Goal: Task Accomplishment & Management: Manage account settings

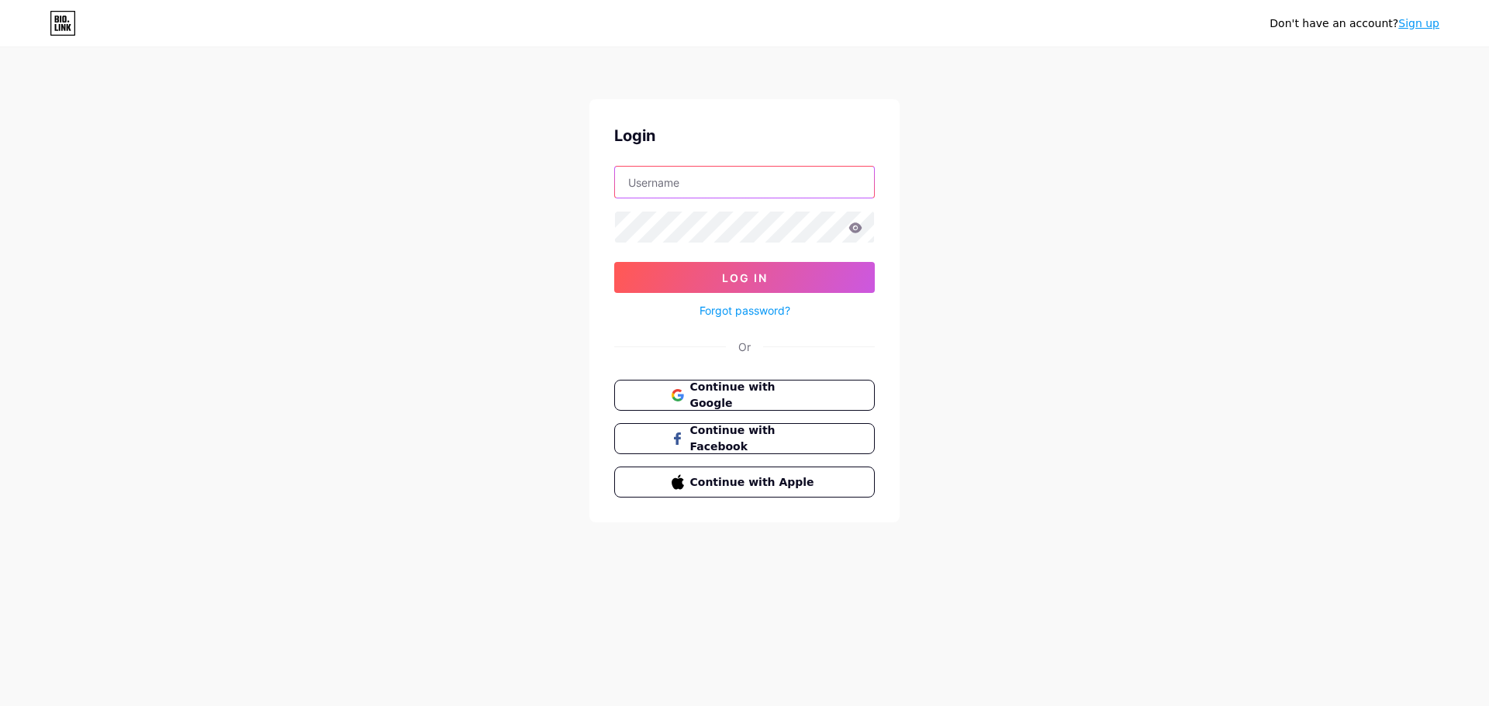
click at [741, 193] on input "text" at bounding box center [744, 182] width 259 height 31
type input "[EMAIL_ADDRESS][DOMAIN_NAME]"
drag, startPoint x: 823, startPoint y: 190, endPoint x: 563, endPoint y: 185, distance: 260.5
click at [563, 185] on div "Don't have an account? Sign up Login [EMAIL_ADDRESS][DOMAIN_NAME] Log In Forgot…" at bounding box center [744, 286] width 1489 height 572
type input "[EMAIL_ADDRESS][DOMAIN_NAME]"
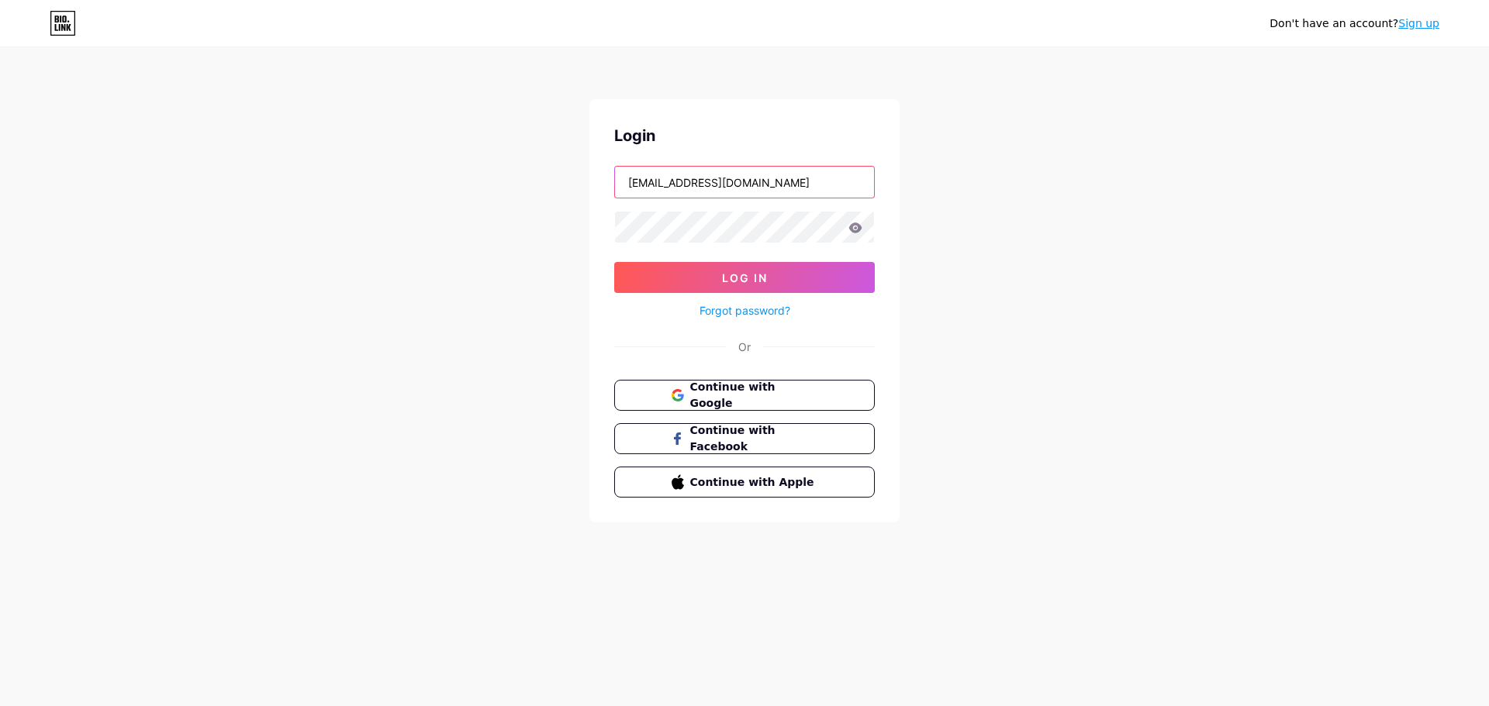
click at [807, 188] on input "[EMAIL_ADDRESS][DOMAIN_NAME]" at bounding box center [744, 182] width 259 height 31
click at [851, 224] on icon at bounding box center [855, 228] width 14 height 11
click at [820, 266] on button "Log In" at bounding box center [744, 277] width 261 height 31
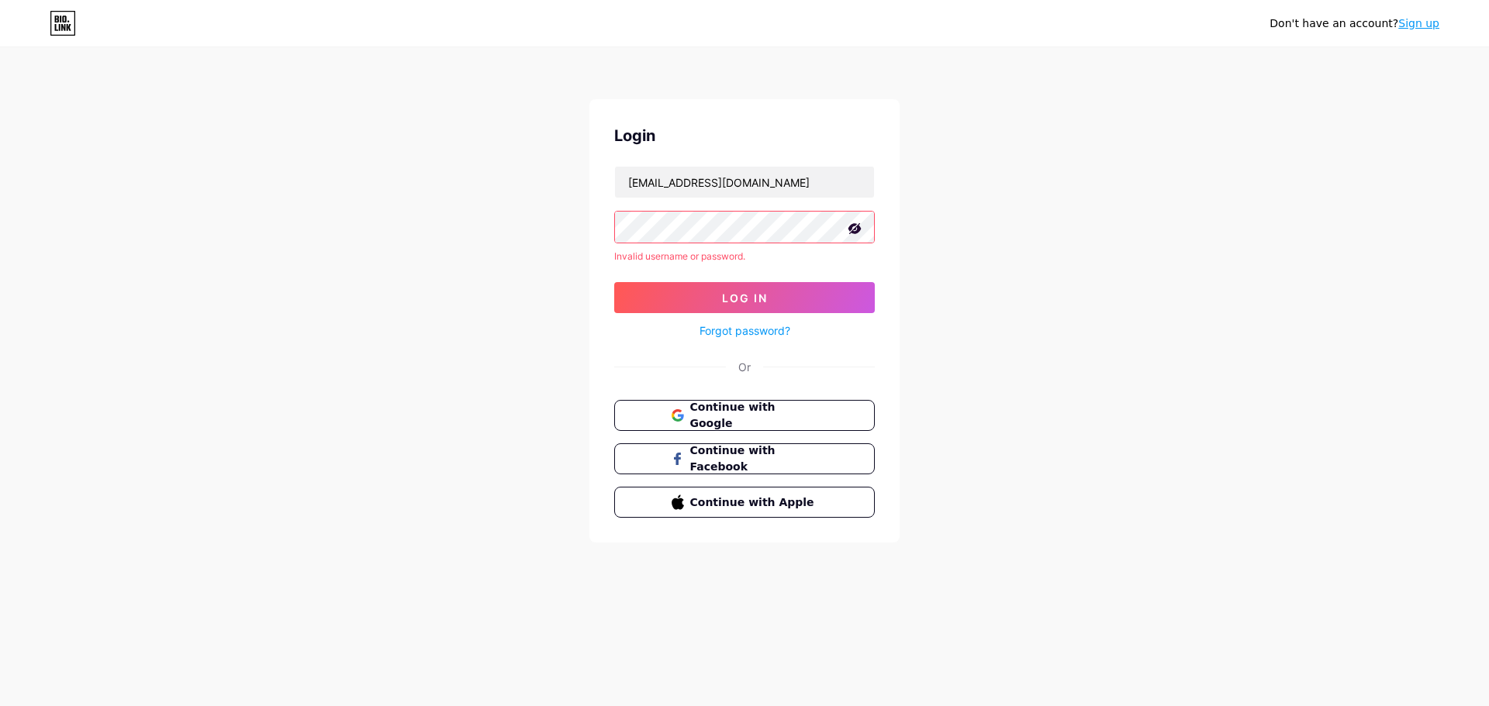
click at [1419, 22] on link "Sign up" at bounding box center [1418, 23] width 41 height 12
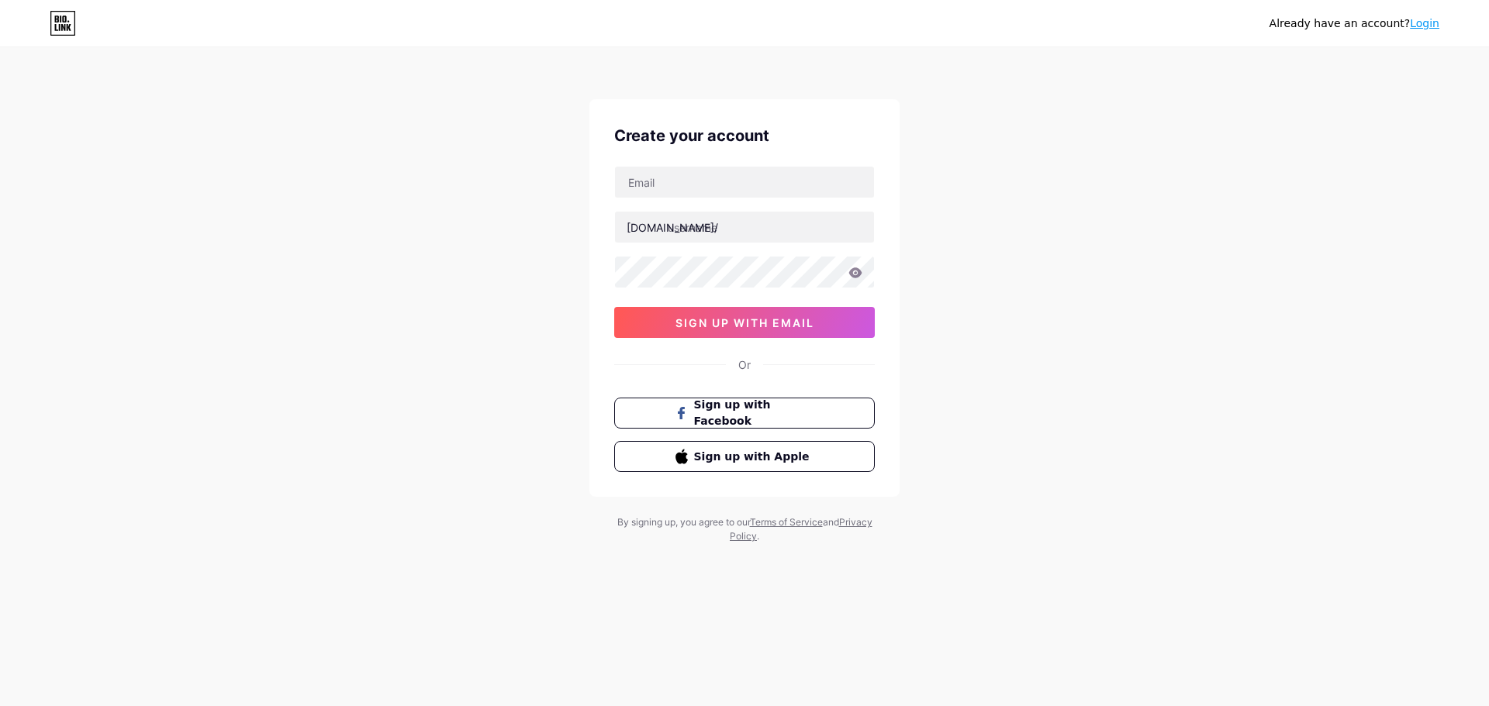
click at [1426, 26] on link "Login" at bounding box center [1423, 23] width 29 height 12
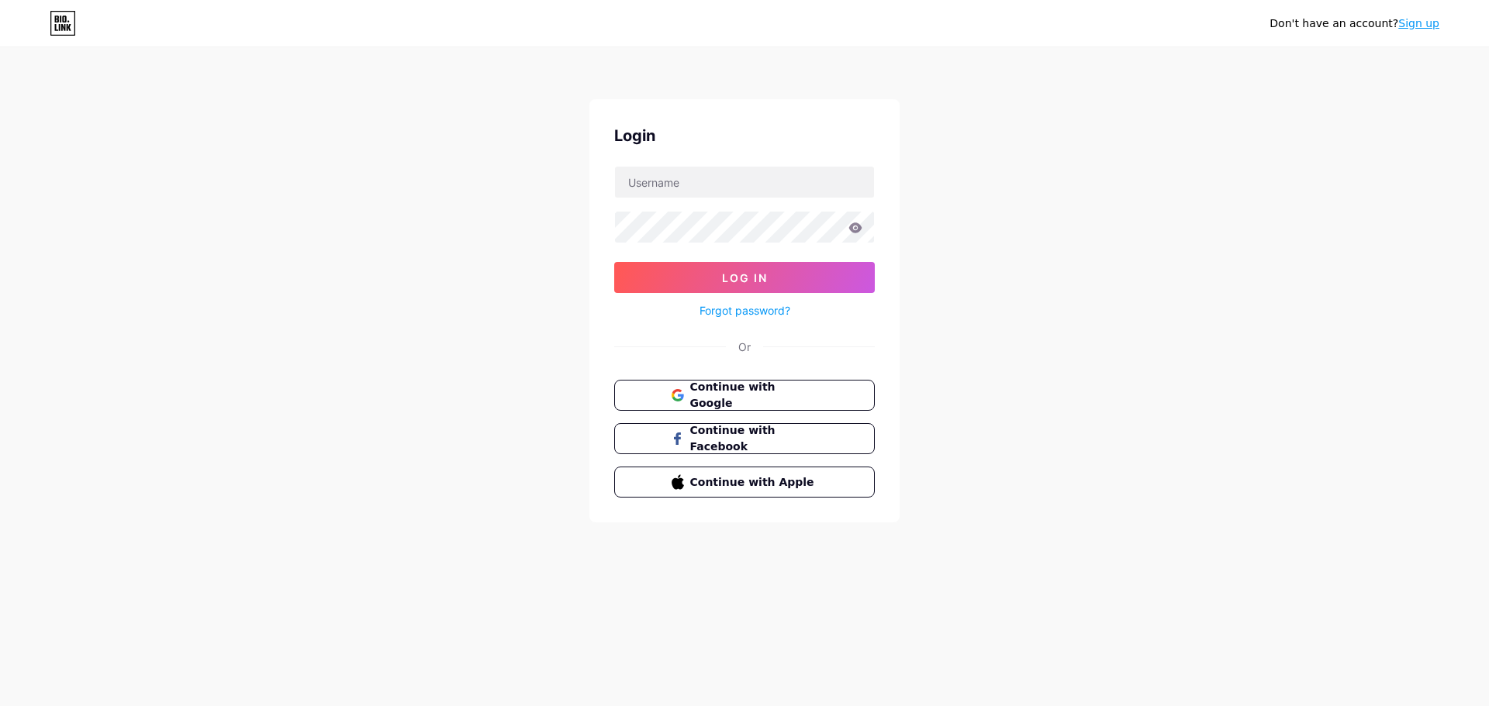
click at [1422, 26] on link "Sign up" at bounding box center [1418, 23] width 41 height 12
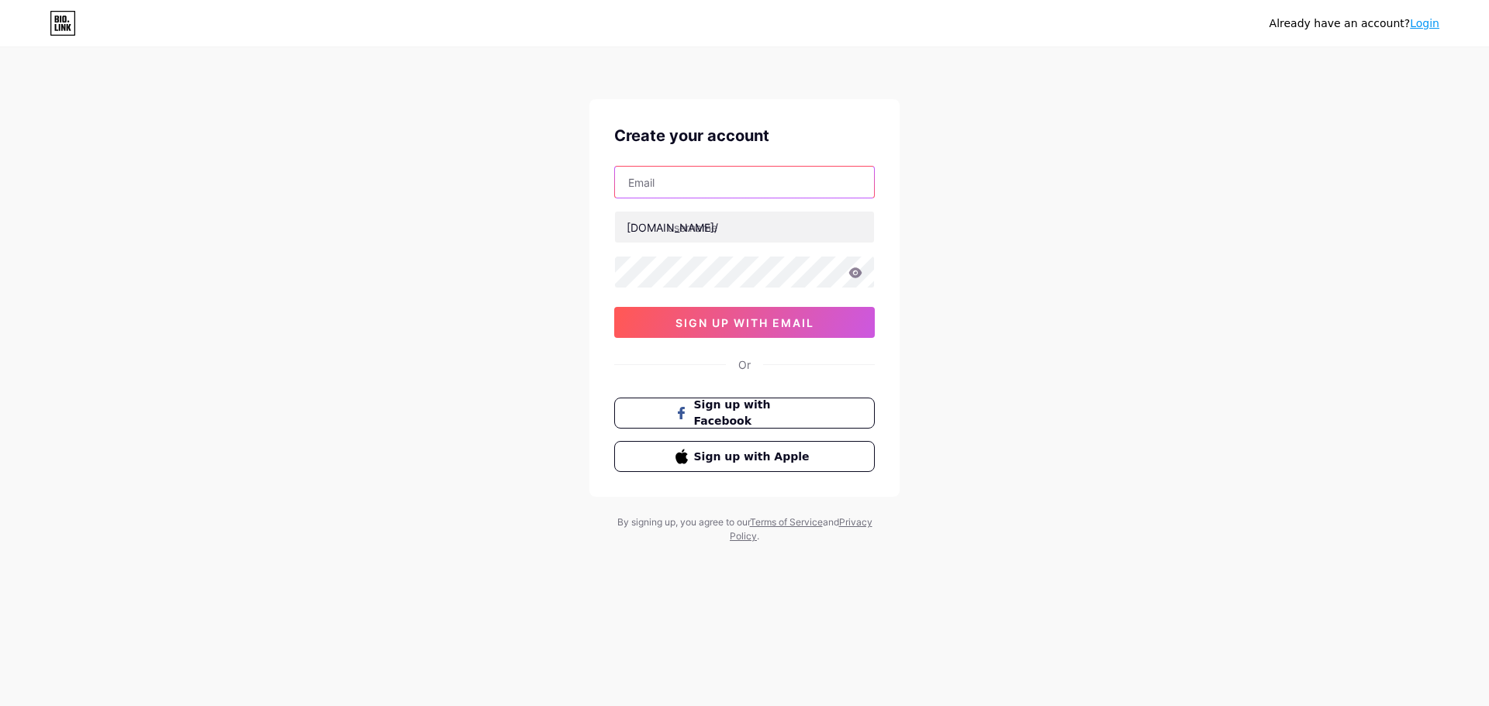
click at [722, 186] on input "text" at bounding box center [744, 182] width 259 height 31
type input "[EMAIL_ADDRESS][DOMAIN_NAME]"
click at [734, 221] on input "text" at bounding box center [744, 227] width 259 height 31
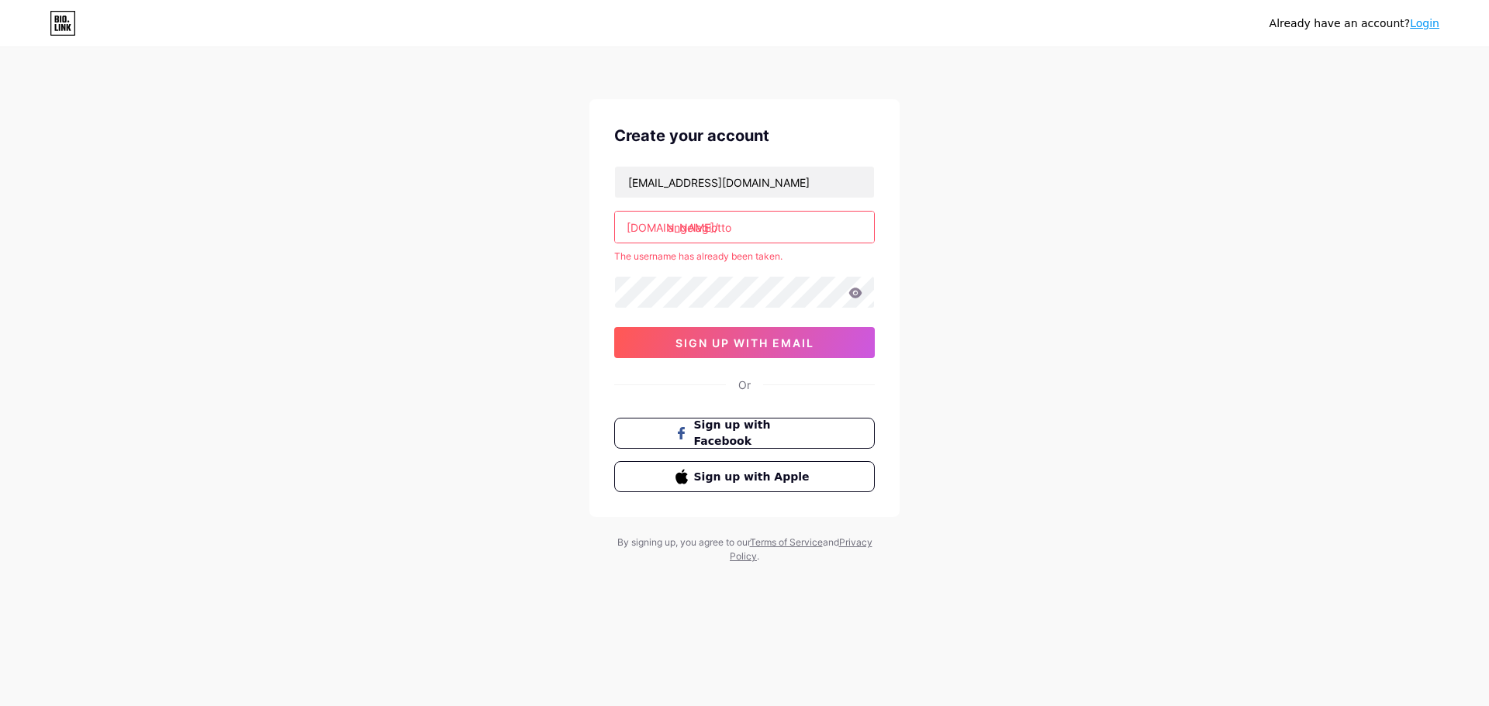
click at [764, 229] on input "angelagiotto" at bounding box center [744, 227] width 259 height 31
drag, startPoint x: 740, startPoint y: 223, endPoint x: 668, endPoint y: 231, distance: 71.8
click at [668, 231] on input "angelagiotto" at bounding box center [744, 227] width 259 height 31
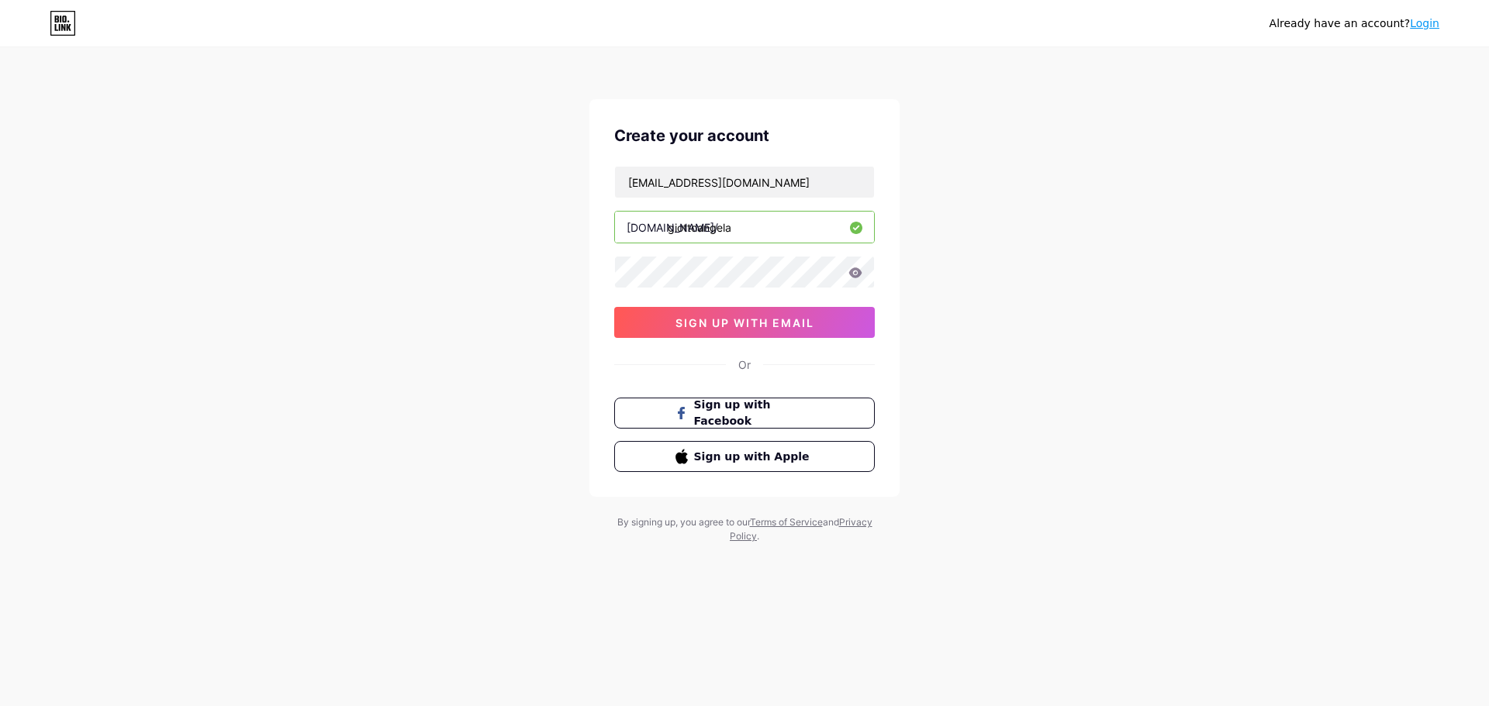
type input "giottoangela"
click at [1006, 266] on div "Already have an account? Login Create your account [EMAIL_ADDRESS][DOMAIN_NAME]…" at bounding box center [744, 296] width 1489 height 593
click at [861, 267] on icon at bounding box center [855, 272] width 14 height 11
click at [792, 330] on button "sign up with email" at bounding box center [744, 322] width 261 height 31
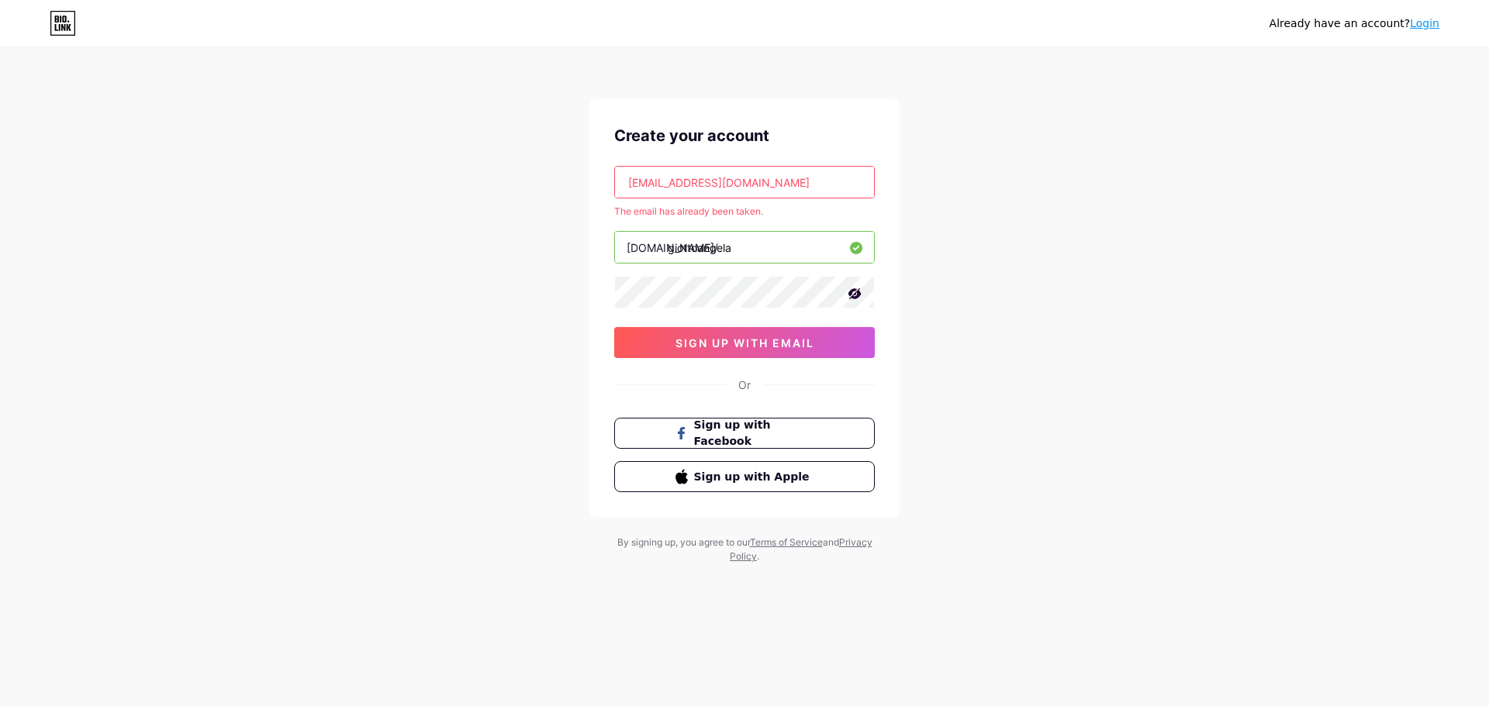
click at [630, 178] on input "[EMAIL_ADDRESS][DOMAIN_NAME]" at bounding box center [744, 182] width 259 height 31
click at [1430, 20] on link "Login" at bounding box center [1423, 23] width 29 height 12
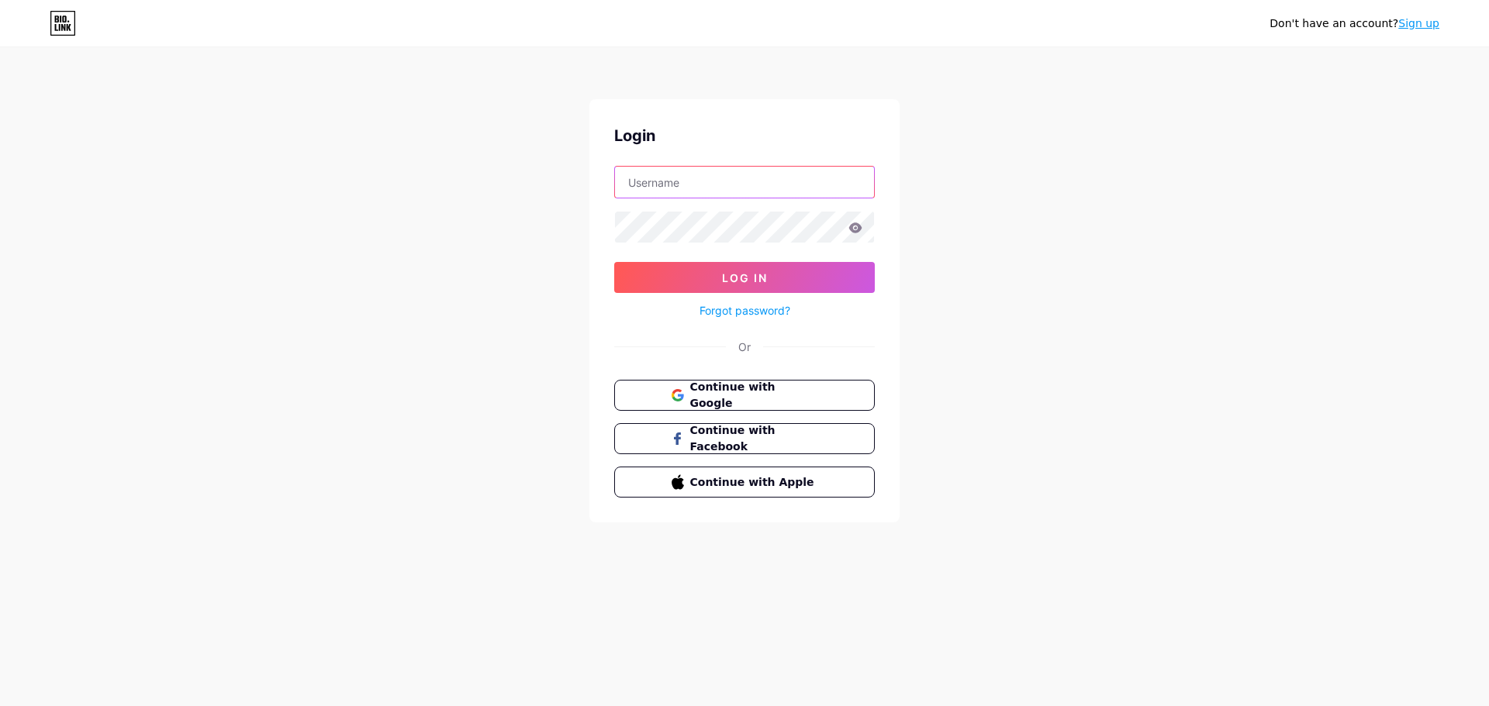
click at [767, 180] on input "text" at bounding box center [744, 182] width 259 height 31
paste input "[URL][DOMAIN_NAME]"
drag, startPoint x: 837, startPoint y: 181, endPoint x: 568, endPoint y: 164, distance: 269.5
click at [568, 164] on div "Don't have an account? Sign up Login [URL][DOMAIN_NAME] Log In Forgot password?…" at bounding box center [744, 286] width 1489 height 572
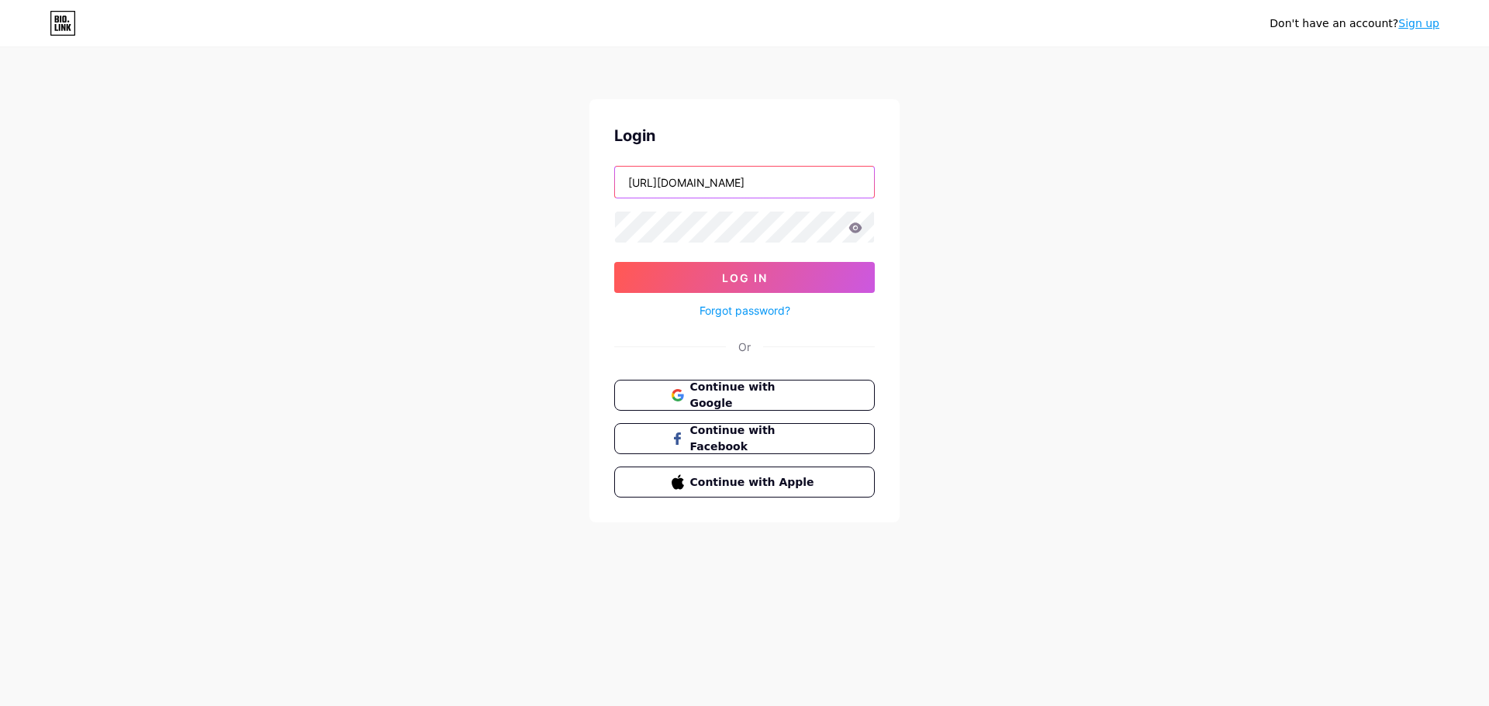
type input "httfX19"
drag, startPoint x: 716, startPoint y: 188, endPoint x: 558, endPoint y: 192, distance: 157.4
click at [558, 192] on div "Don't have an account? Sign up Login httfX19 Log In Forgot password? Or Continu…" at bounding box center [744, 286] width 1489 height 572
type input "[EMAIL_ADDRESS][DOMAIN_NAME]"
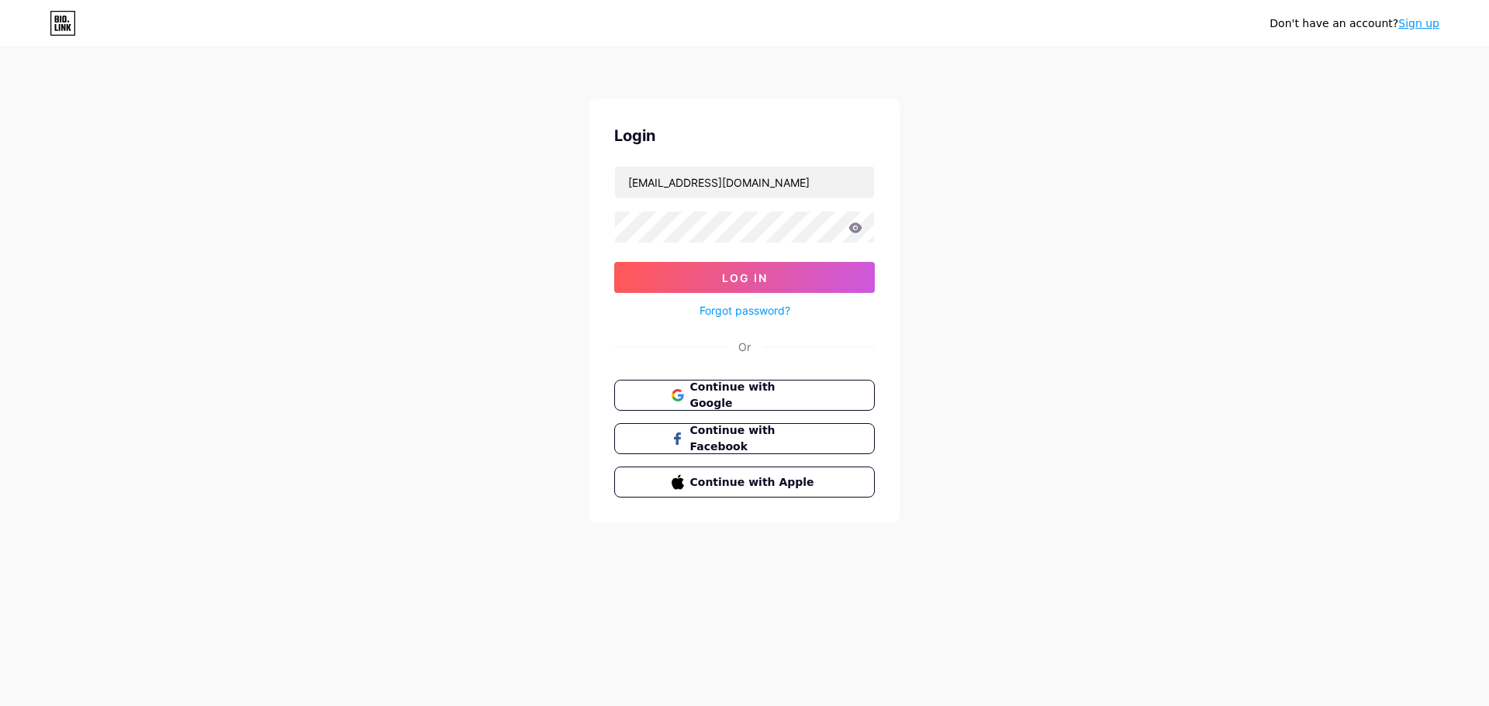
click at [744, 312] on link "Forgot password?" at bounding box center [744, 310] width 91 height 16
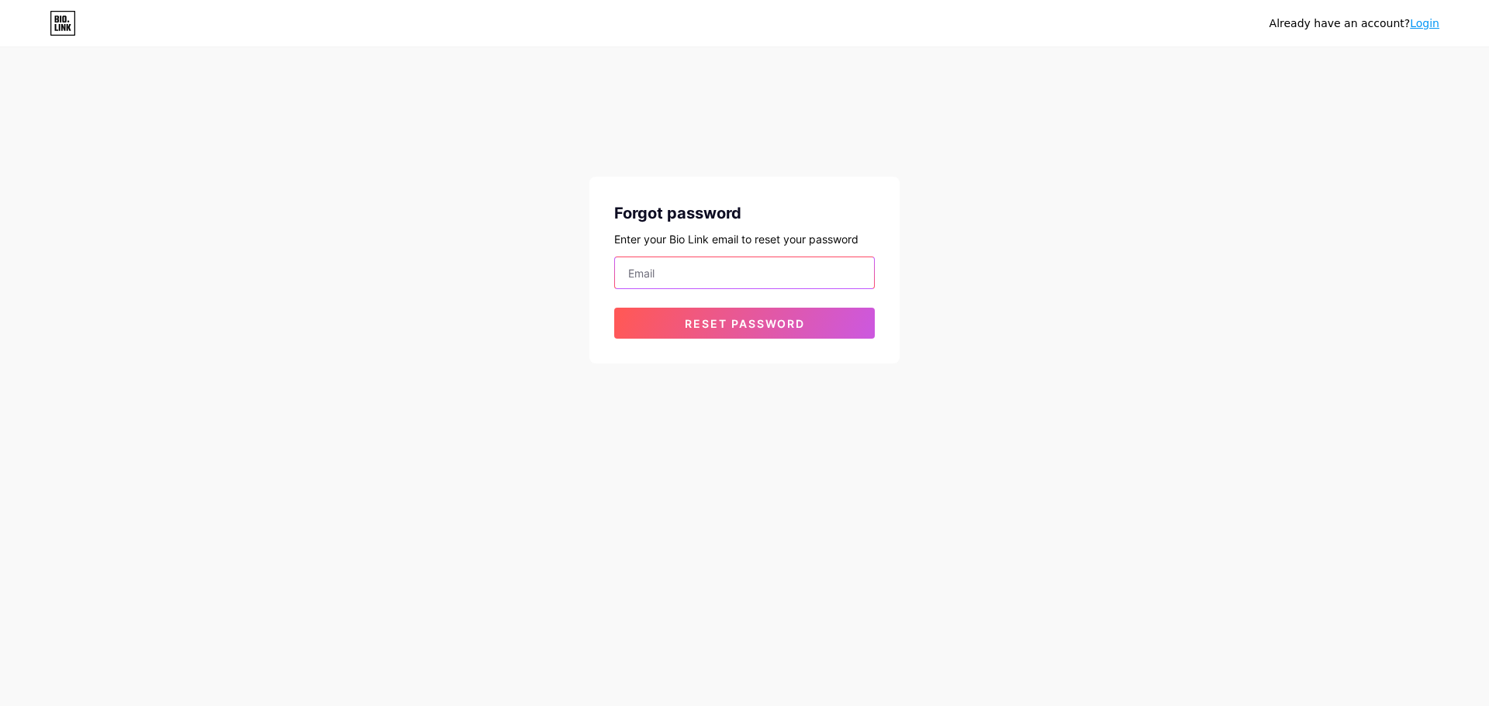
click at [720, 278] on input "email" at bounding box center [744, 272] width 259 height 31
type input "[EMAIL_ADDRESS][DOMAIN_NAME]"
click at [765, 330] on button "Reset password" at bounding box center [744, 323] width 261 height 31
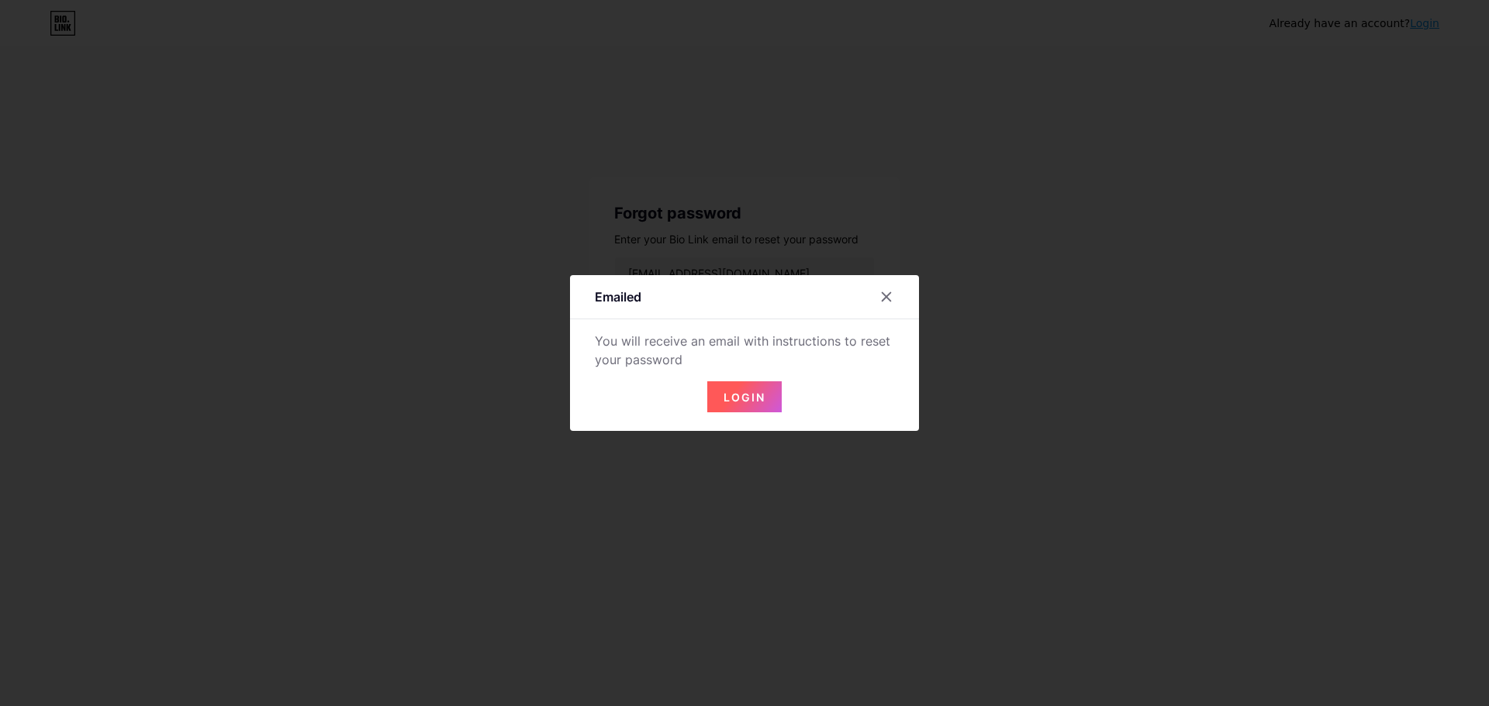
click at [762, 396] on button "Login" at bounding box center [744, 396] width 74 height 31
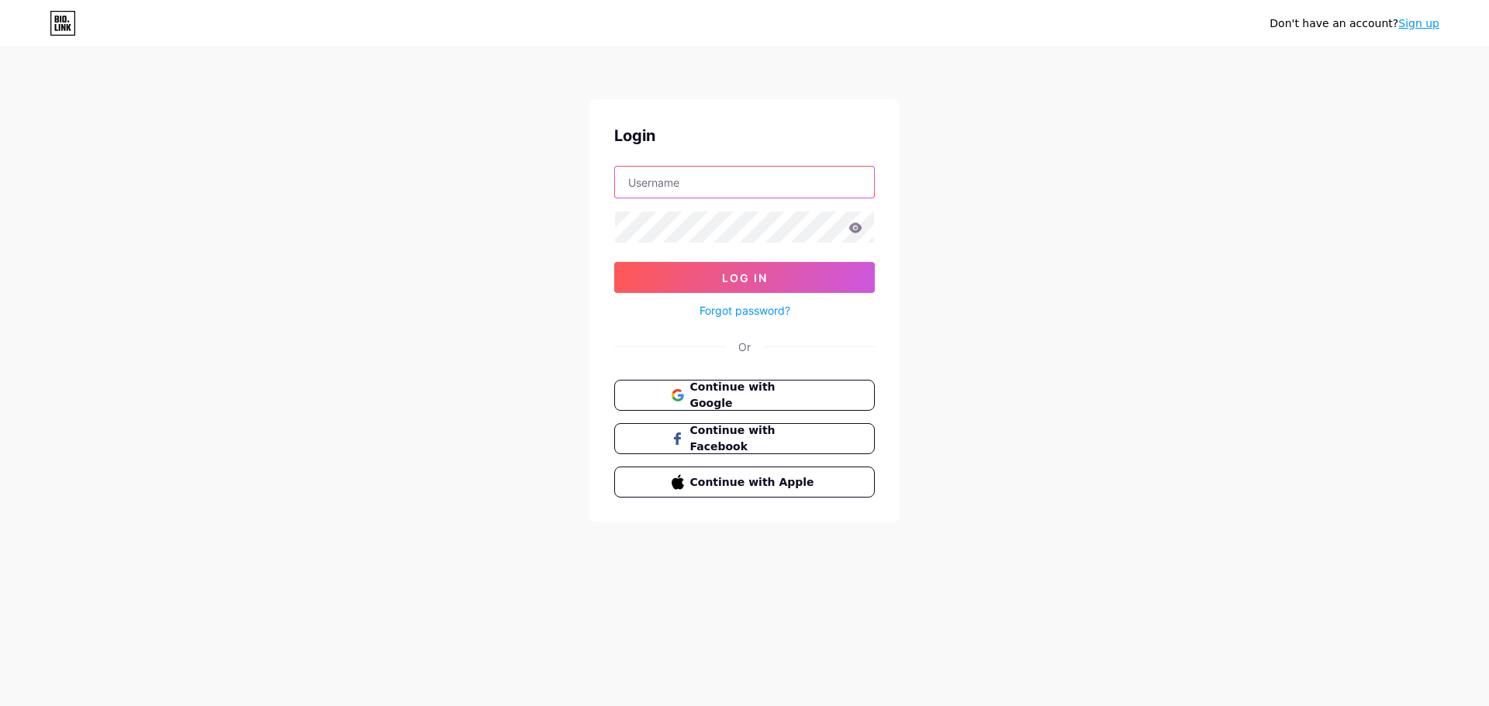
click at [688, 187] on input "text" at bounding box center [744, 182] width 259 height 31
type input "[EMAIL_ADDRESS][DOMAIN_NAME]"
click at [852, 224] on icon at bounding box center [855, 228] width 13 height 10
click at [801, 274] on button "Log In" at bounding box center [744, 277] width 261 height 31
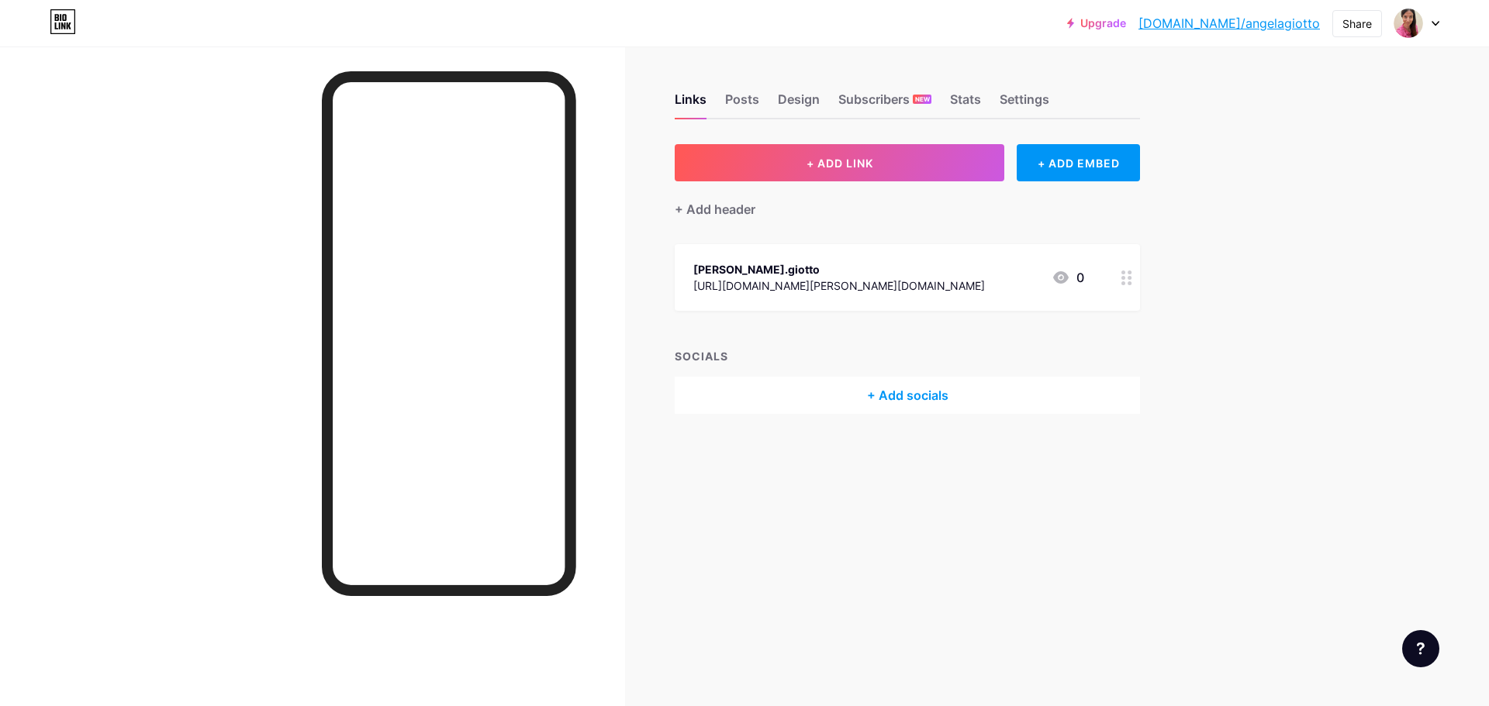
click at [797, 274] on div "[PERSON_NAME].giotto" at bounding box center [839, 269] width 292 height 16
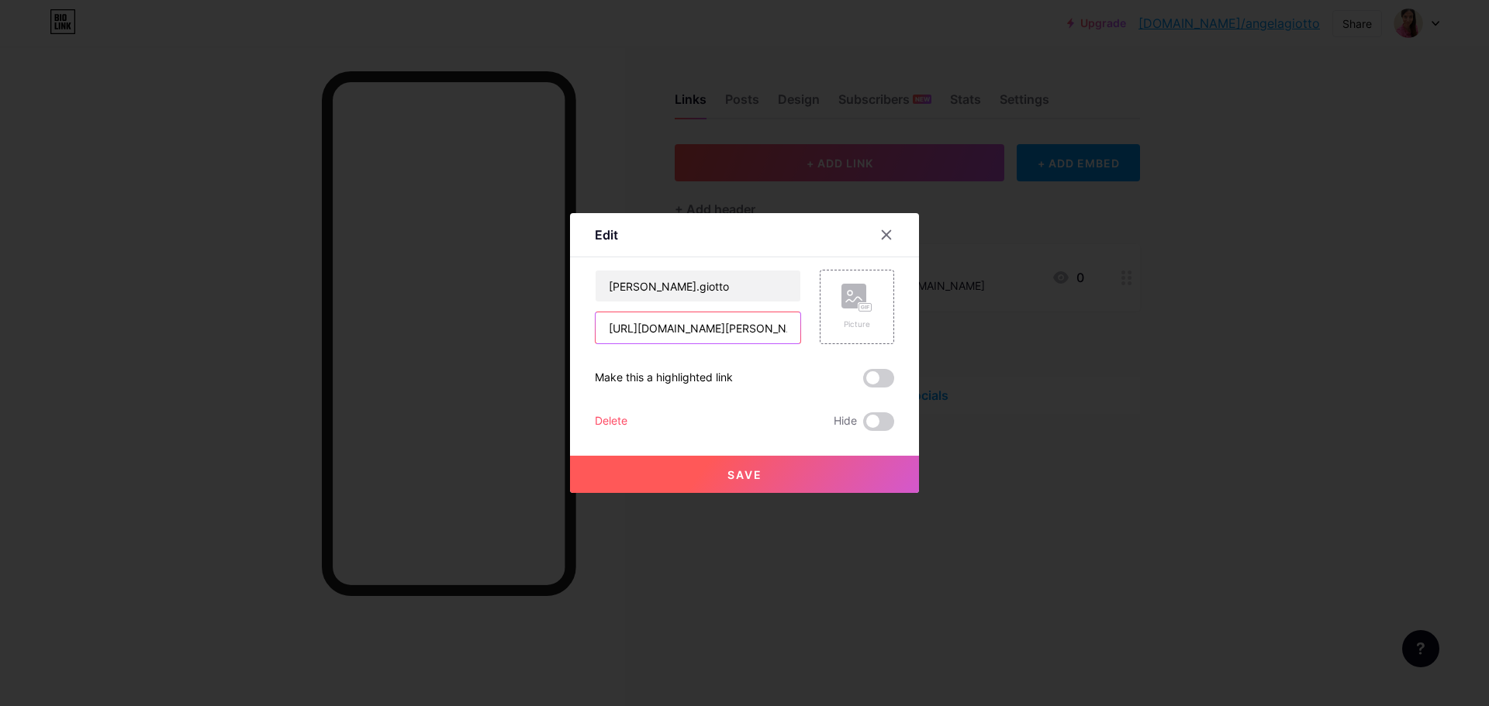
click at [667, 334] on input "[URL][DOMAIN_NAME][PERSON_NAME][DOMAIN_NAME]" at bounding box center [697, 327] width 205 height 31
click at [888, 227] on div at bounding box center [886, 235] width 28 height 28
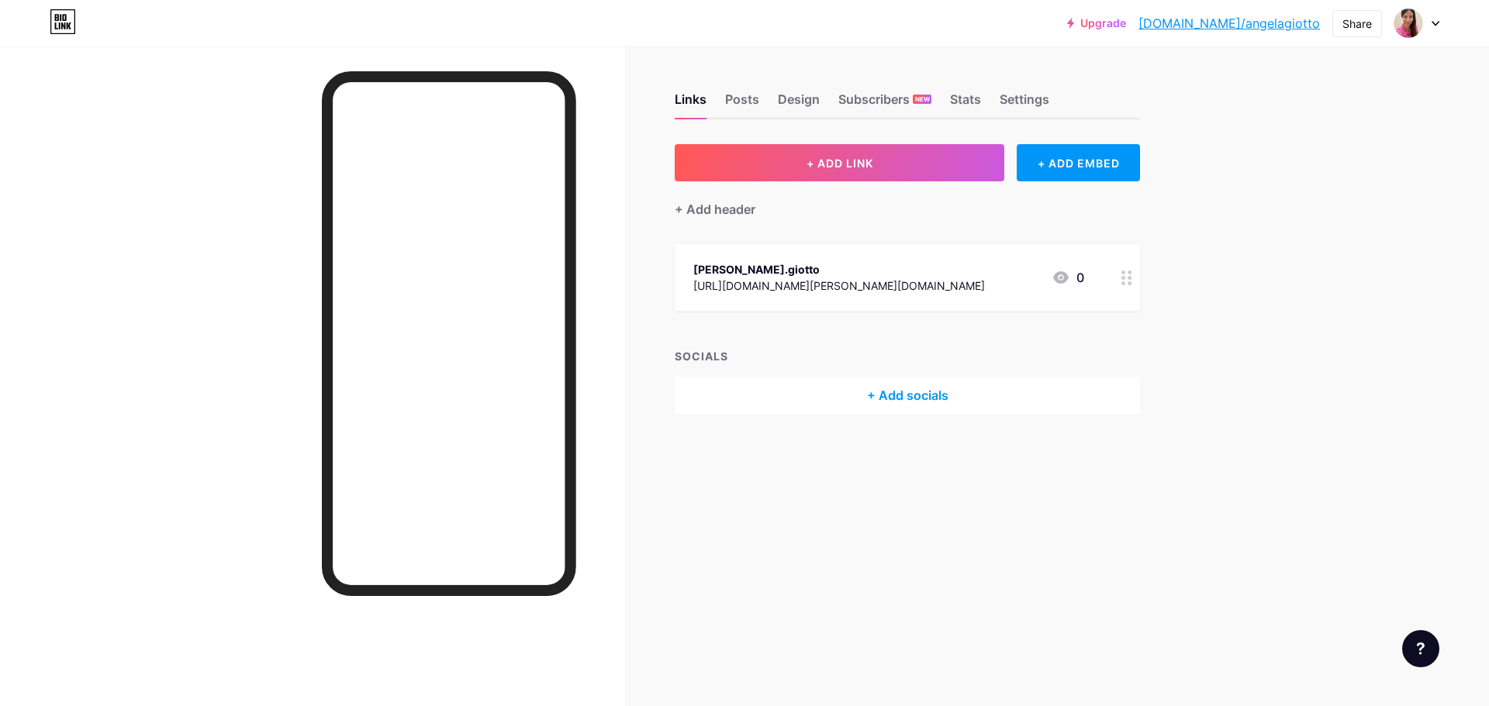
click at [764, 268] on div "[PERSON_NAME].giotto" at bounding box center [839, 269] width 292 height 16
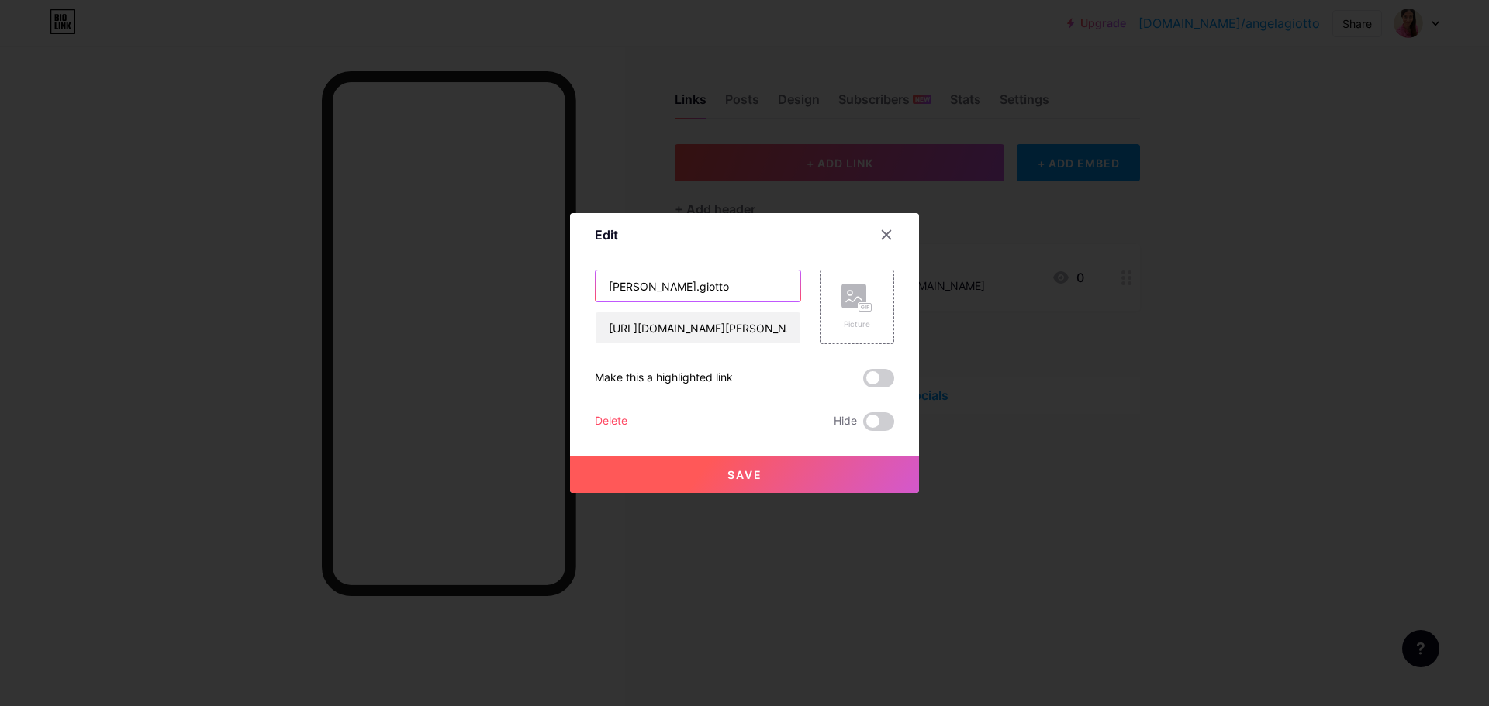
click at [726, 284] on input "[PERSON_NAME].giotto" at bounding box center [697, 286] width 205 height 31
drag, startPoint x: 712, startPoint y: 282, endPoint x: 577, endPoint y: 274, distance: 135.1
click at [577, 274] on div "Edit Content YouTube Play YouTube video without leaving your page. ADD Vimeo Pl…" at bounding box center [744, 353] width 349 height 280
type input "Chi sono"
drag, startPoint x: 730, startPoint y: 323, endPoint x: 556, endPoint y: 306, distance: 174.4
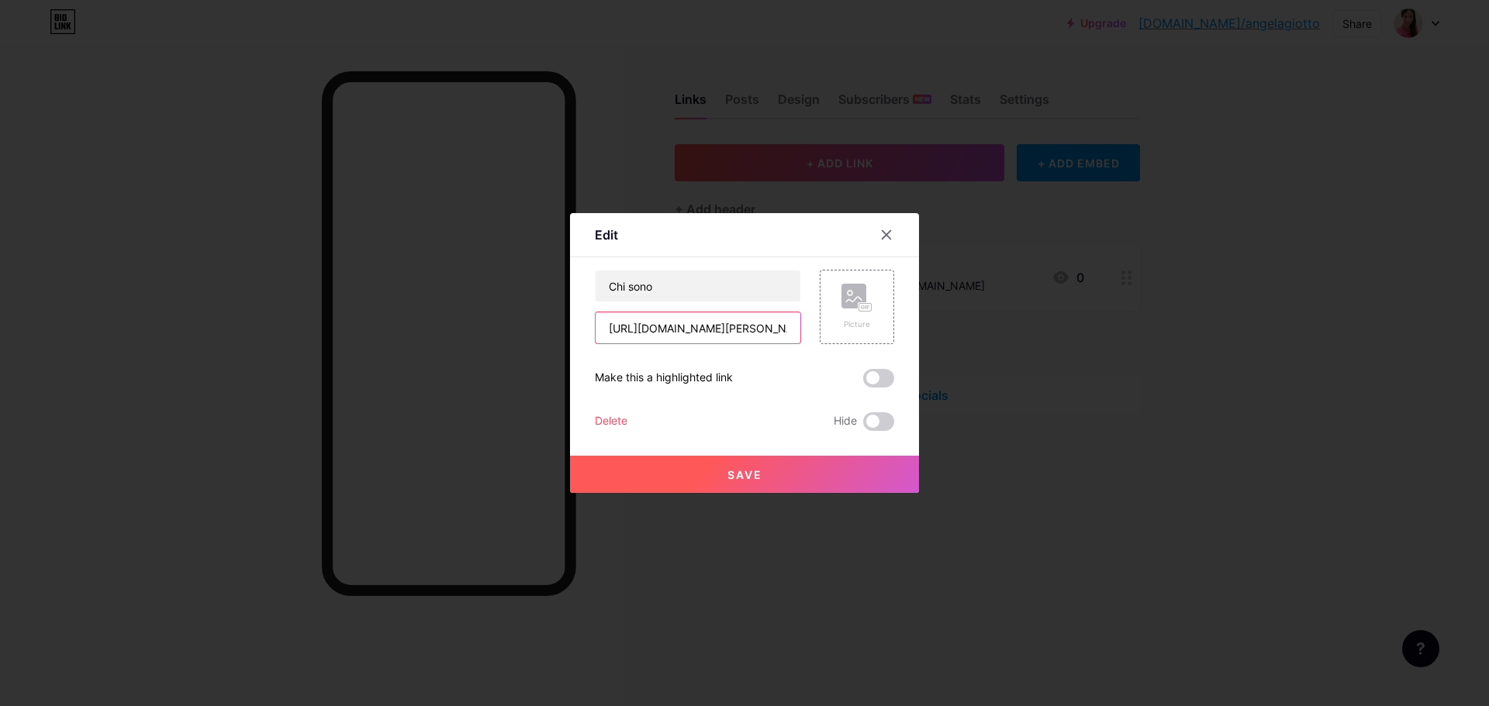
click at [556, 306] on div "Edit Content YouTube Play YouTube video without leaving your page. ADD Vimeo Pl…" at bounding box center [744, 353] width 1489 height 706
type input "om/[PERSON_NAME].giotto/"
drag, startPoint x: 746, startPoint y: 325, endPoint x: 530, endPoint y: 312, distance: 216.7
click at [530, 312] on div "Edit Content YouTube Play YouTube video without leaving your page. ADD Vimeo Pl…" at bounding box center [744, 353] width 1489 height 706
paste input "[URL][DOMAIN_NAME]"
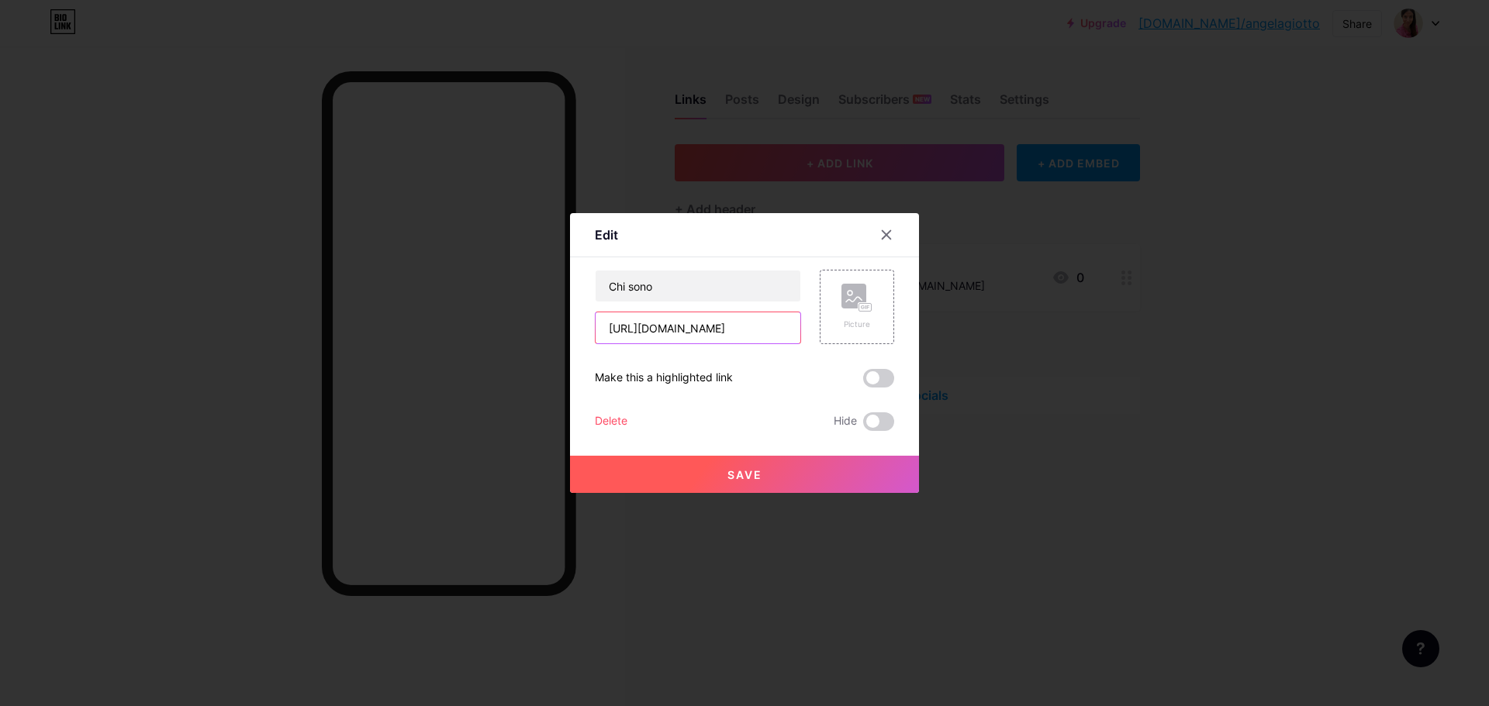
scroll to position [0, 857]
type input "[URL][DOMAIN_NAME]"
click at [761, 482] on button "Save" at bounding box center [744, 474] width 349 height 37
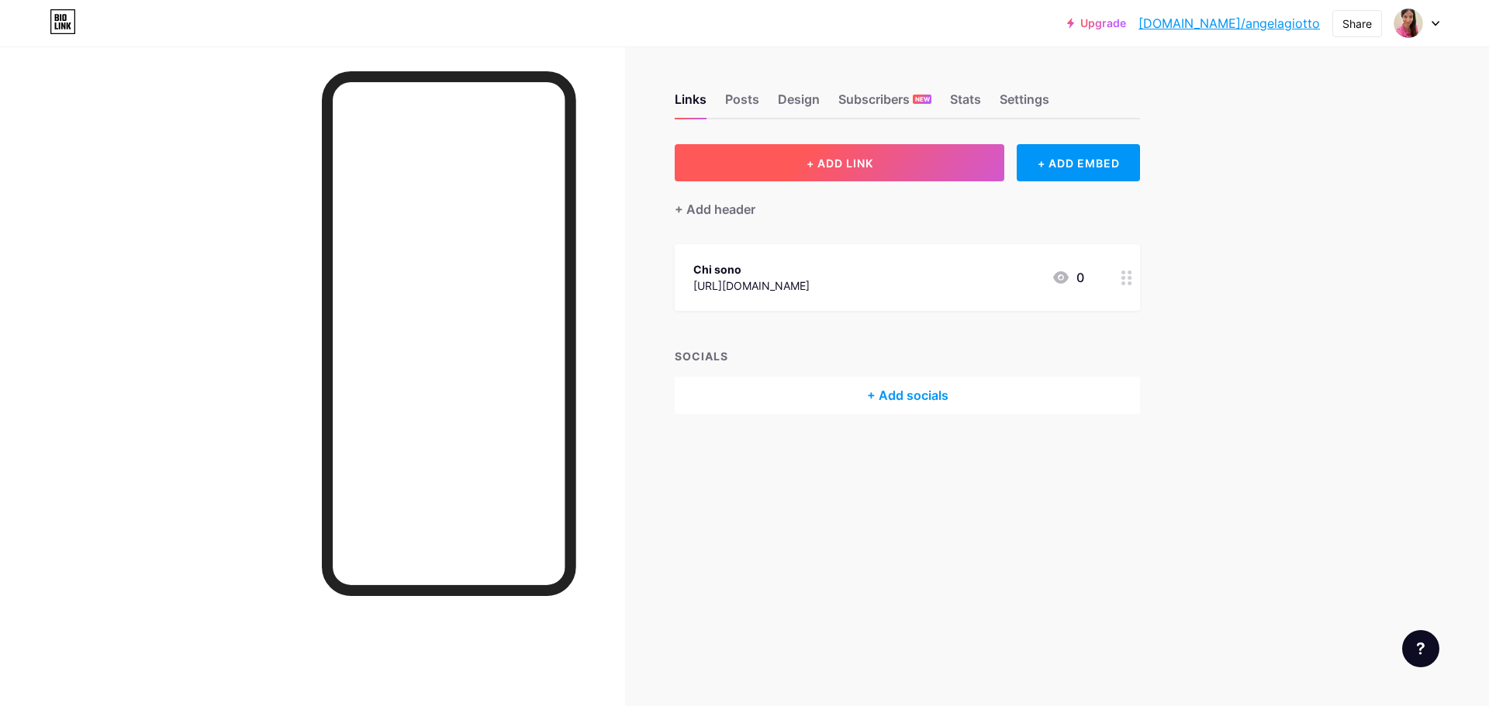
click at [896, 171] on button "+ ADD LINK" at bounding box center [840, 162] width 330 height 37
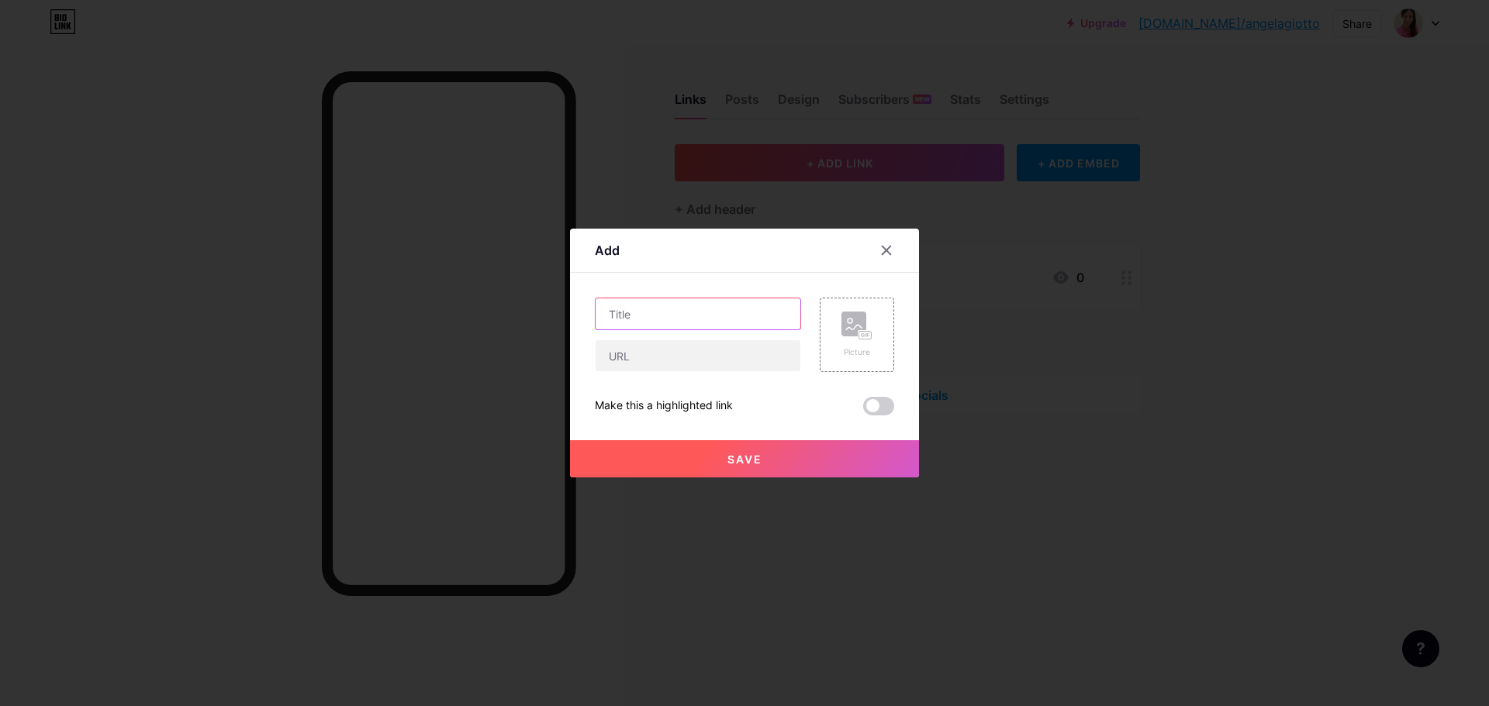
click at [707, 305] on input "text" at bounding box center [697, 313] width 205 height 31
type input "Trattamenti Ayurvedici"
click at [695, 348] on input "text" at bounding box center [697, 355] width 205 height 31
paste input "[URL][DOMAIN_NAME]"
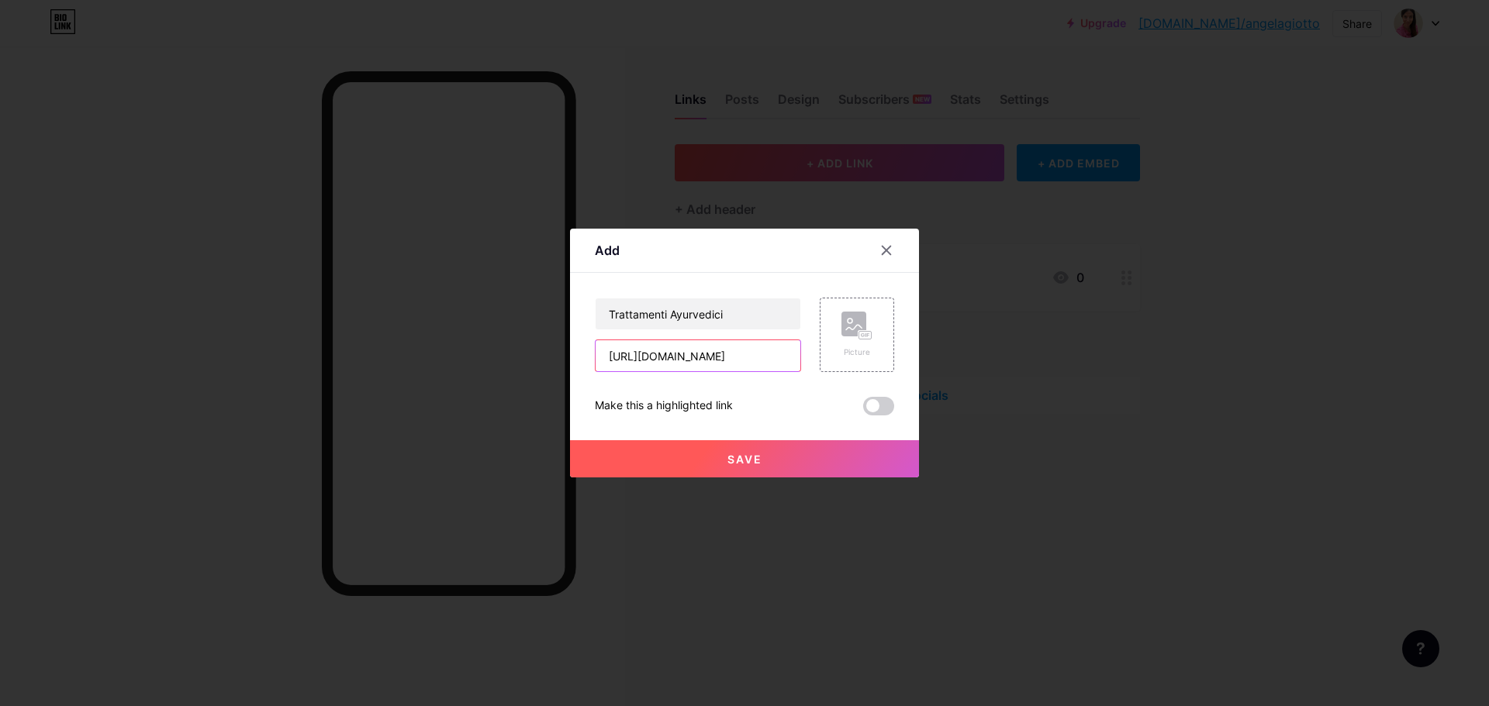
type input "[URL][DOMAIN_NAME]"
click at [808, 453] on button "Save" at bounding box center [744, 458] width 349 height 37
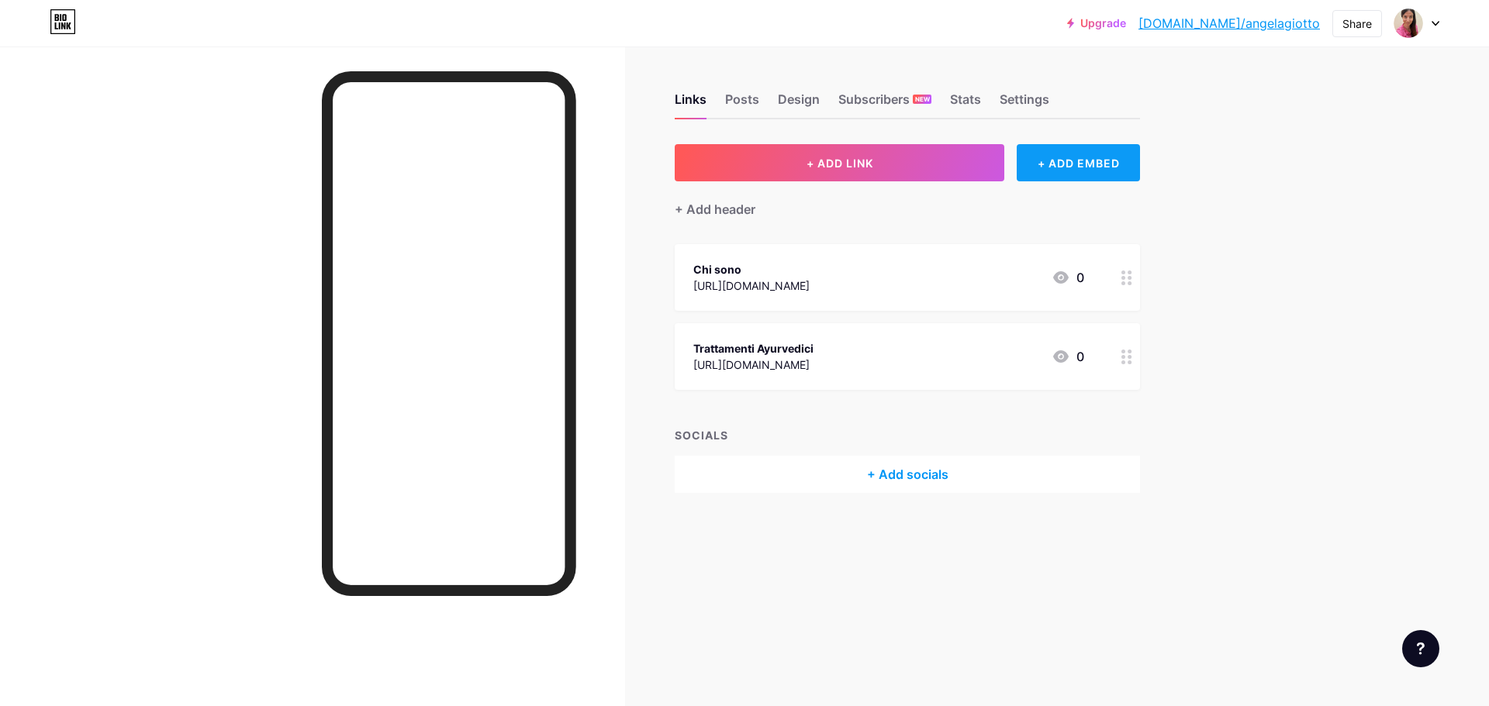
click at [1060, 169] on div "+ ADD EMBED" at bounding box center [1077, 162] width 123 height 37
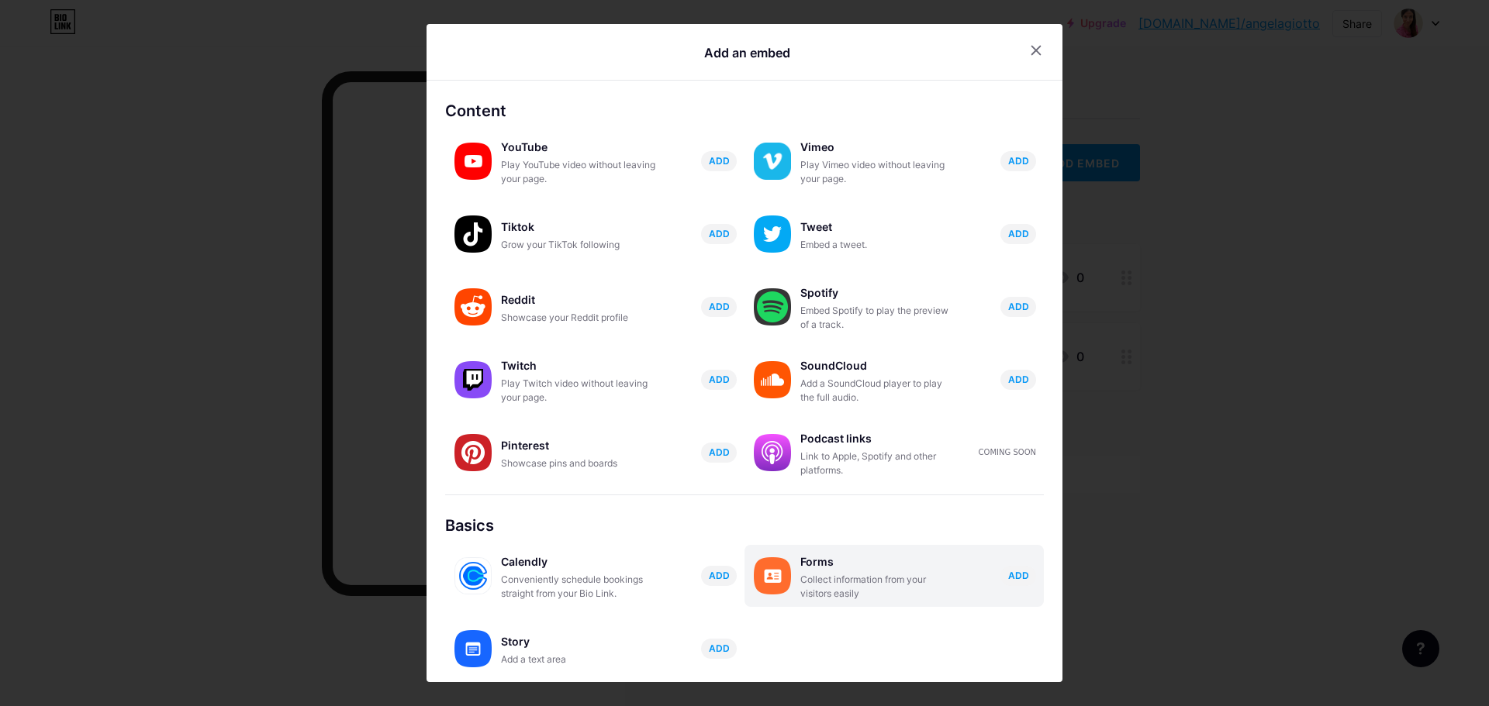
click at [854, 597] on div "Collect information from your visitors easily" at bounding box center [877, 587] width 155 height 28
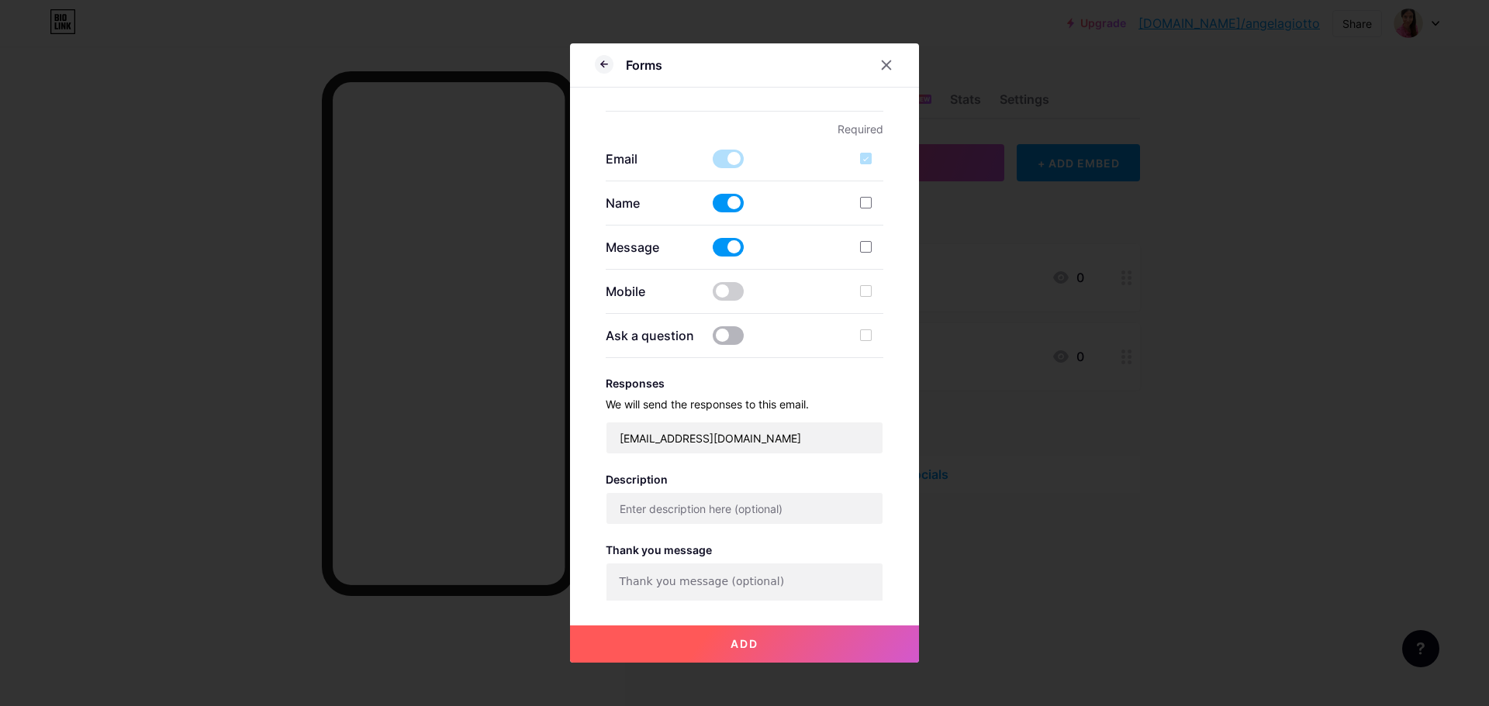
scroll to position [300, 0]
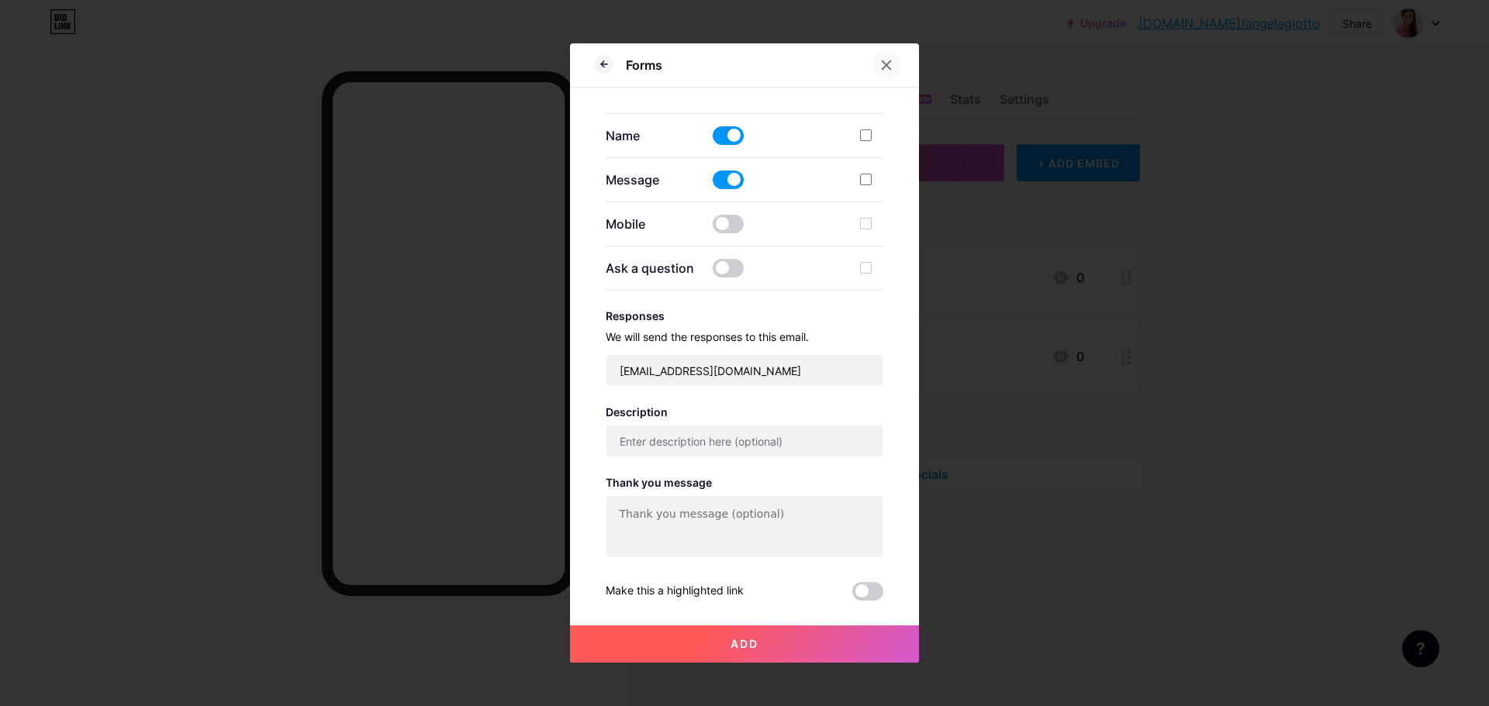
click at [885, 64] on icon at bounding box center [886, 65] width 12 height 12
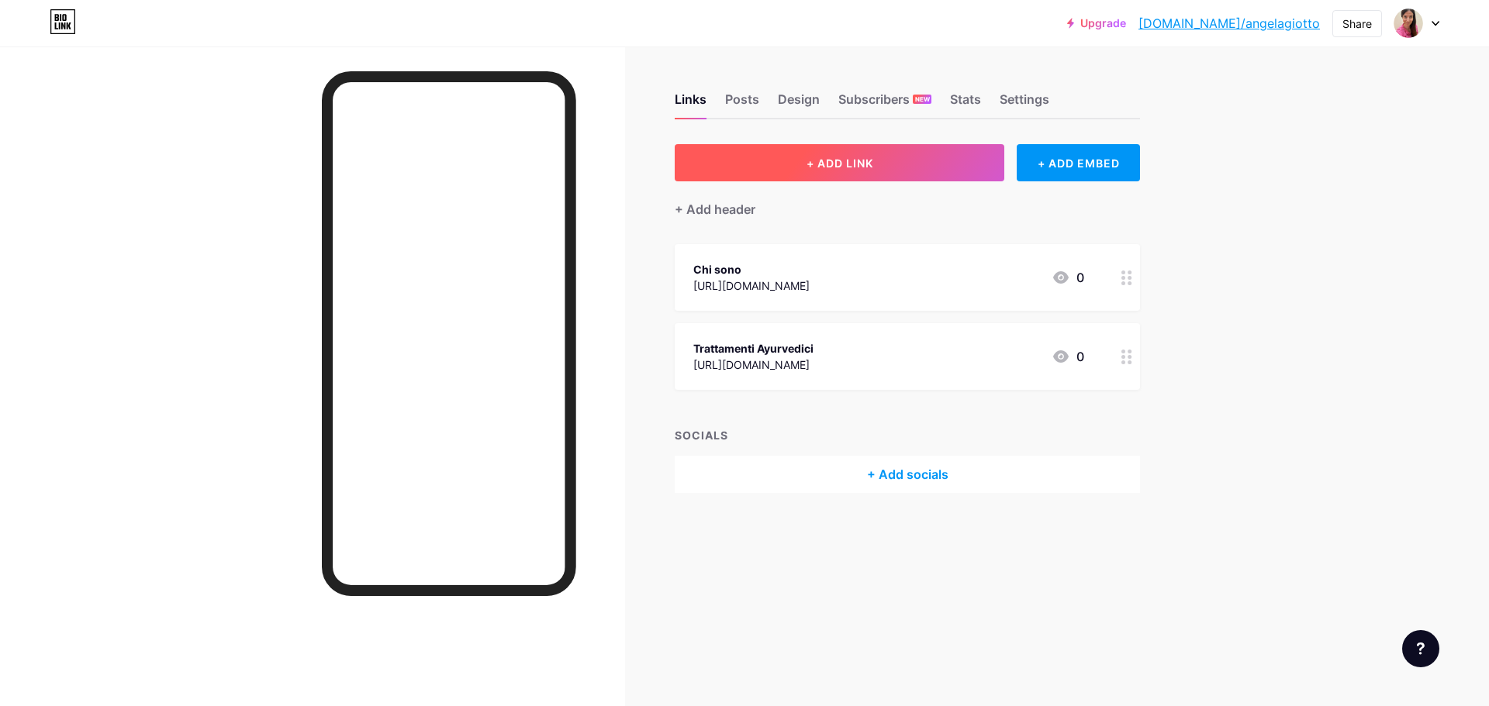
click at [942, 164] on button "+ ADD LINK" at bounding box center [840, 162] width 330 height 37
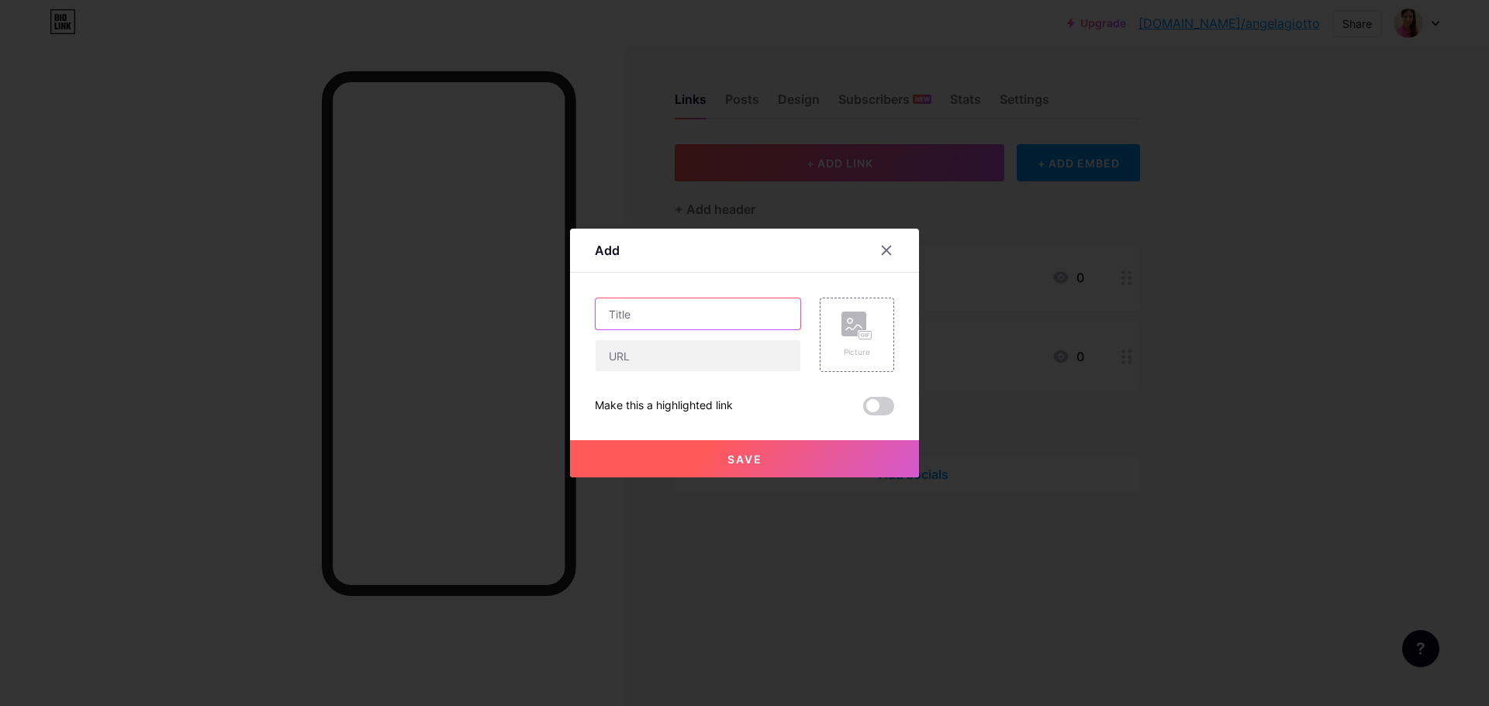
click at [688, 315] on input "text" at bounding box center [697, 313] width 205 height 31
type input "Gravidanza Spirituale"
click at [716, 357] on input "text" at bounding box center [697, 355] width 205 height 31
paste input "[URL][DOMAIN_NAME]"
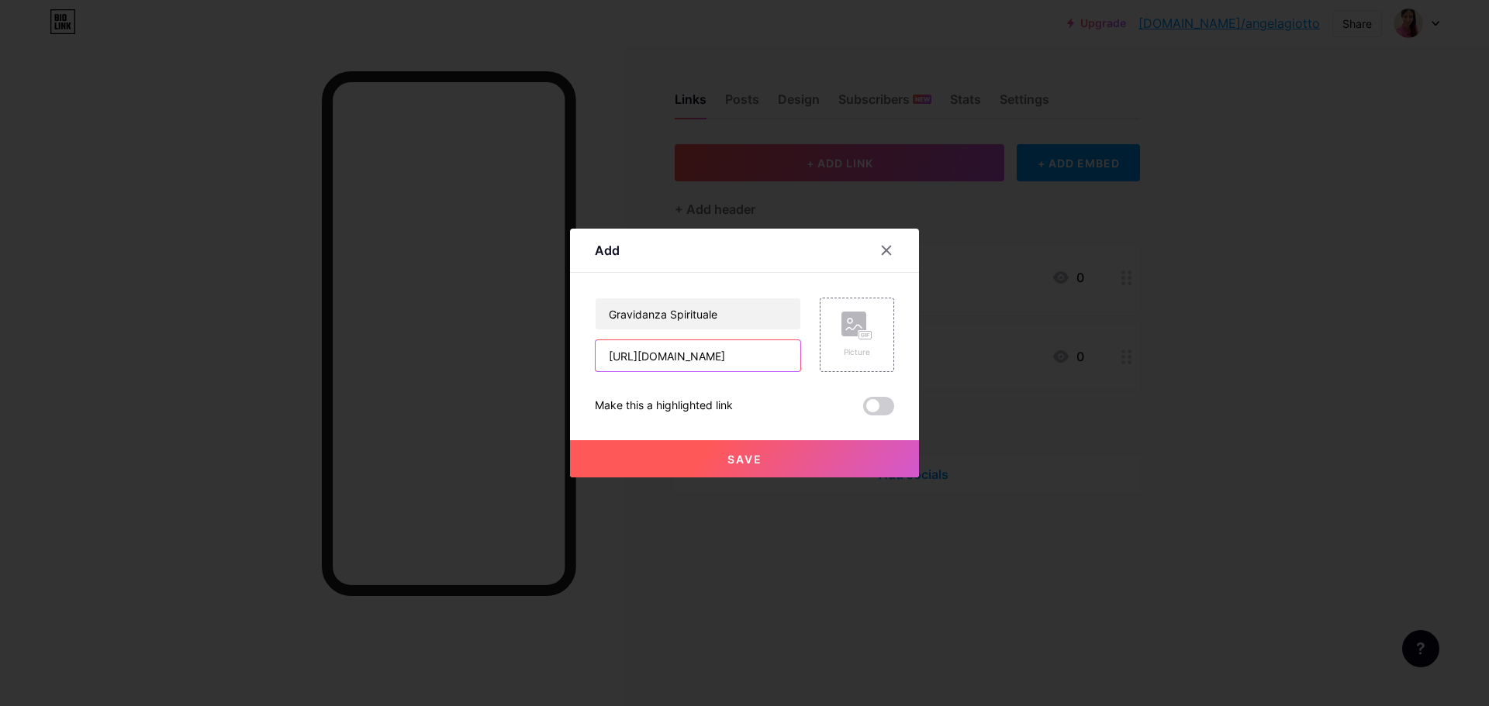
type input "[URL][DOMAIN_NAME]"
click at [799, 463] on button "Save" at bounding box center [744, 458] width 349 height 37
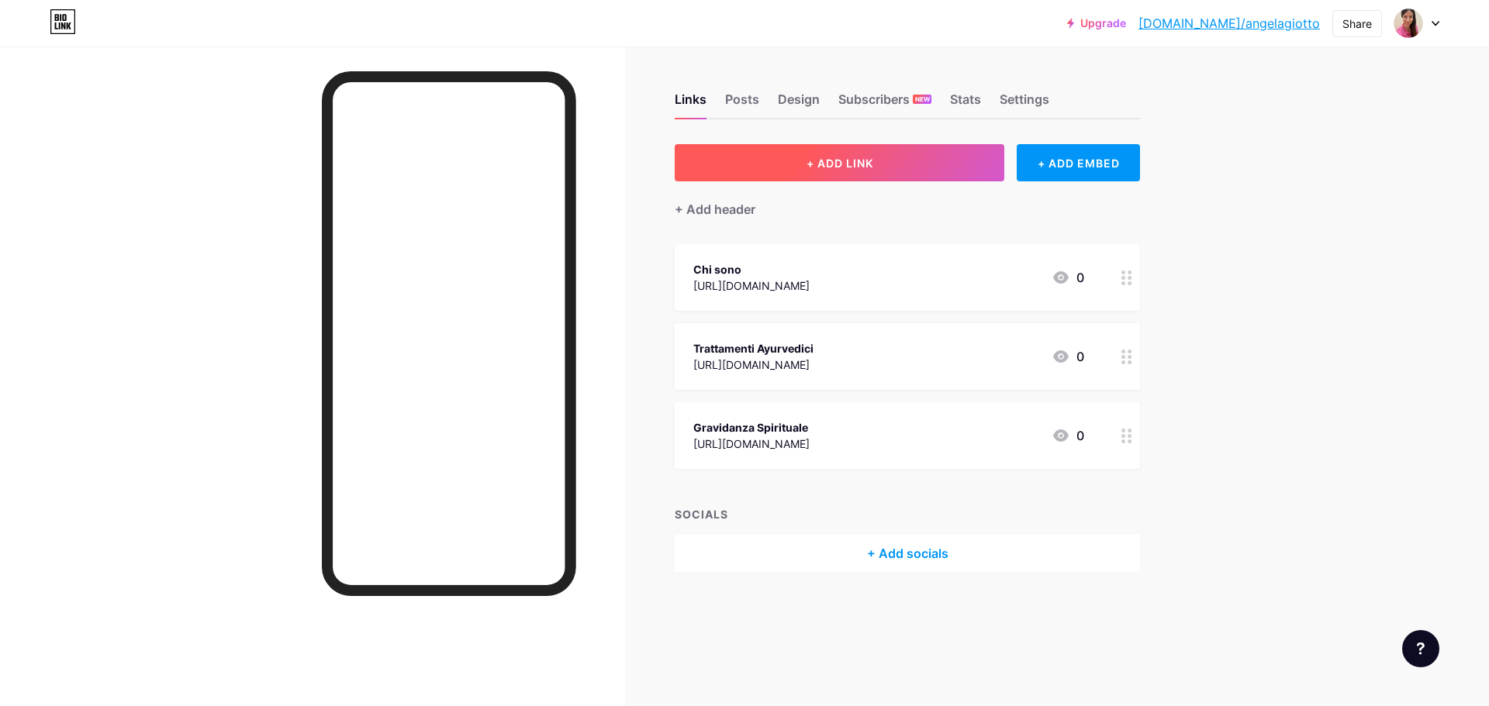
click at [917, 152] on button "+ ADD LINK" at bounding box center [840, 162] width 330 height 37
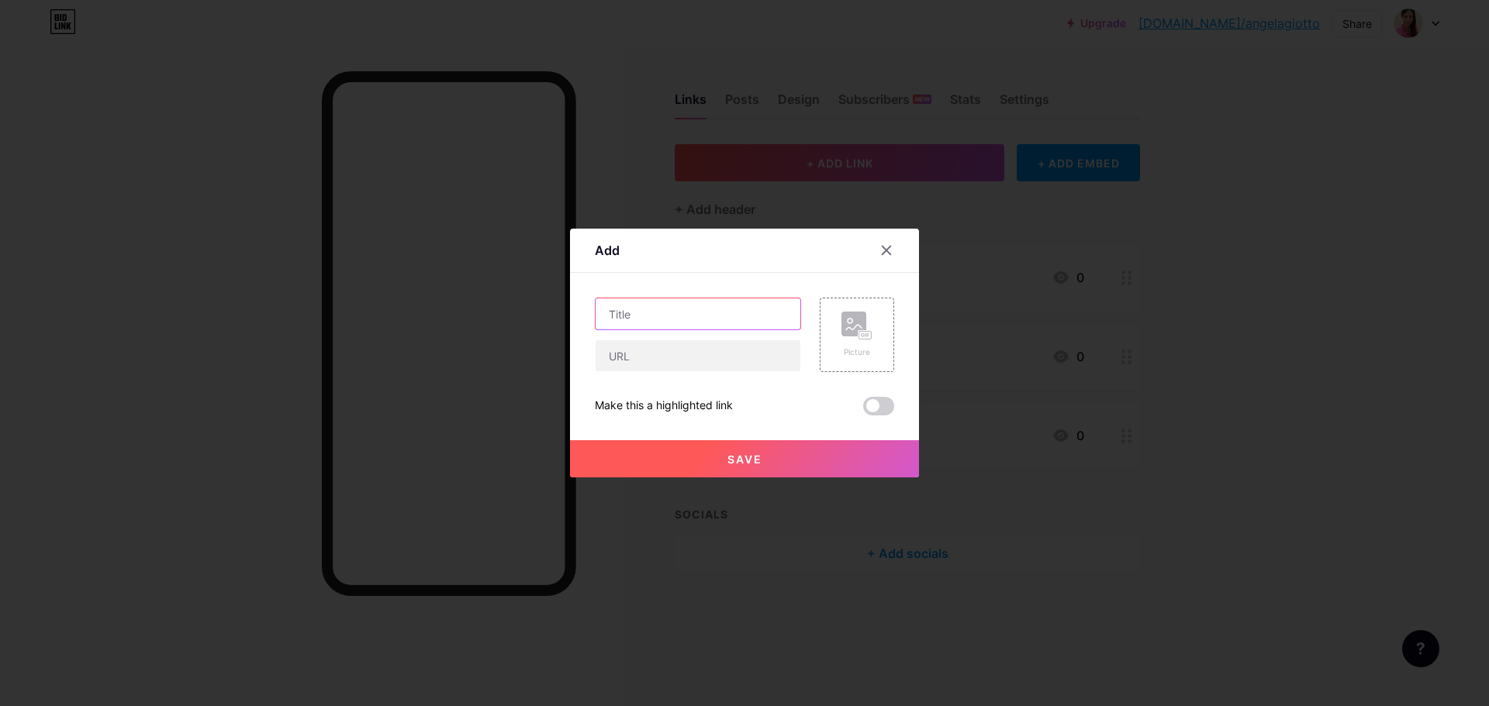
click at [648, 323] on input "text" at bounding box center [697, 313] width 205 height 31
type input "Consulenze online"
click at [685, 349] on input "text" at bounding box center [697, 355] width 205 height 31
paste input "[URL][DOMAIN_NAME]"
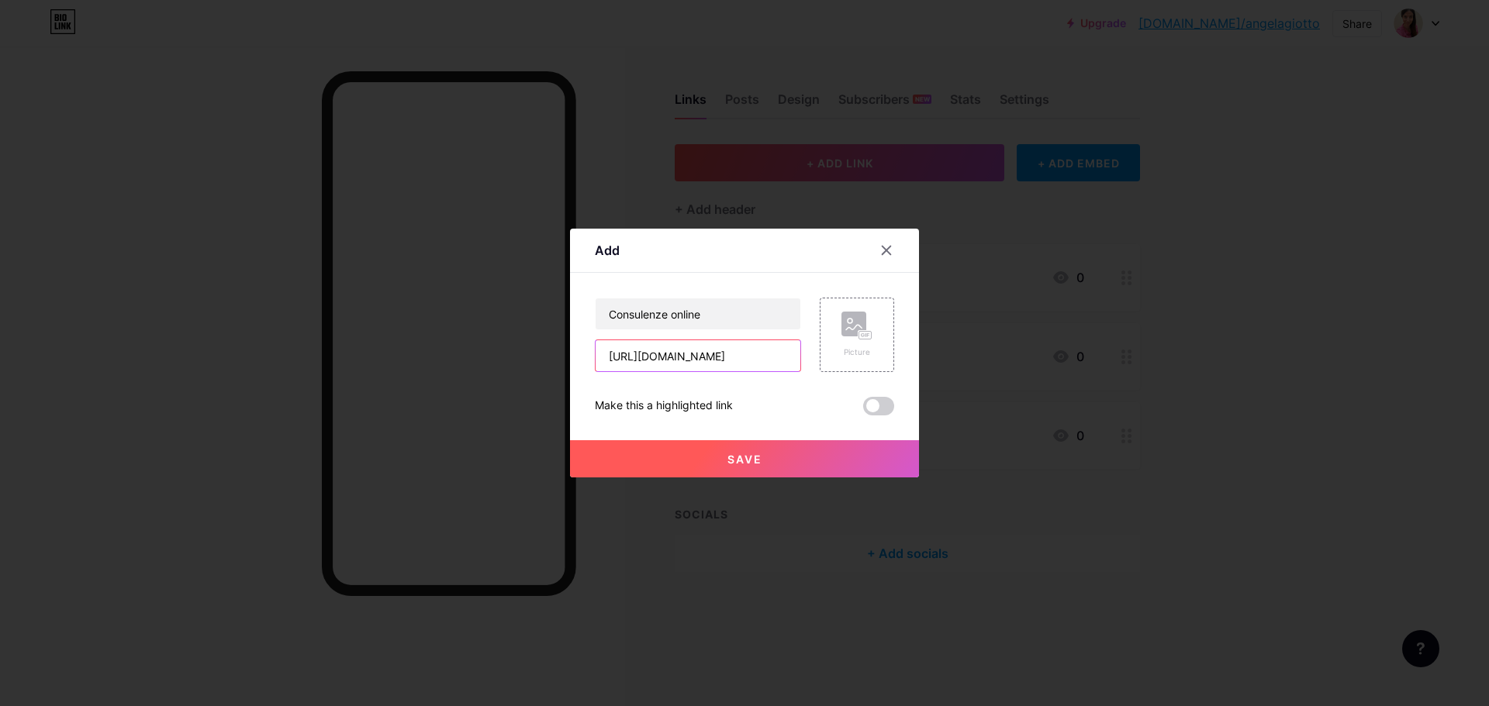
type input "[URL][DOMAIN_NAME]"
click at [757, 466] on button "Save" at bounding box center [744, 458] width 349 height 37
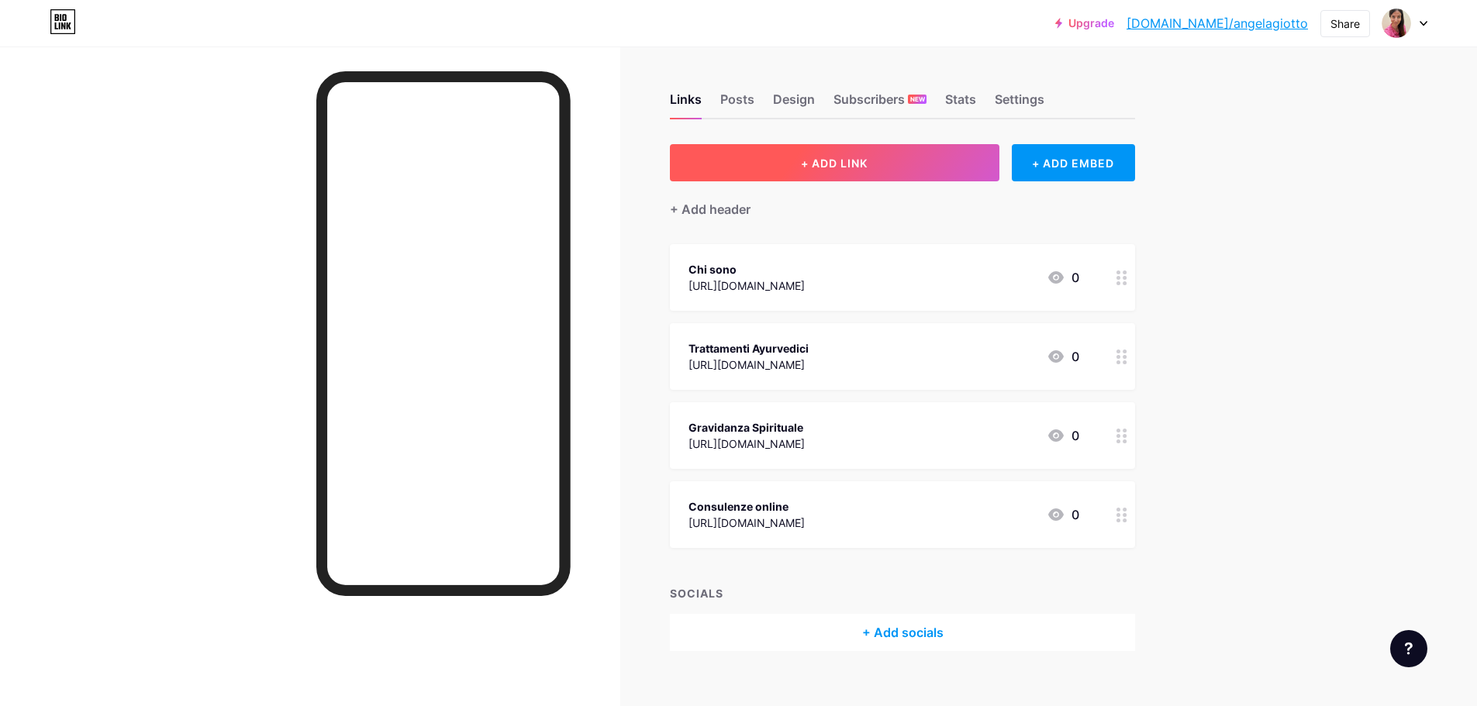
click at [920, 165] on button "+ ADD LINK" at bounding box center [835, 162] width 330 height 37
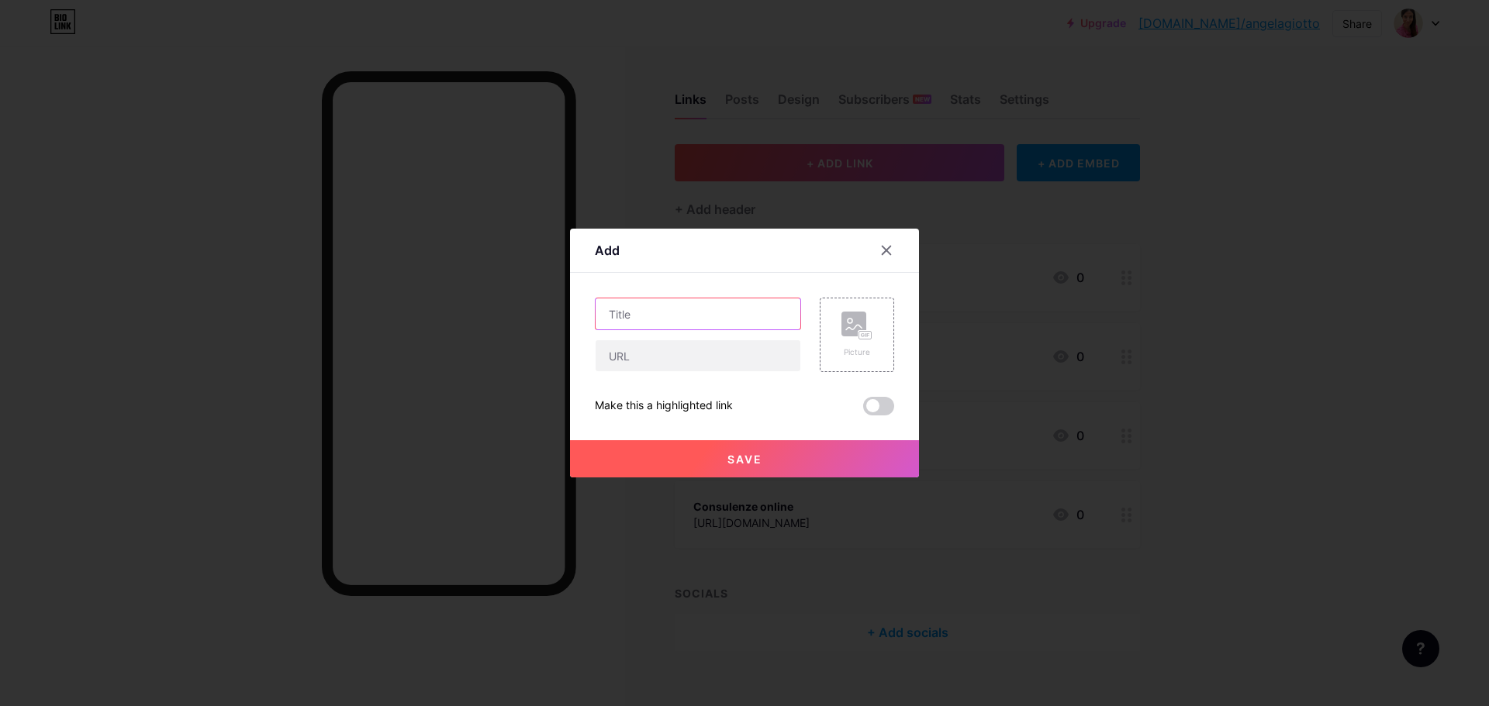
click at [690, 316] on input "text" at bounding box center [697, 313] width 205 height 31
type input "Workshop"
click at [666, 354] on input "text" at bounding box center [697, 355] width 205 height 31
paste input "[URL][DOMAIN_NAME]"
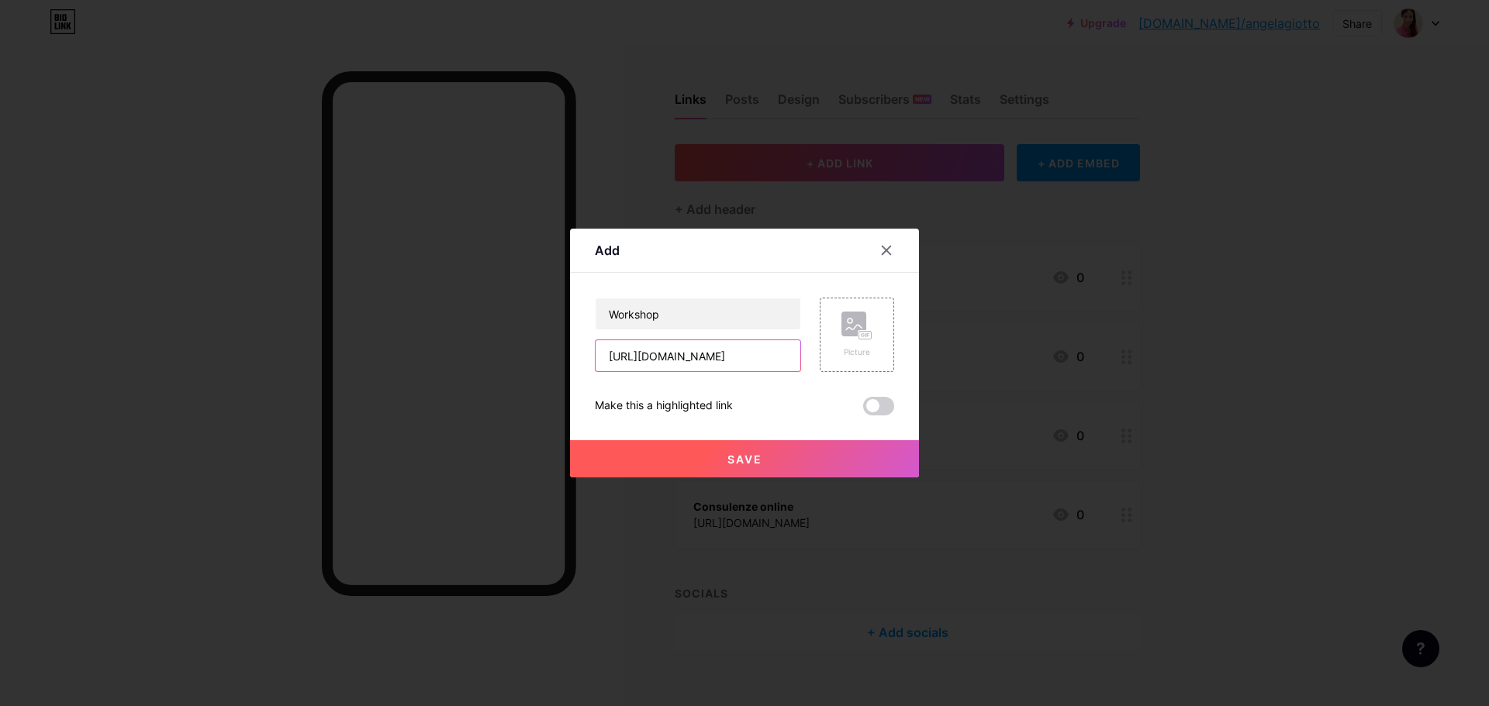
type input "[URL][DOMAIN_NAME]"
click at [740, 460] on span "Save" at bounding box center [744, 459] width 35 height 13
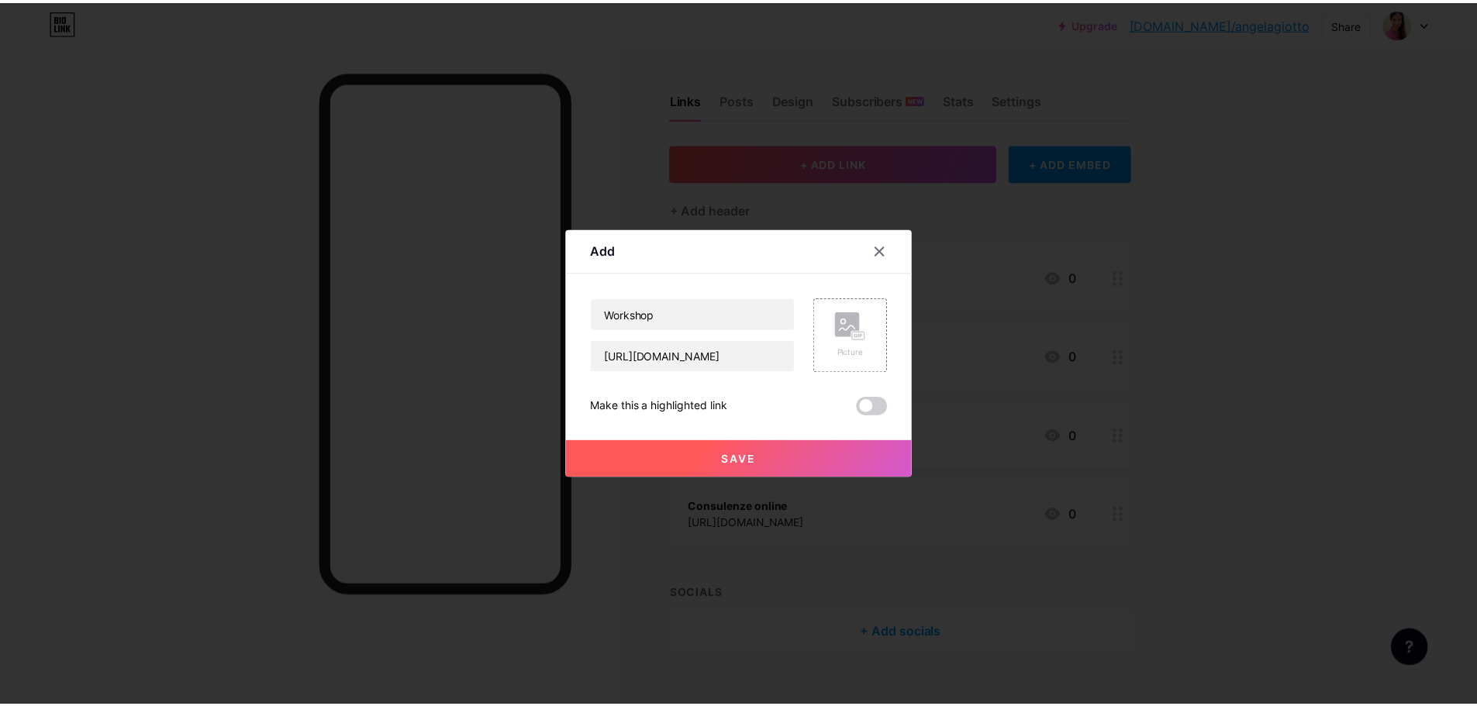
scroll to position [0, 0]
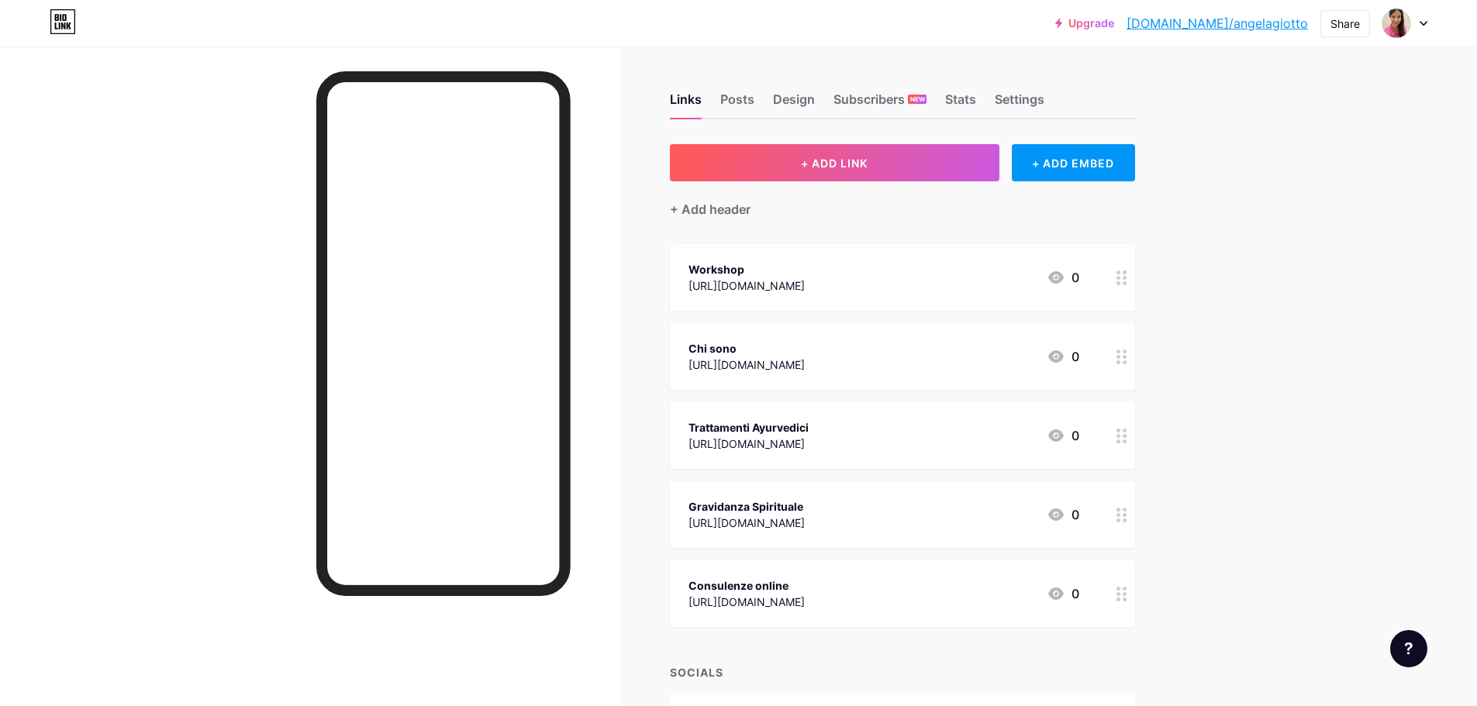
drag, startPoint x: 884, startPoint y: 263, endPoint x: 937, endPoint y: 556, distance: 297.8
click at [934, 579] on span "Workshop [URL][DOMAIN_NAME] 0 Chi sono [URL][DOMAIN_NAME] 0 Trattamenti Ayurved…" at bounding box center [902, 435] width 465 height 383
click at [1258, 295] on div "Upgrade [DOMAIN_NAME]/[PERSON_NAME]... [DOMAIN_NAME]/angelagiotto Share Switch …" at bounding box center [738, 404] width 1477 height 808
click at [744, 98] on div "Posts" at bounding box center [737, 104] width 34 height 28
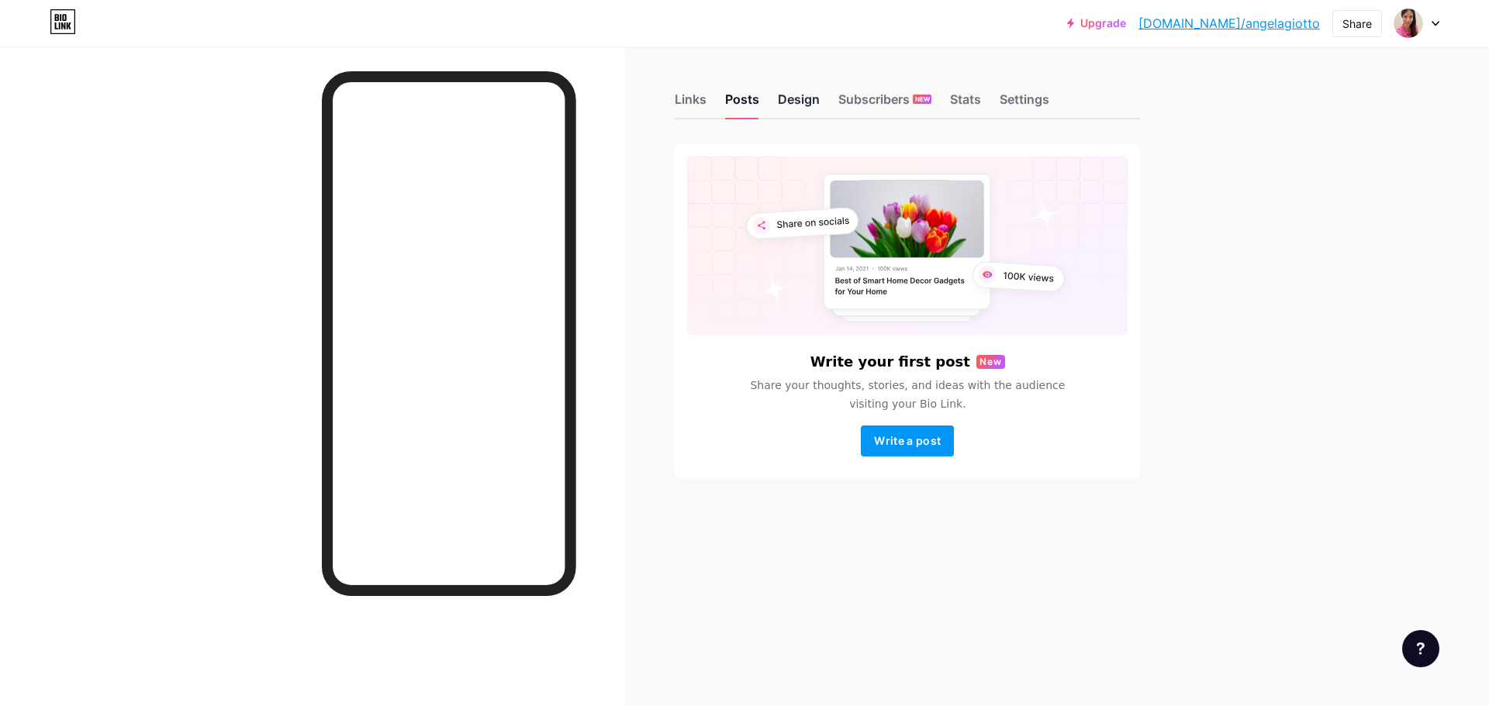
click at [809, 107] on div "Design" at bounding box center [799, 104] width 42 height 28
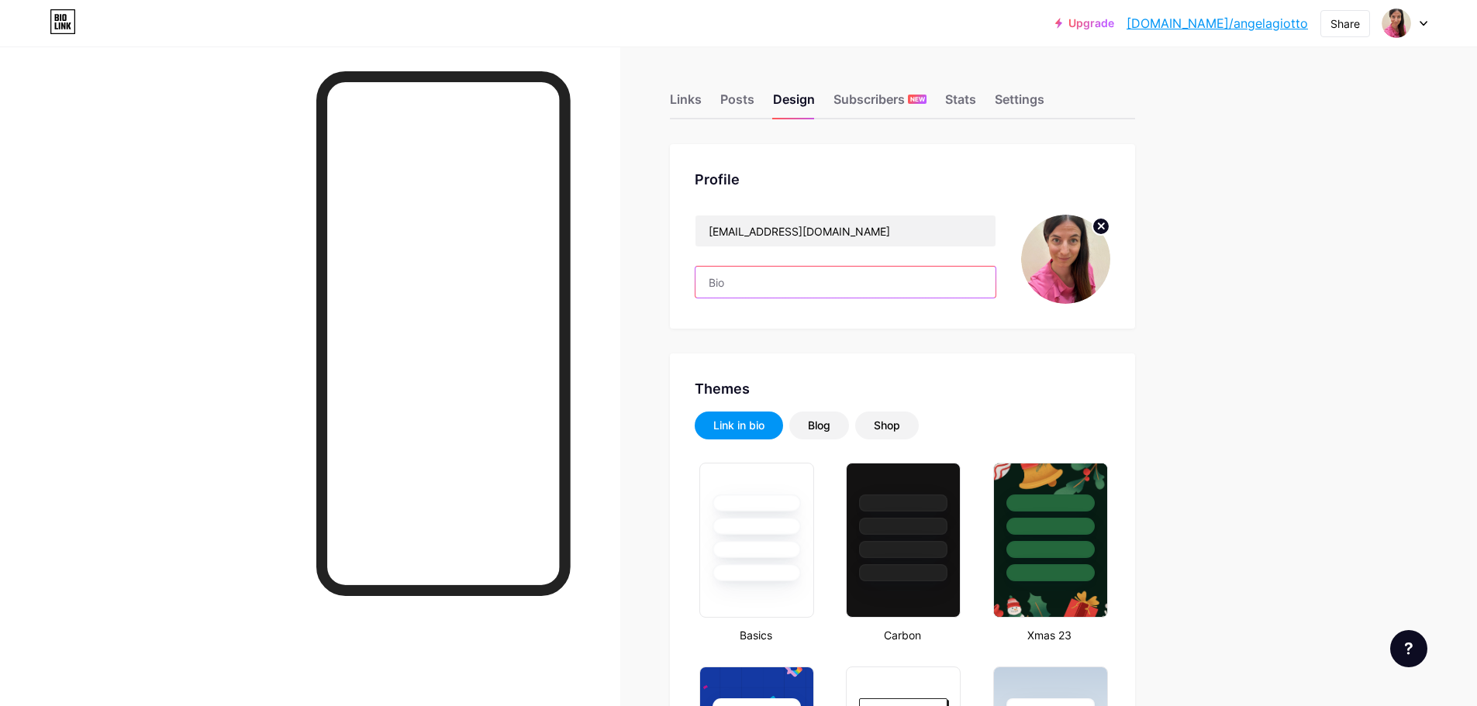
click at [830, 278] on input "text" at bounding box center [845, 282] width 300 height 31
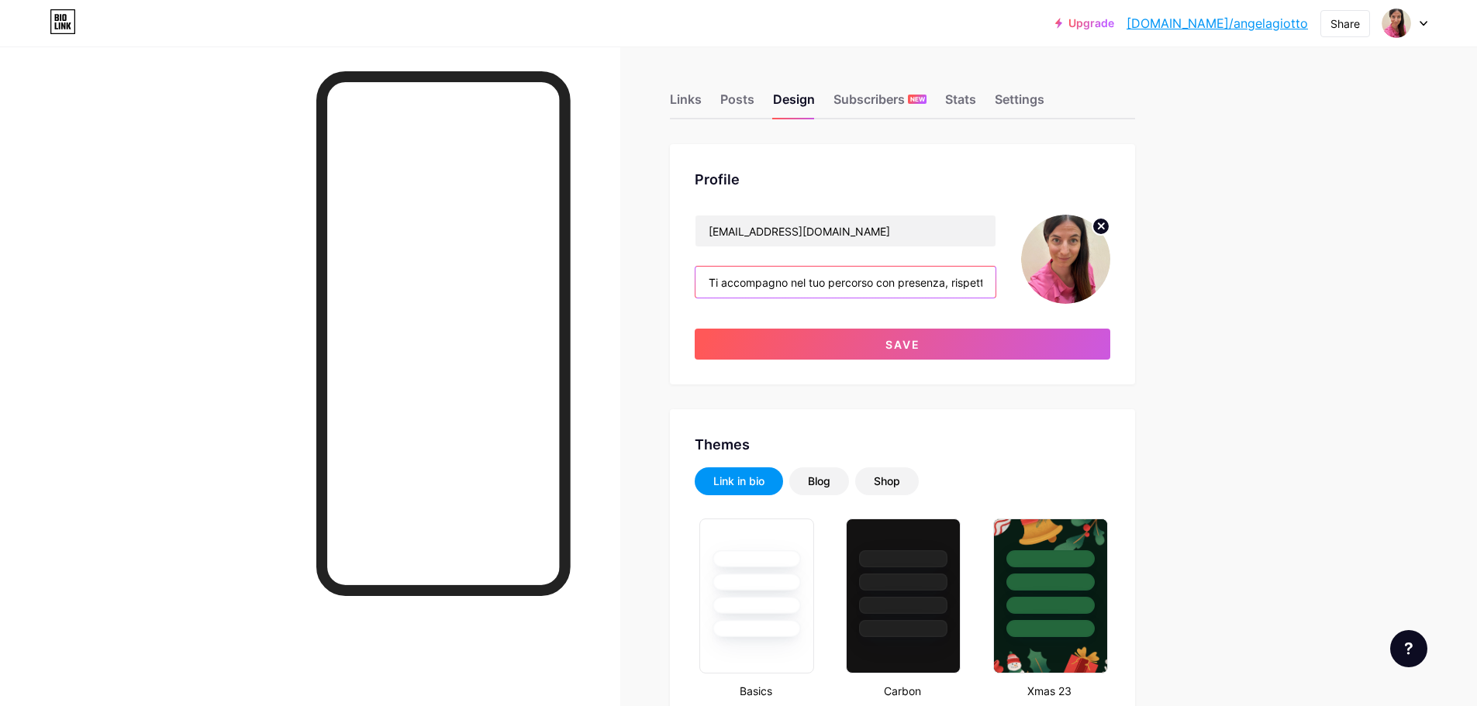
click at [989, 281] on input "Ti accompagno nel tuo percorso con presenza, rispetto e delicatezza" at bounding box center [845, 282] width 300 height 31
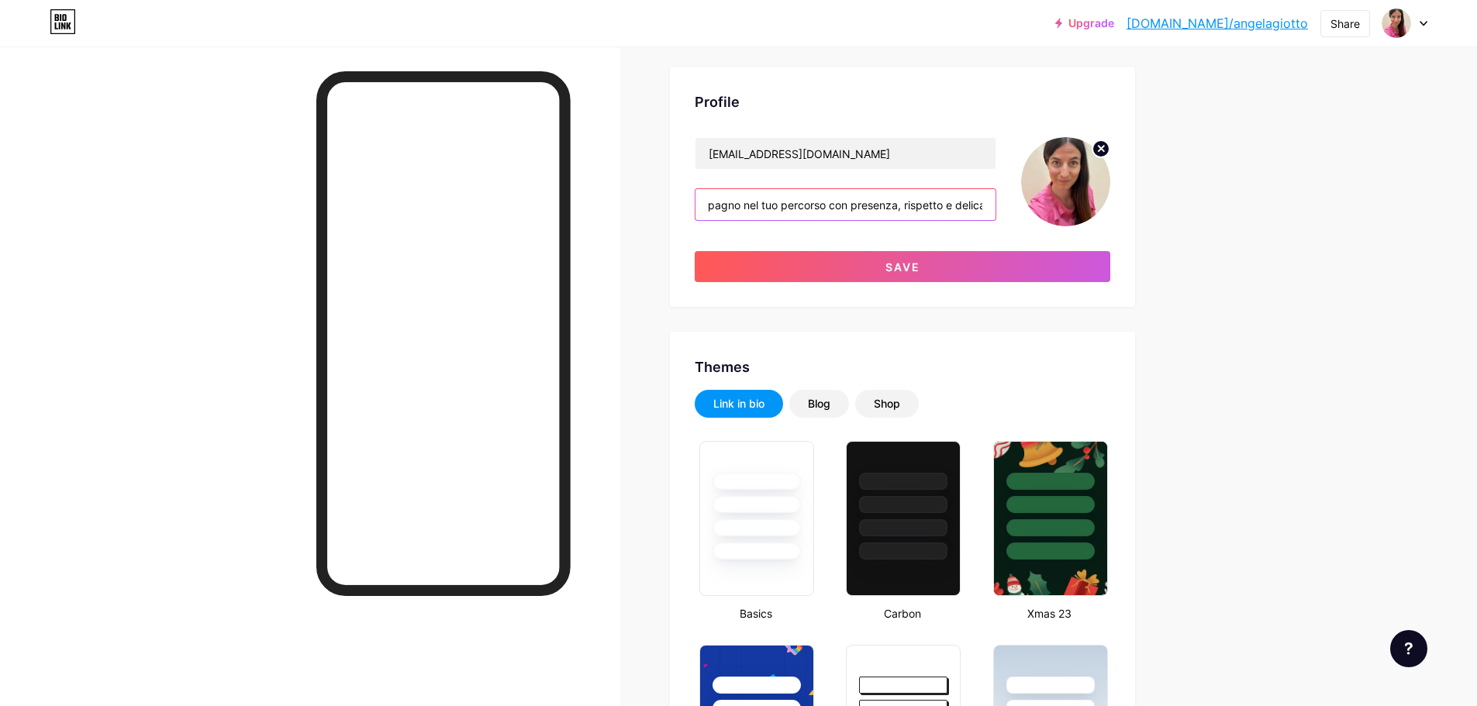
scroll to position [0, 81]
paste input "🌷"
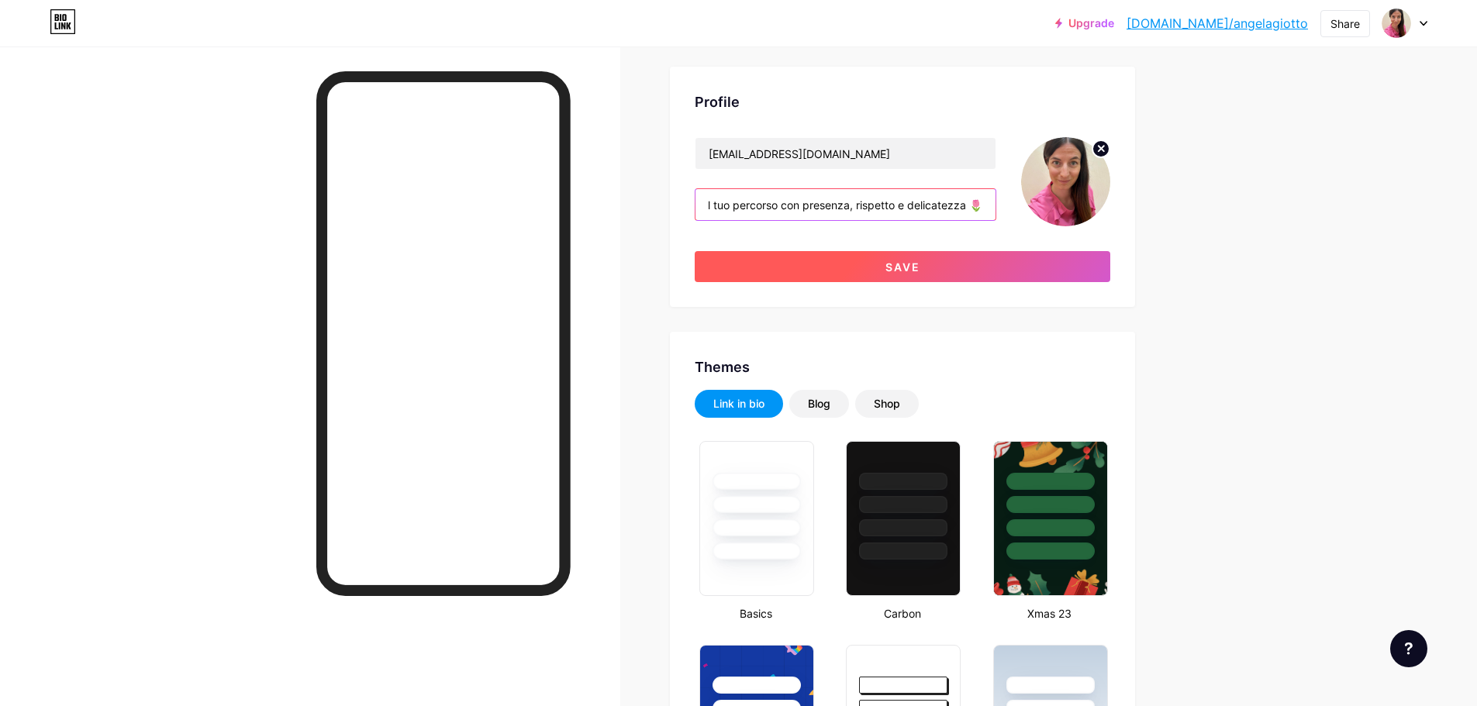
type input "Ti accompagno nel tuo percorso con presenza, rispetto e delicatezza 🌷"
click at [930, 269] on button "Save" at bounding box center [903, 266] width 416 height 31
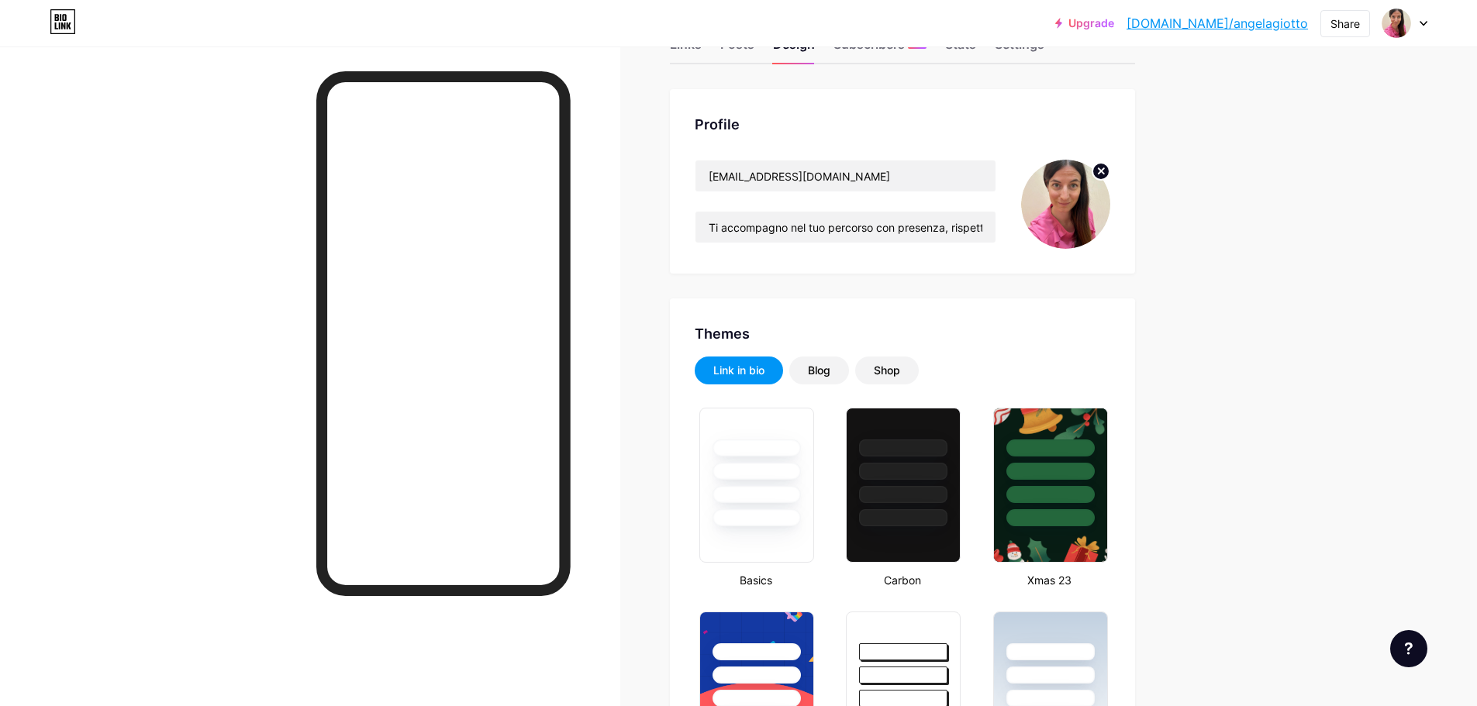
scroll to position [155, 0]
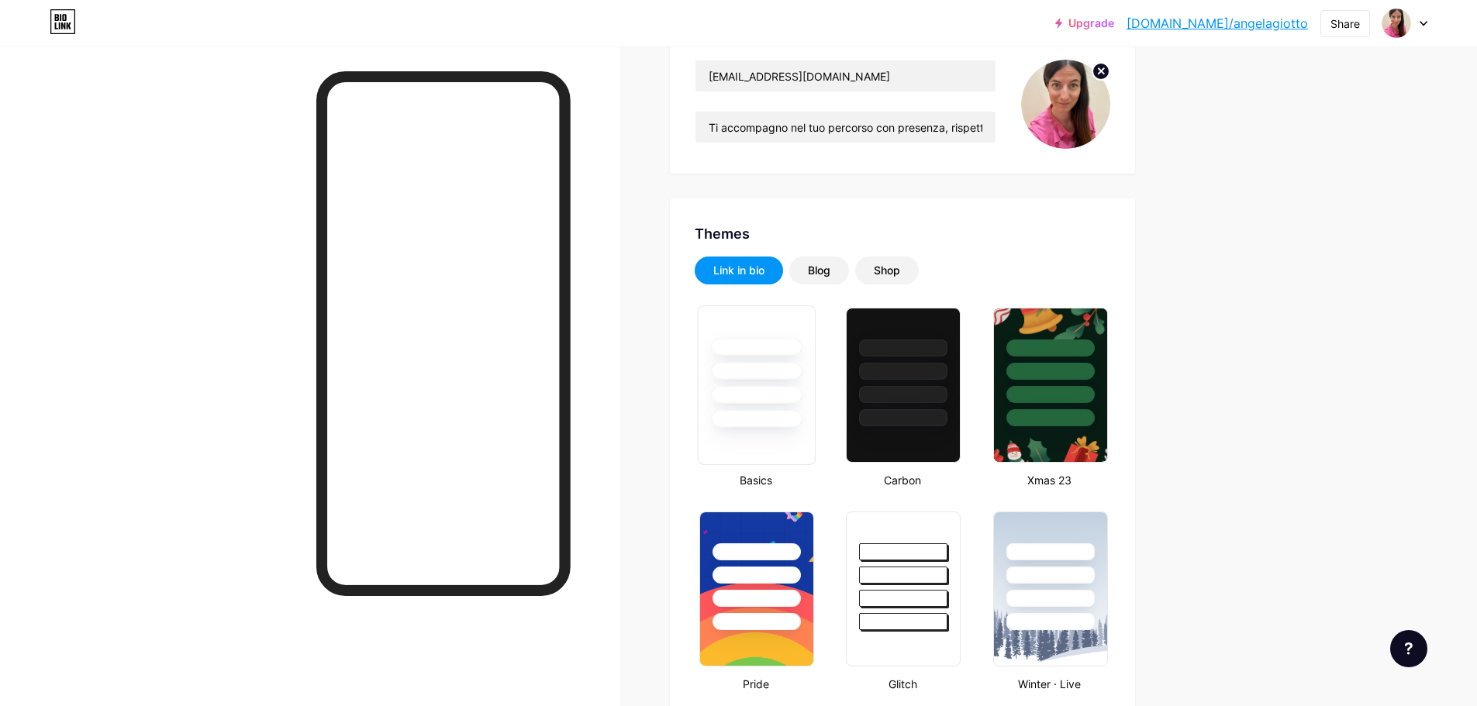
click at [799, 431] on div at bounding box center [757, 385] width 118 height 160
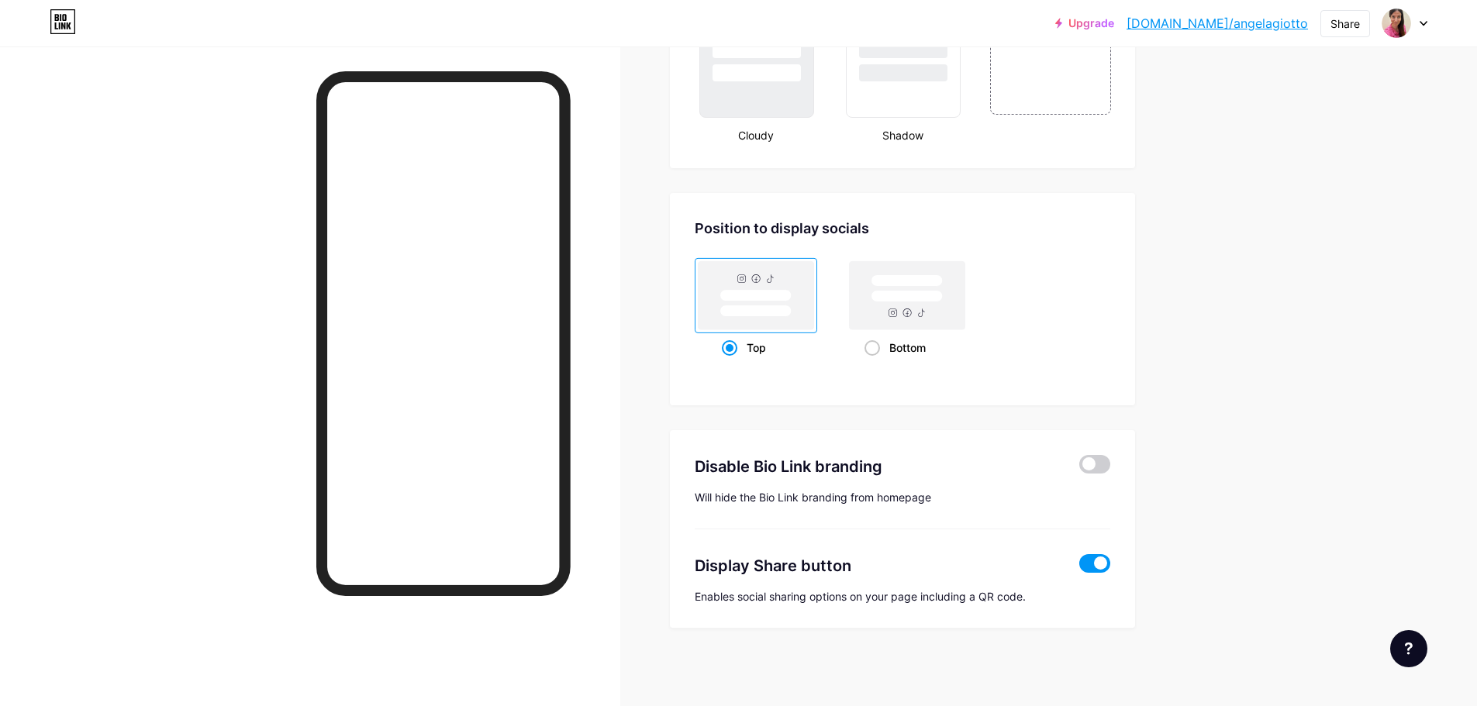
scroll to position [1617, 0]
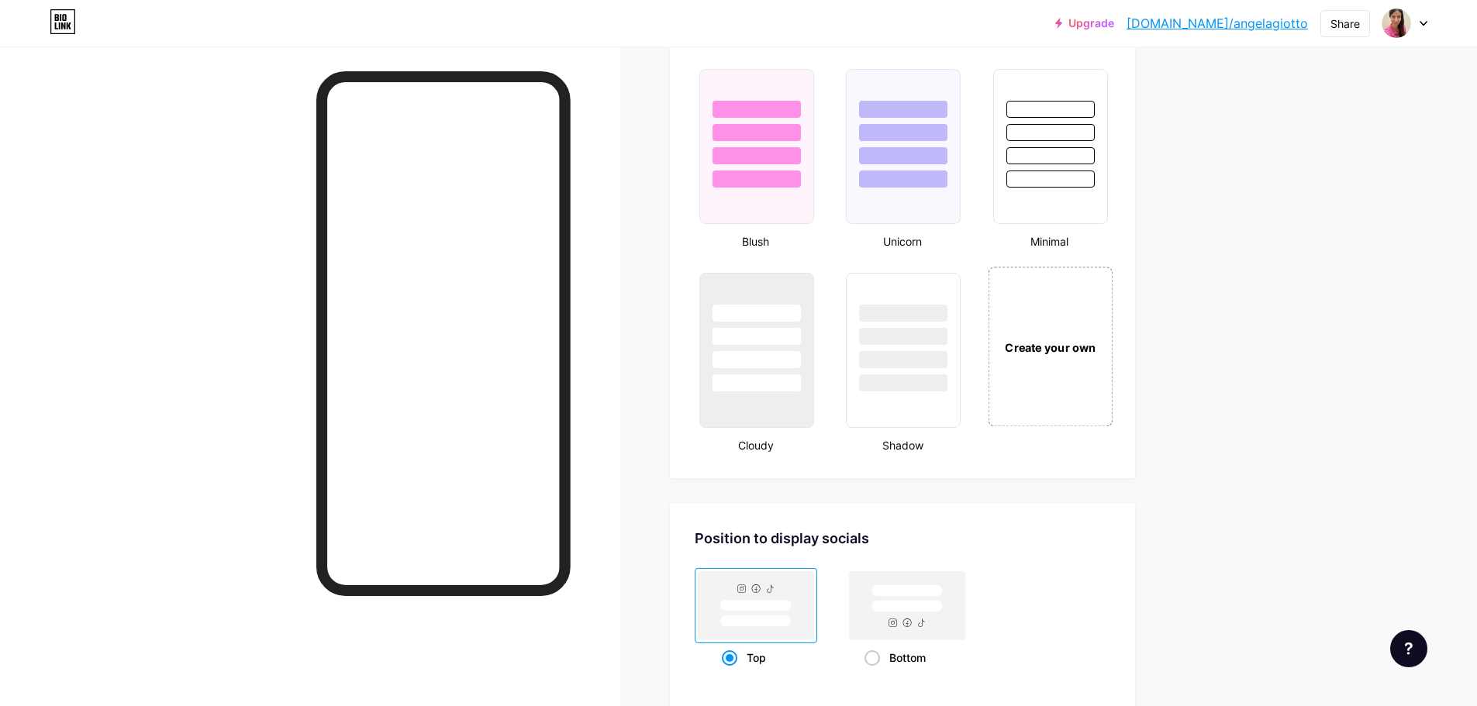
click at [1058, 327] on div "Create your own" at bounding box center [1050, 347] width 125 height 160
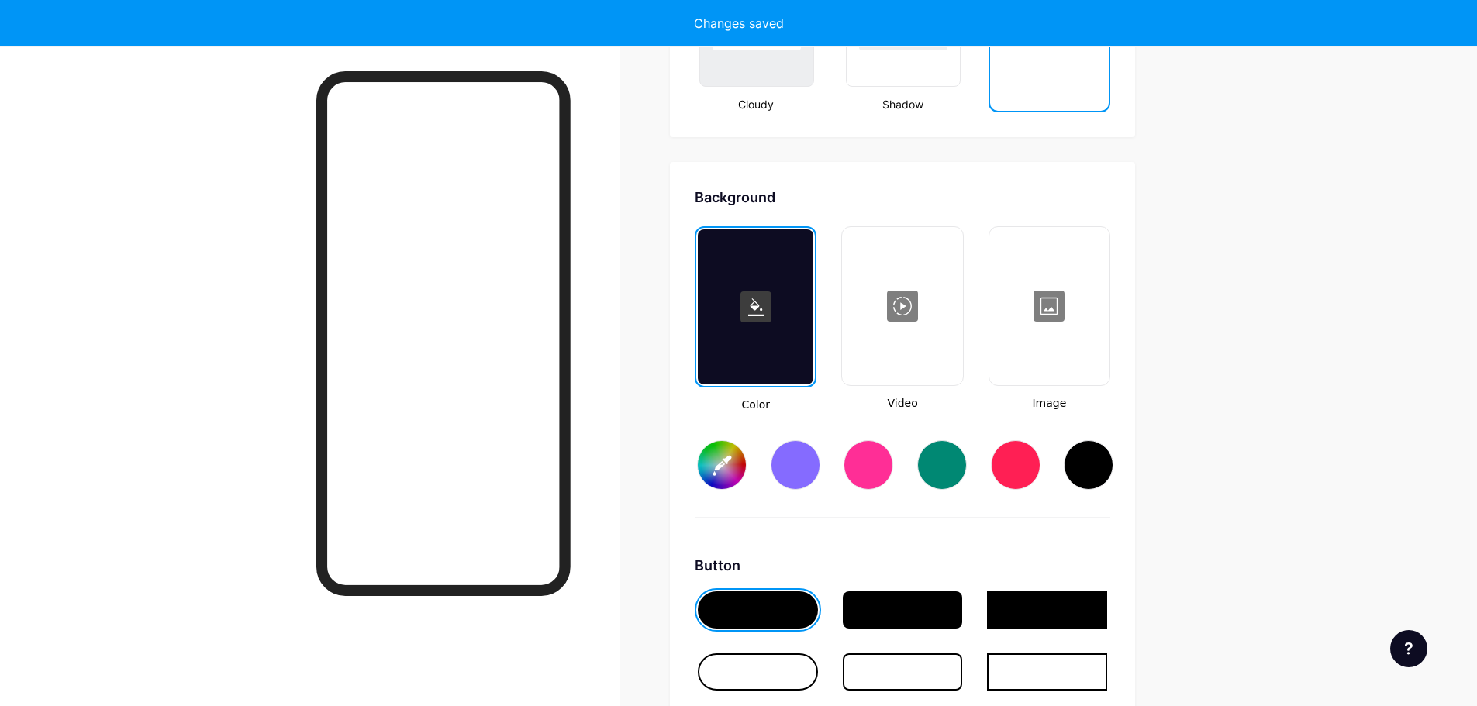
scroll to position [2058, 0]
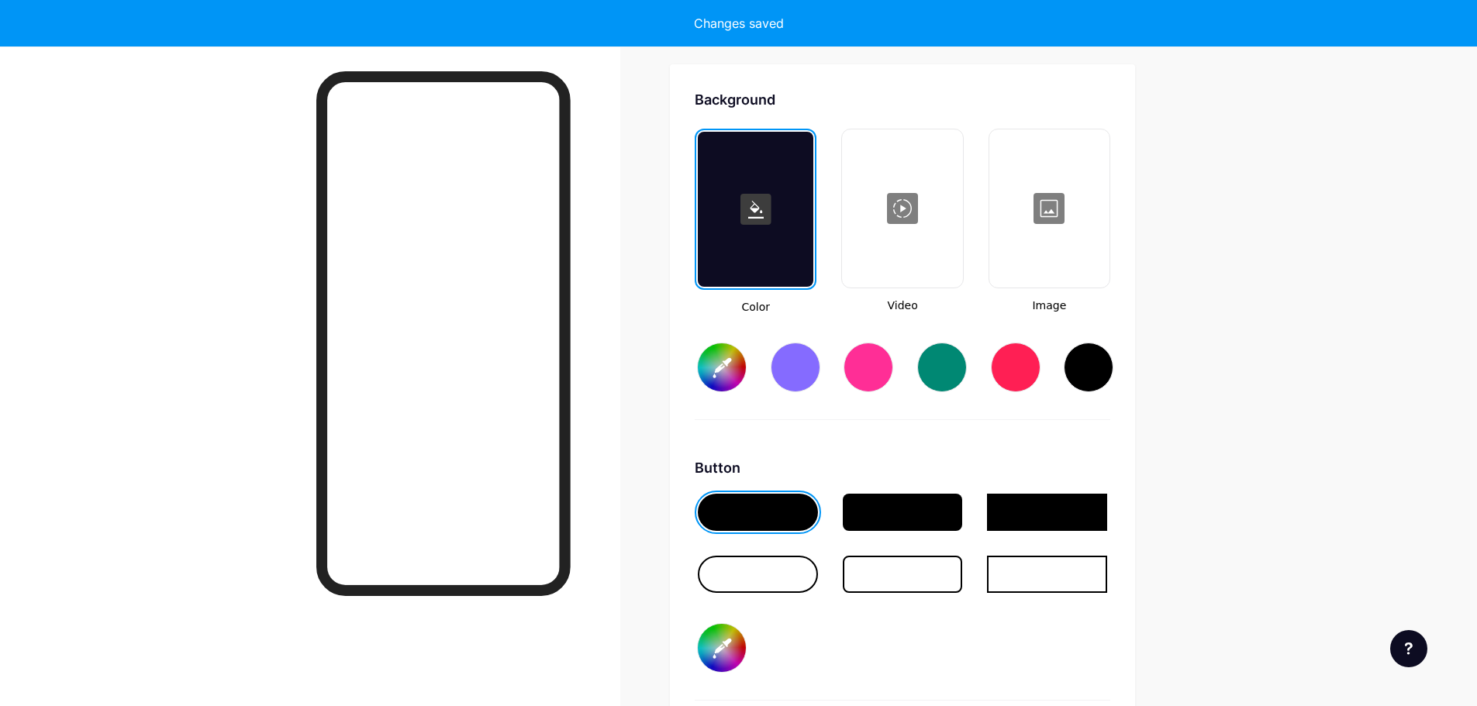
type input "#ffffff"
type input "#000000"
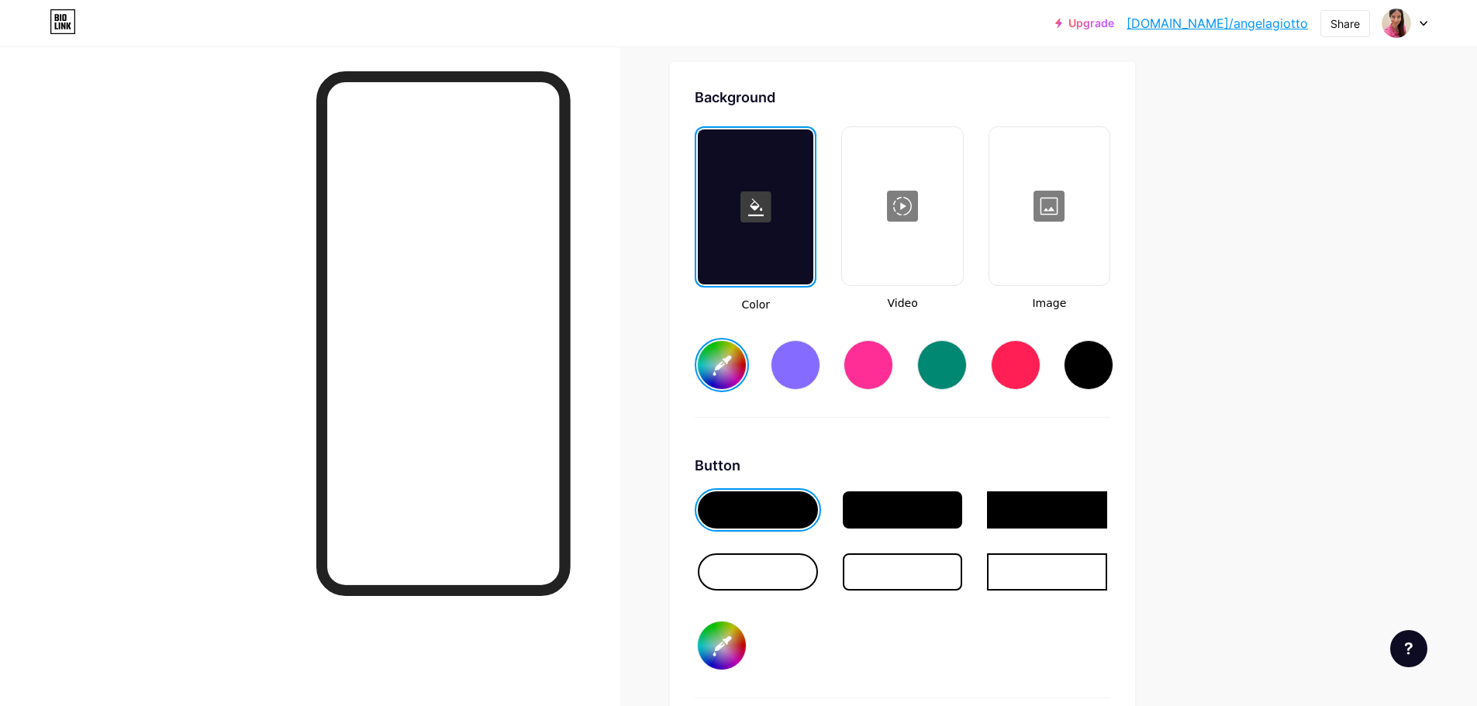
click at [750, 574] on div at bounding box center [758, 572] width 120 height 37
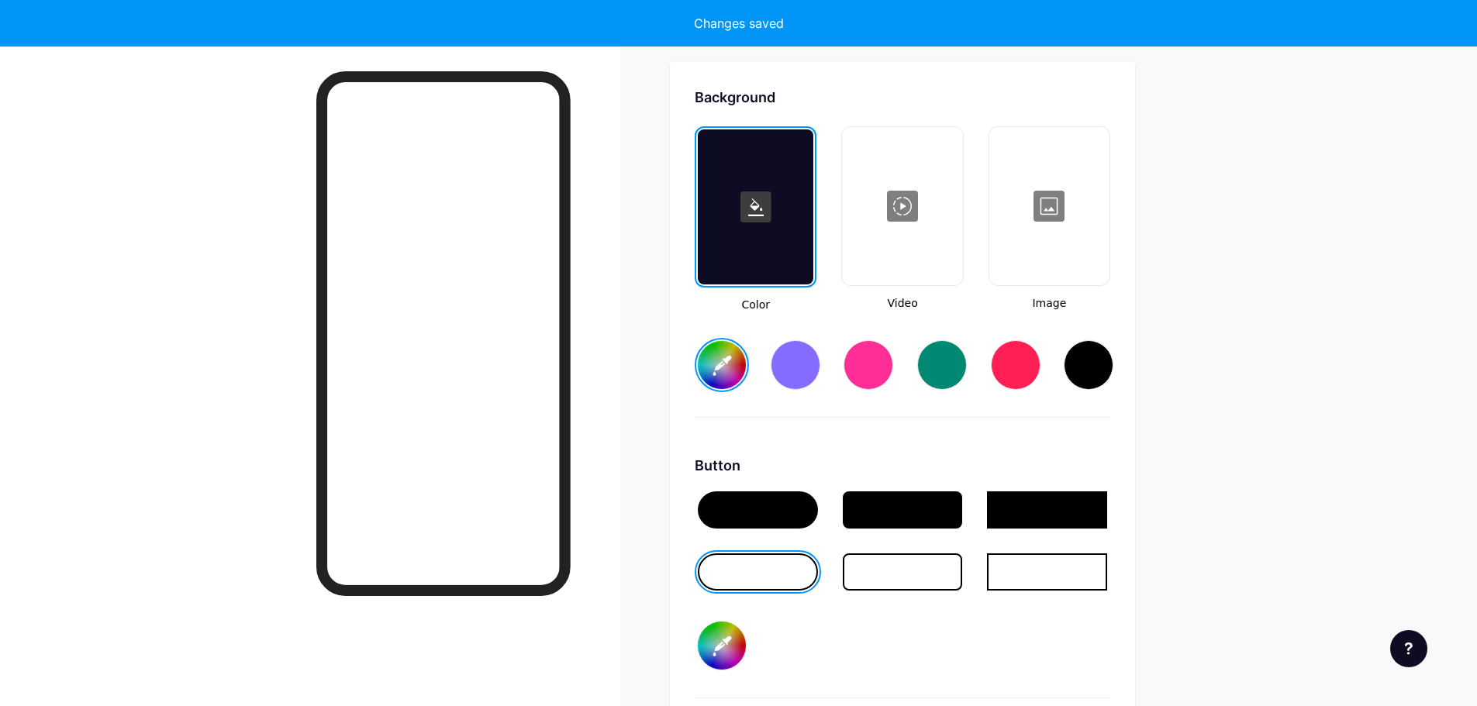
click at [771, 517] on div at bounding box center [758, 510] width 120 height 37
click at [873, 515] on div at bounding box center [903, 510] width 120 height 37
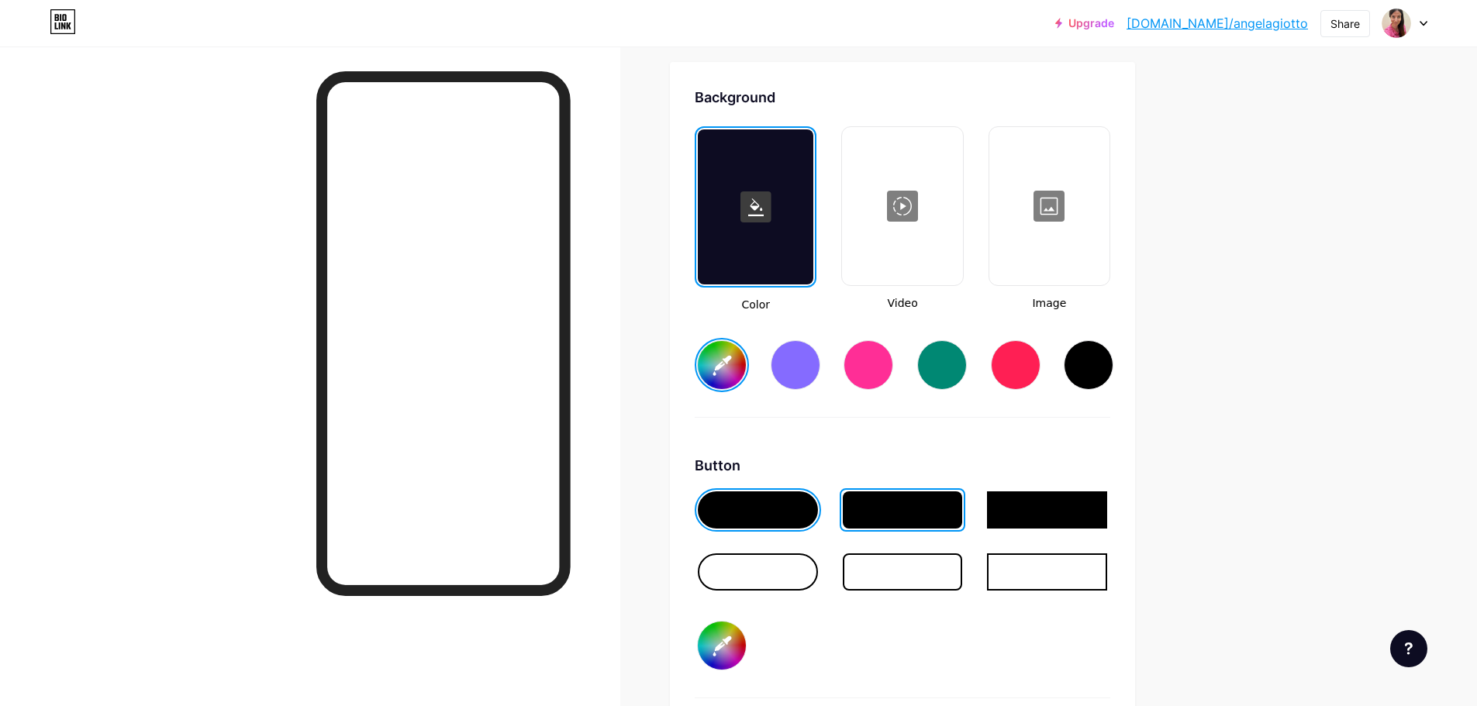
click at [776, 526] on div at bounding box center [758, 510] width 120 height 37
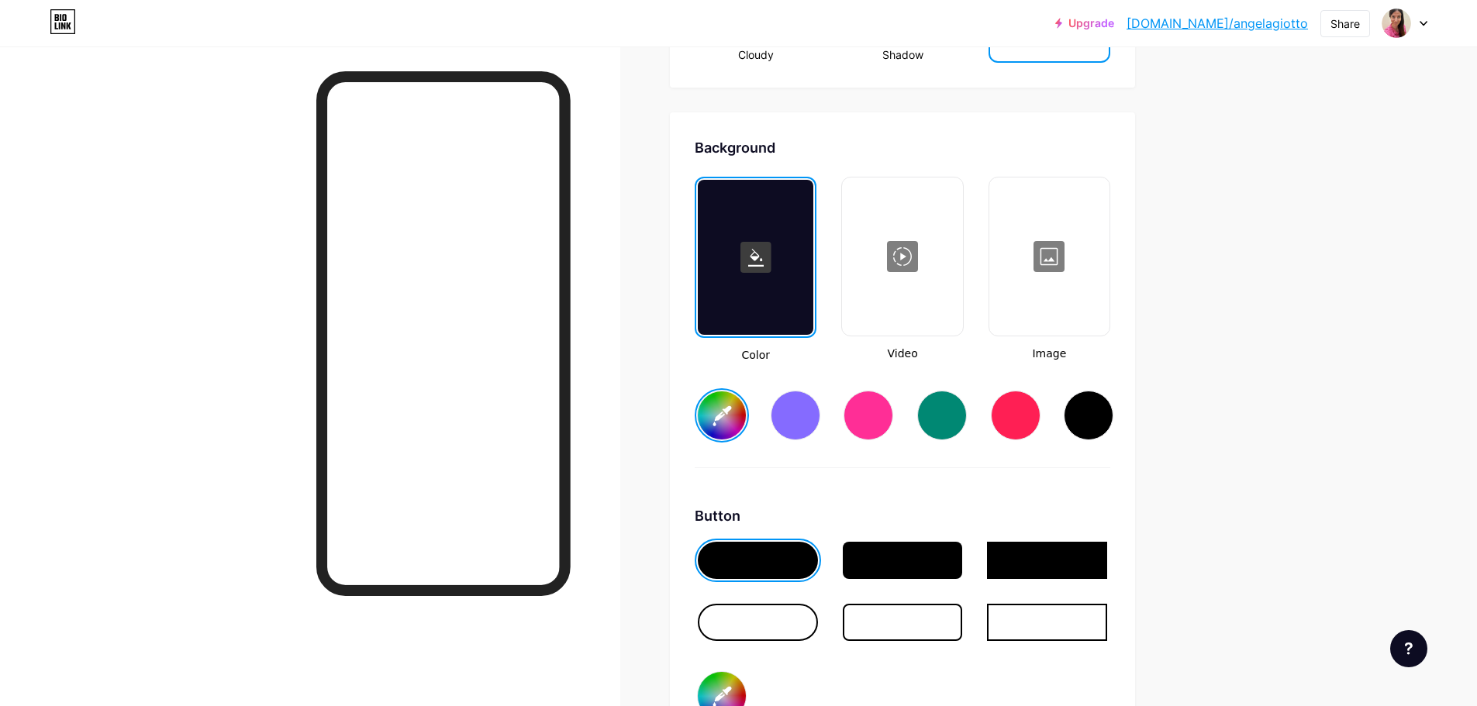
scroll to position [1981, 0]
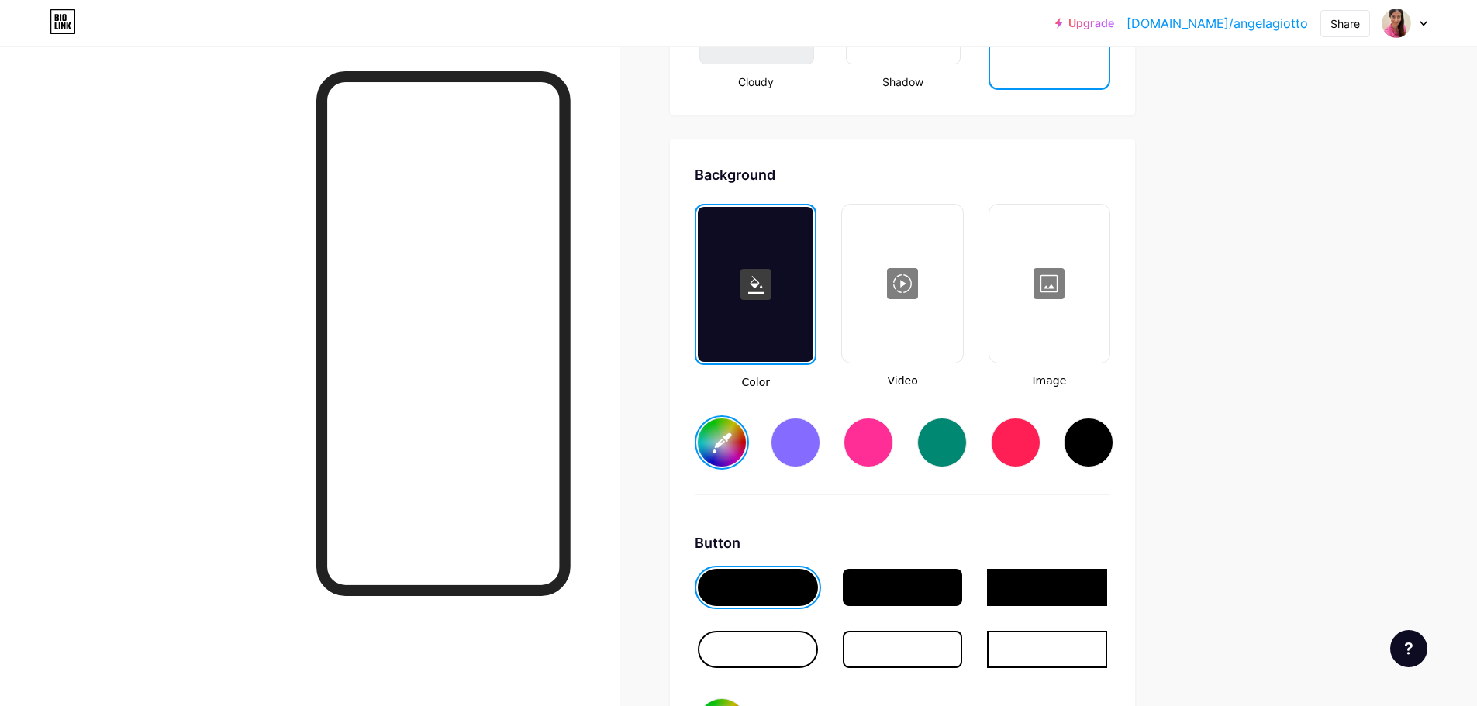
click at [730, 440] on input "#ffffff" at bounding box center [722, 443] width 48 height 48
click at [832, 393] on div "#ffffff" at bounding box center [903, 430] width 416 height 79
click at [756, 289] on rect at bounding box center [755, 284] width 31 height 31
click at [756, 307] on div at bounding box center [756, 284] width 116 height 155
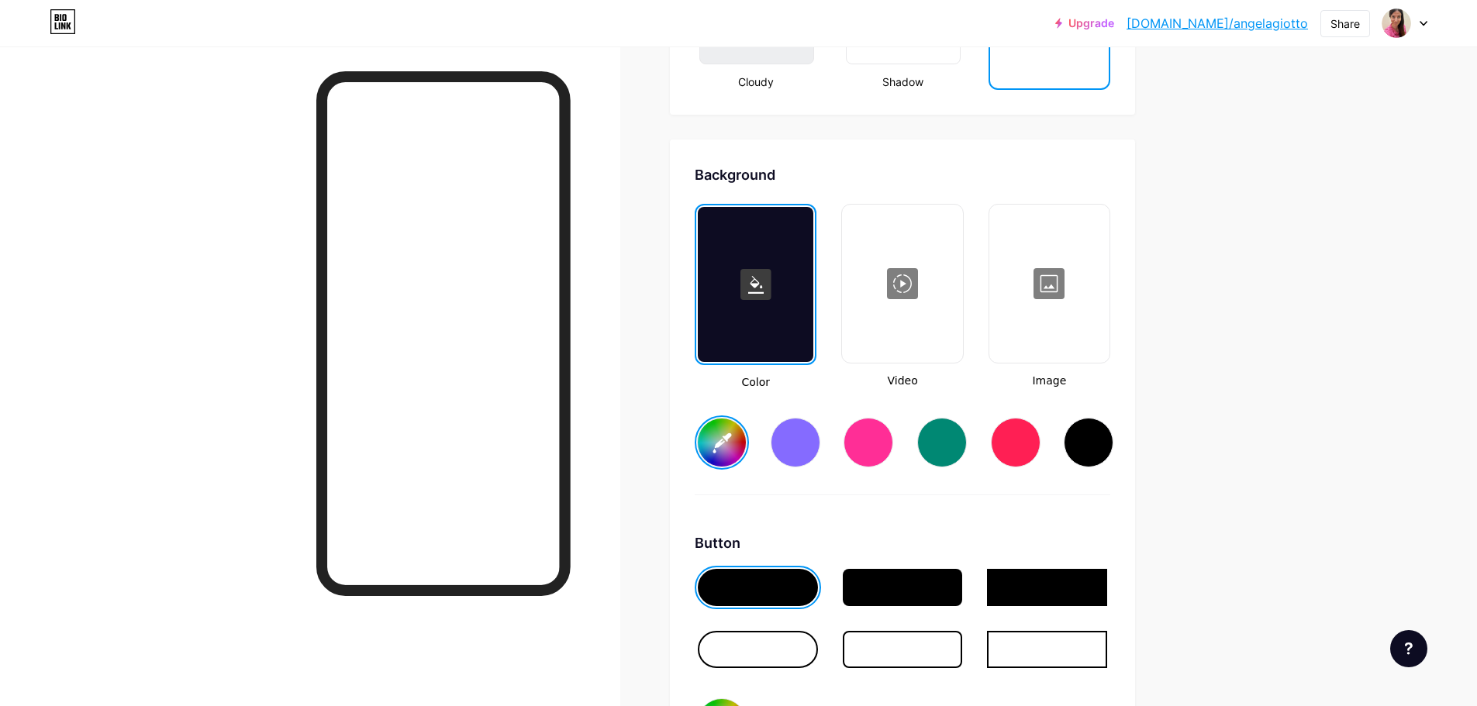
click at [764, 387] on span "Color" at bounding box center [756, 382] width 122 height 16
click at [728, 450] on input "#ffffff" at bounding box center [722, 443] width 48 height 48
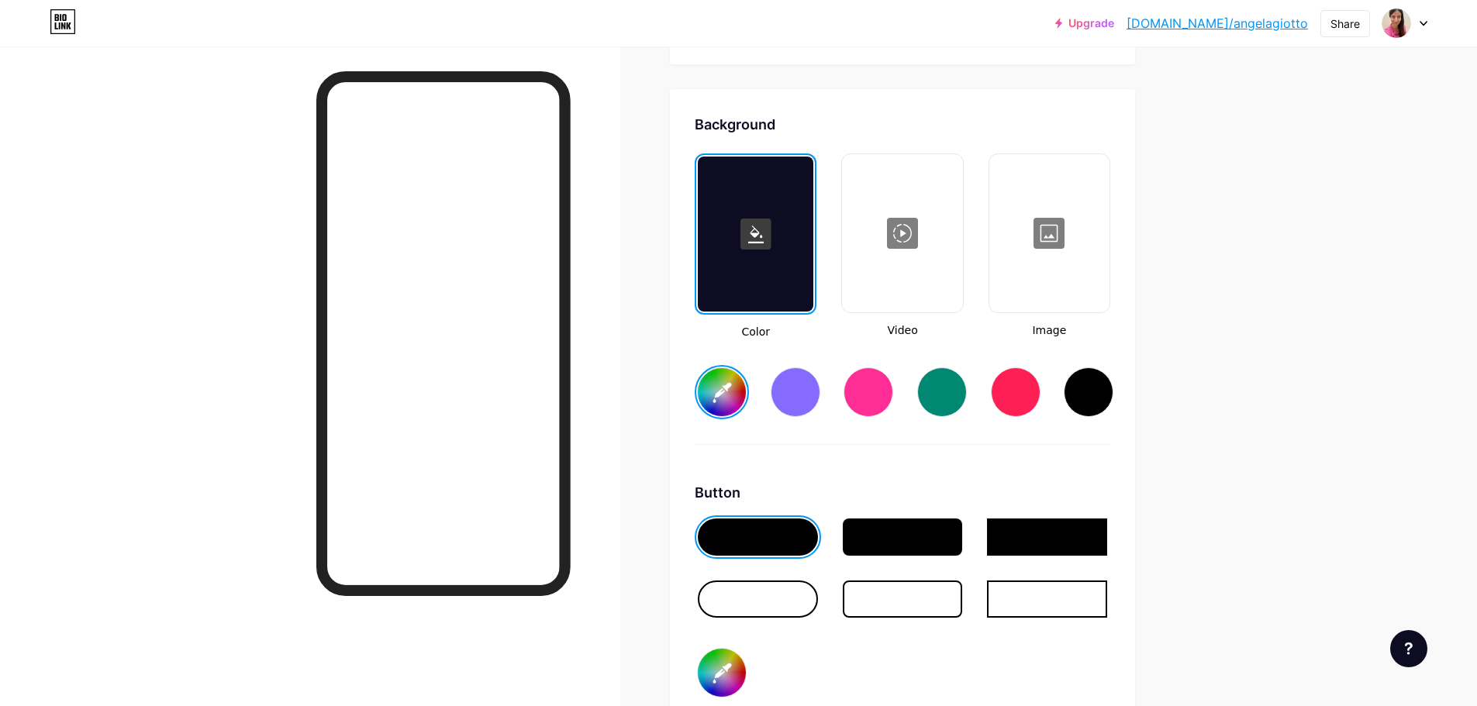
scroll to position [2058, 0]
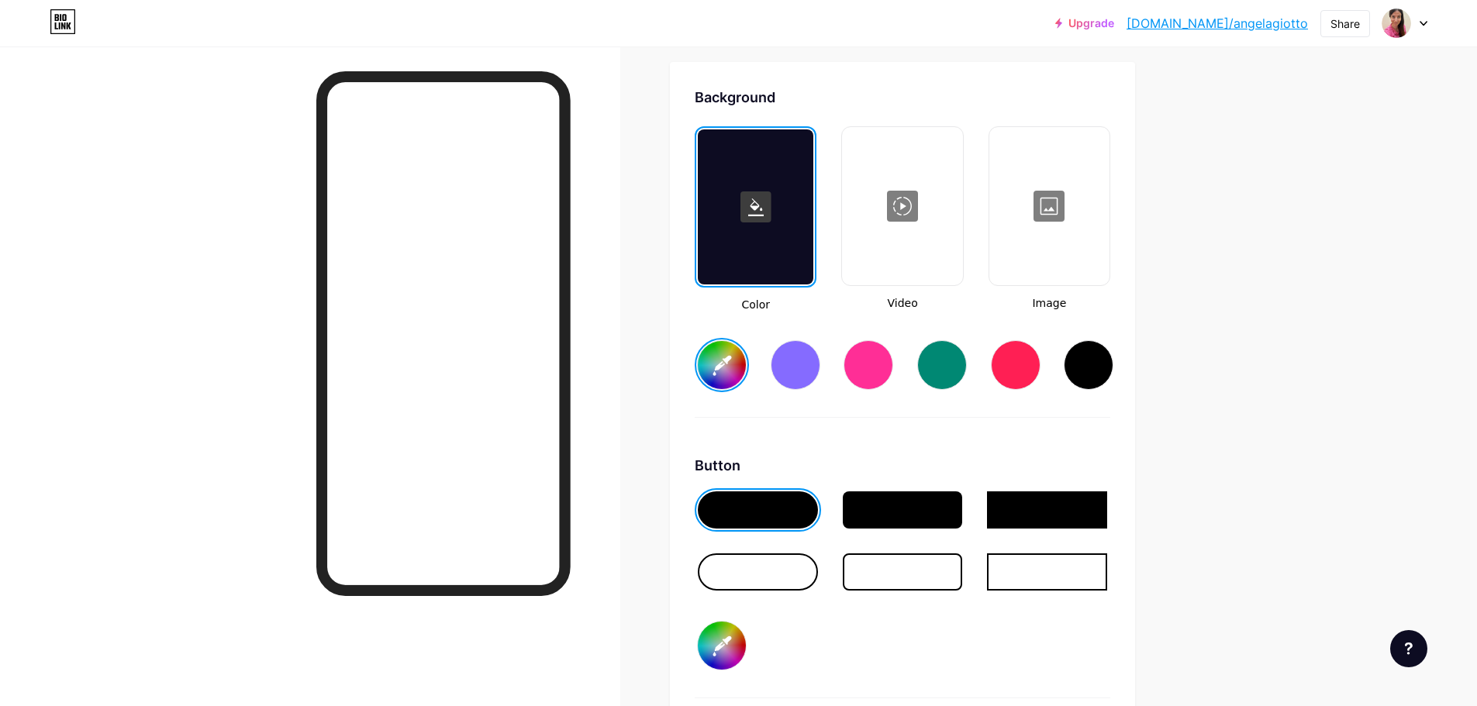
click at [723, 364] on input "#ffffff" at bounding box center [722, 365] width 48 height 48
click at [721, 367] on input "#ffffff" at bounding box center [722, 365] width 48 height 48
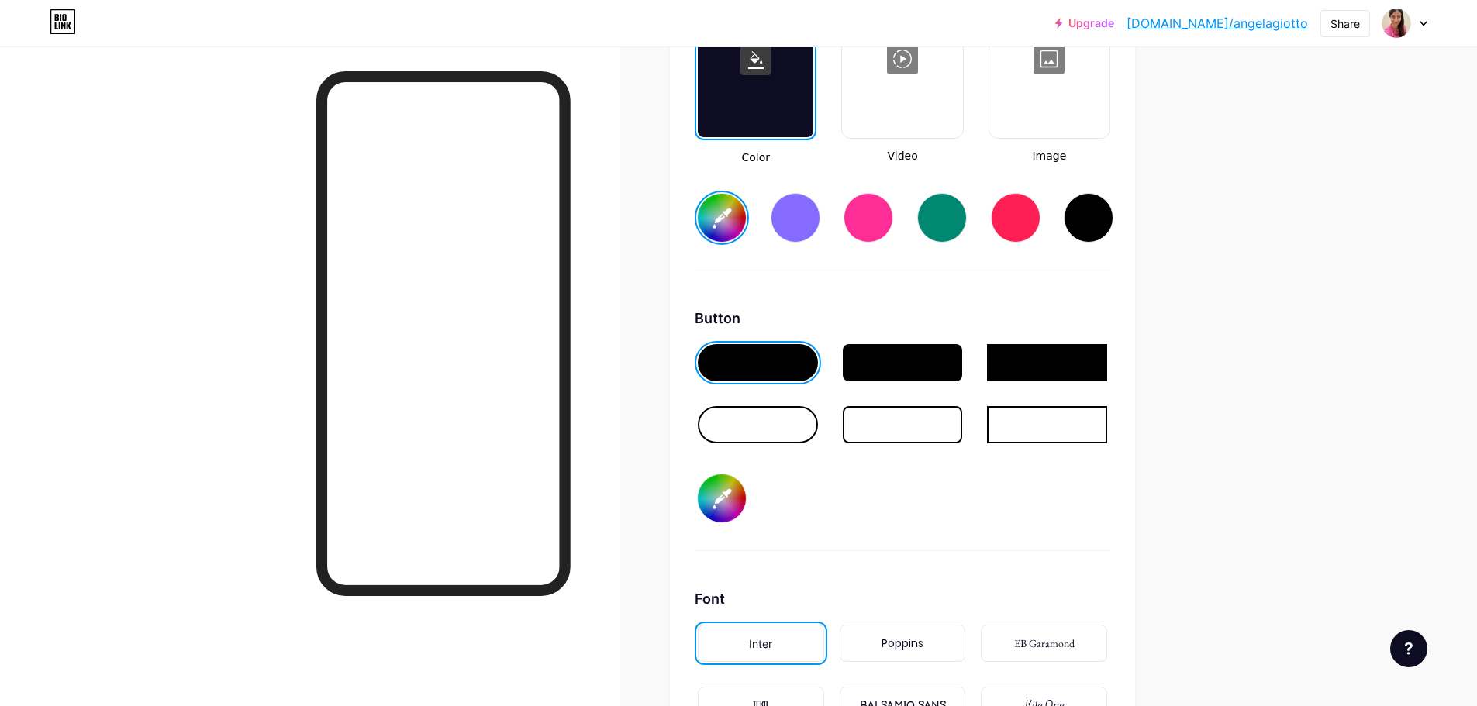
scroll to position [2213, 0]
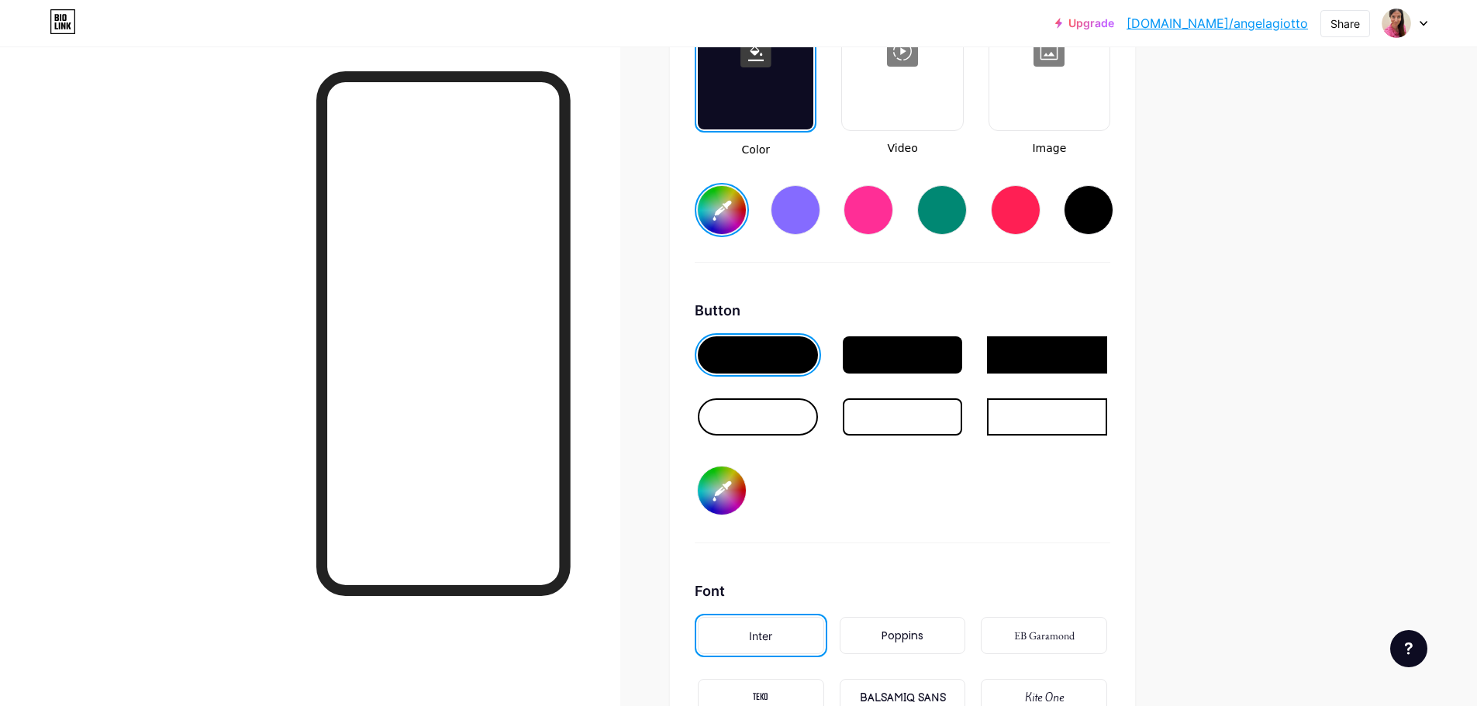
click at [781, 414] on div at bounding box center [758, 417] width 120 height 37
click at [777, 358] on div at bounding box center [758, 354] width 120 height 37
click at [719, 495] on input "#000000" at bounding box center [722, 491] width 48 height 48
type input "#fdf4f5"
type input "#00000b"
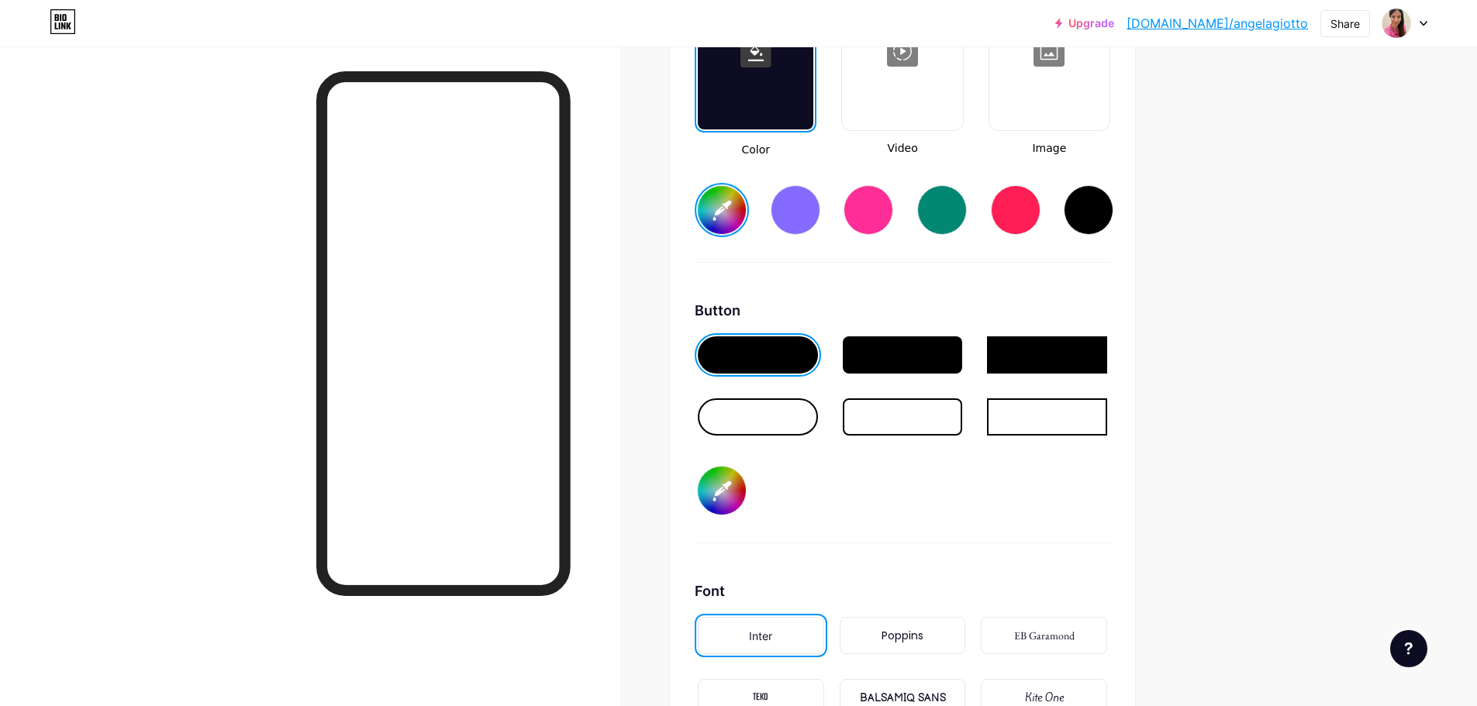
type input "#fdf4f5"
type input "#0000ba"
type input "#fdf4f5"
type input "#000ba9"
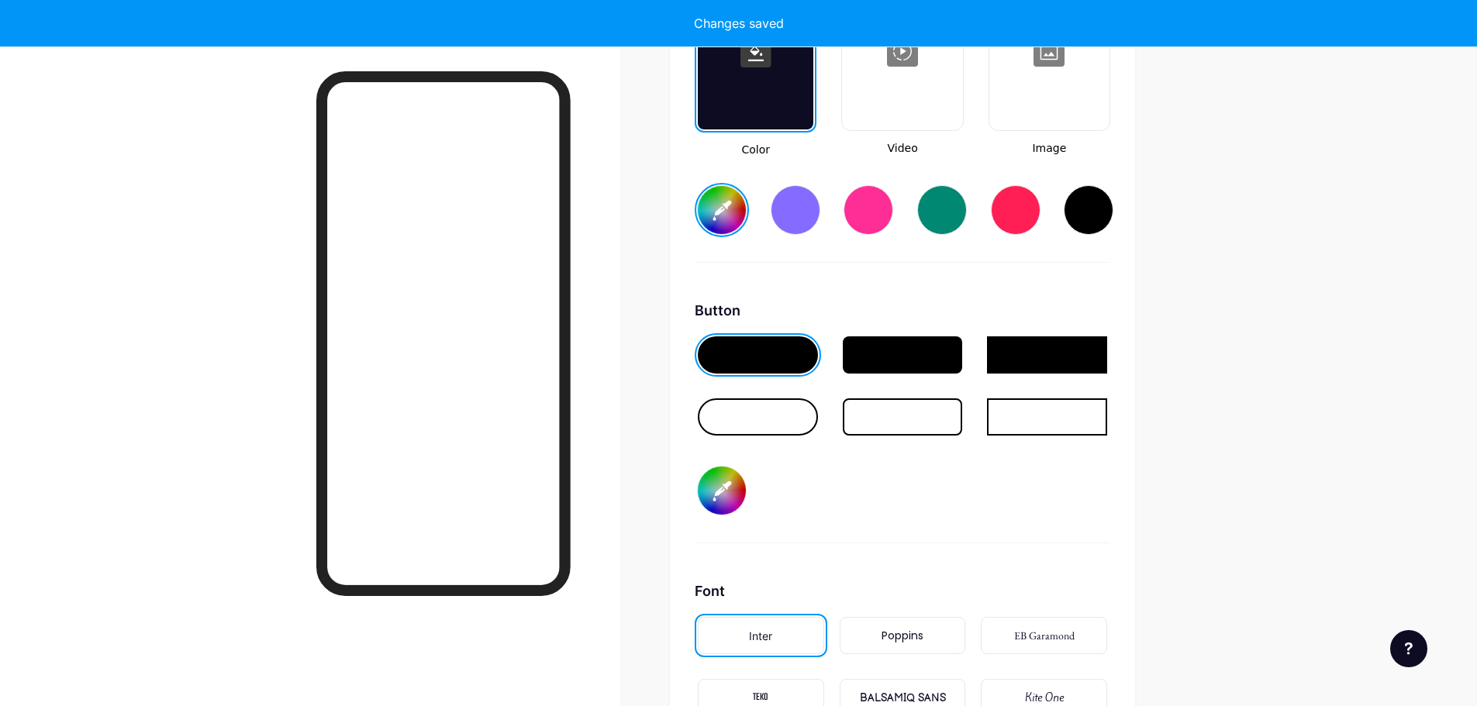
type input "#fdf4f5"
type input "#00ba90"
type input "#fdf4f5"
type input "#0ba90c"
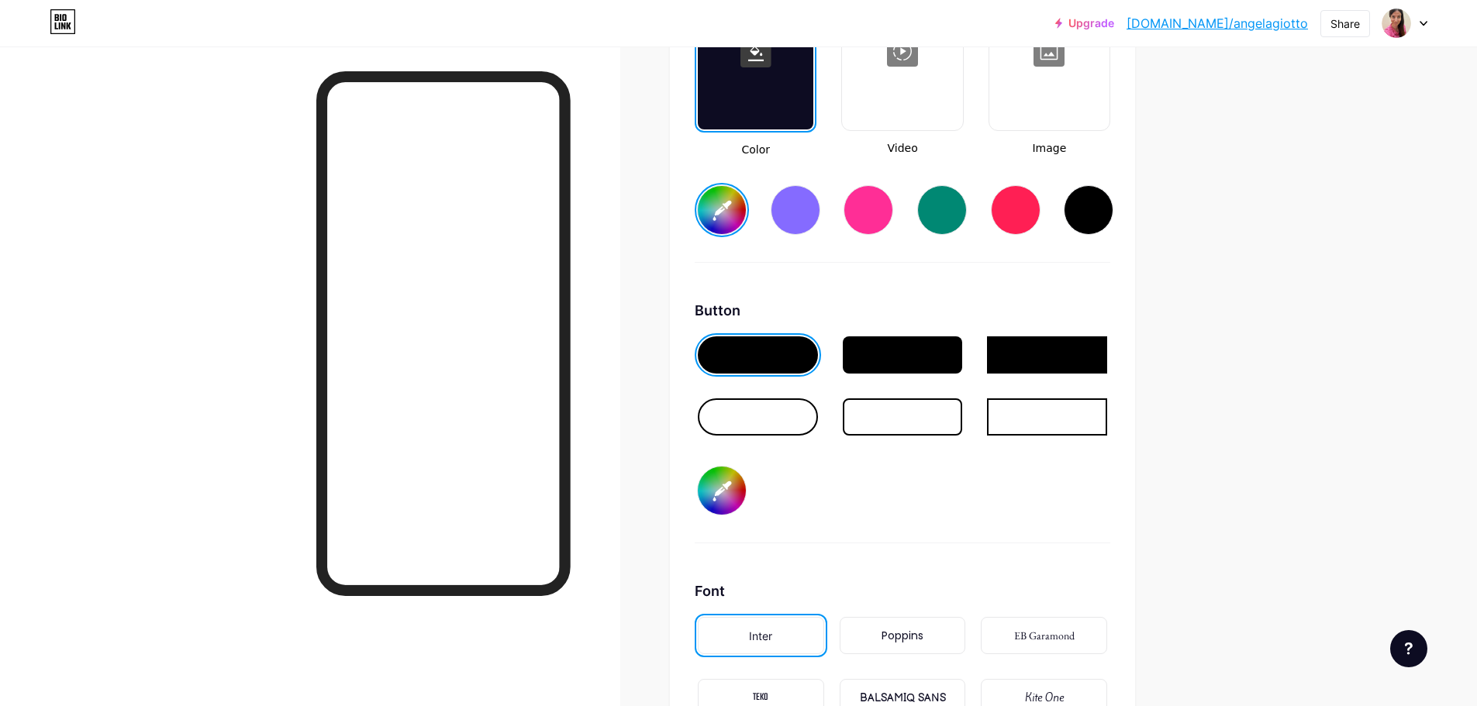
type input "#fdf4f5"
type input "#ba90c6"
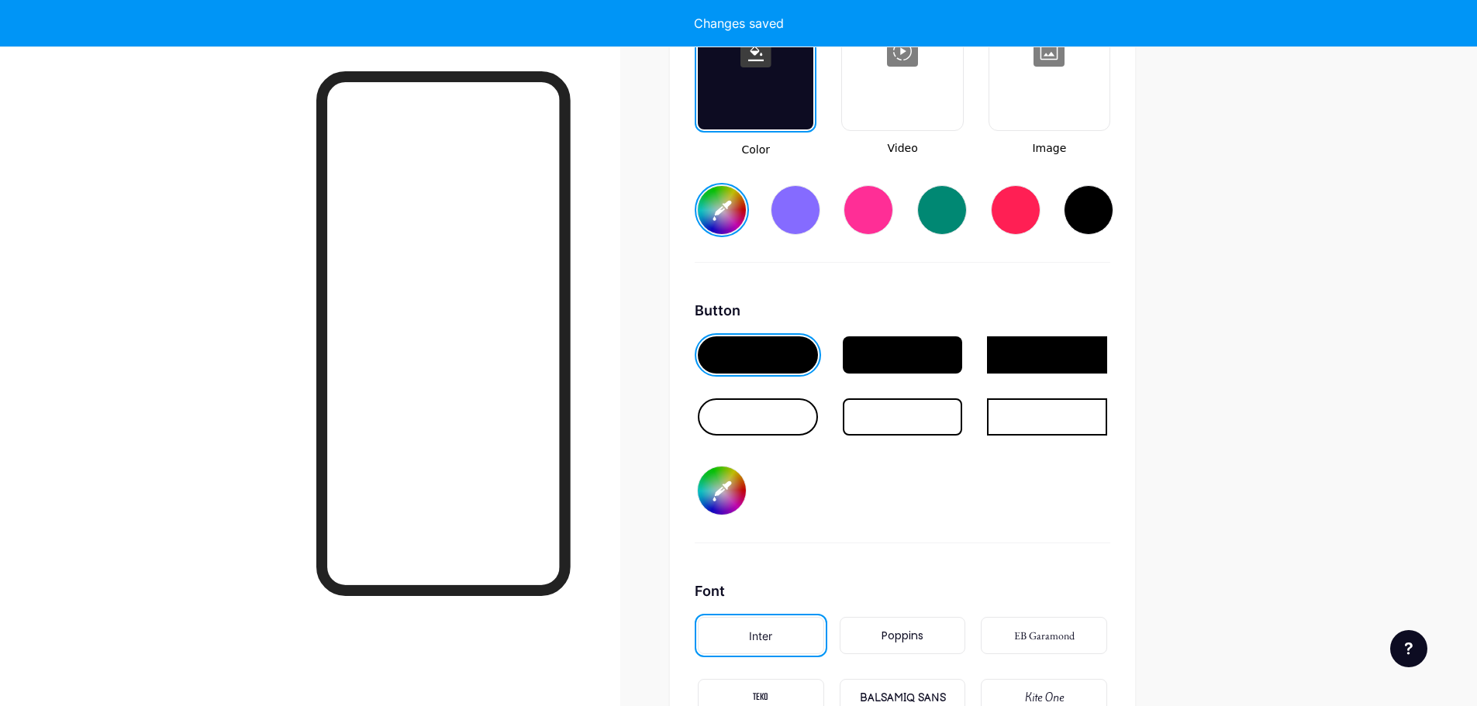
type input "#fdf4f5"
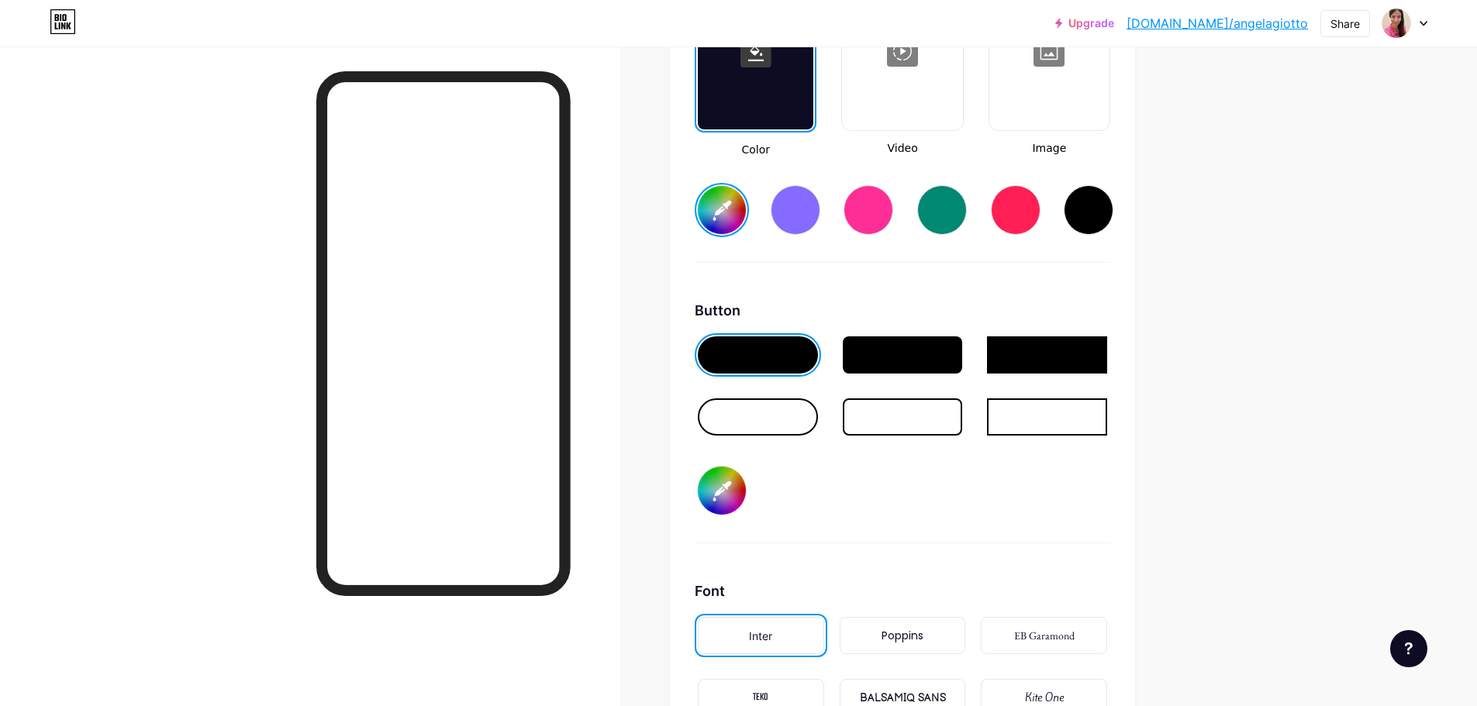
type input "#ba90c6"
click at [717, 484] on input "#ba90c6" at bounding box center [722, 491] width 48 height 48
type input "#fdf4f5"
type input "#00000d"
type input "#fdf4f5"
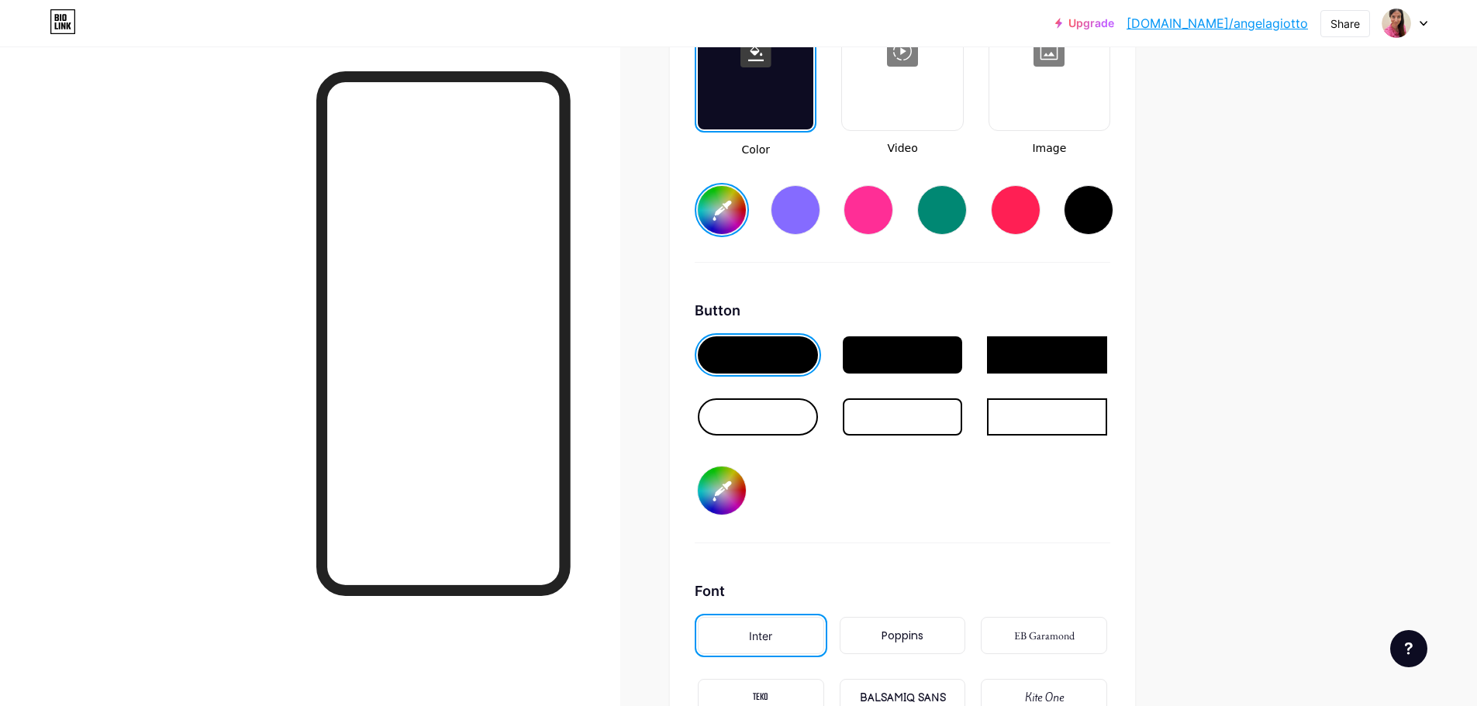
type input "#0000d7"
type input "#fdf4f5"
type input "#000d77"
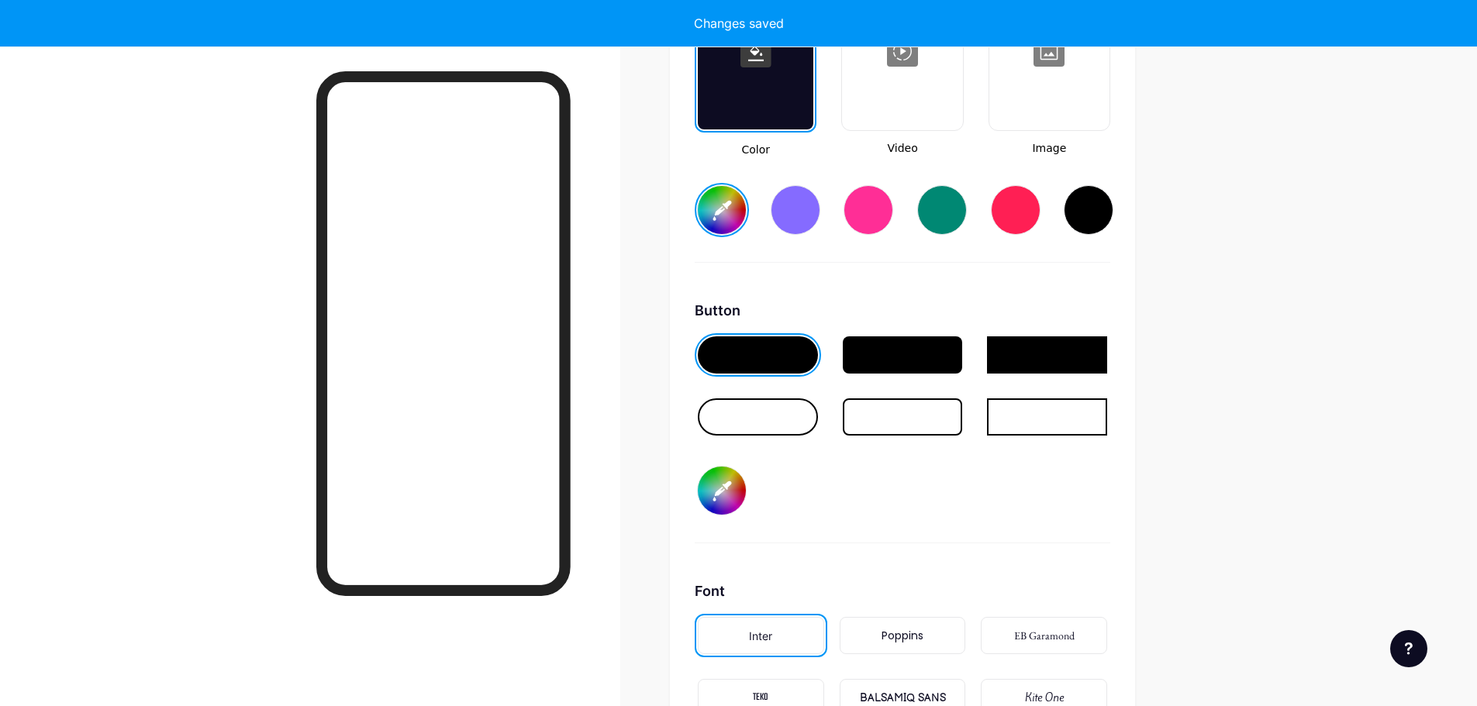
type input "#fdf4f5"
type input "#00d77f"
type input "#fdf4f5"
type input "#0d77fa"
type input "#fdf4f5"
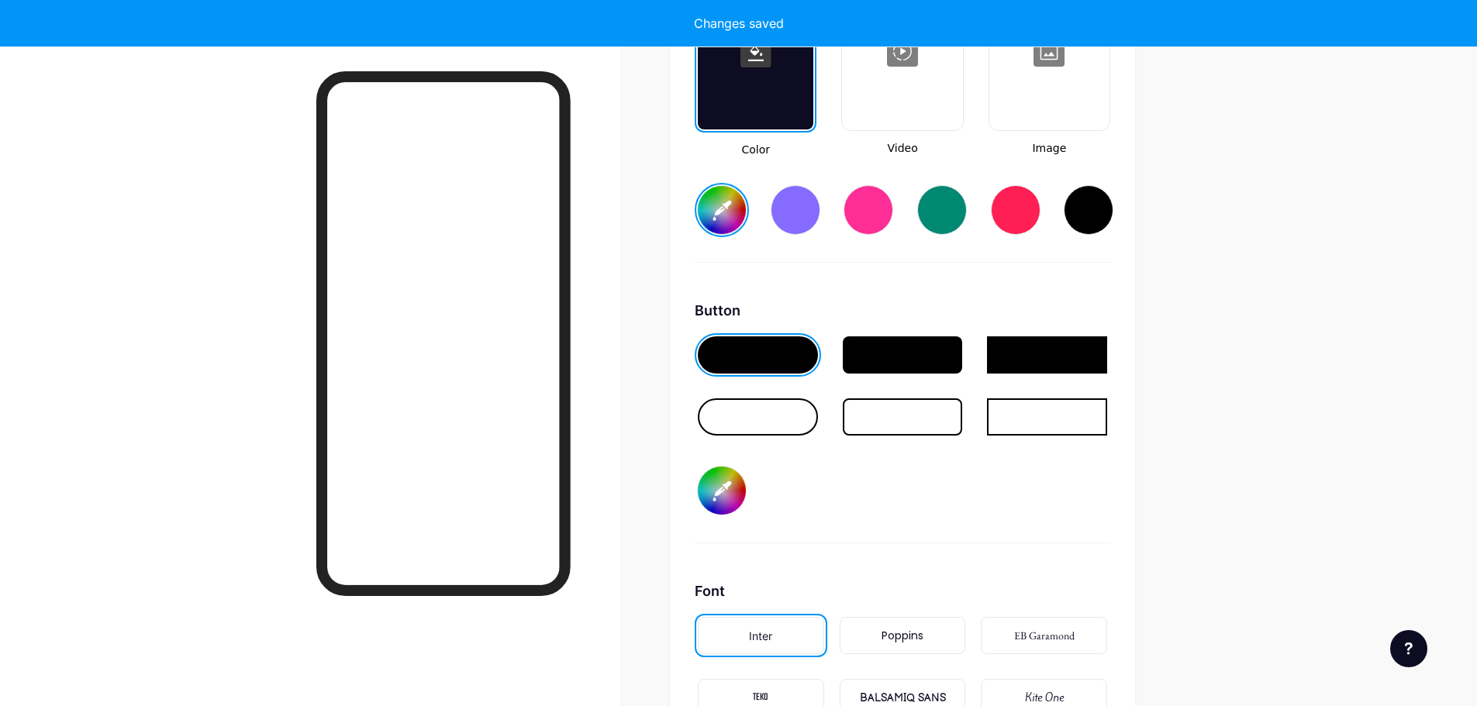
type input "#d77fa1"
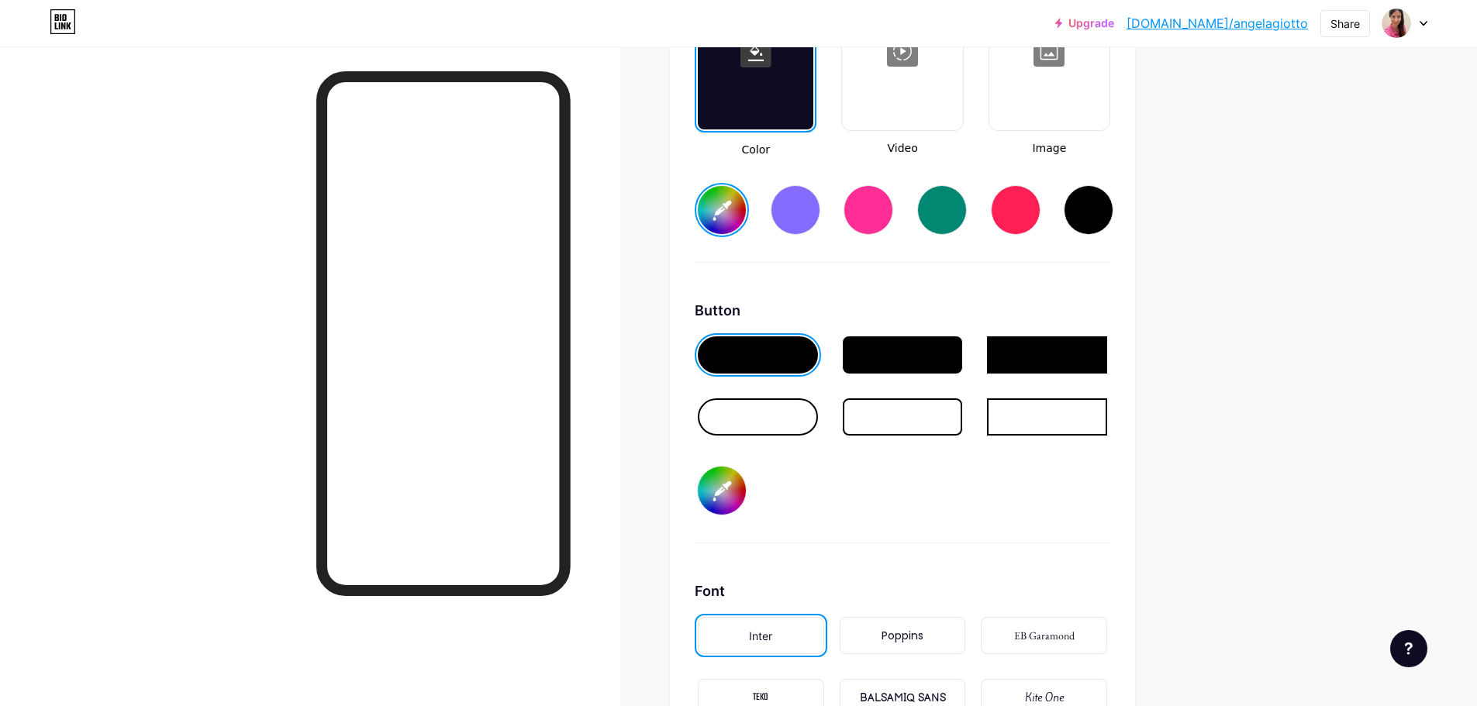
type input "#fdf4f5"
type input "#d77fa1"
click at [742, 478] on input "#d77fa1" at bounding box center [722, 491] width 48 height 48
type input "#fdf4f5"
type input "#000009"
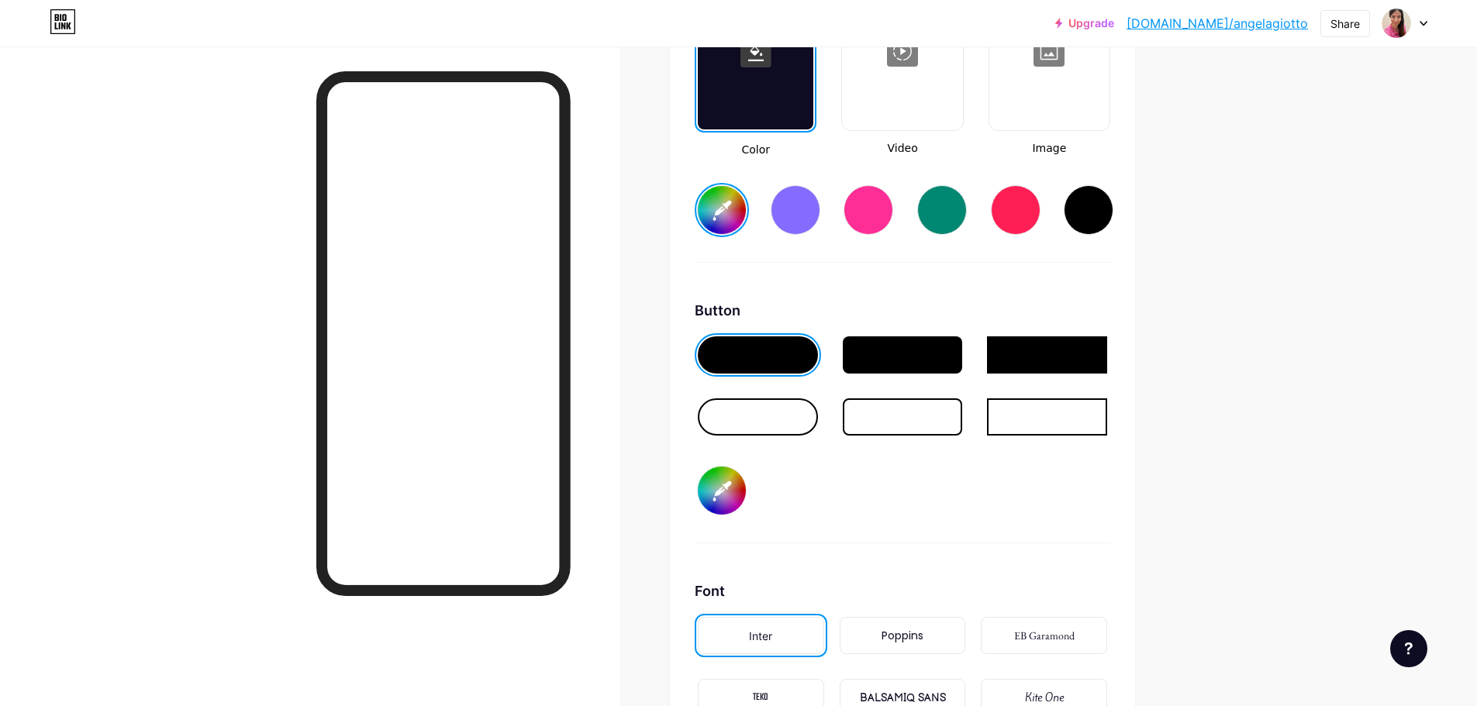
type input "#fdf4f5"
type input "#000099"
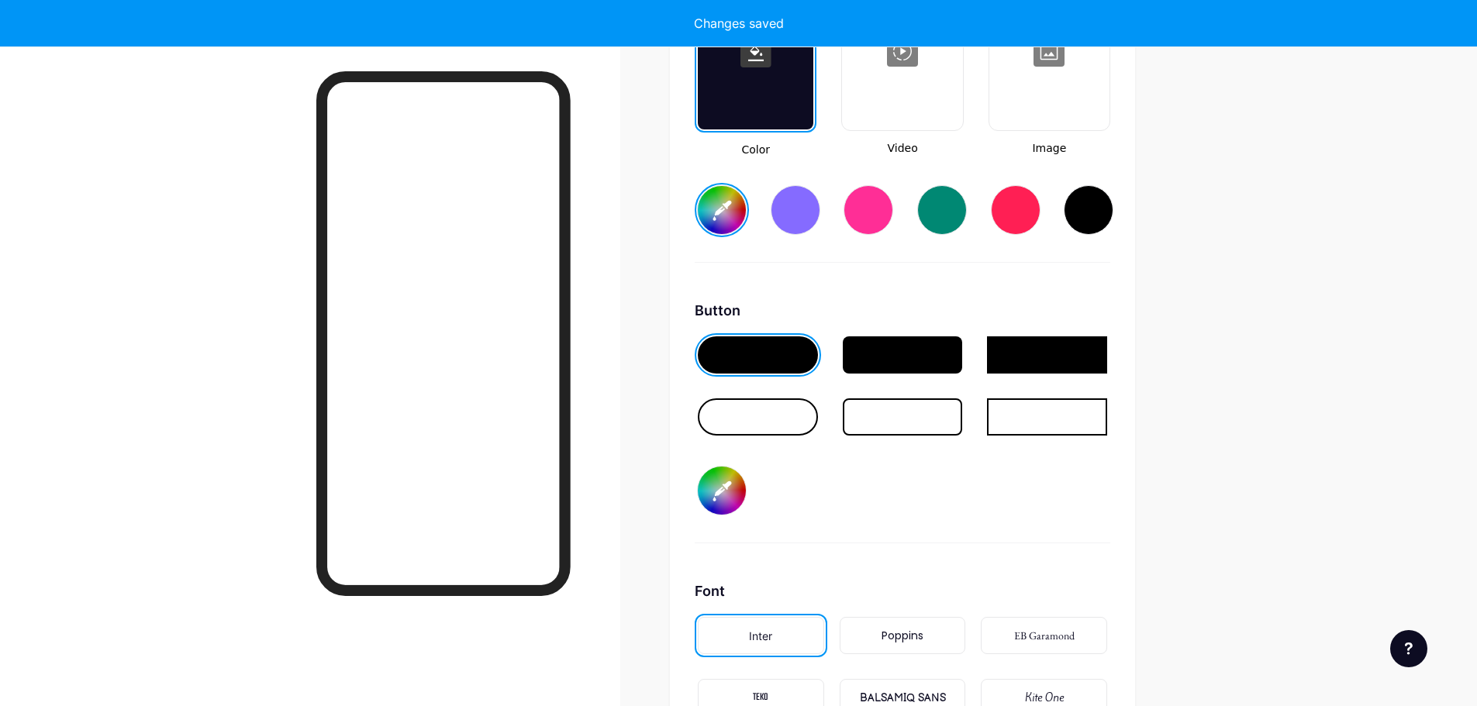
type input "#fdf4f5"
type input "#00099d"
type input "#fdf4f5"
type input "#0099dd"
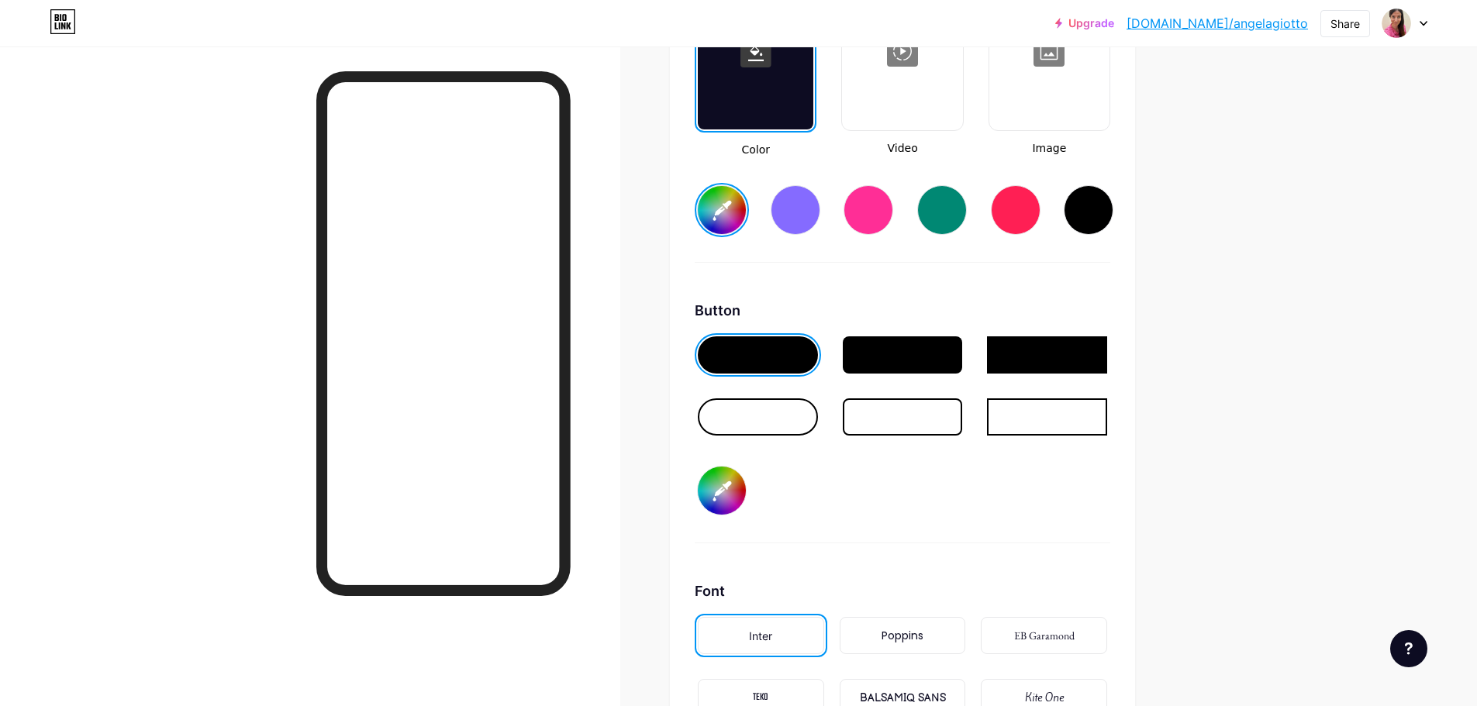
type input "#fdf4f5"
type input "#099ddc"
type input "#fdf4f5"
type input "#99ddcc"
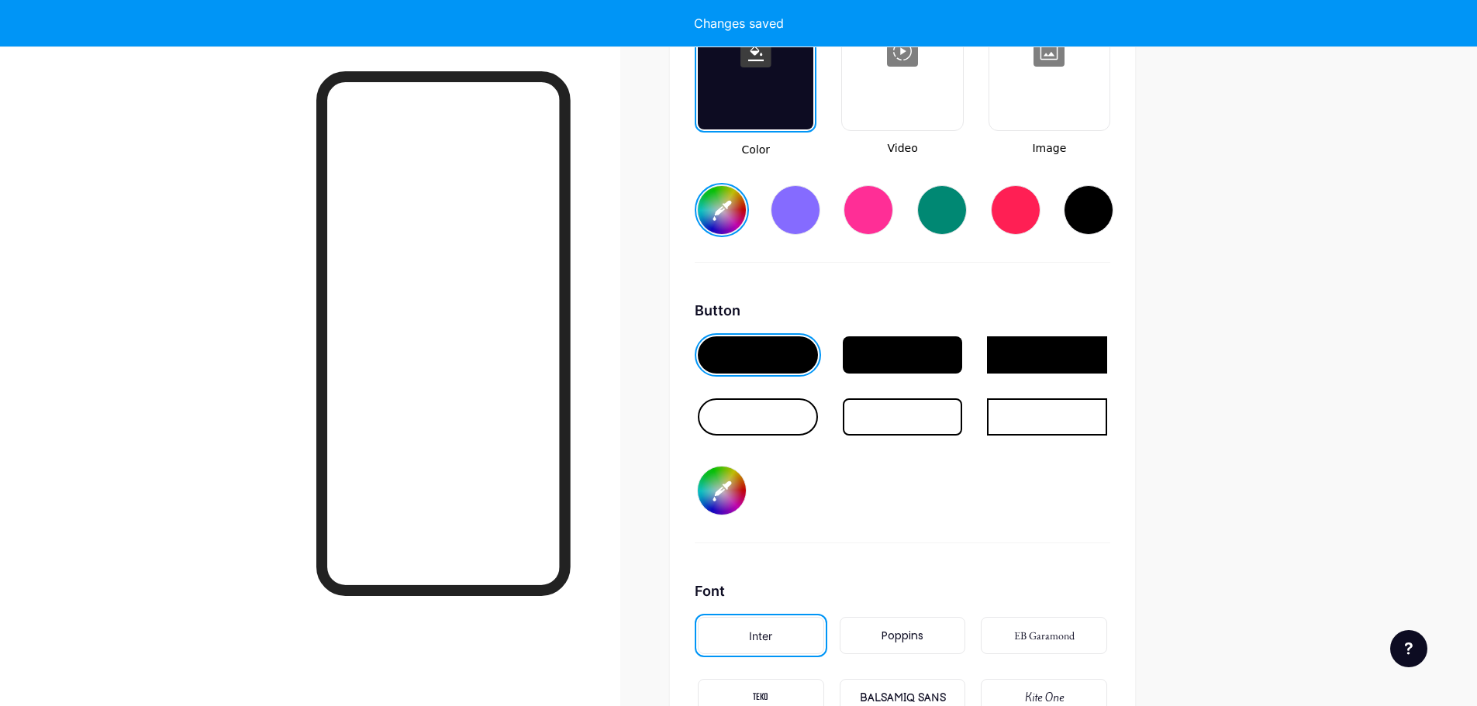
type input "#fdf4f5"
type input "#99ddcc"
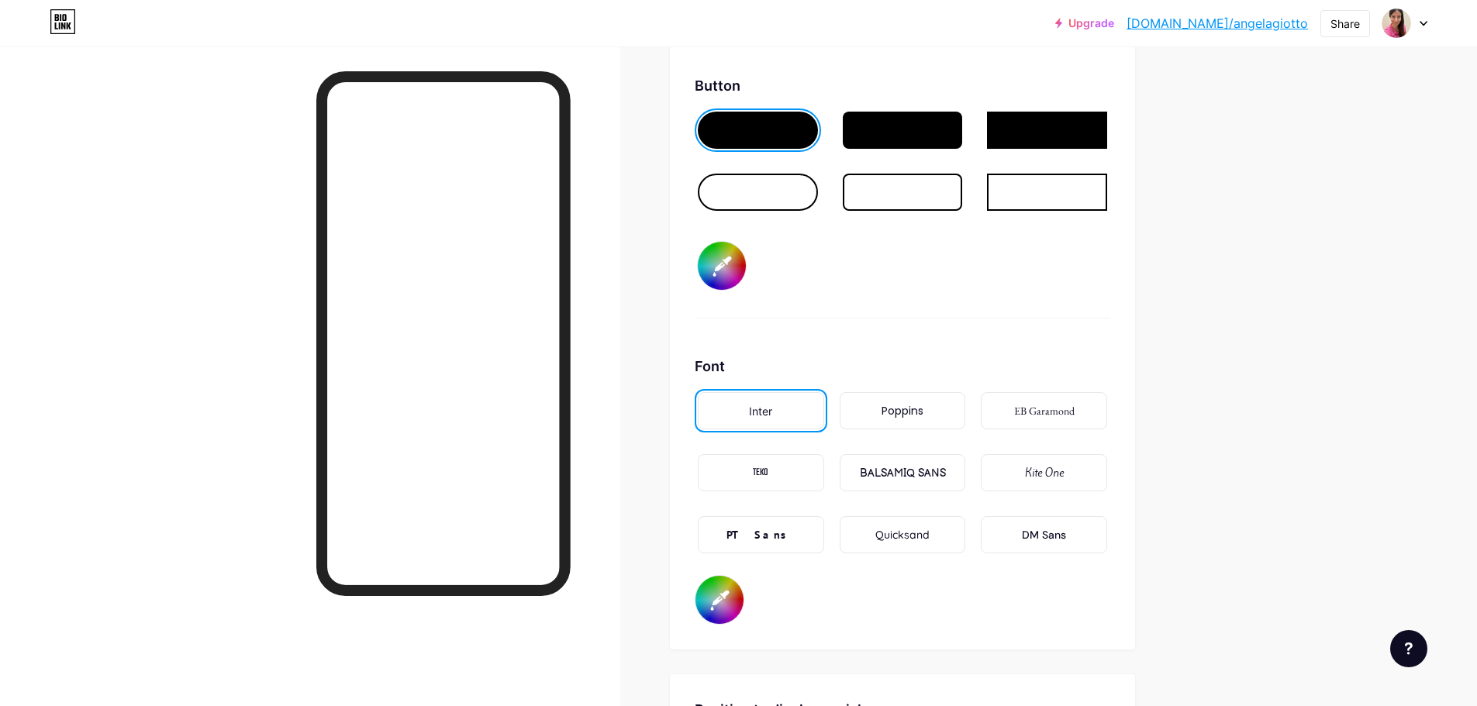
scroll to position [2446, 0]
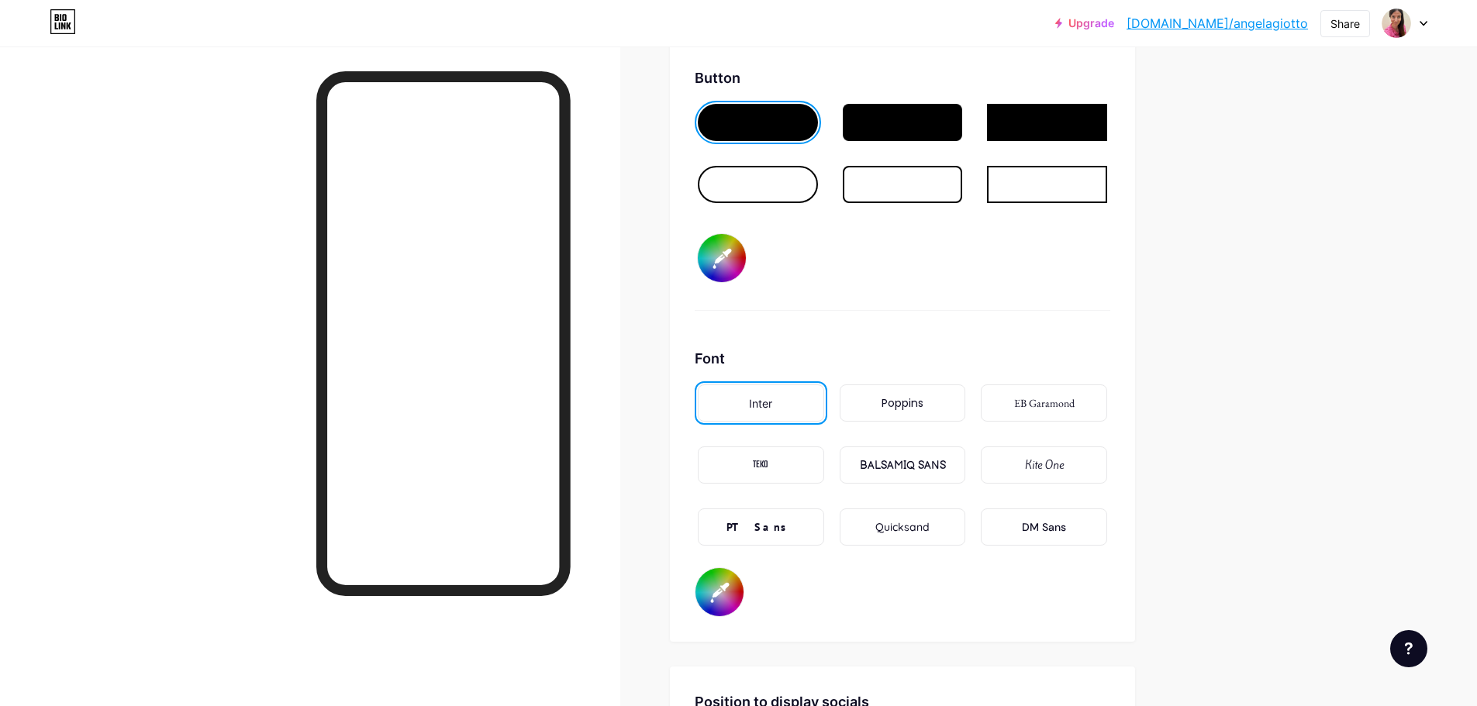
click at [728, 588] on input "#000000" at bounding box center [719, 592] width 48 height 48
click at [903, 584] on div "Font Inter Poppins EB Garamond TEKO BALSAMIQ SANS Kite One PT Sans Quicksand DM…" at bounding box center [903, 482] width 416 height 269
click at [792, 475] on div "TEKO" at bounding box center [761, 465] width 126 height 37
click at [766, 390] on div "Inter" at bounding box center [761, 403] width 126 height 37
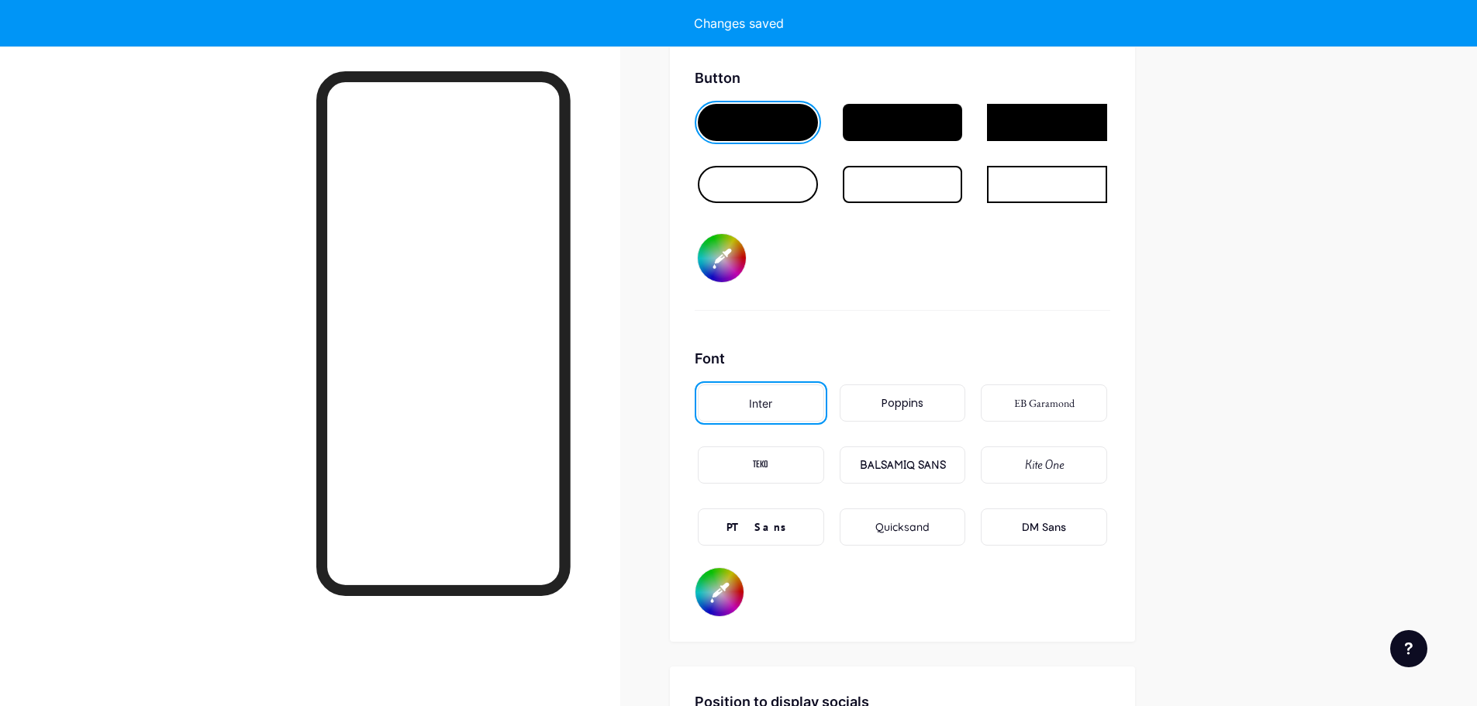
click at [881, 411] on div "Poppins" at bounding box center [903, 403] width 126 height 37
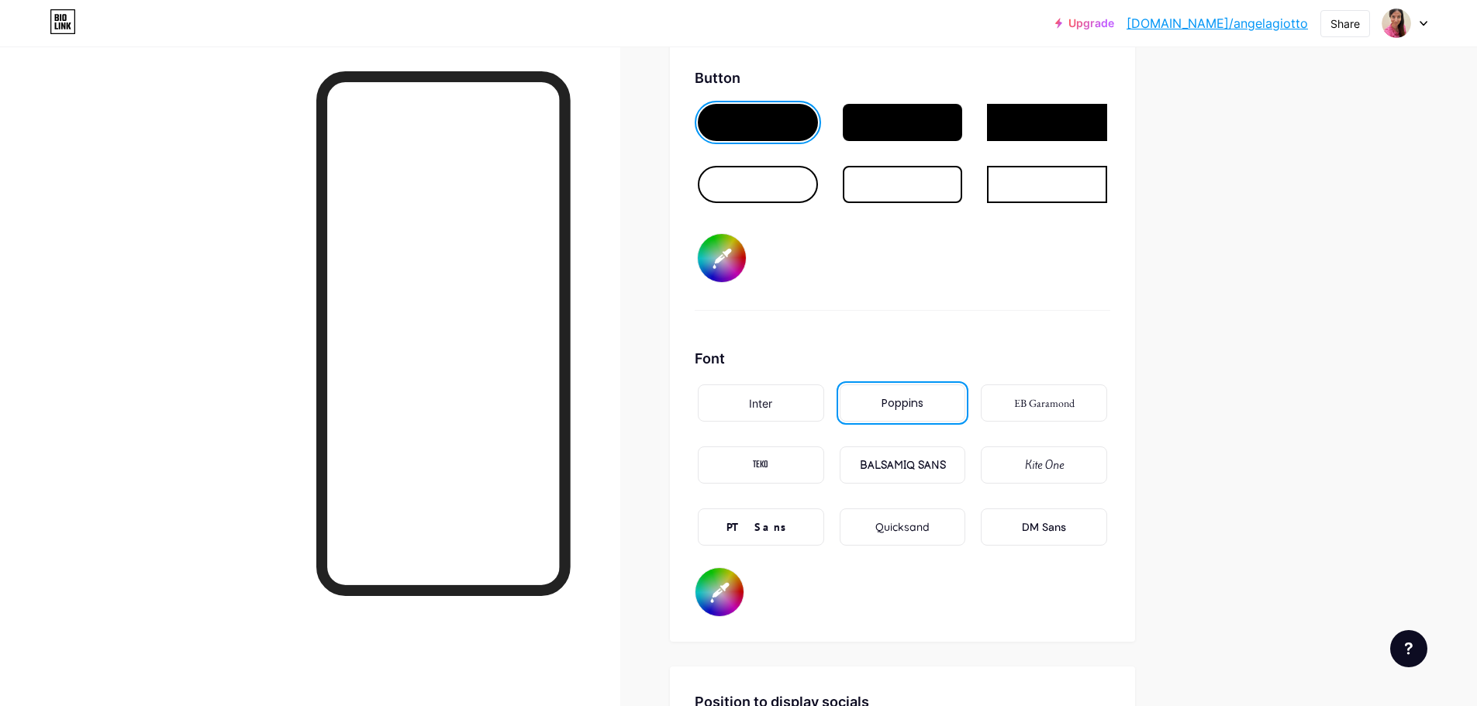
click at [892, 530] on div "Quicksand" at bounding box center [902, 527] width 54 height 16
click at [719, 592] on input "#000000" at bounding box center [719, 592] width 48 height 48
click at [717, 599] on input "#000000" at bounding box center [719, 592] width 48 height 48
type input "#fdf4f5"
type input "#000005"
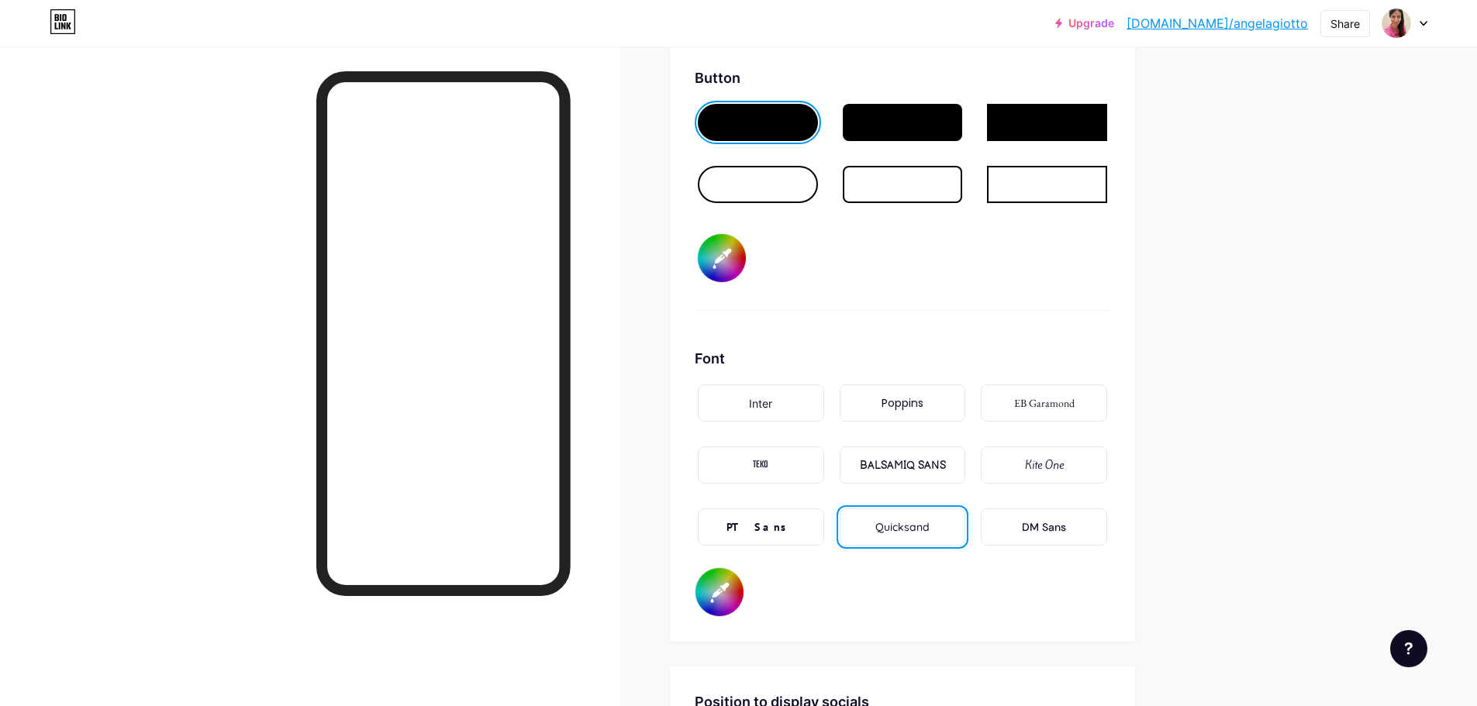
type input "#fdf4f5"
type input "#000054"
type input "#fdf4f5"
type input "#000545"
type input "#fdf4f5"
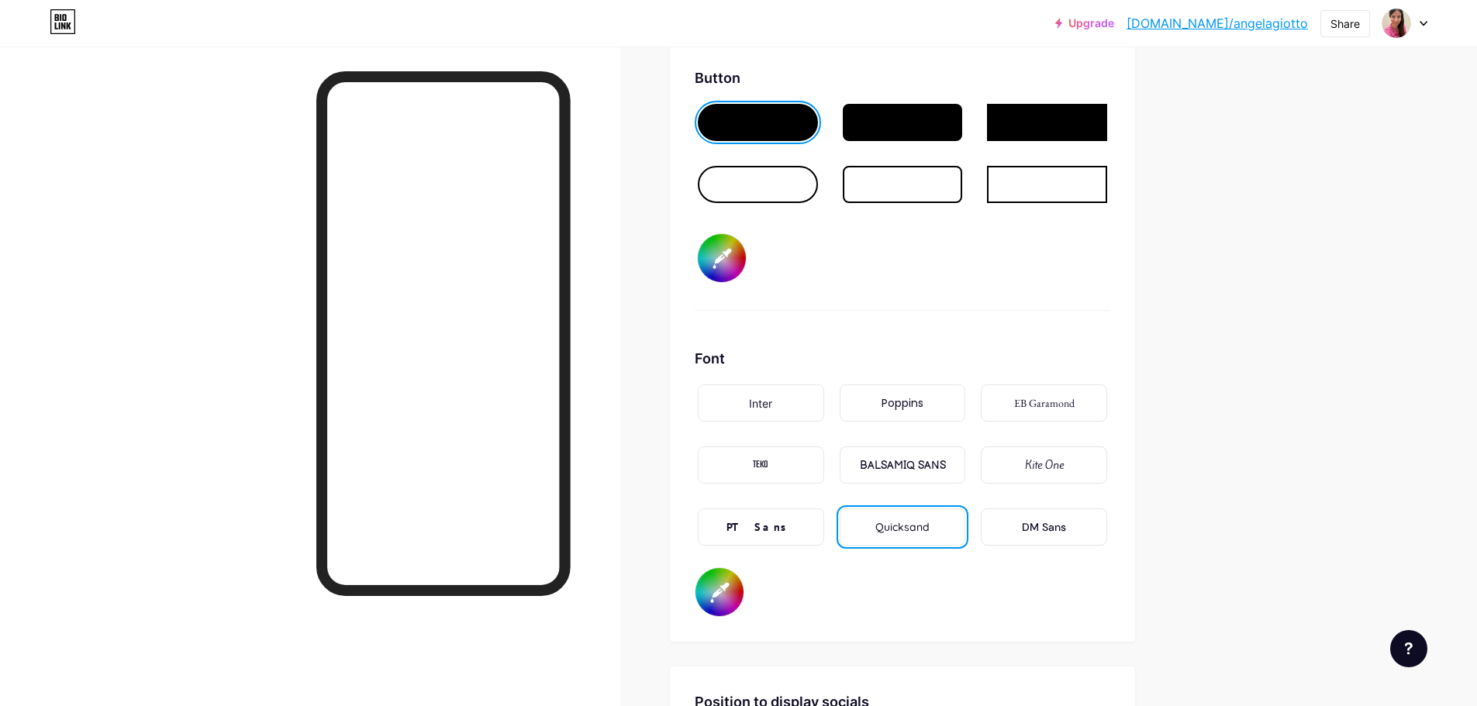
type input "#005454"
type input "#fdf4f5"
type input "#054545"
type input "#fdf4f5"
type input "#545454"
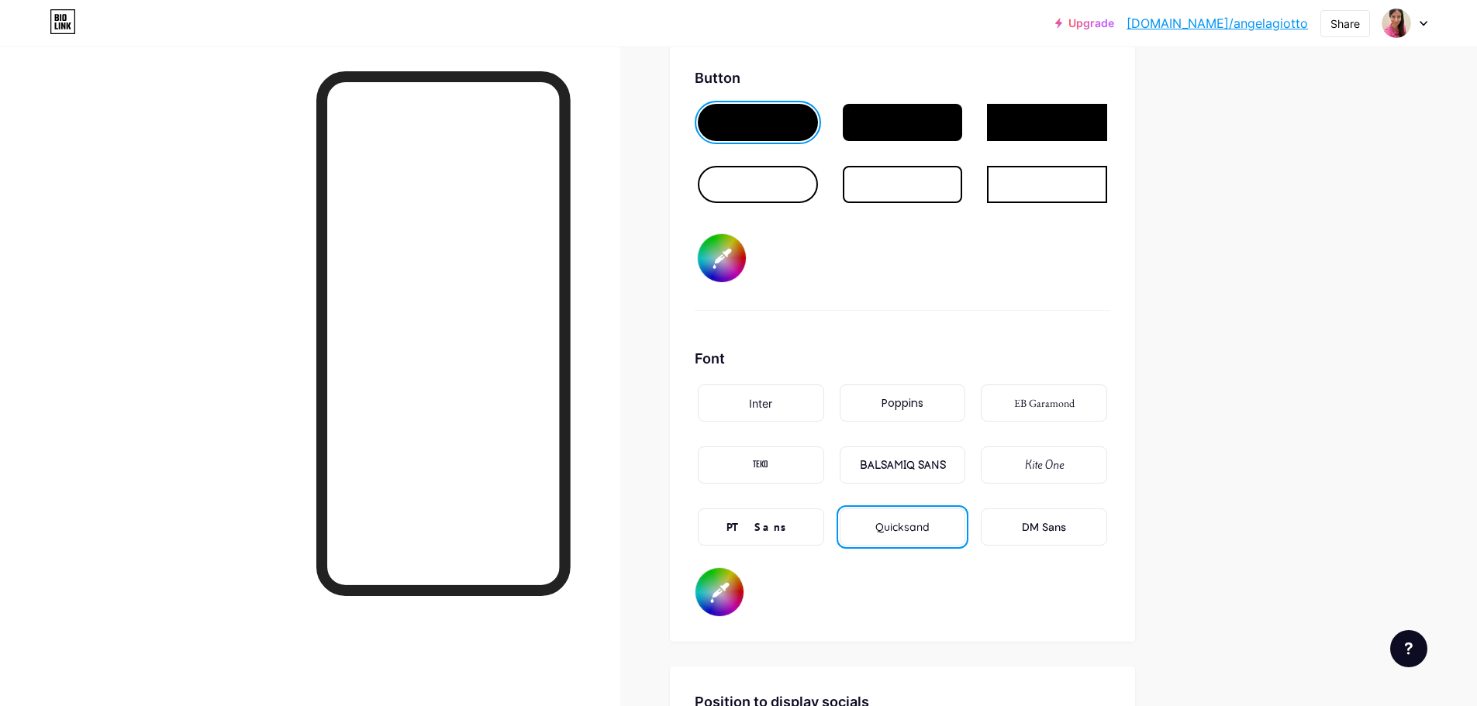
click at [729, 595] on input "#545454" at bounding box center [719, 592] width 48 height 48
type input "#fdf4f5"
type input "#00000d"
type input "#fdf4f5"
type input "#0000d7"
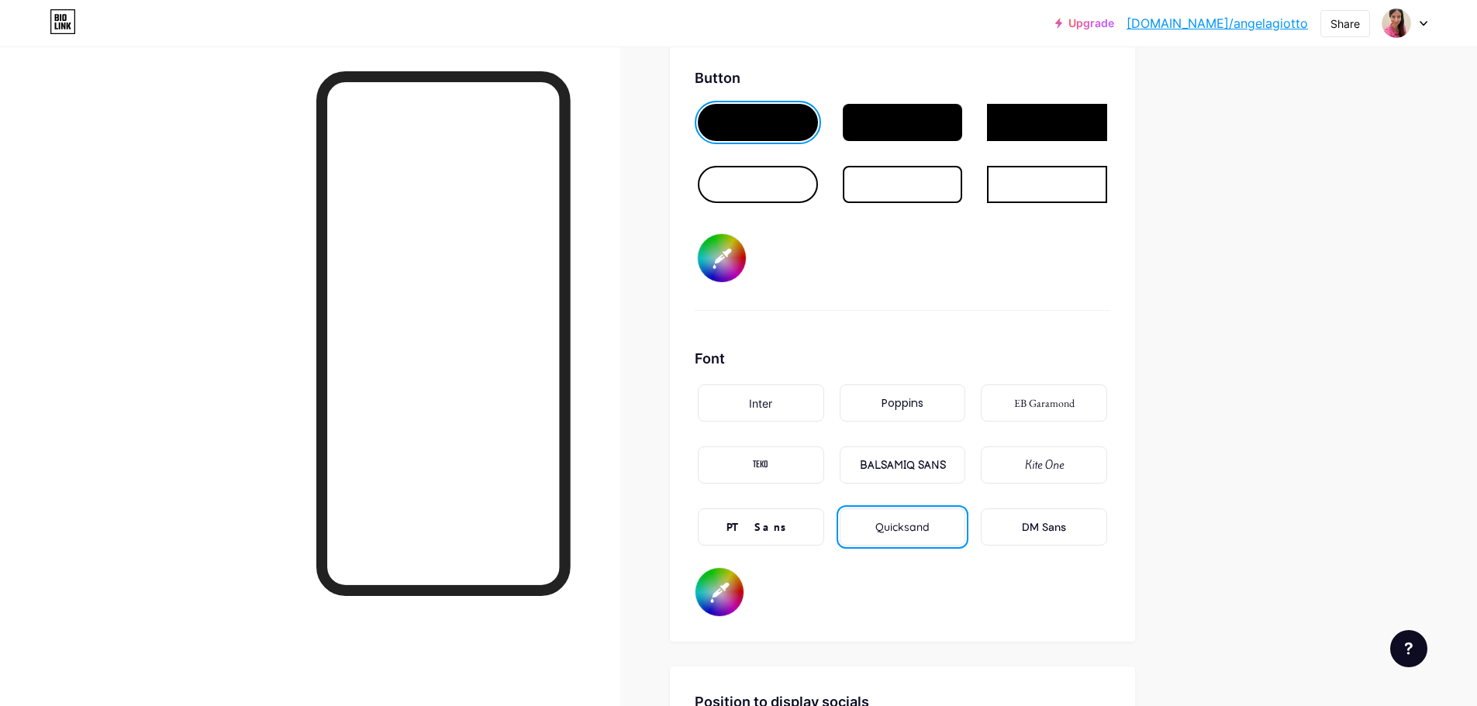
type input "#fdf4f5"
type input "#000d77"
type input "#fdf4f5"
type input "#00d77f"
type input "#fdf4f5"
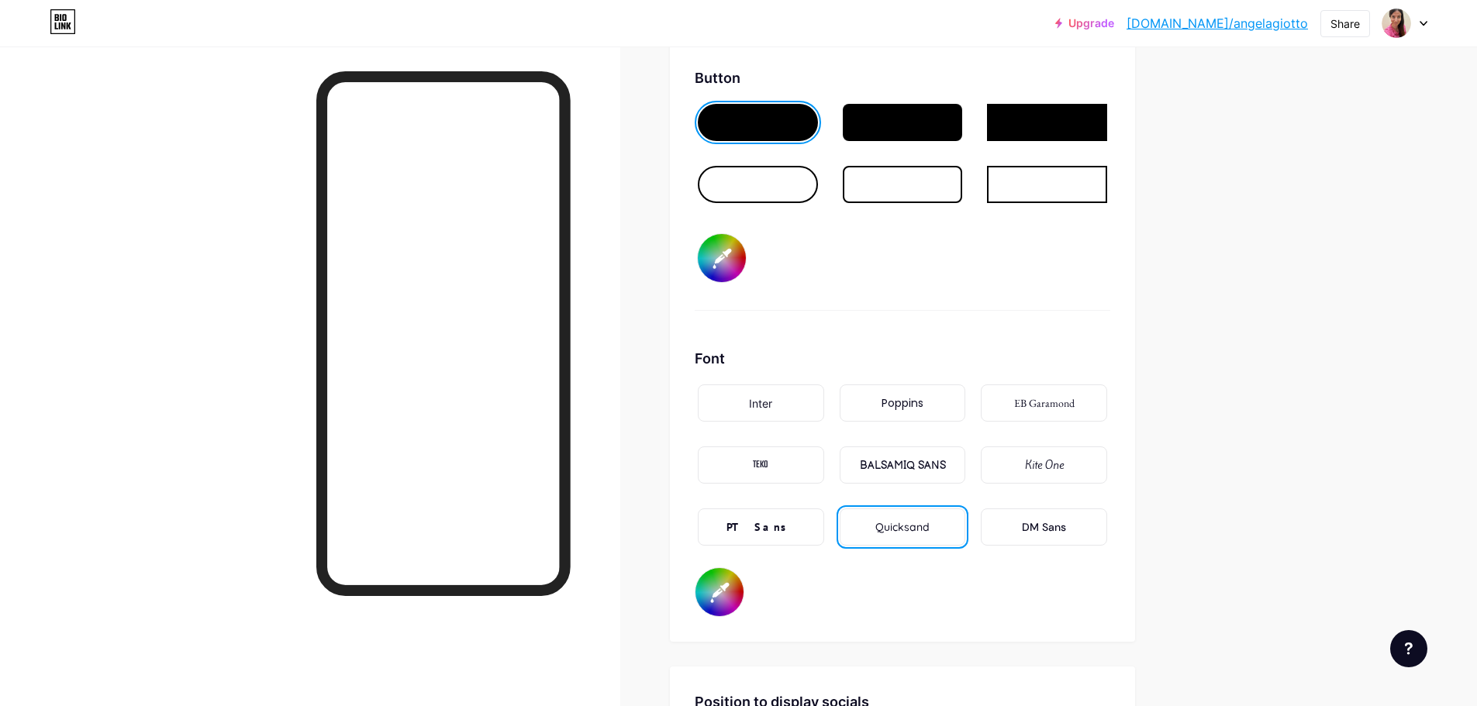
type input "#0d77fa"
type input "#fdf4f5"
type input "#d77fa1"
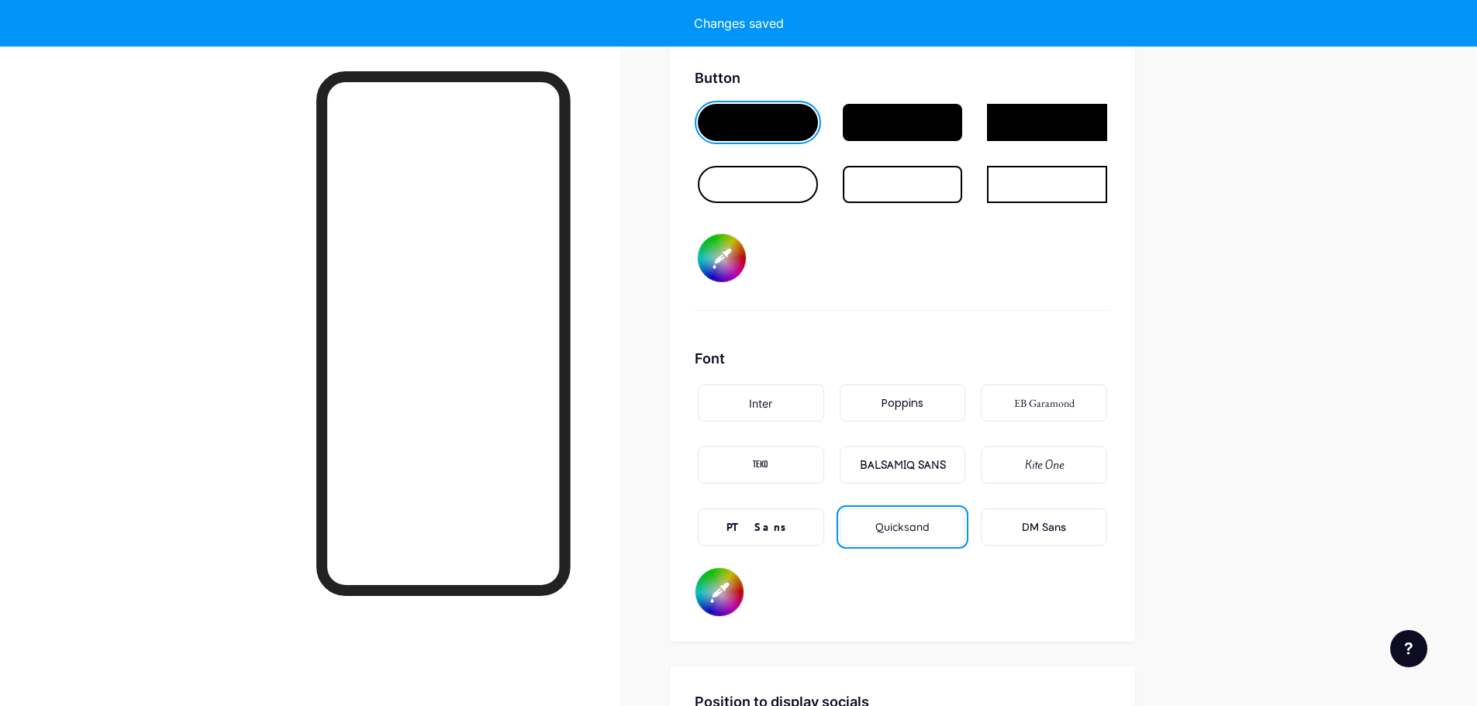
type input "#fdf4f5"
type input "#d77fa1"
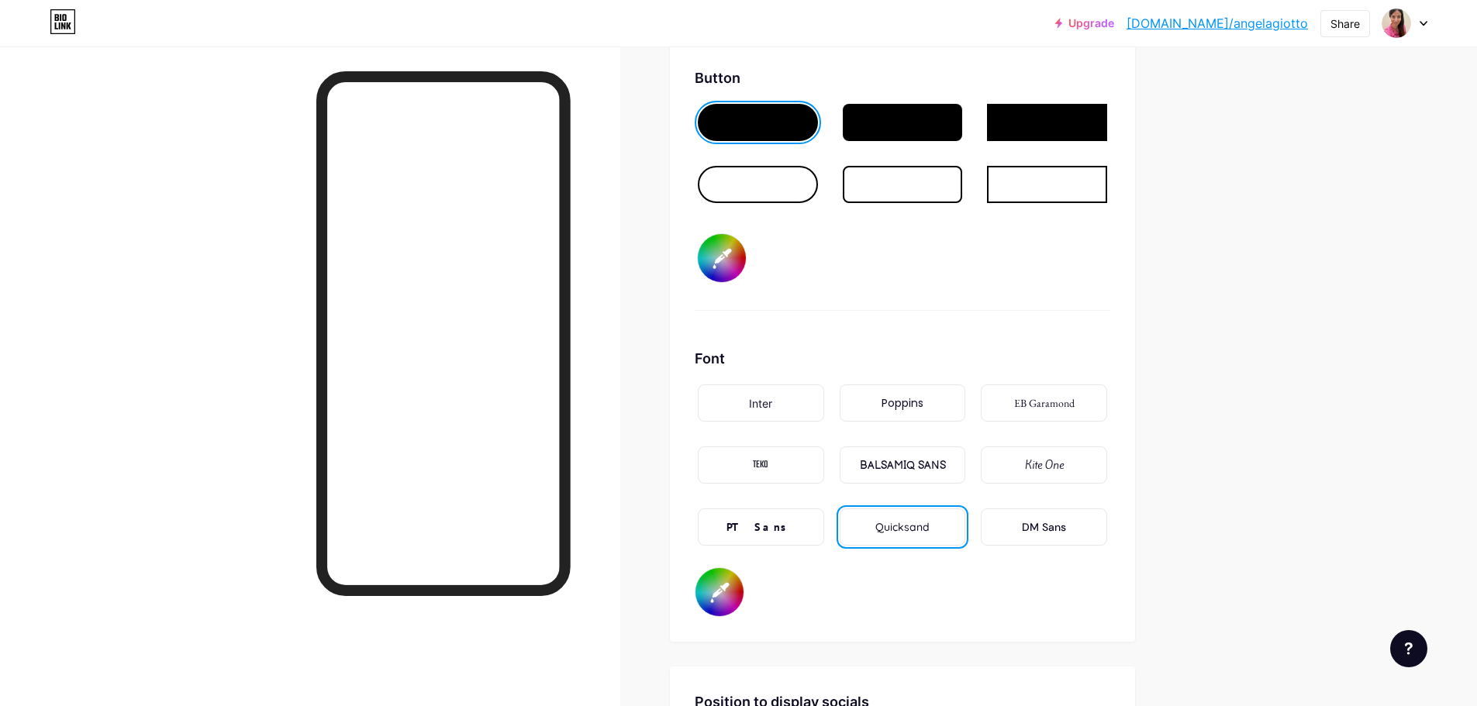
click at [719, 583] on input "#d77fa1" at bounding box center [719, 592] width 48 height 48
type input "#fdf4f5"
type input "#000000"
type input "#fdf4f5"
type input "#000008"
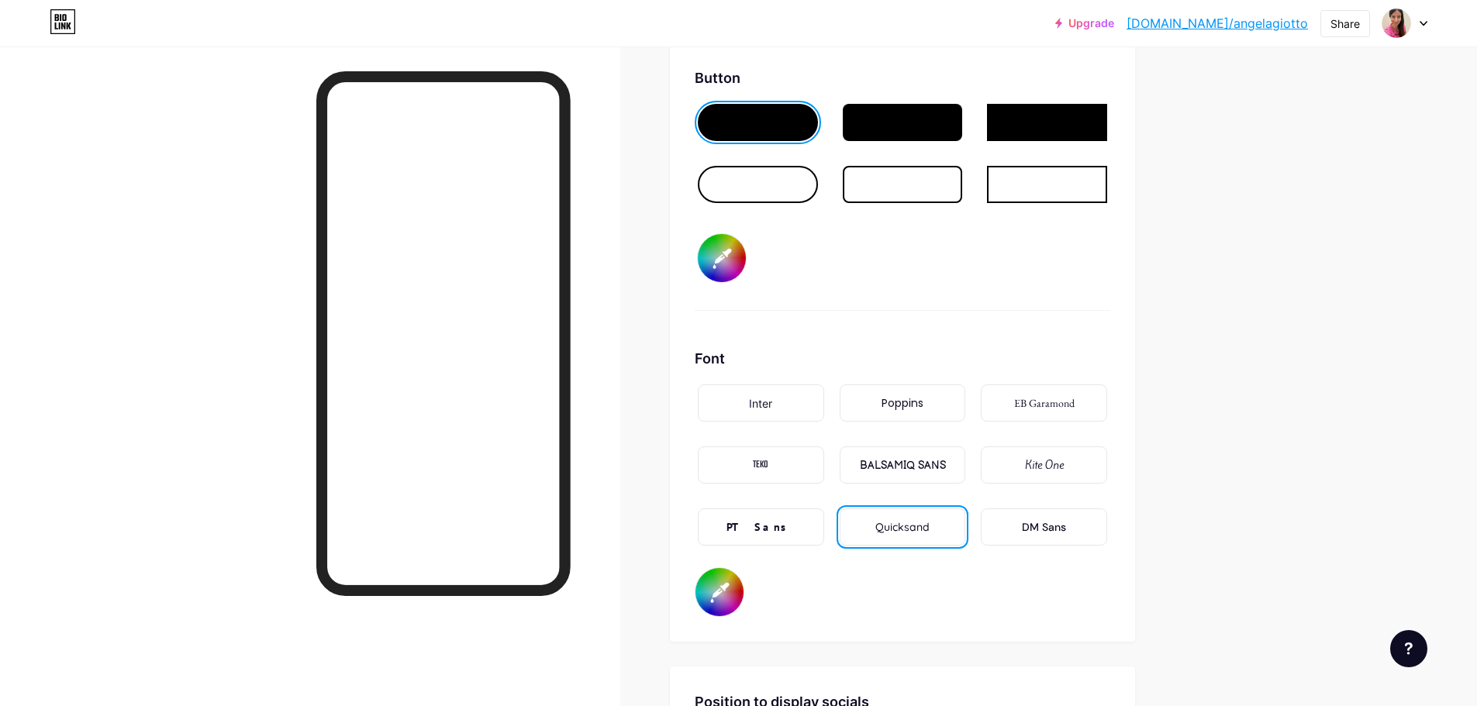
type input "#fdf4f5"
type input "#000088"
type input "#fdf4f5"
type input "#000881"
type input "#fdf4f5"
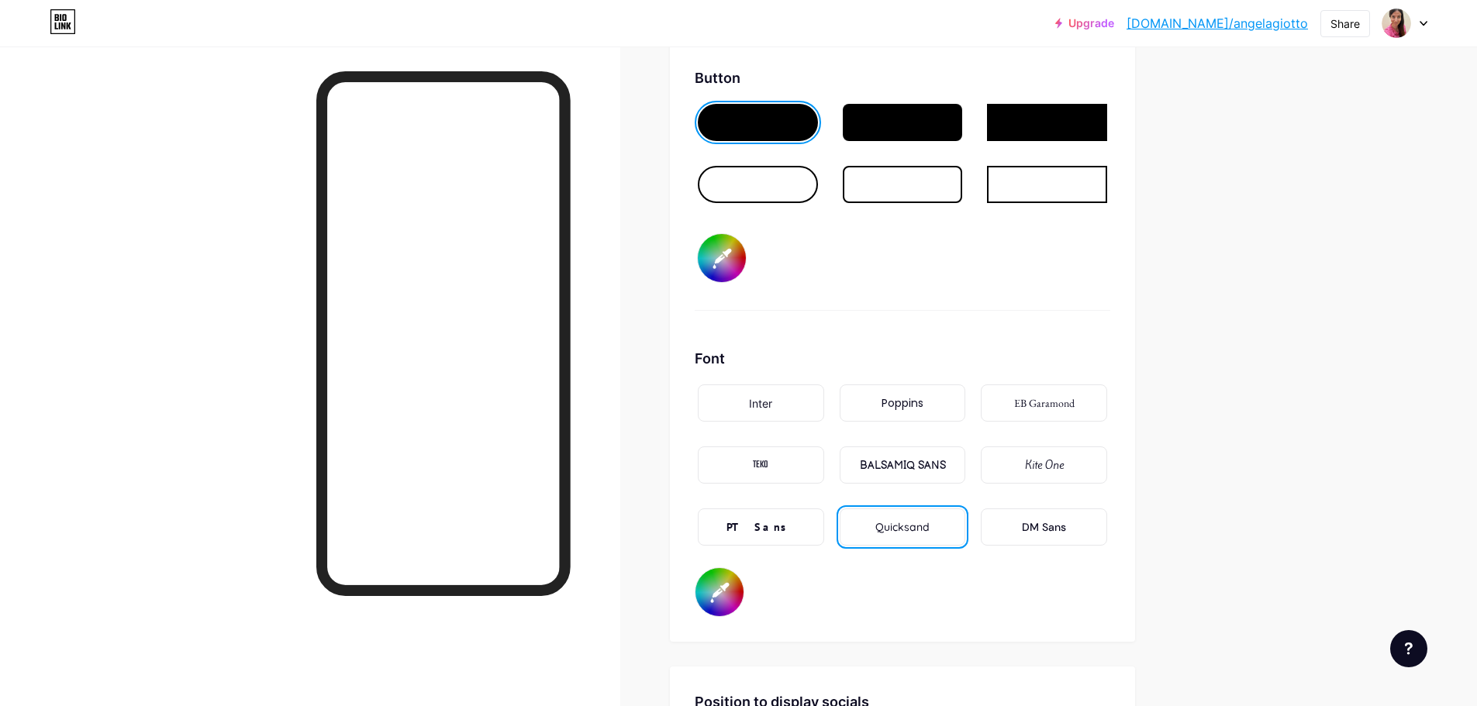
type input "#00881a"
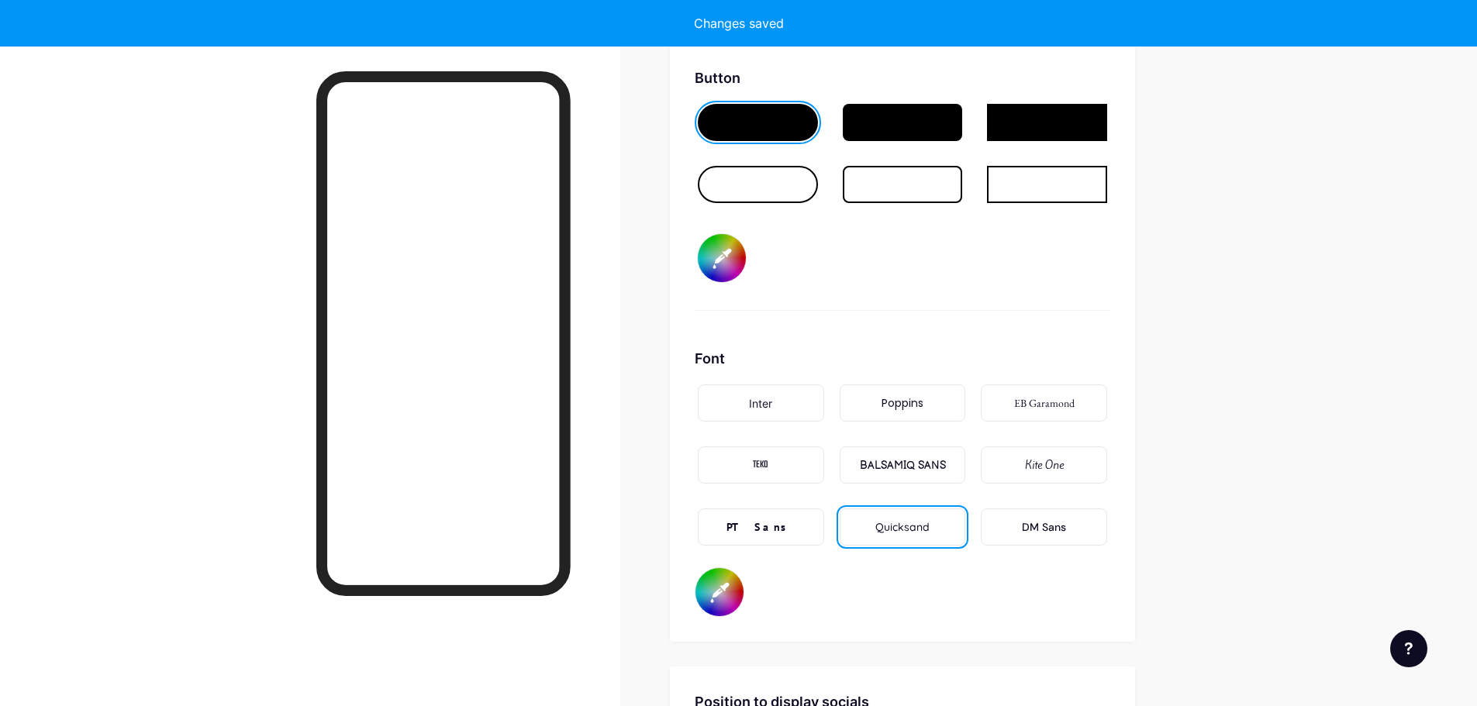
type input "#fdf4f5"
type input "#0881a3"
type input "#fdf4f5"
type input "#0881a3"
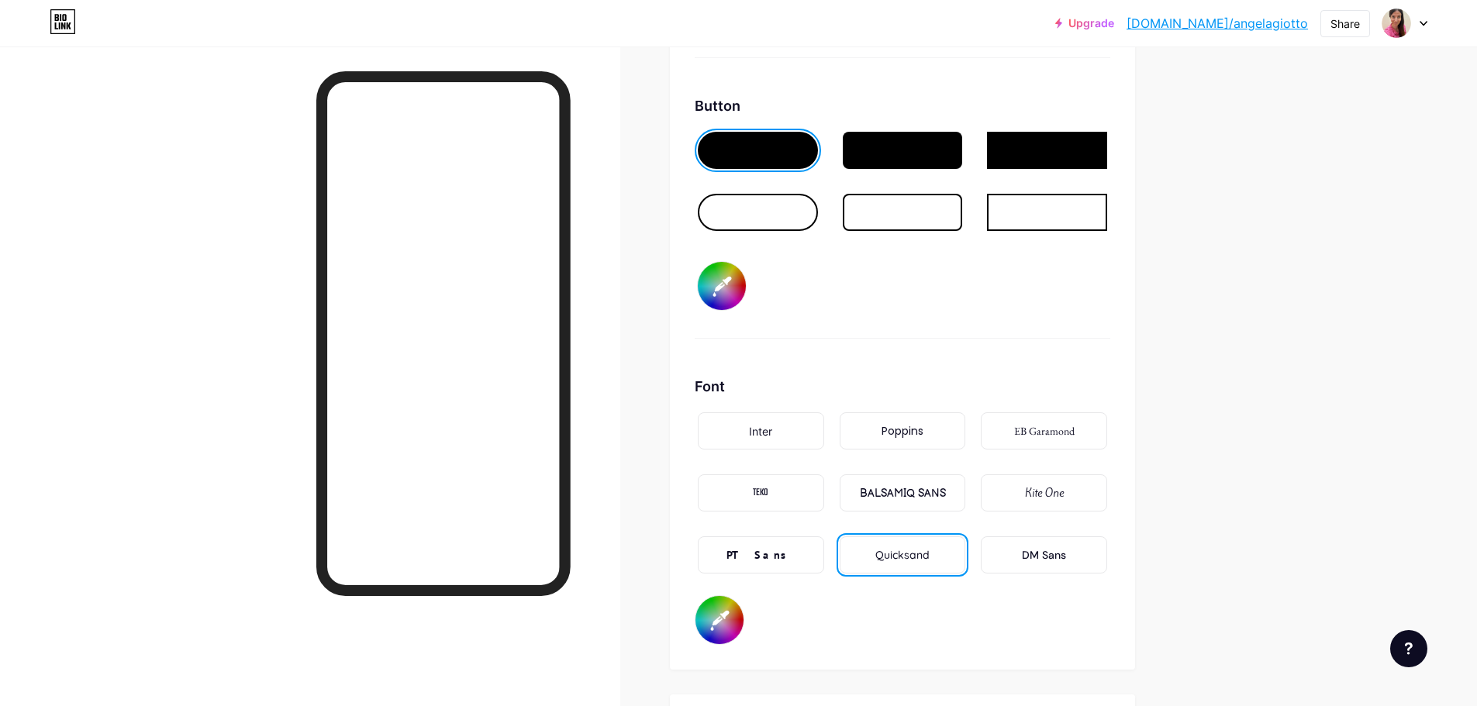
scroll to position [2369, 0]
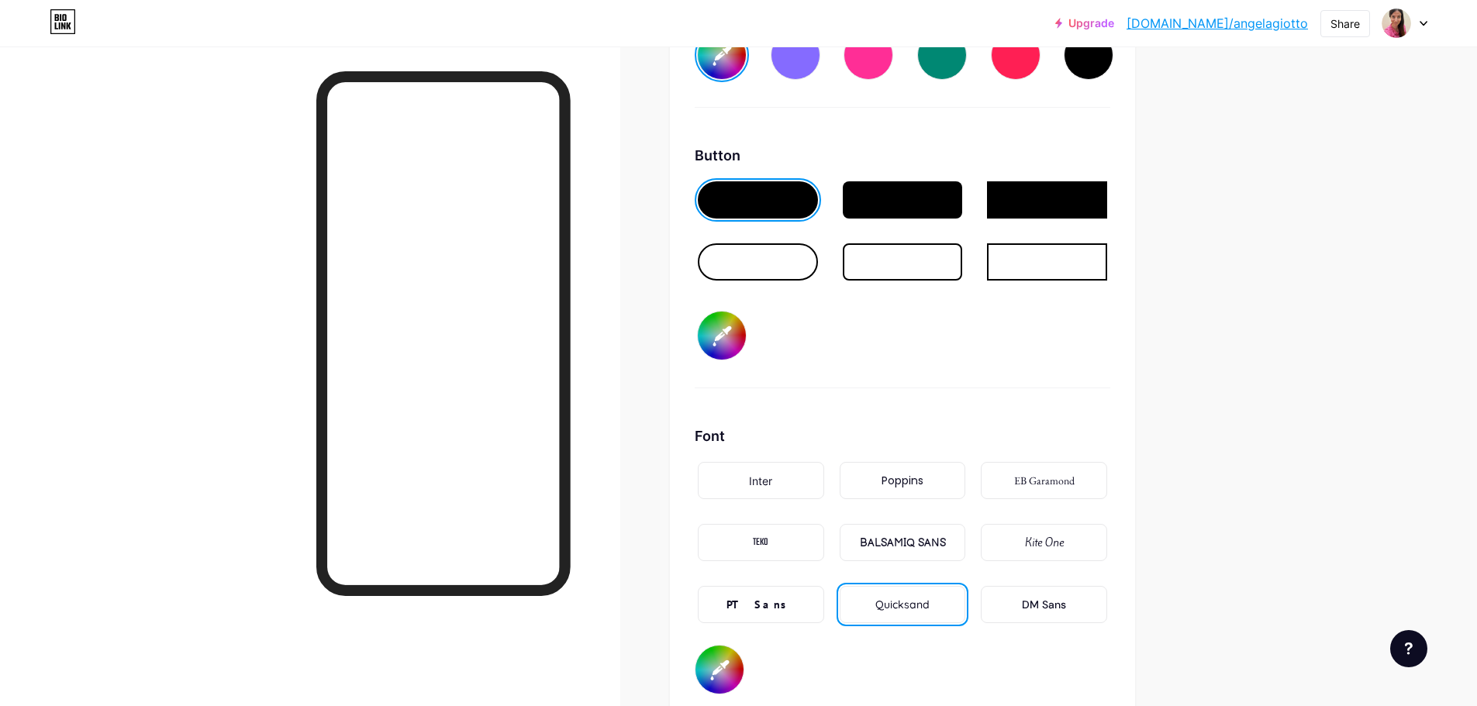
click at [732, 336] on input "#99ddcc" at bounding box center [722, 336] width 48 height 48
type input "#fdf4f5"
type input "#00000d"
type input "#fdf4f5"
type input "#0000d7"
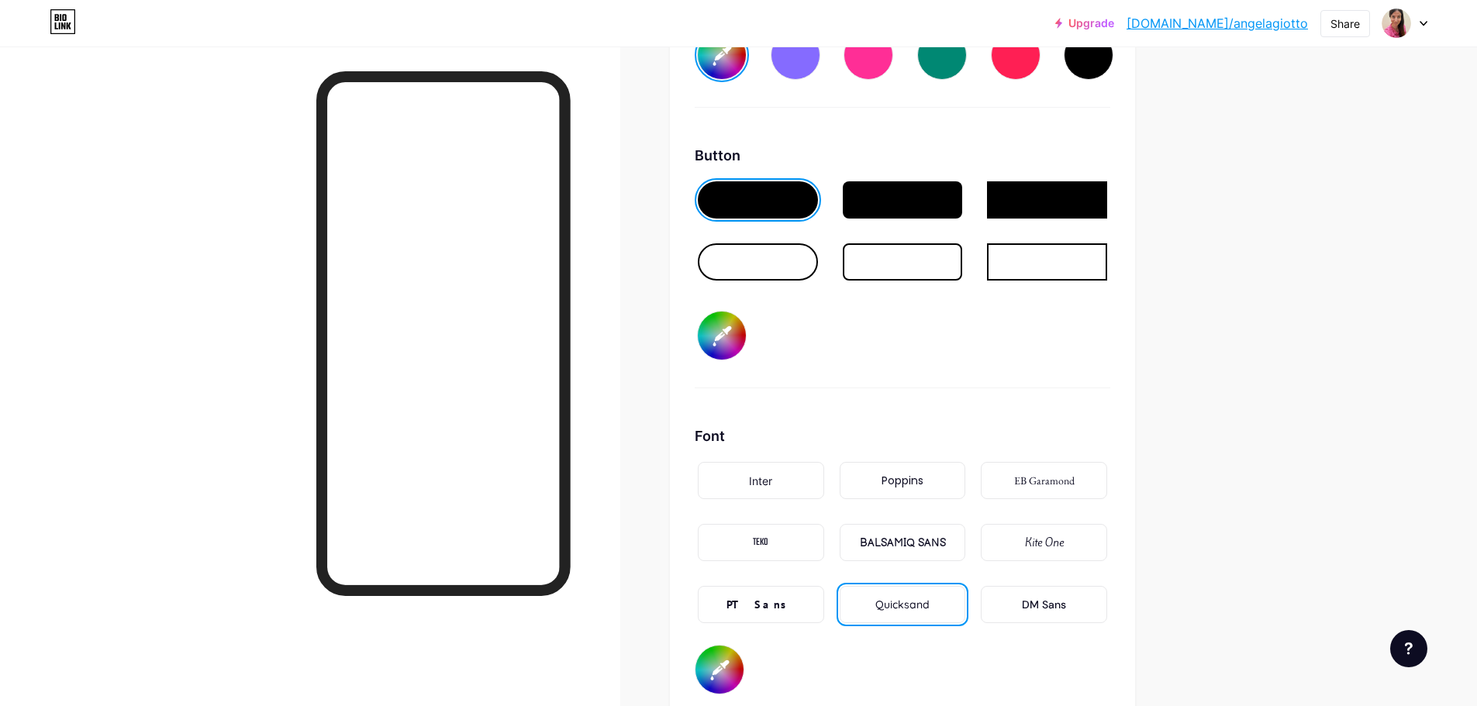
type input "#fdf4f5"
type input "#000d77"
type input "#fdf4f5"
type input "#00d77f"
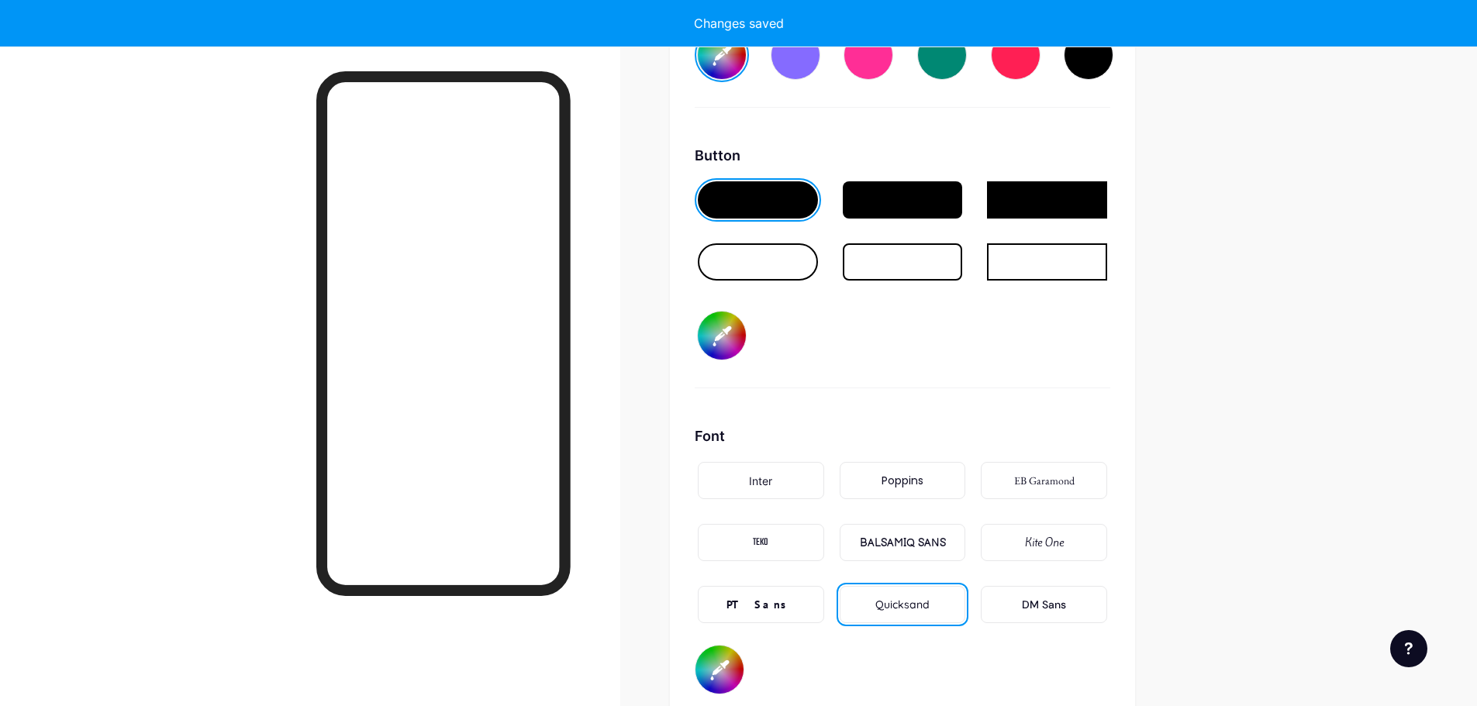
type input "#fdf4f5"
type input "#0d77fa"
type input "#fdf4f5"
type input "#d77fa1"
type input "#fdf4f5"
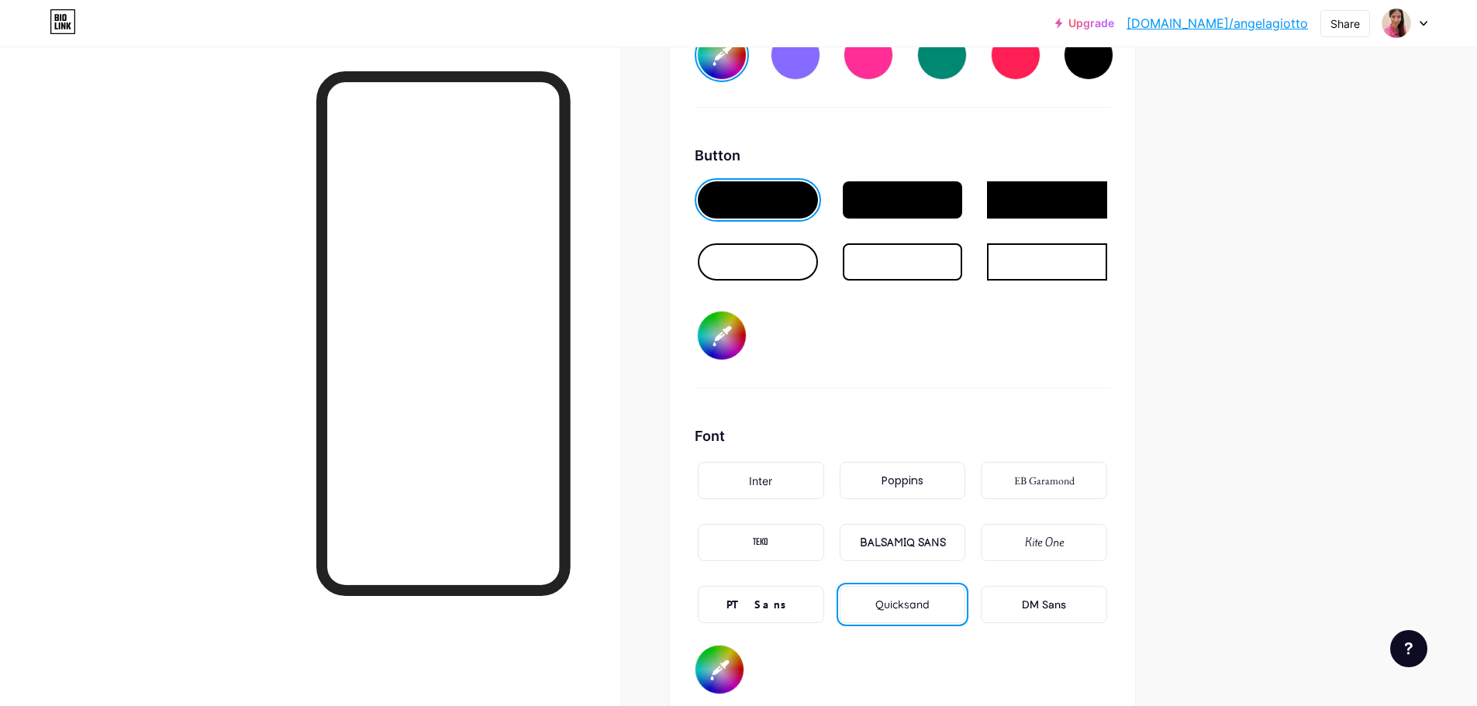
type input "#d77fa1"
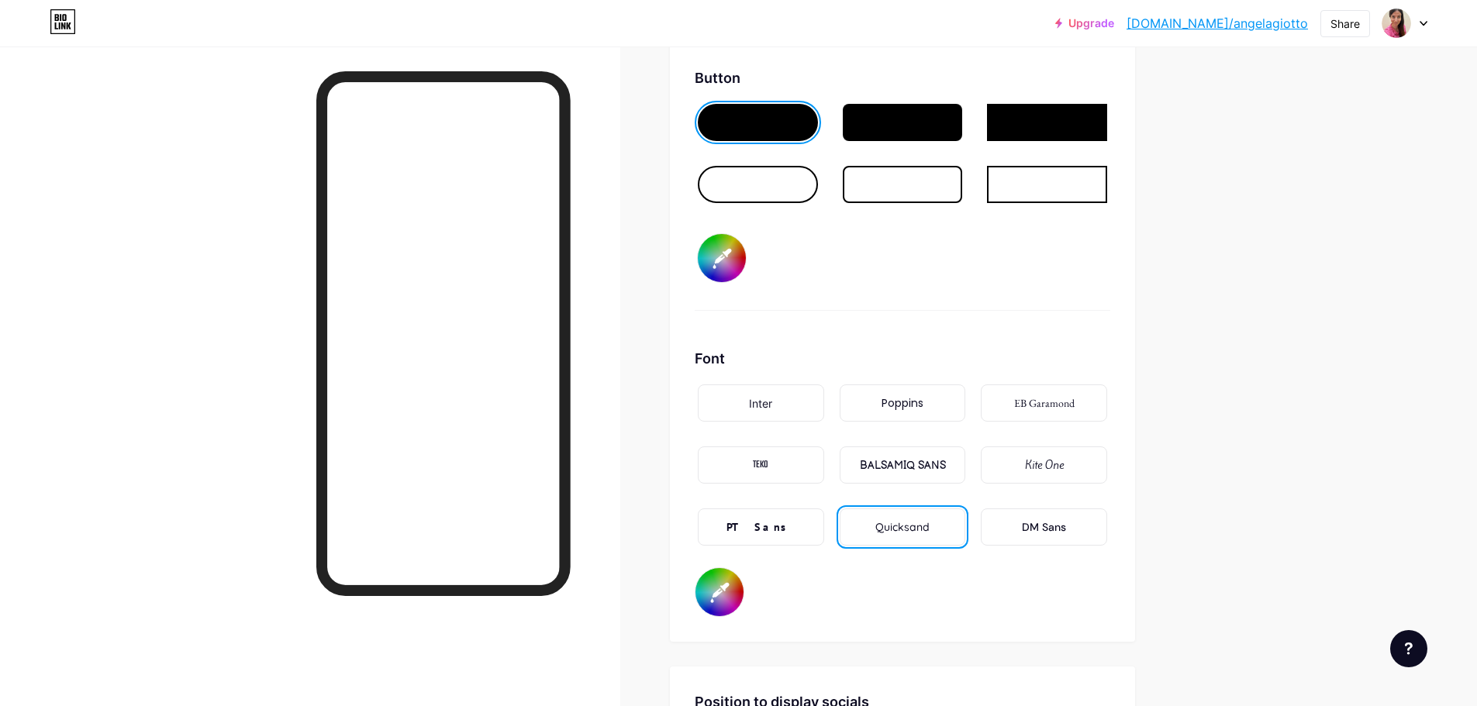
scroll to position [2524, 0]
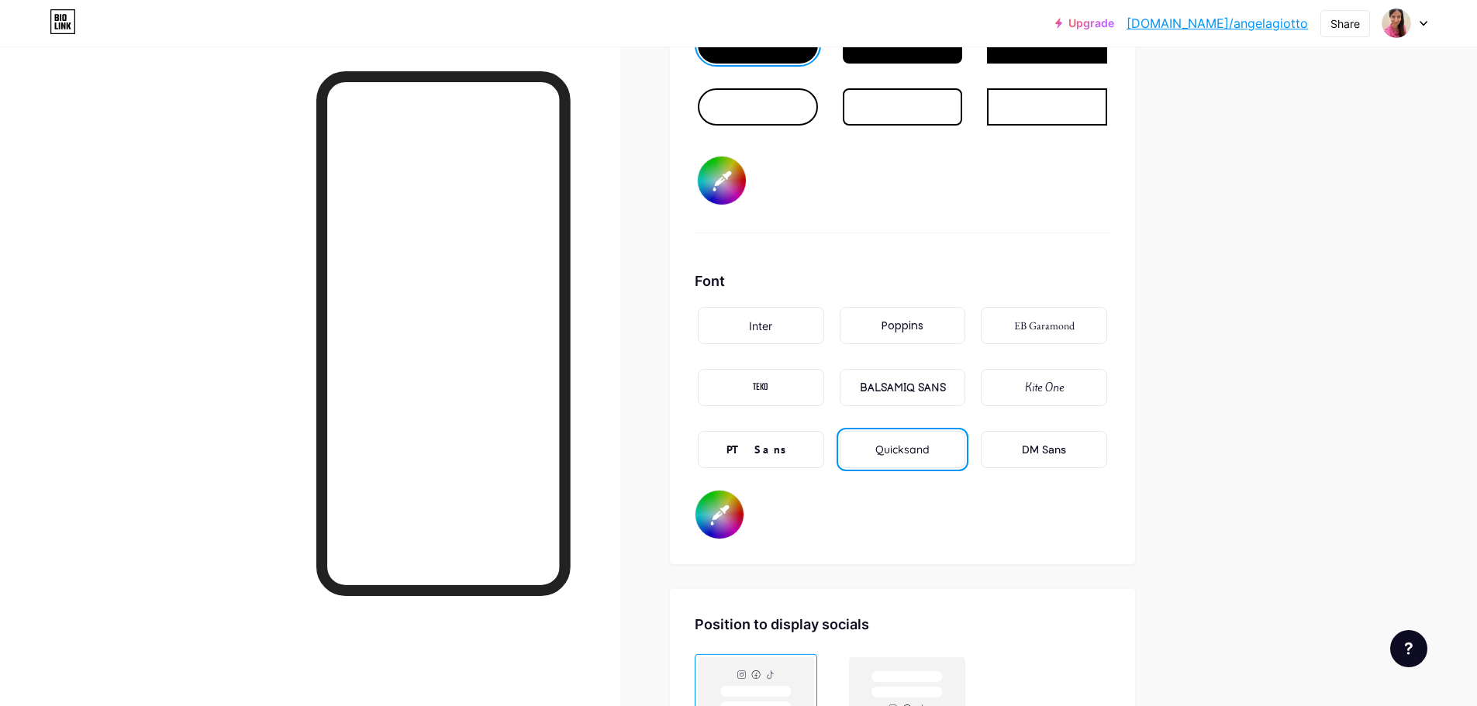
click at [738, 512] on input "#0881a3" at bounding box center [719, 515] width 48 height 48
type input "#fdf4f5"
type input "#000000"
type input "#fdf4f5"
type input "#000008"
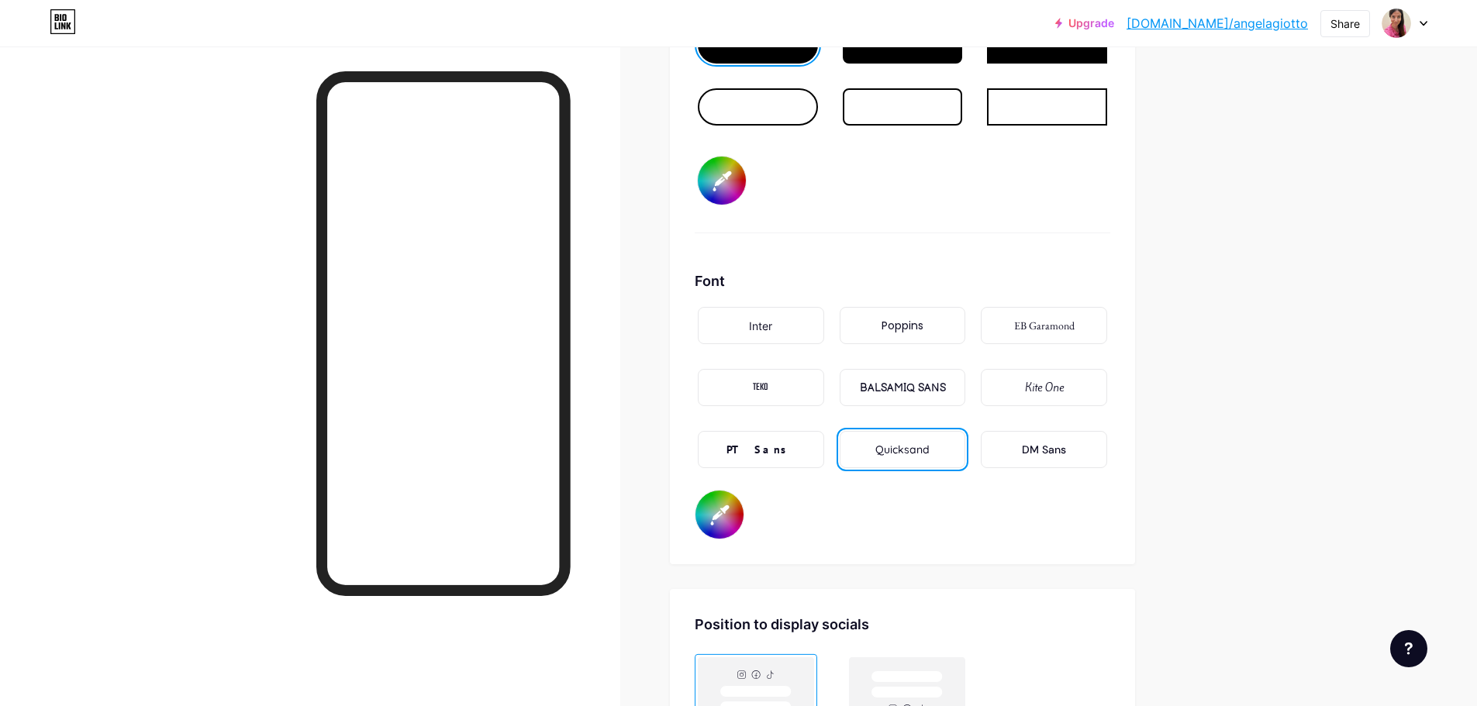
type input "#fdf4f5"
type input "#000088"
type input "#fdf4f5"
type input "#000881"
type input "#fdf4f5"
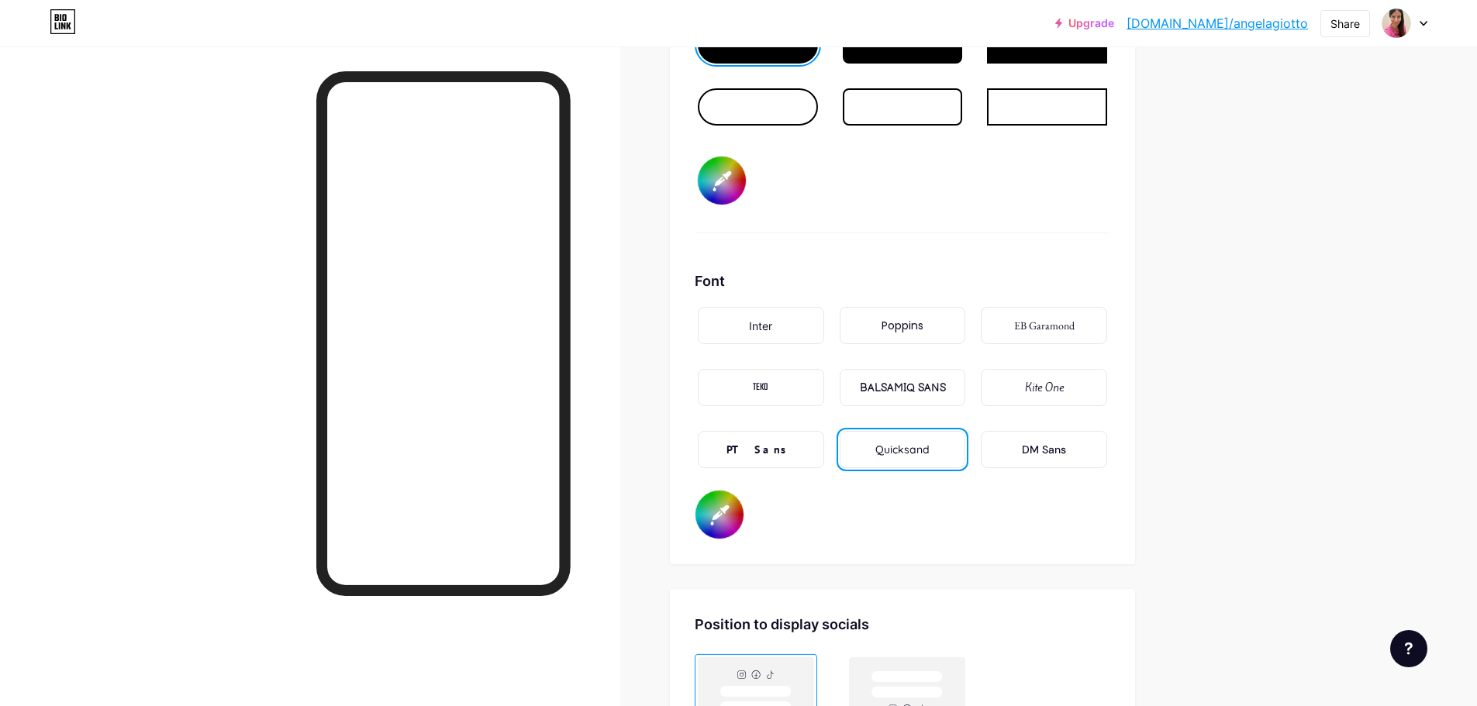
type input "#00881a"
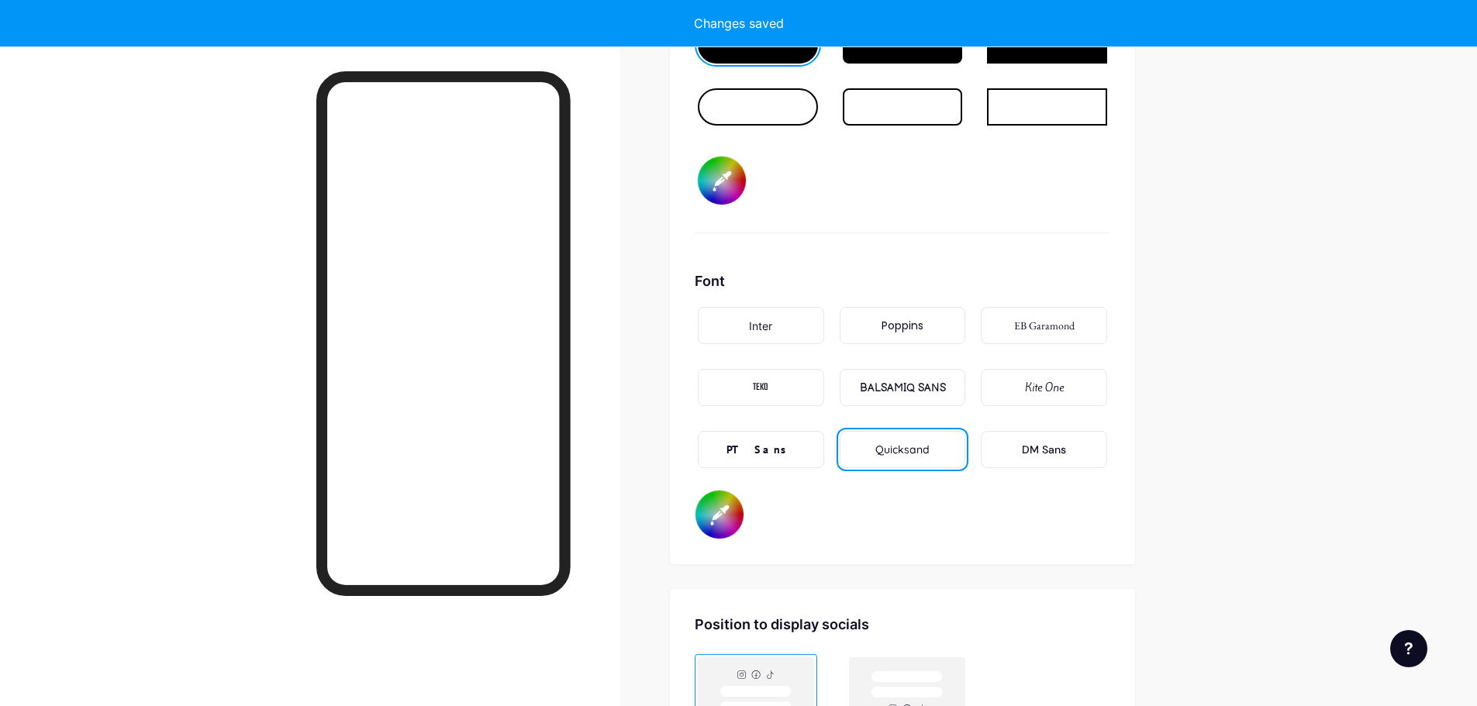
type input "#fdf4f5"
type input "#0881a3"
type input "#fdf4f5"
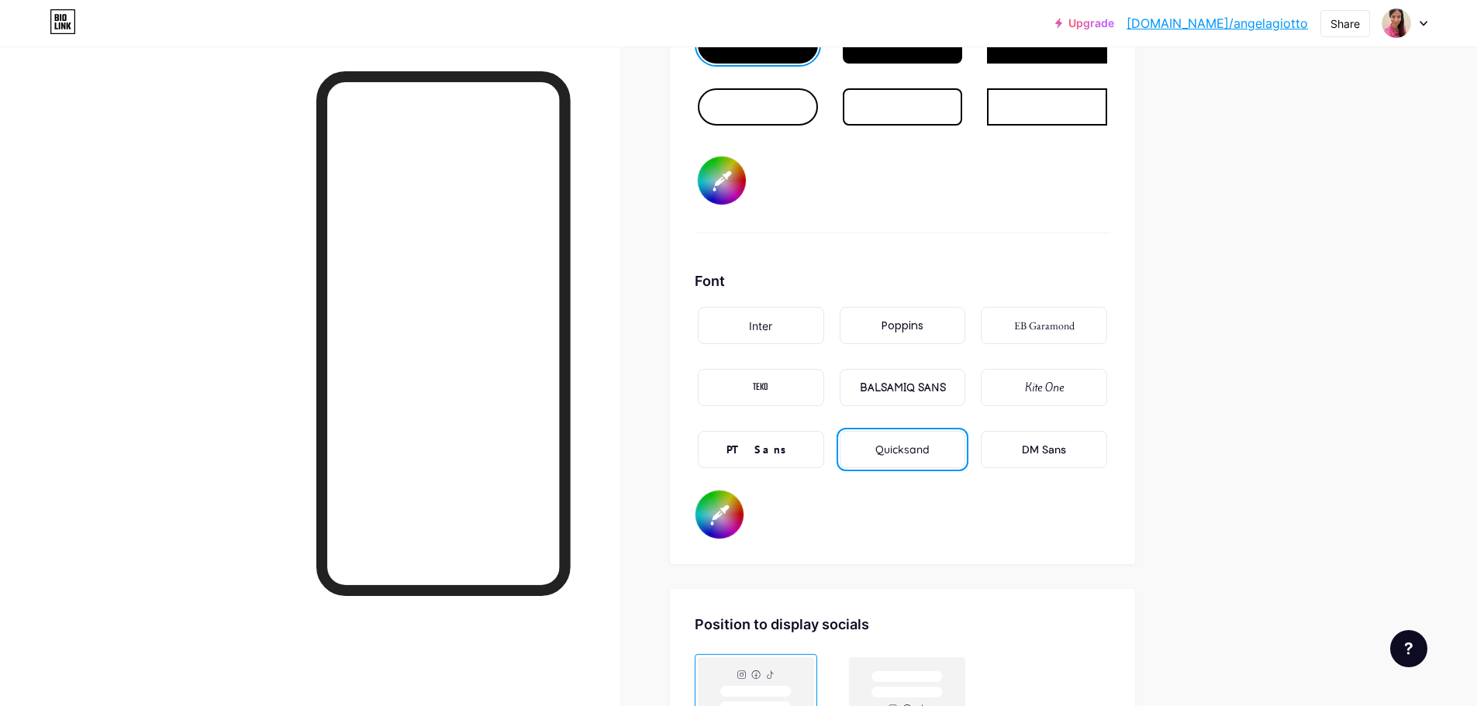
click at [863, 542] on div "Background Color Video Image #fdf4f5 Button #d77fa1 Font Inter Poppins EB Garam…" at bounding box center [902, 81] width 465 height 968
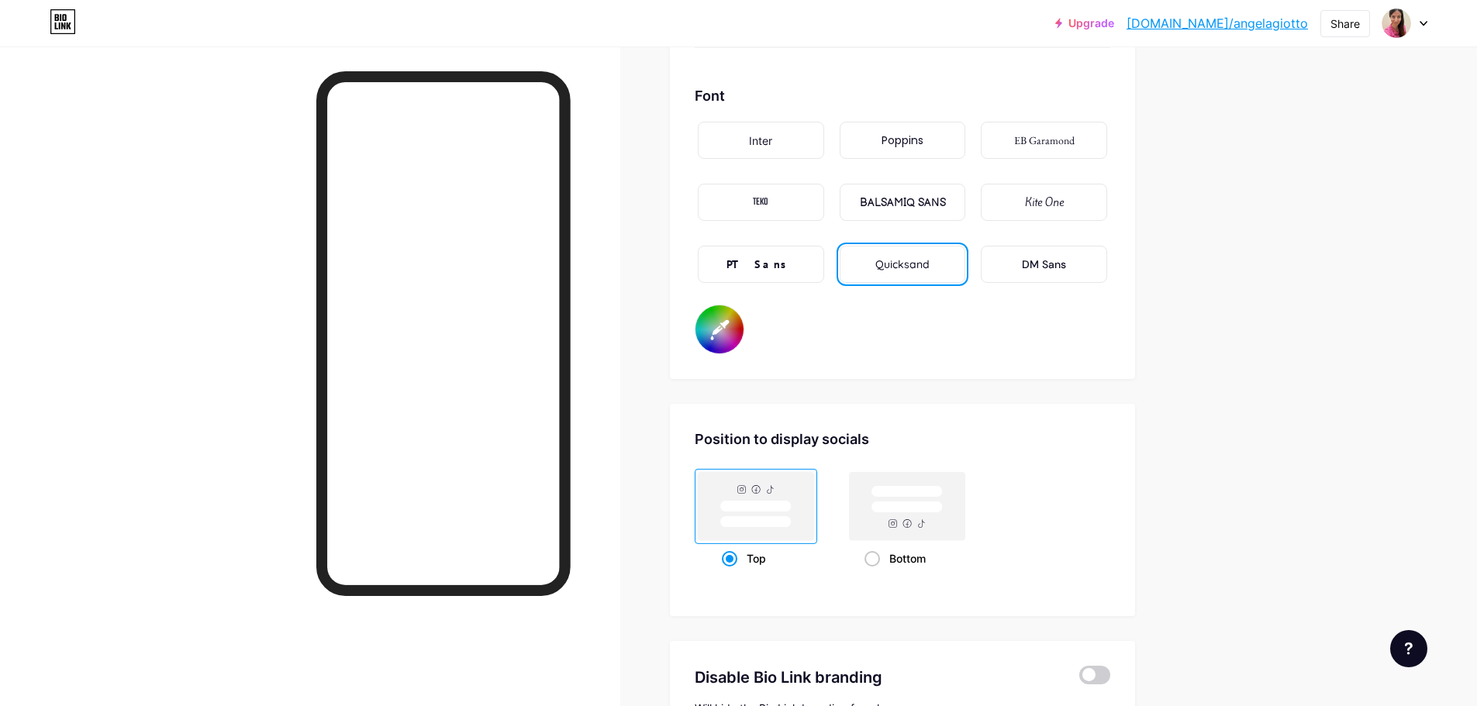
scroll to position [2756, 0]
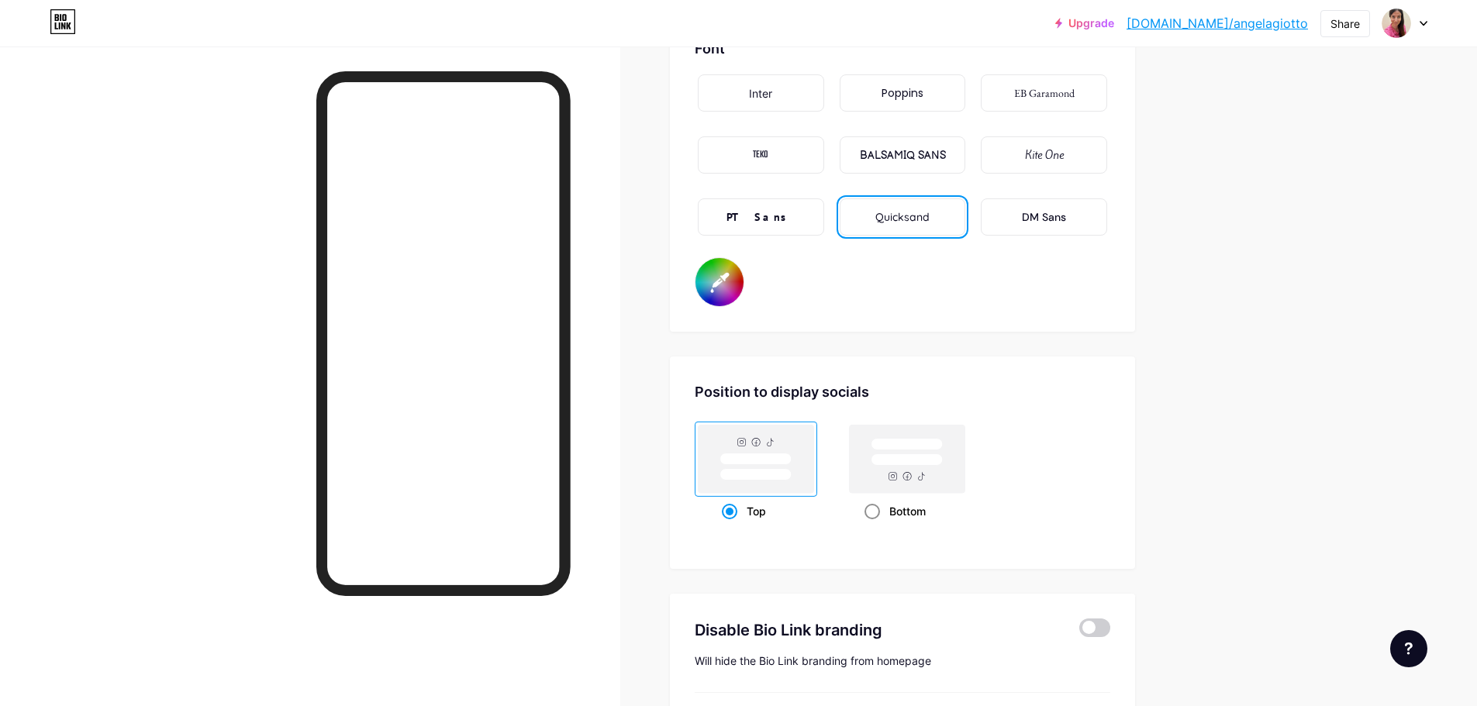
click at [875, 512] on span at bounding box center [872, 512] width 16 height 16
click at [875, 526] on input "Bottom" at bounding box center [869, 531] width 10 height 10
radio input "true"
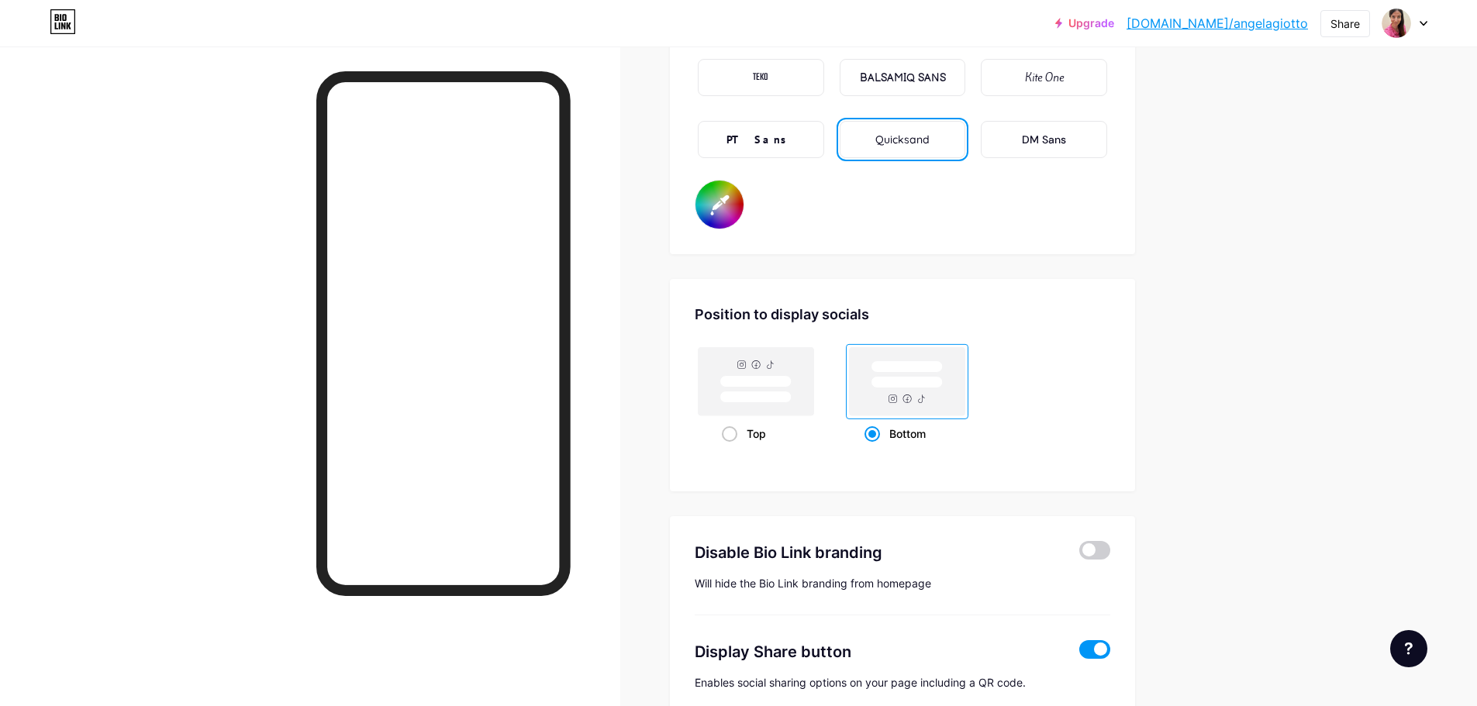
scroll to position [2911, 0]
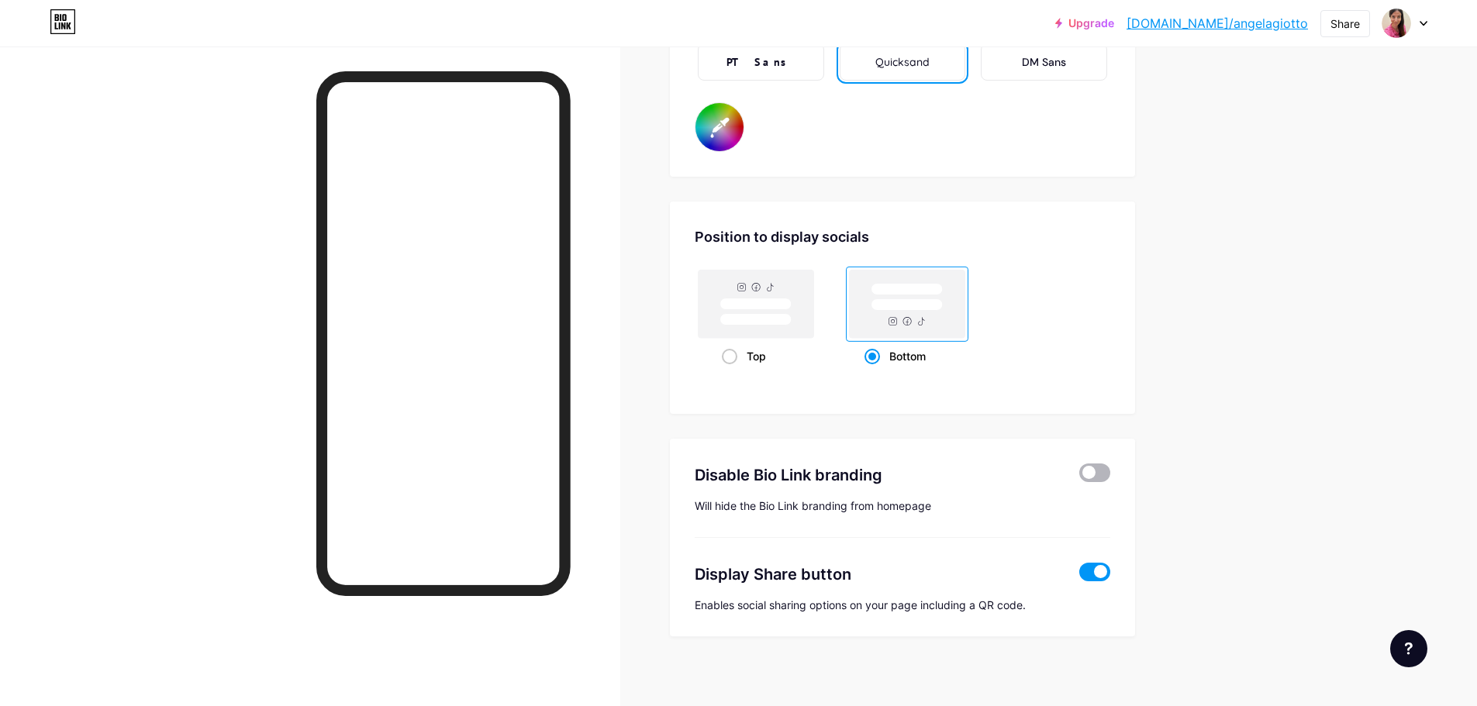
click at [1095, 468] on span at bounding box center [1094, 473] width 31 height 19
click at [1079, 477] on input "checkbox" at bounding box center [1079, 477] width 0 height 0
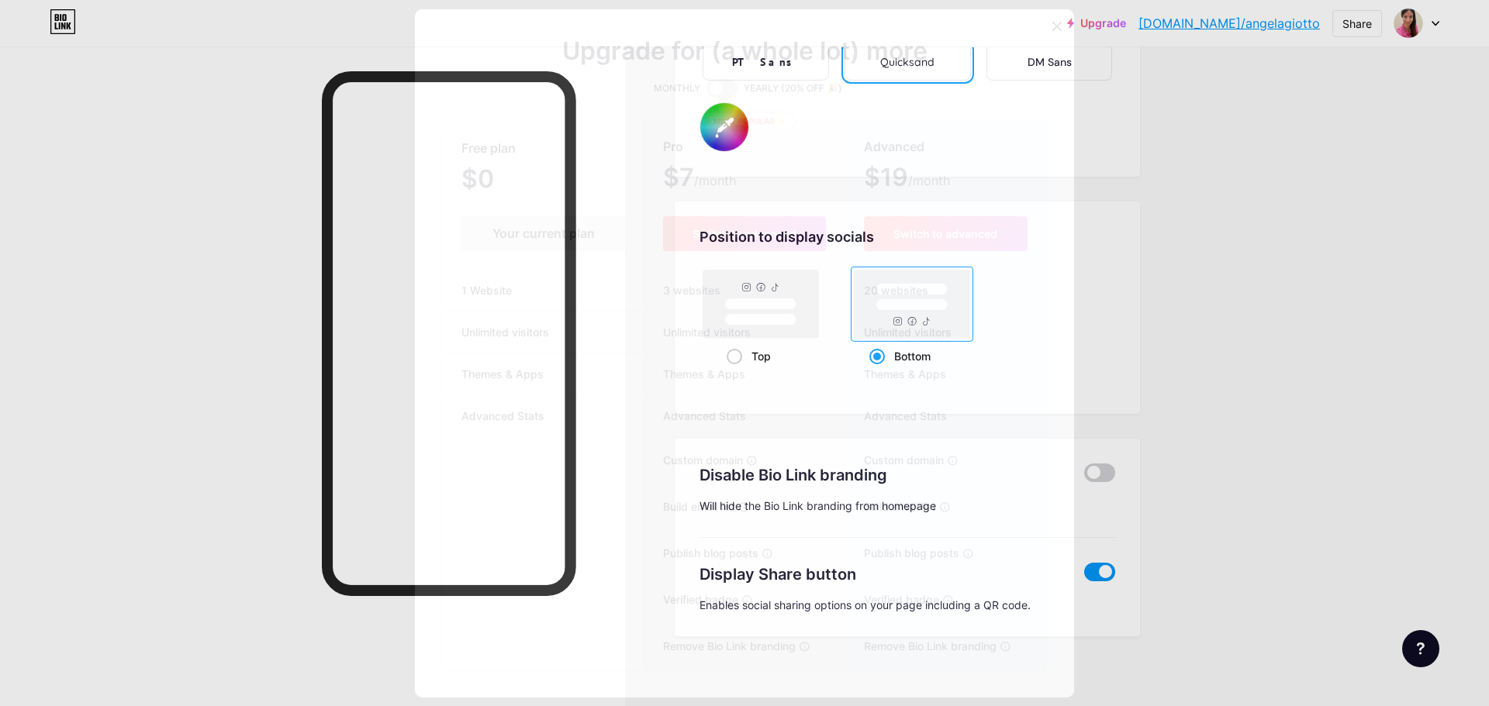
click at [1051, 29] on icon at bounding box center [1057, 26] width 12 height 12
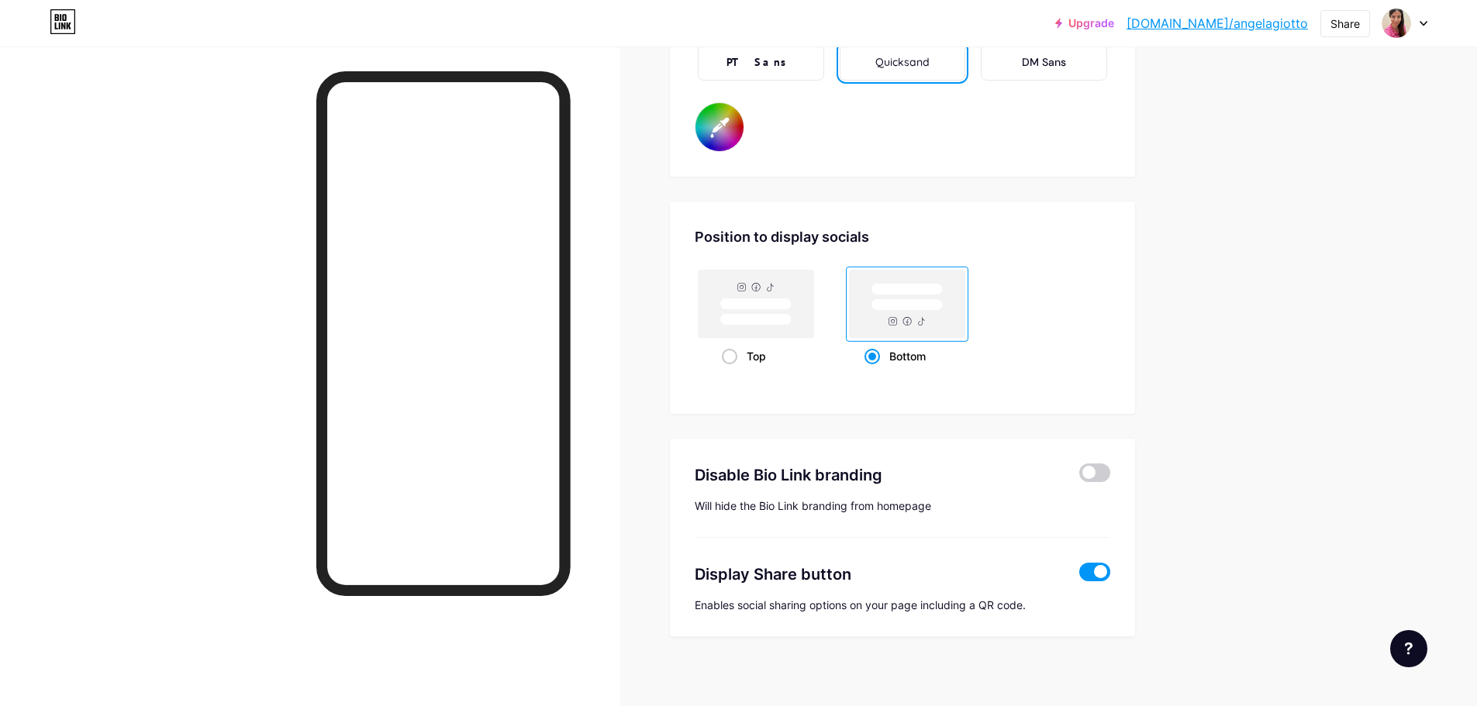
click at [1099, 569] on span at bounding box center [1094, 572] width 31 height 19
click at [1079, 576] on input "checkbox" at bounding box center [1079, 576] width 0 height 0
click at [1101, 569] on span at bounding box center [1094, 572] width 31 height 19
click at [1079, 576] on input "checkbox" at bounding box center [1079, 576] width 0 height 0
type input "#fdf4f5"
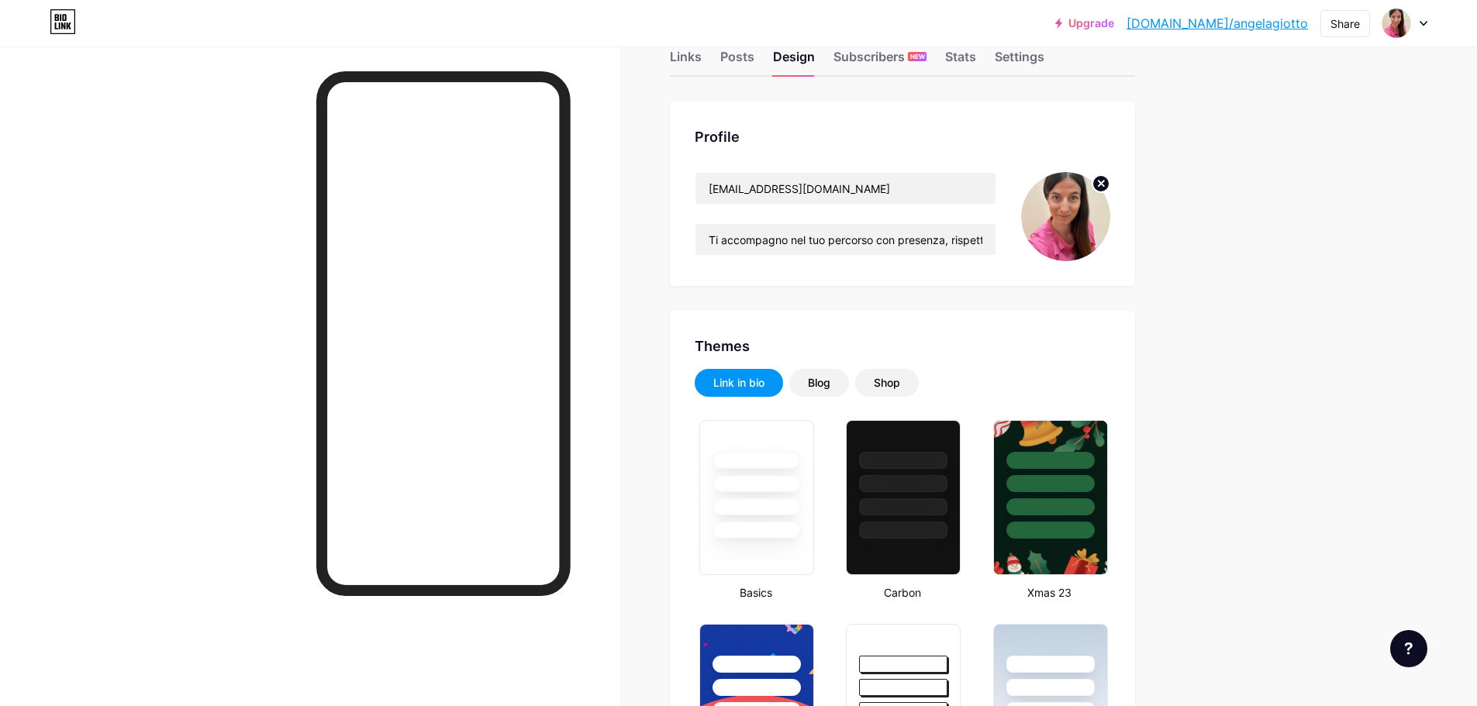
scroll to position [0, 0]
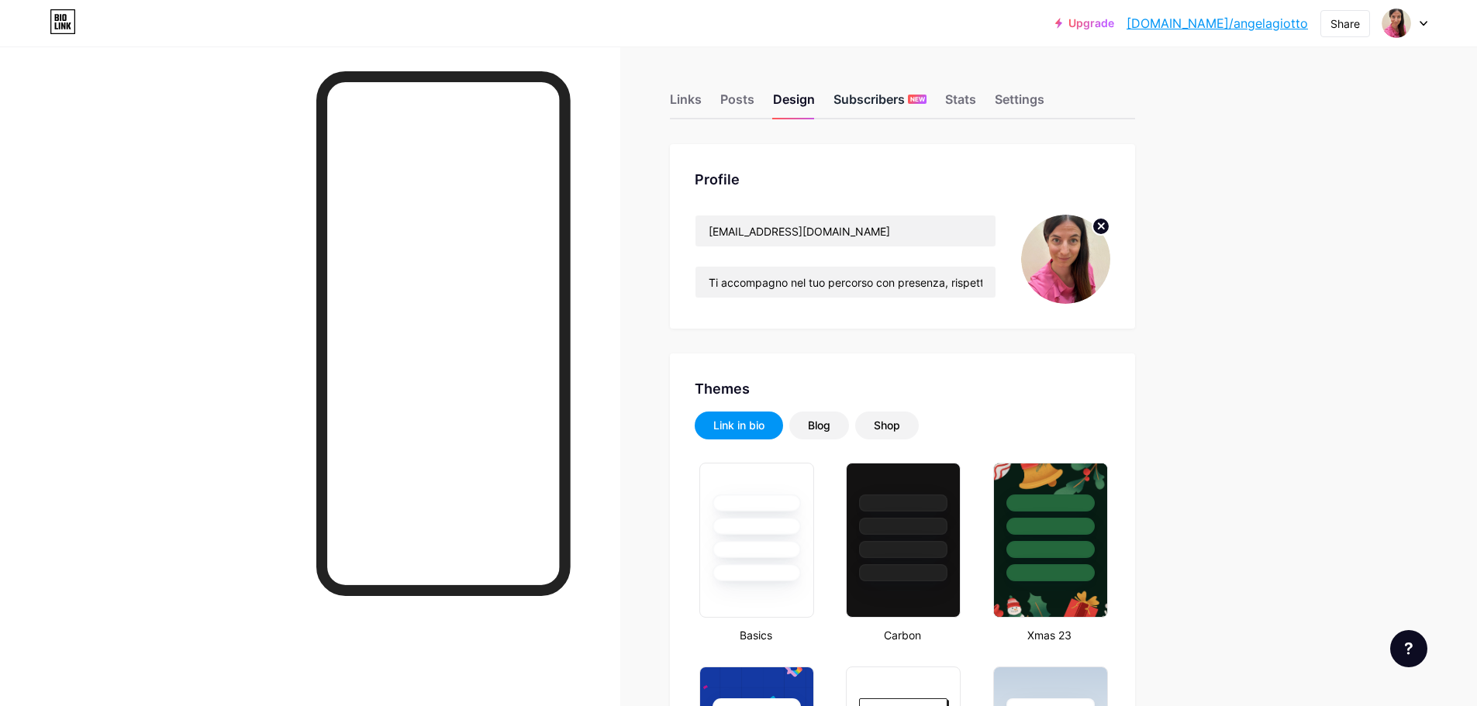
click at [895, 102] on div "Subscribers NEW" at bounding box center [879, 104] width 93 height 28
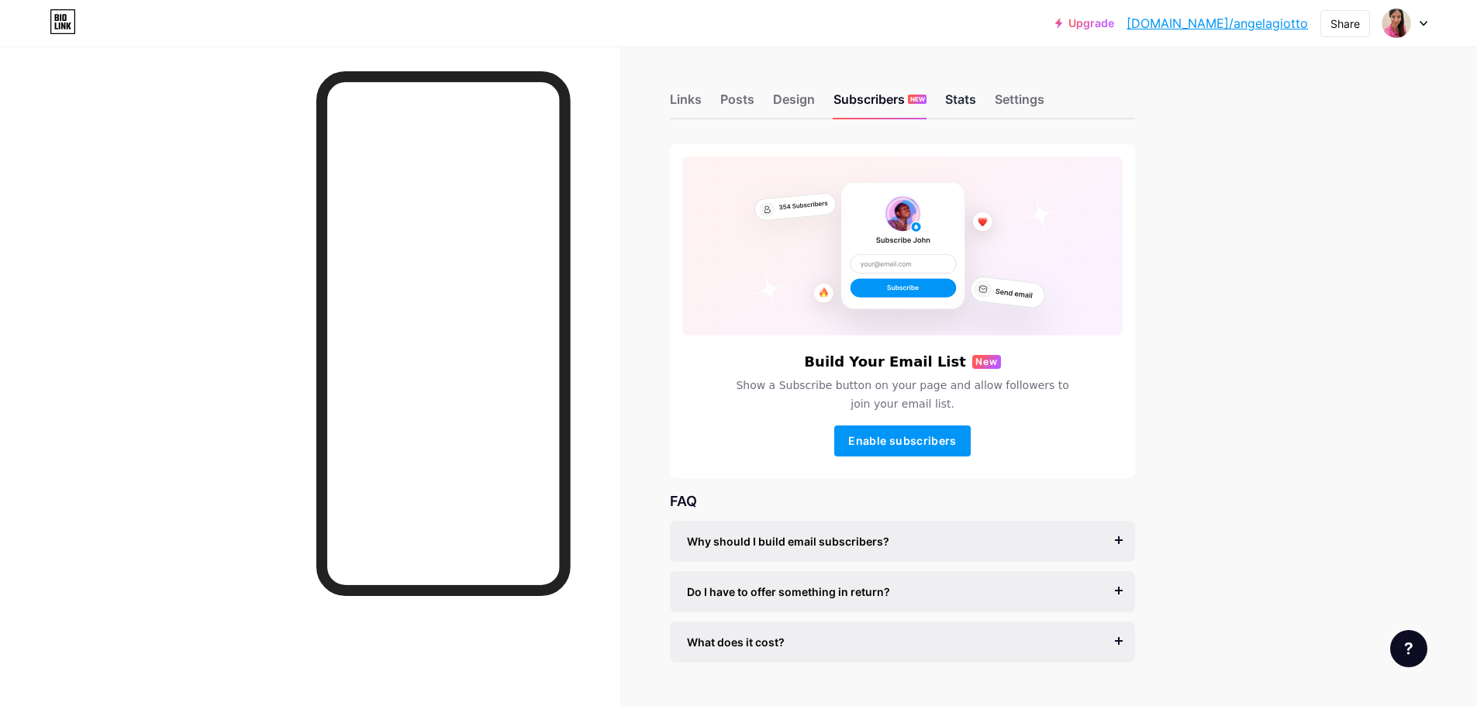
click at [971, 104] on div "Stats" at bounding box center [960, 104] width 31 height 28
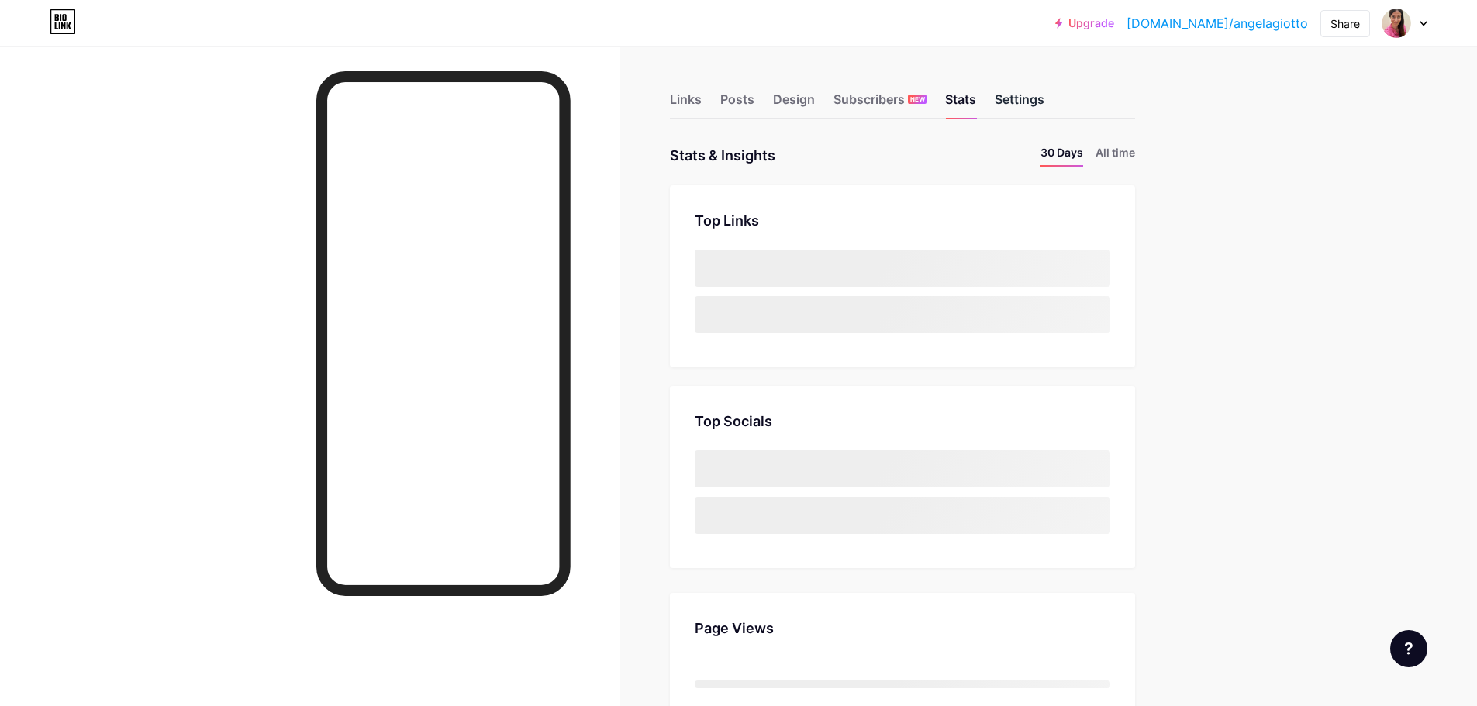
click at [1025, 102] on div "Settings" at bounding box center [1020, 104] width 50 height 28
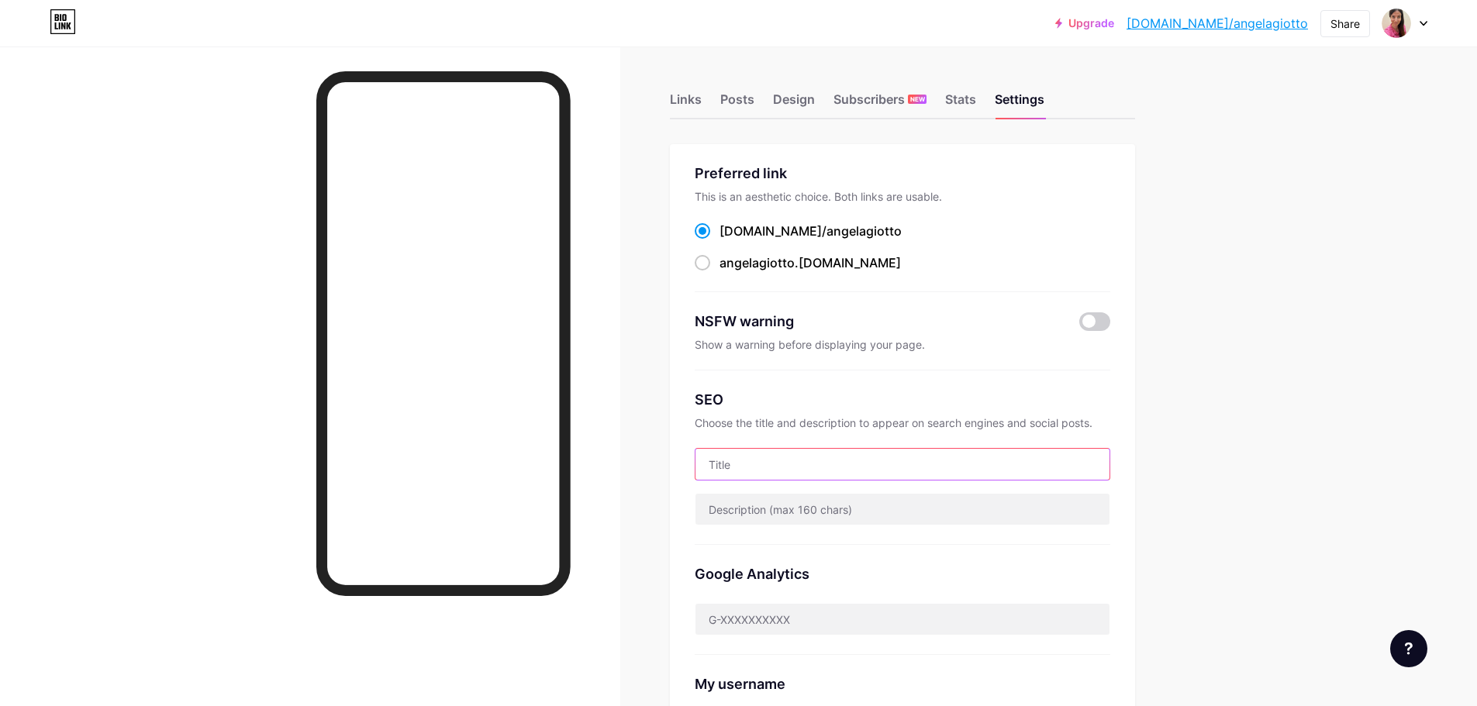
click at [864, 468] on input "text" at bounding box center [902, 464] width 414 height 31
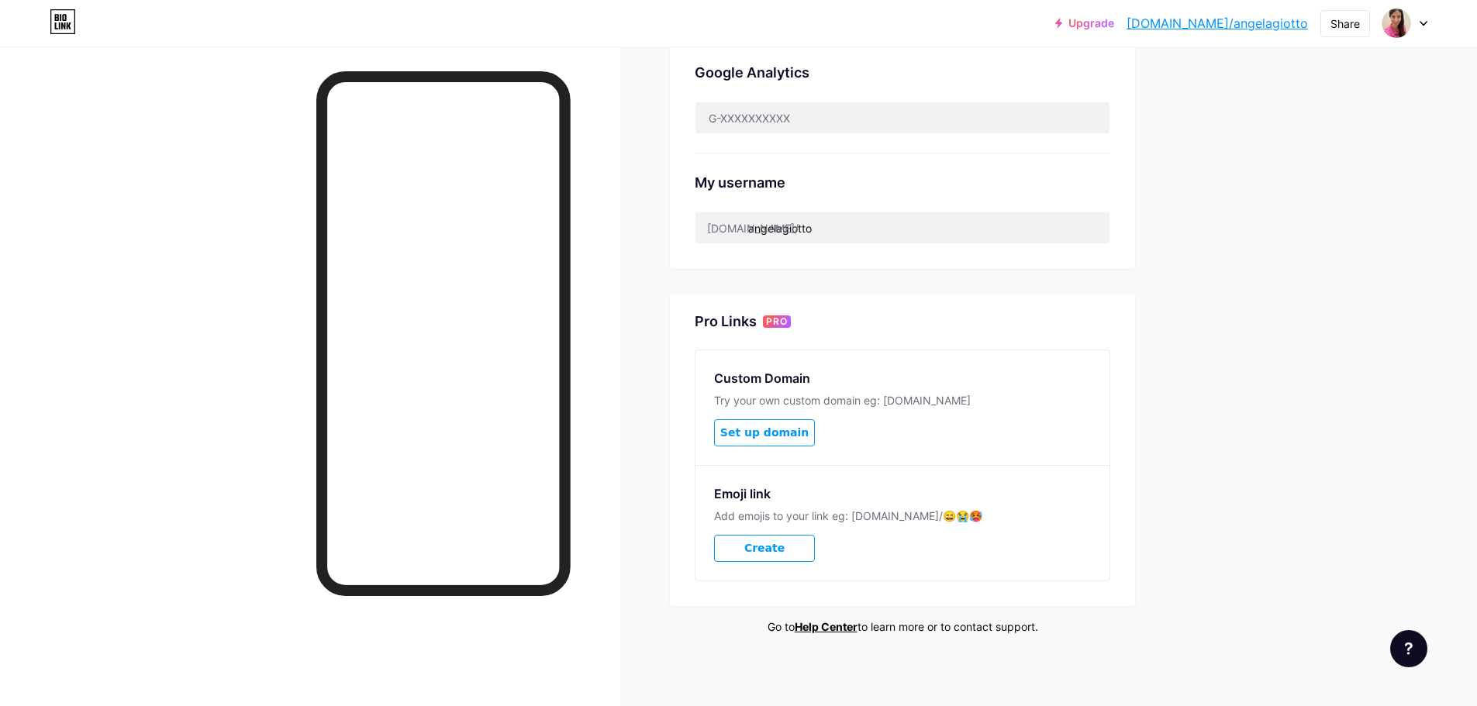
scroll to position [506, 0]
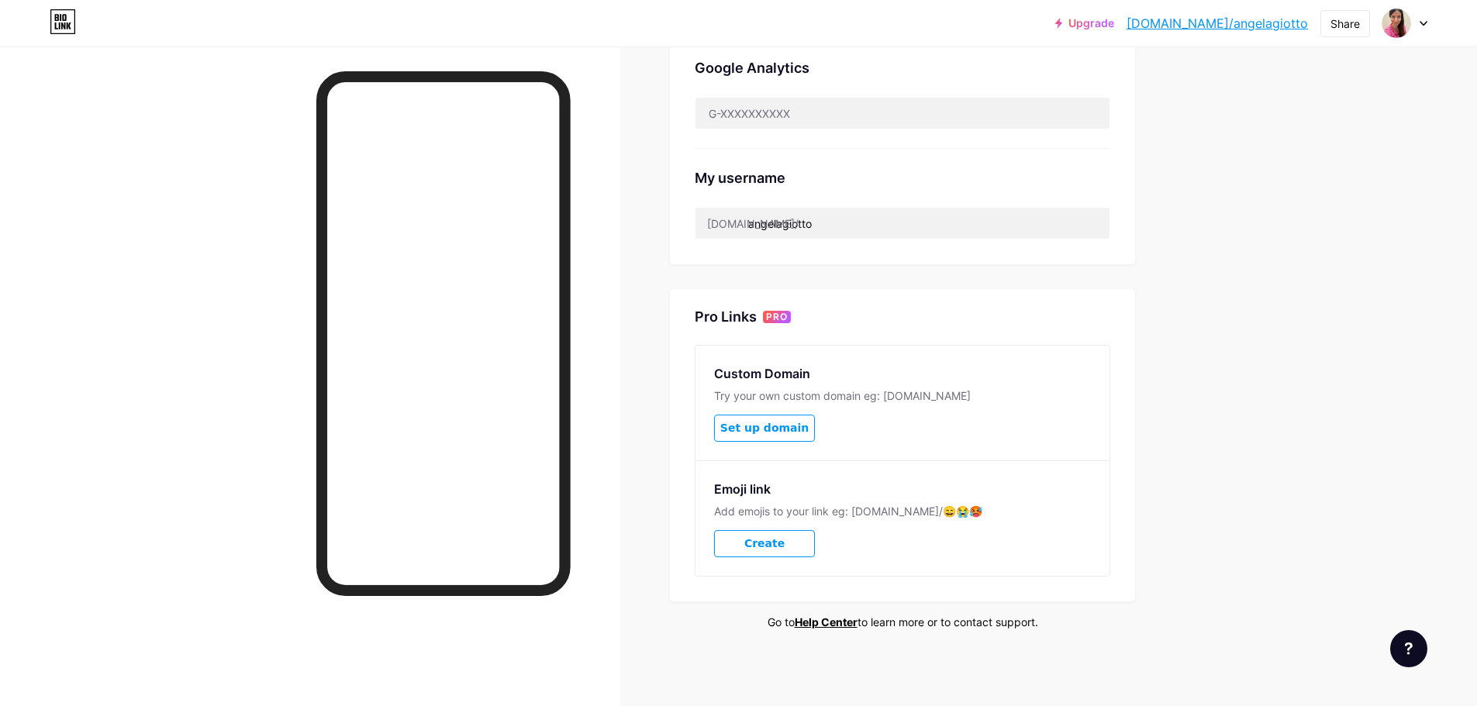
click at [792, 542] on button "Create" at bounding box center [764, 543] width 101 height 27
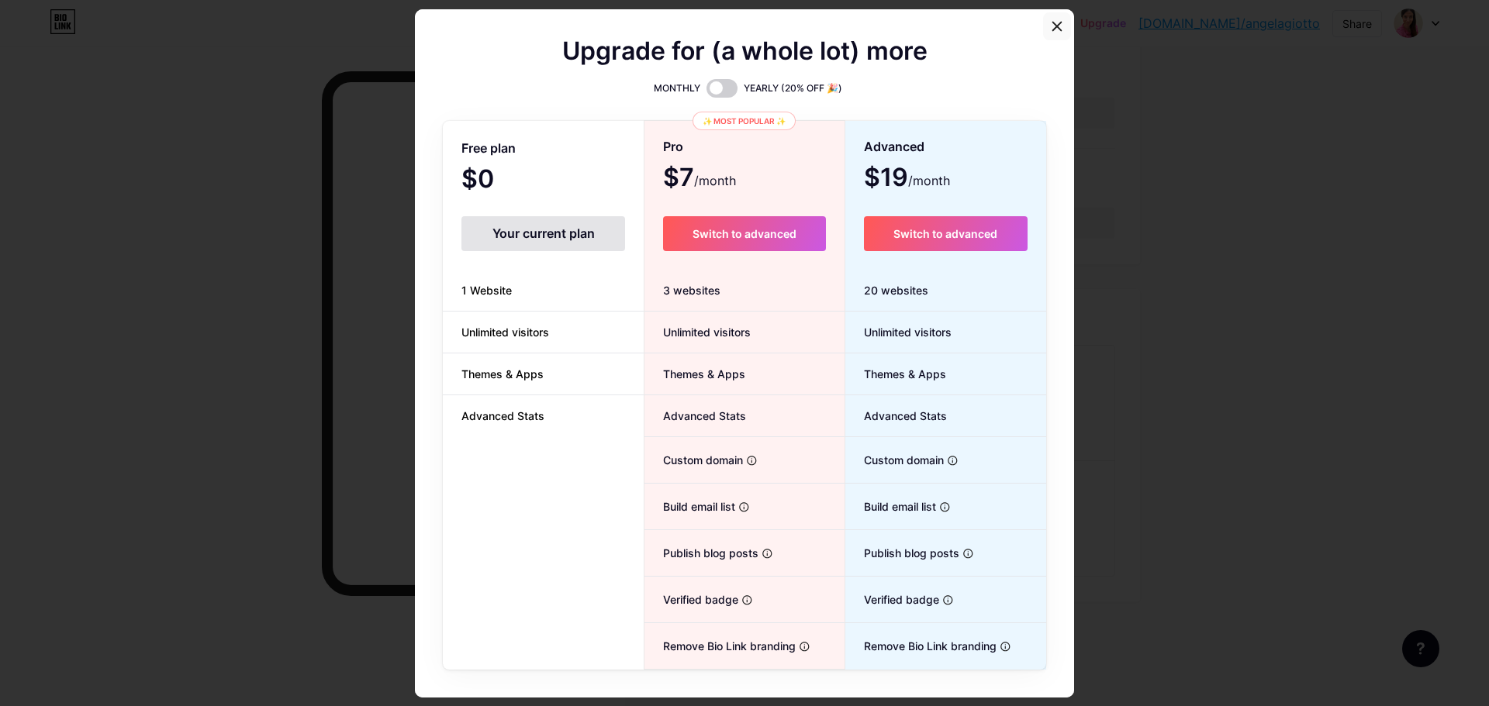
click at [1055, 24] on icon at bounding box center [1057, 26] width 12 height 12
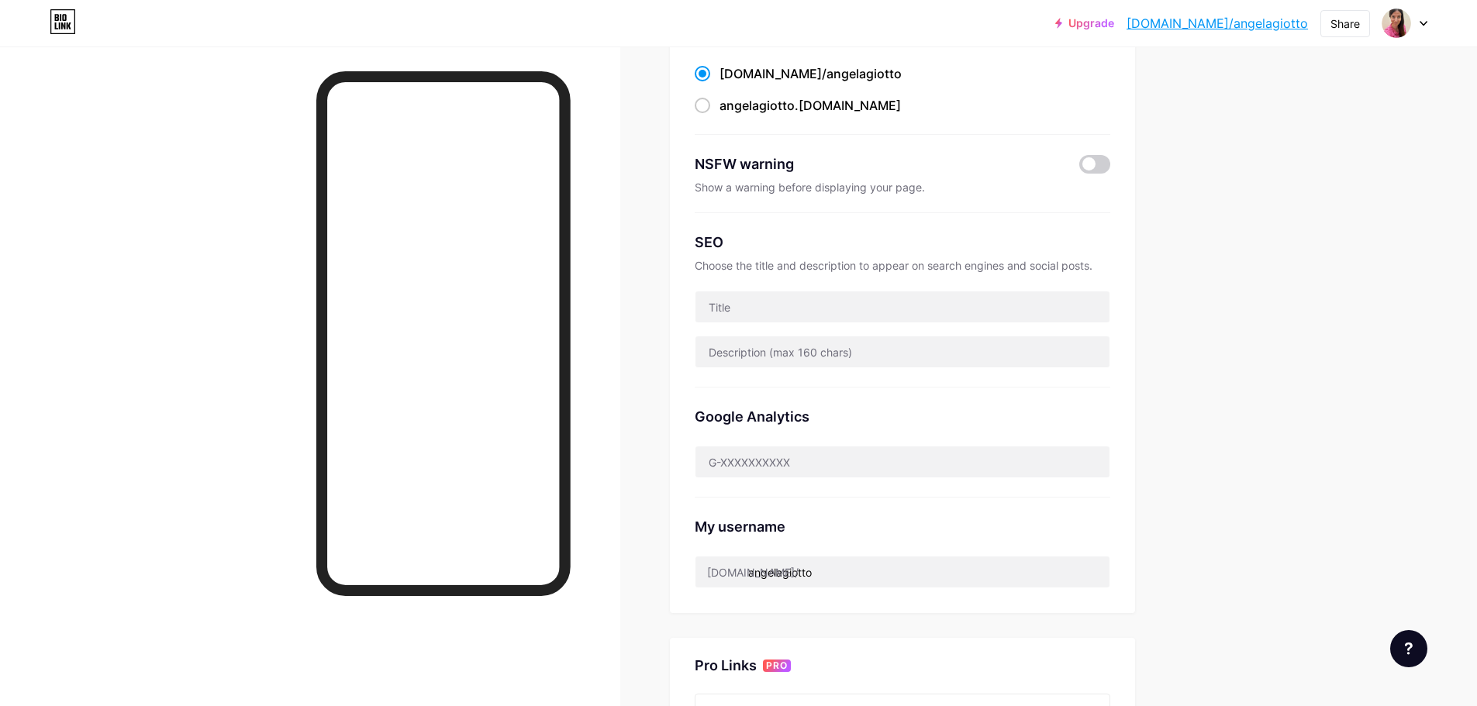
scroll to position [119, 0]
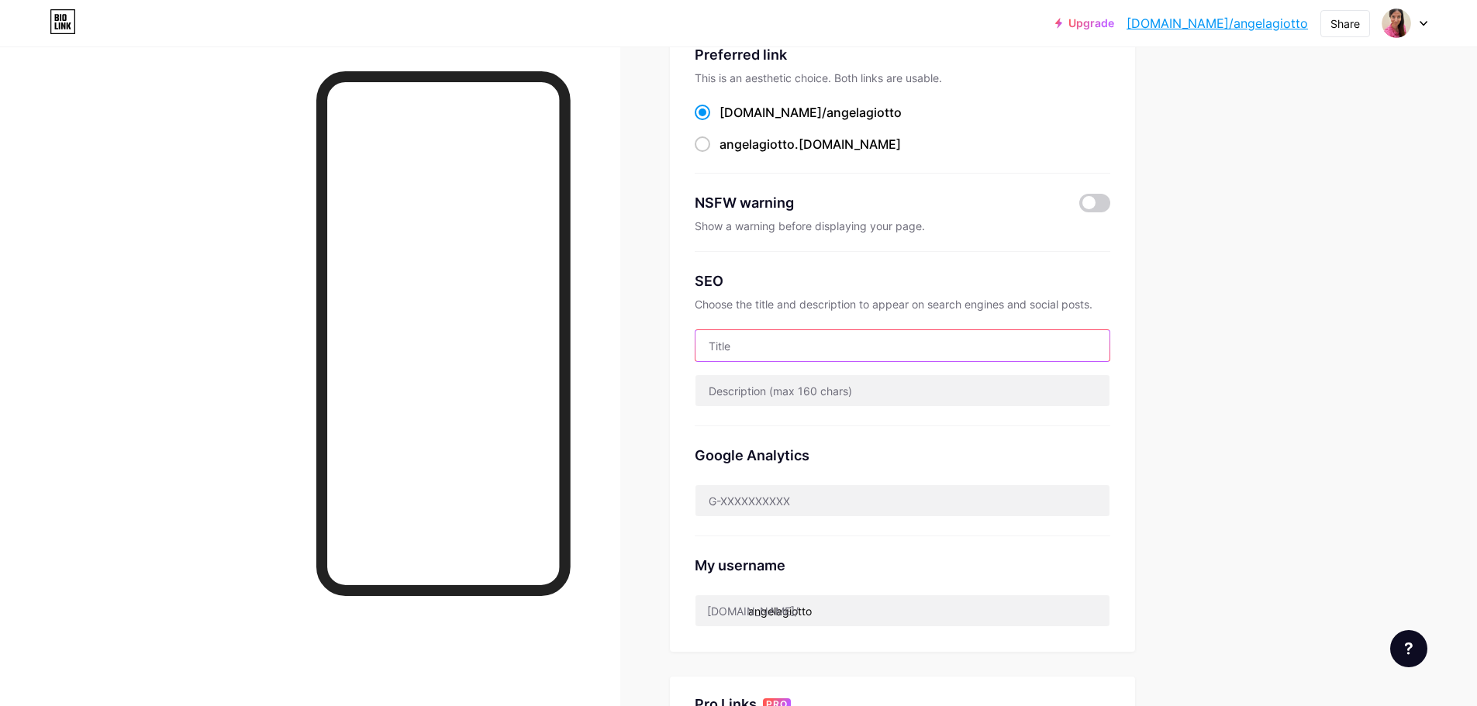
click at [908, 333] on input "text" at bounding box center [902, 345] width 414 height 31
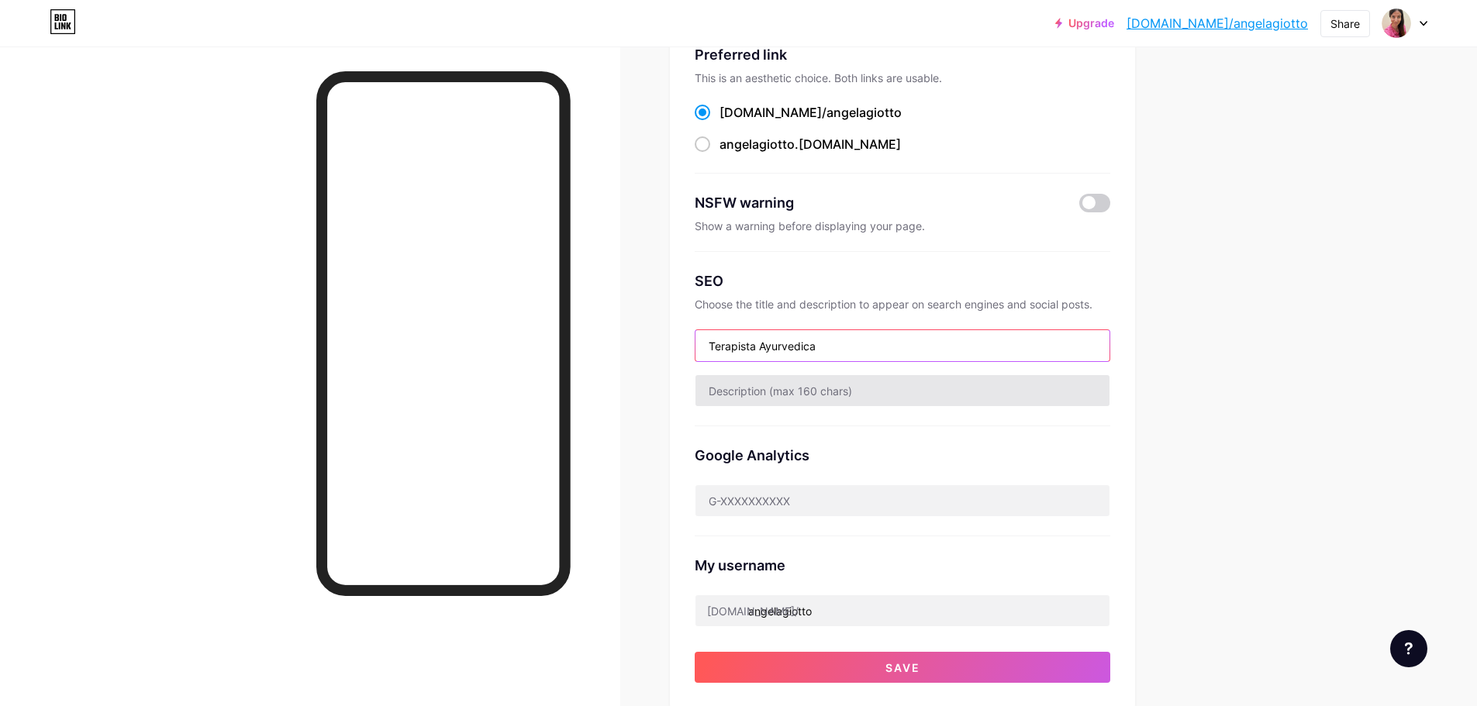
type input "Terapista Ayurvedica"
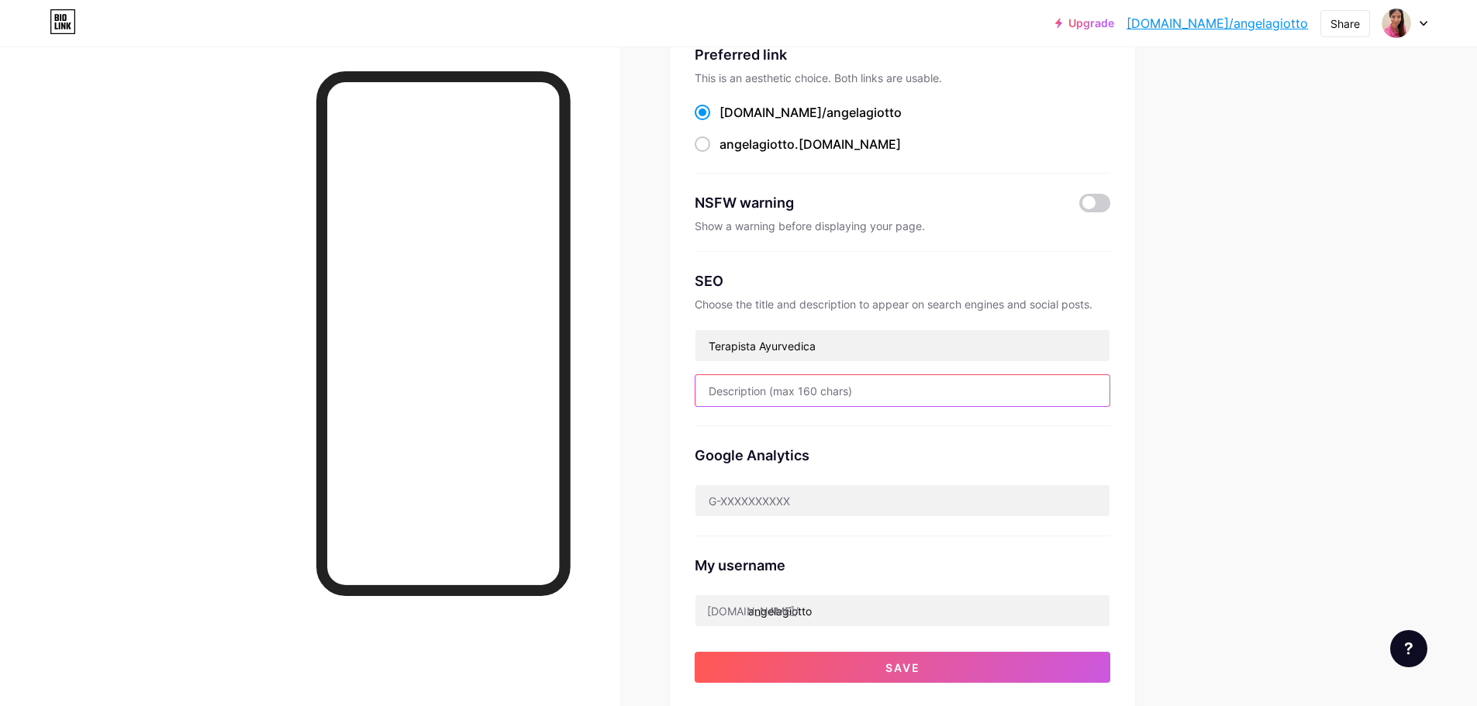
click at [873, 392] on input "text" at bounding box center [902, 390] width 414 height 31
paste input "I Trattamenti [PERSON_NAME] lavorano su ogni livello del nostro essere: dal cor…"
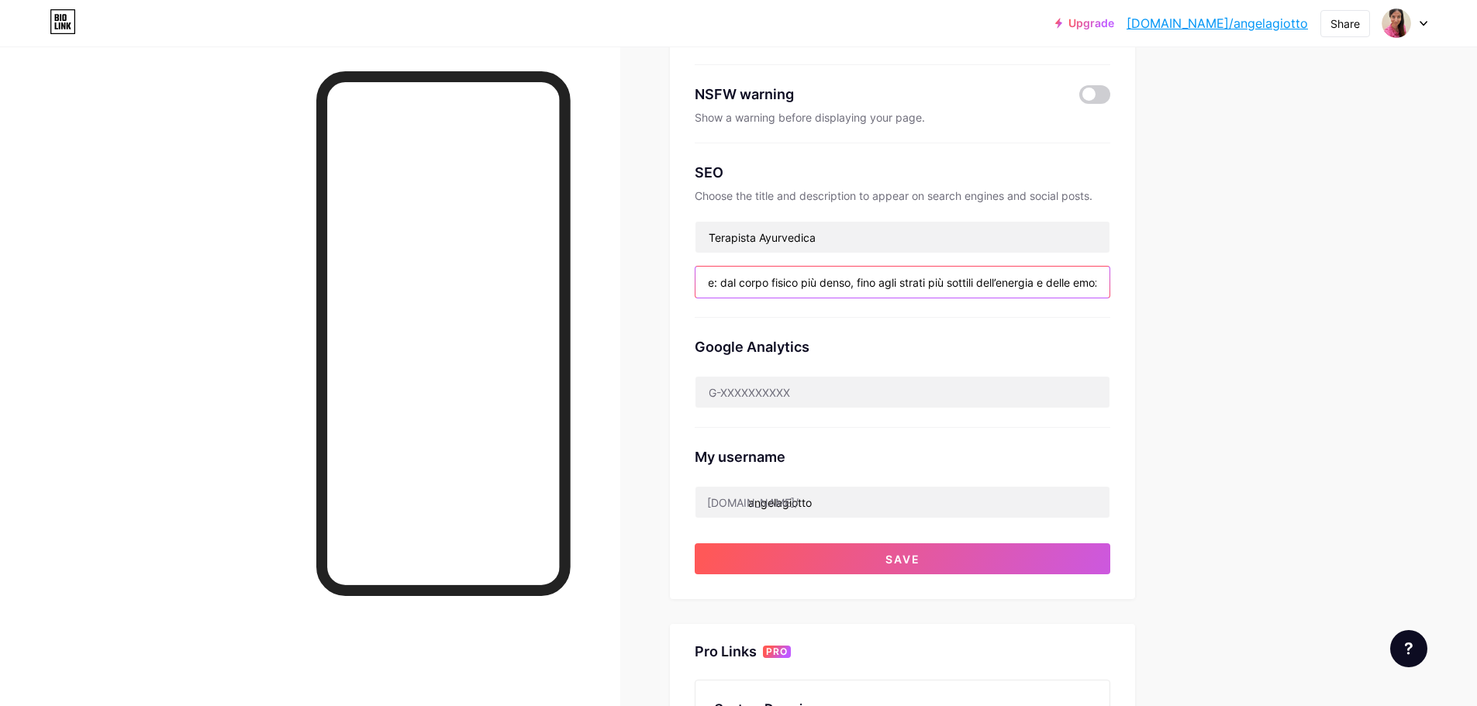
scroll to position [388, 0]
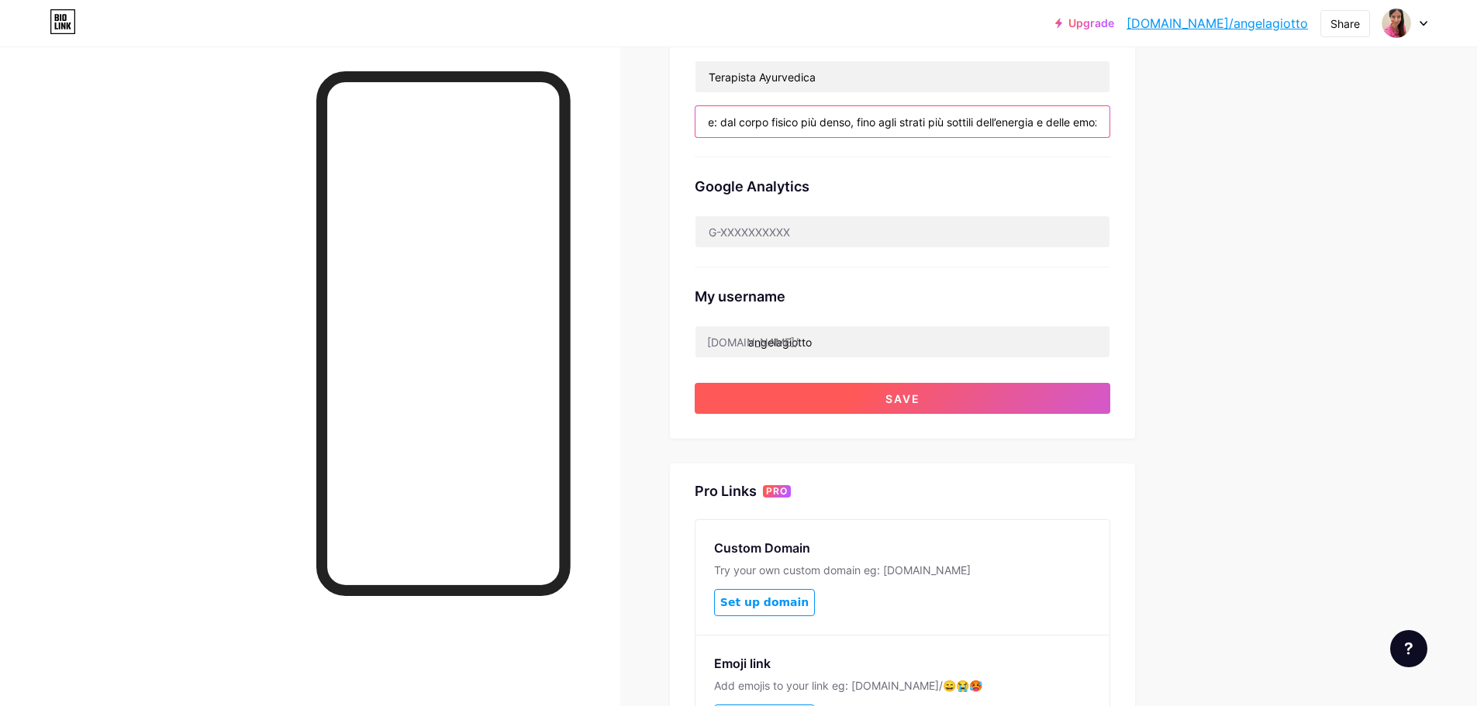
type input "I Trattamenti [PERSON_NAME] lavorano su ogni livello del nostro essere: dal cor…"
click at [892, 402] on span "Save" at bounding box center [902, 398] width 35 height 13
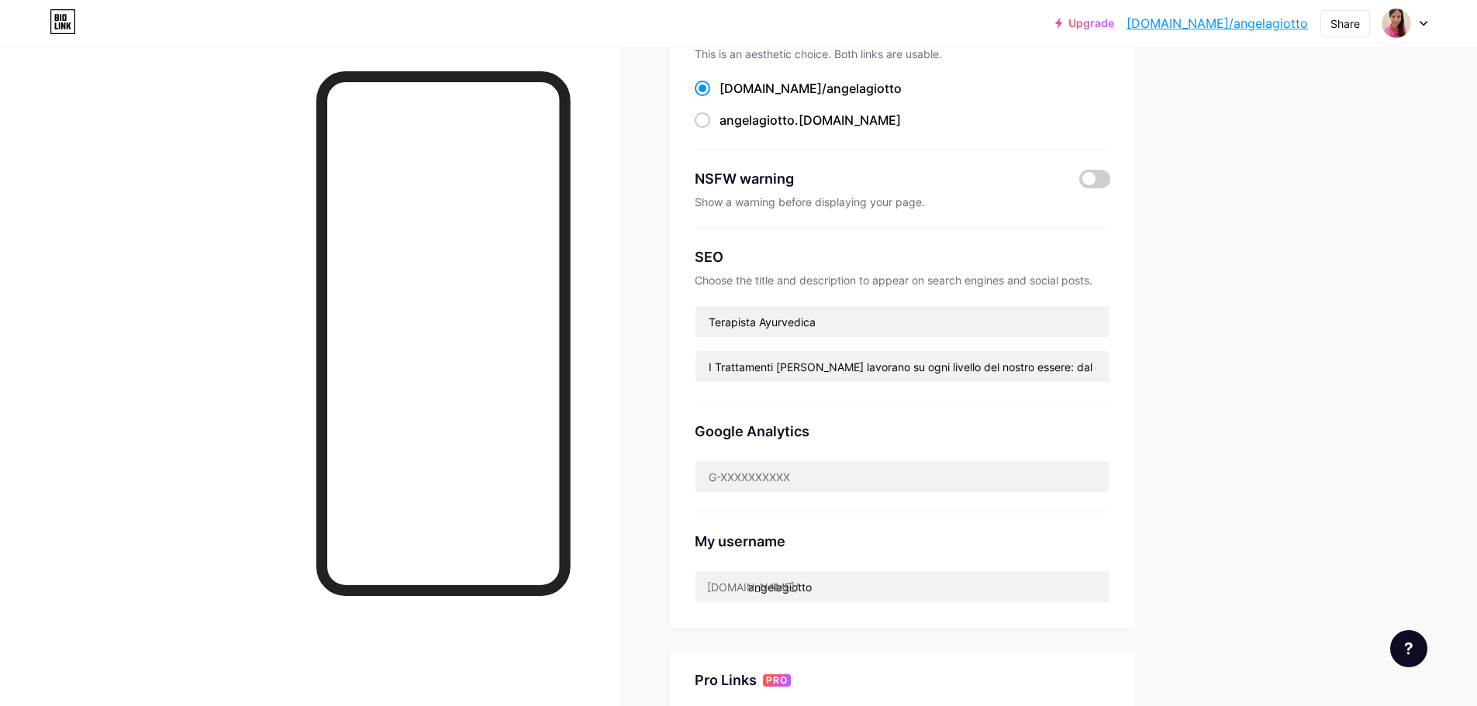
scroll to position [0, 0]
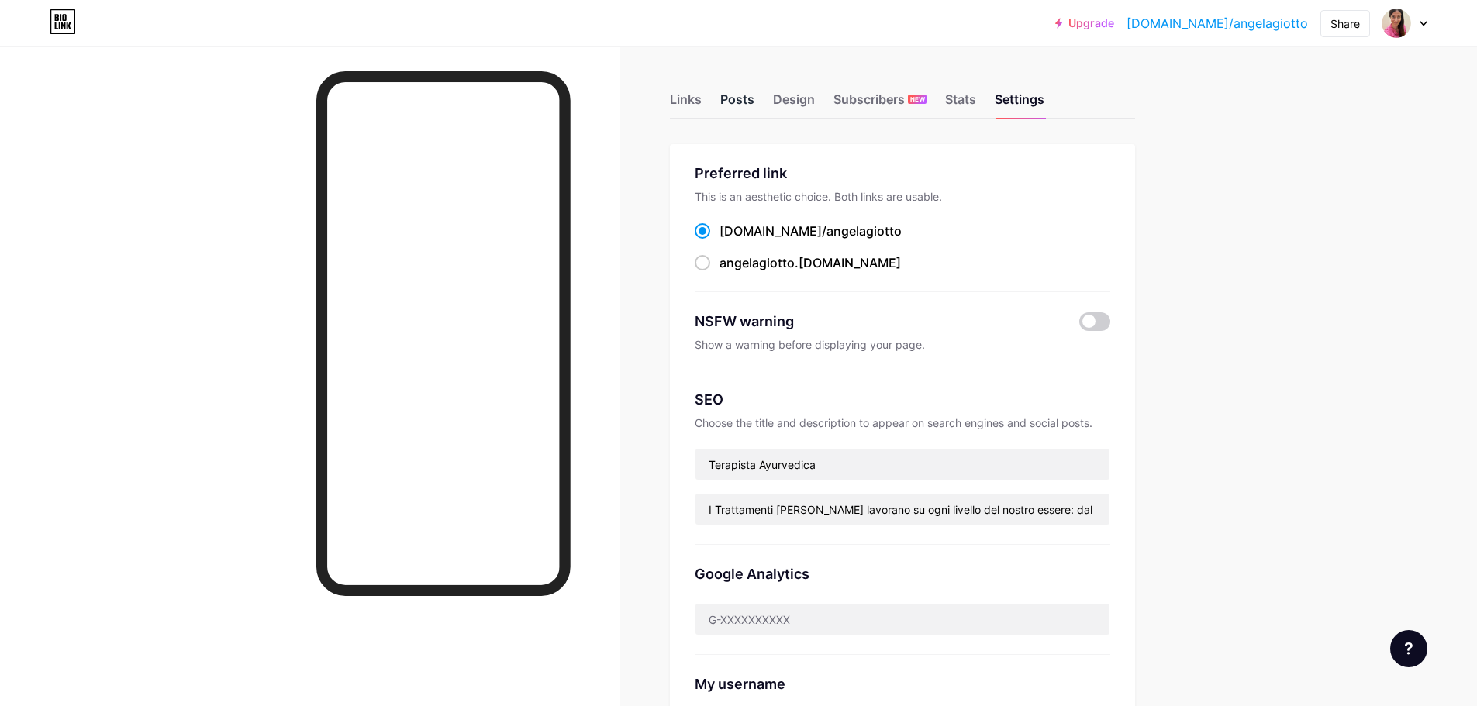
click at [737, 102] on div "Posts" at bounding box center [737, 104] width 34 height 28
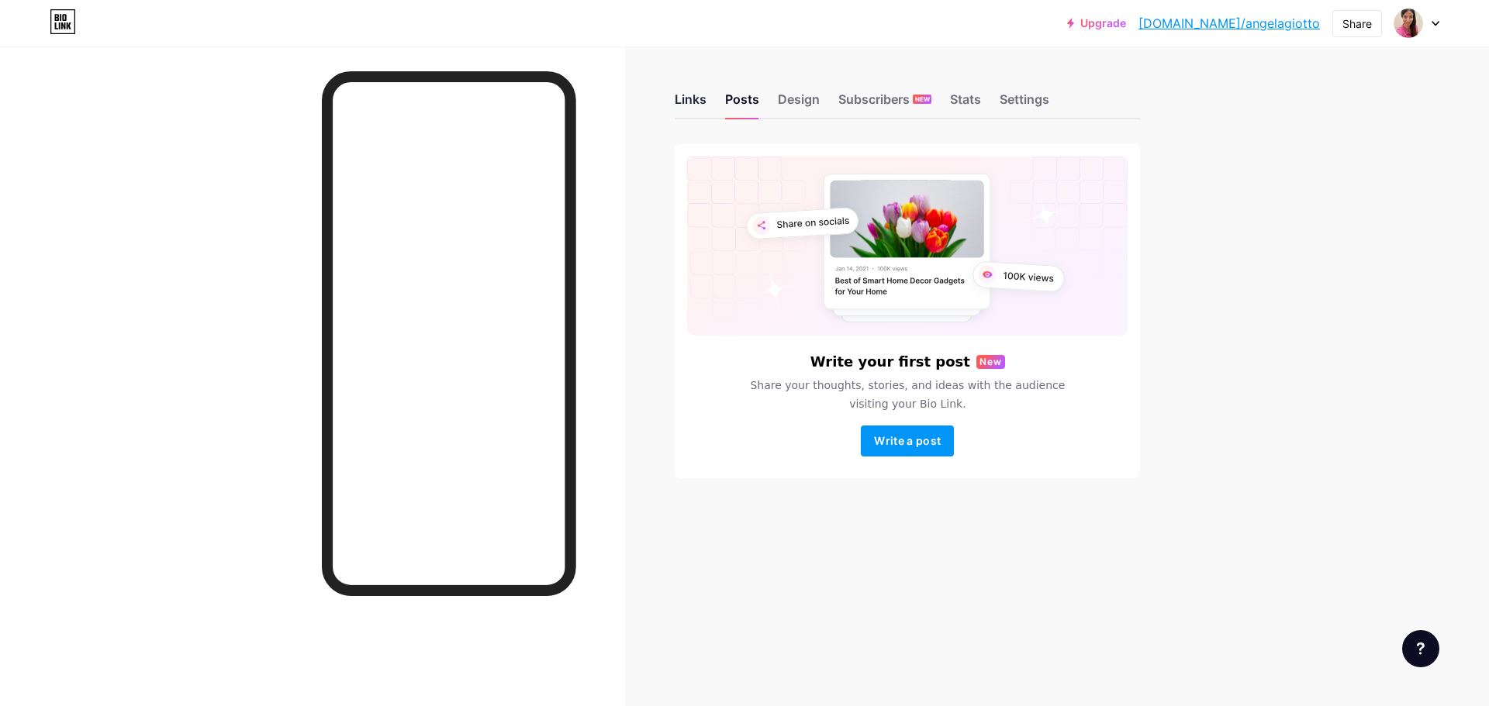
click at [702, 111] on div "Links" at bounding box center [691, 104] width 32 height 28
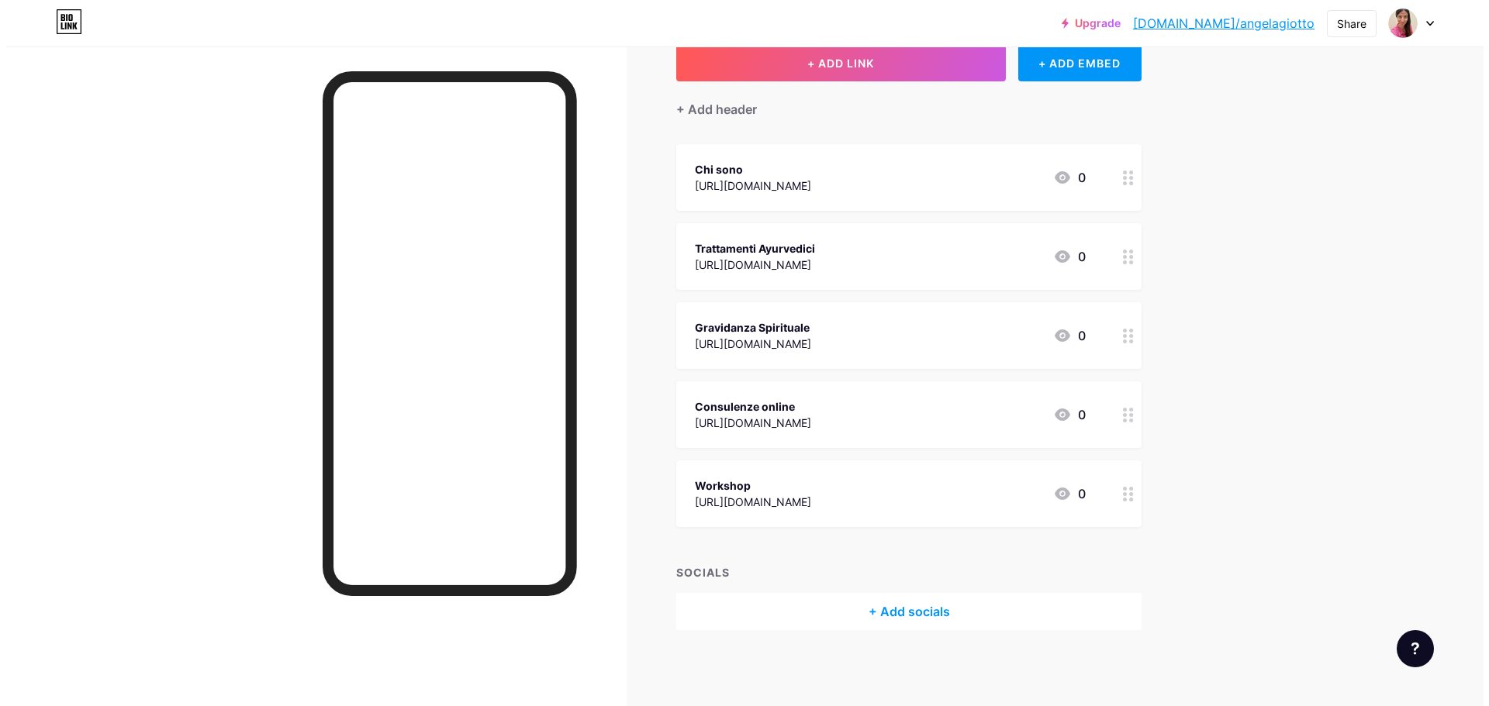
scroll to position [101, 0]
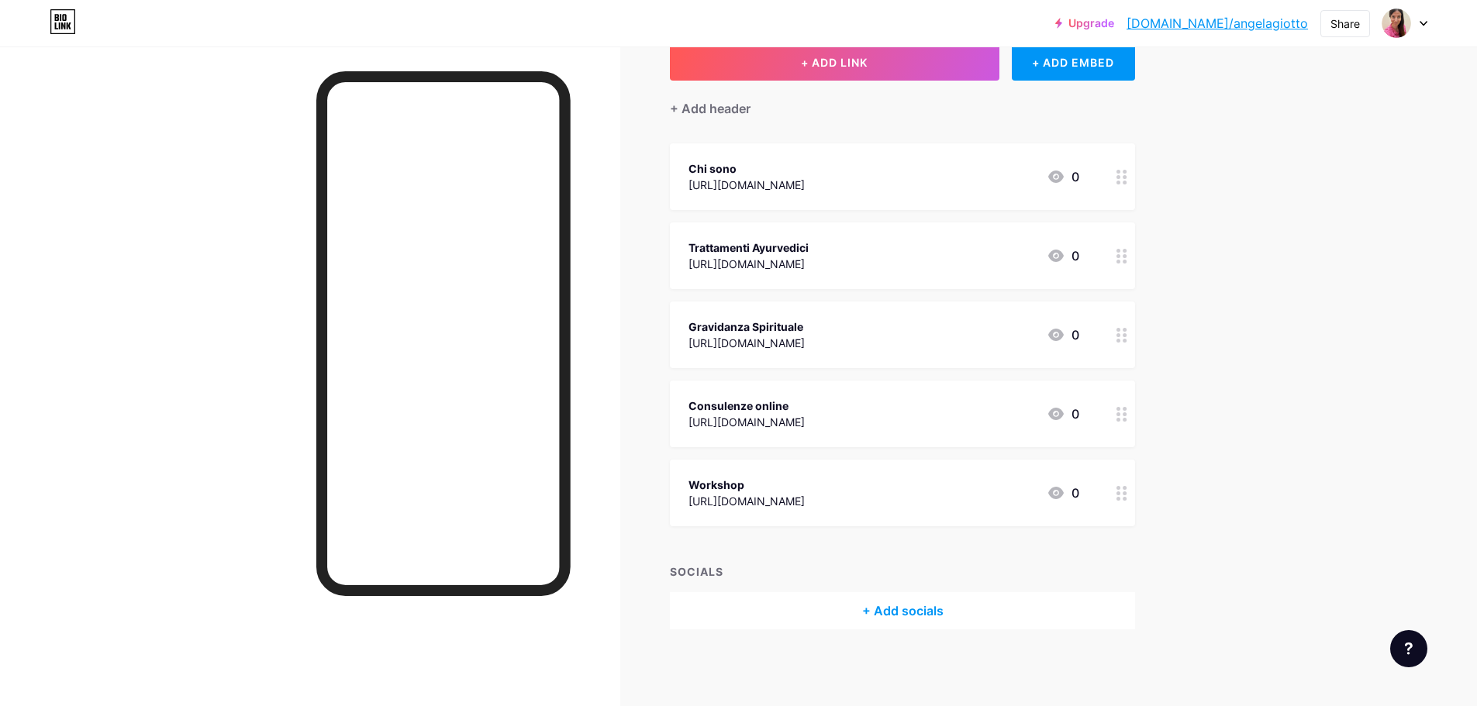
click at [920, 623] on div "+ Add socials" at bounding box center [902, 610] width 465 height 37
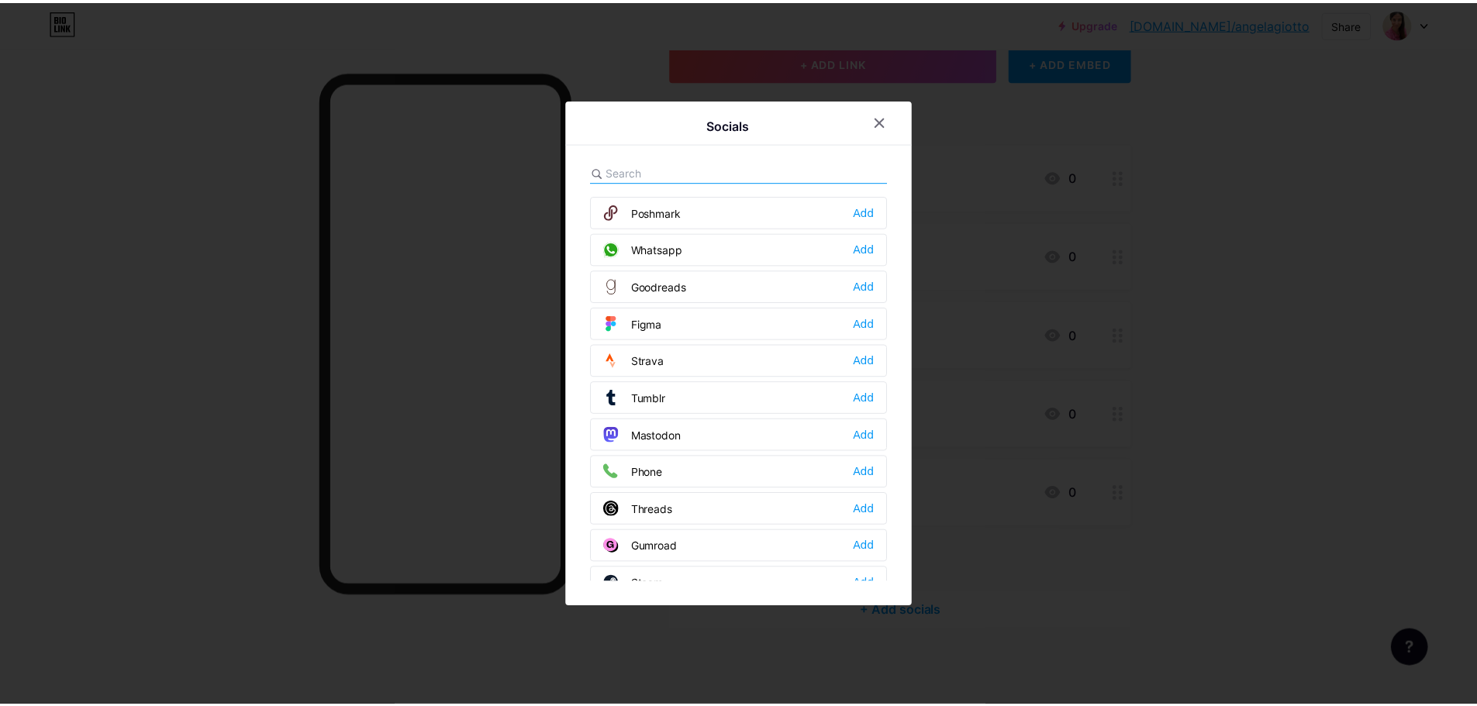
scroll to position [1163, 0]
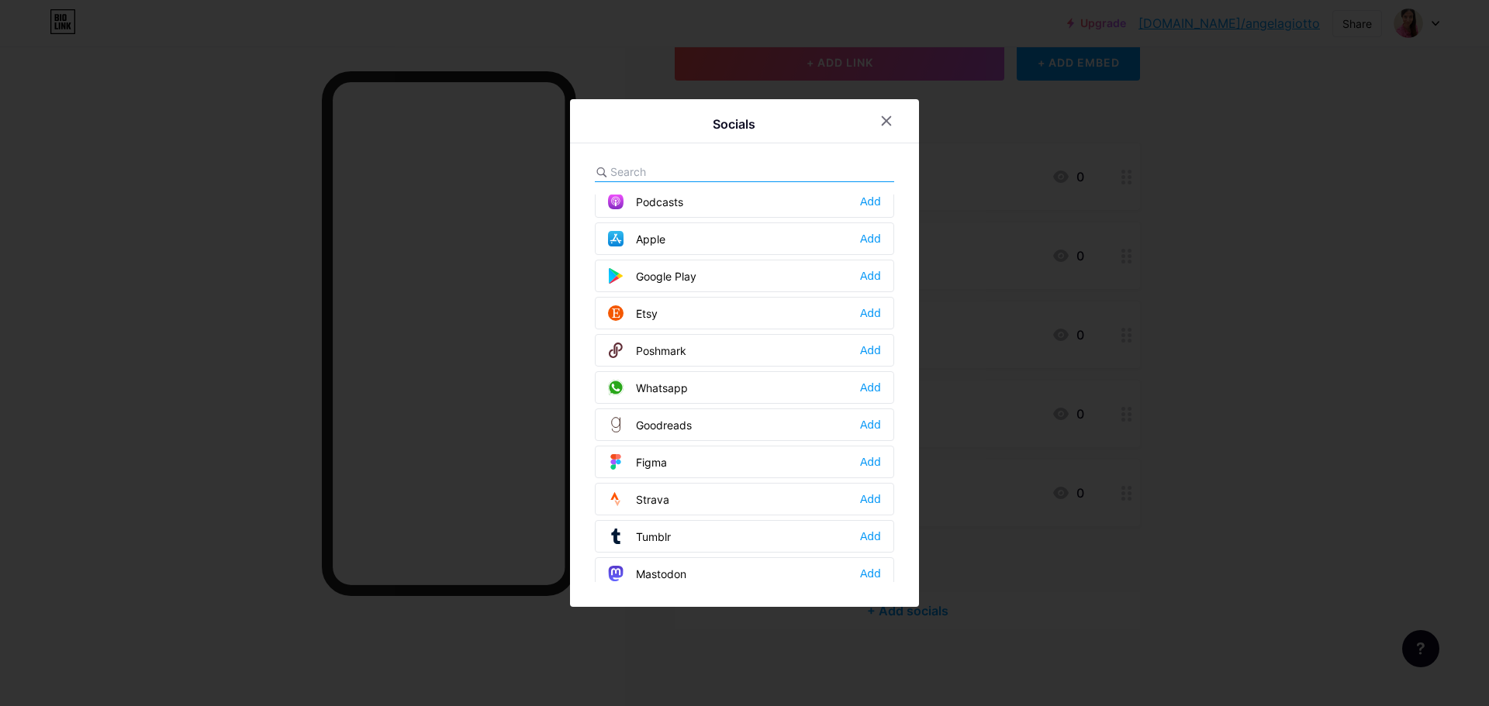
click at [1190, 395] on div at bounding box center [744, 353] width 1489 height 706
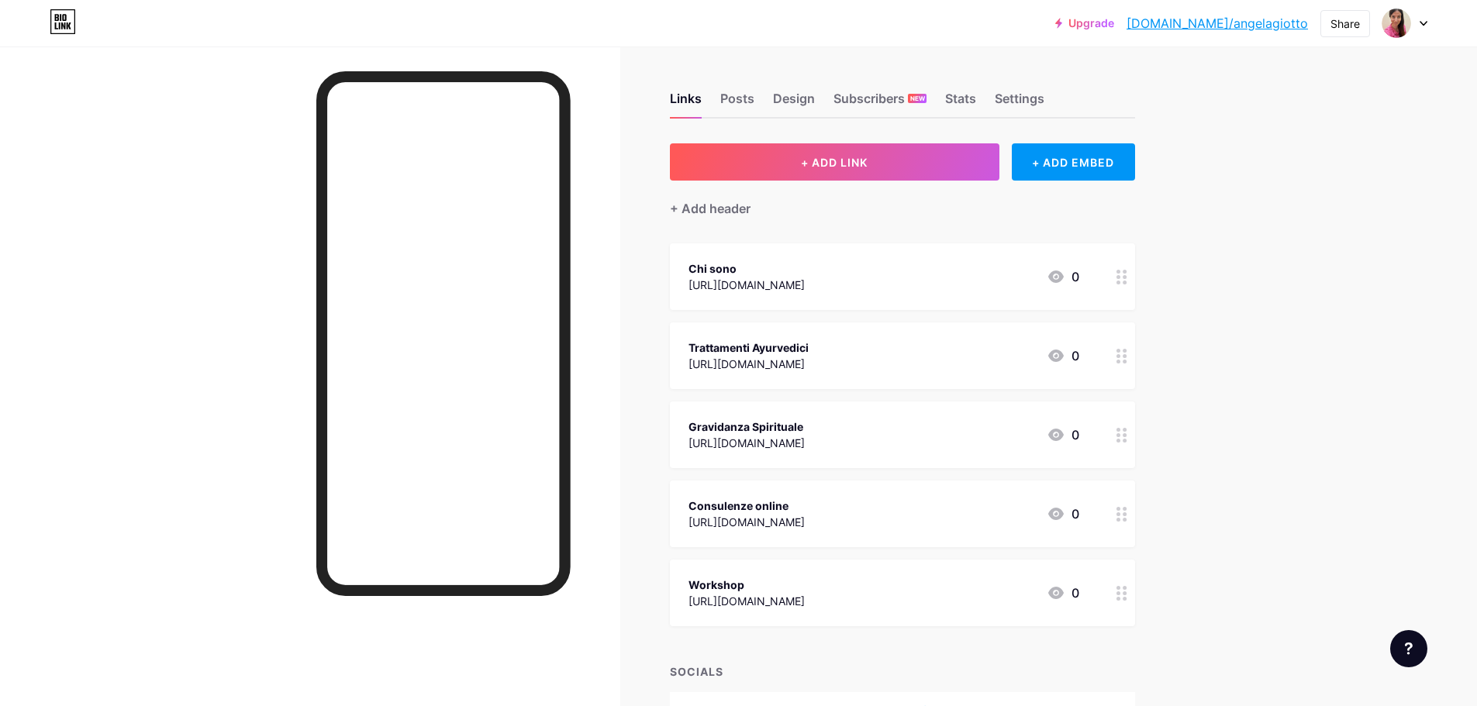
scroll to position [0, 0]
click at [805, 269] on div "Chi sono" at bounding box center [746, 269] width 116 height 16
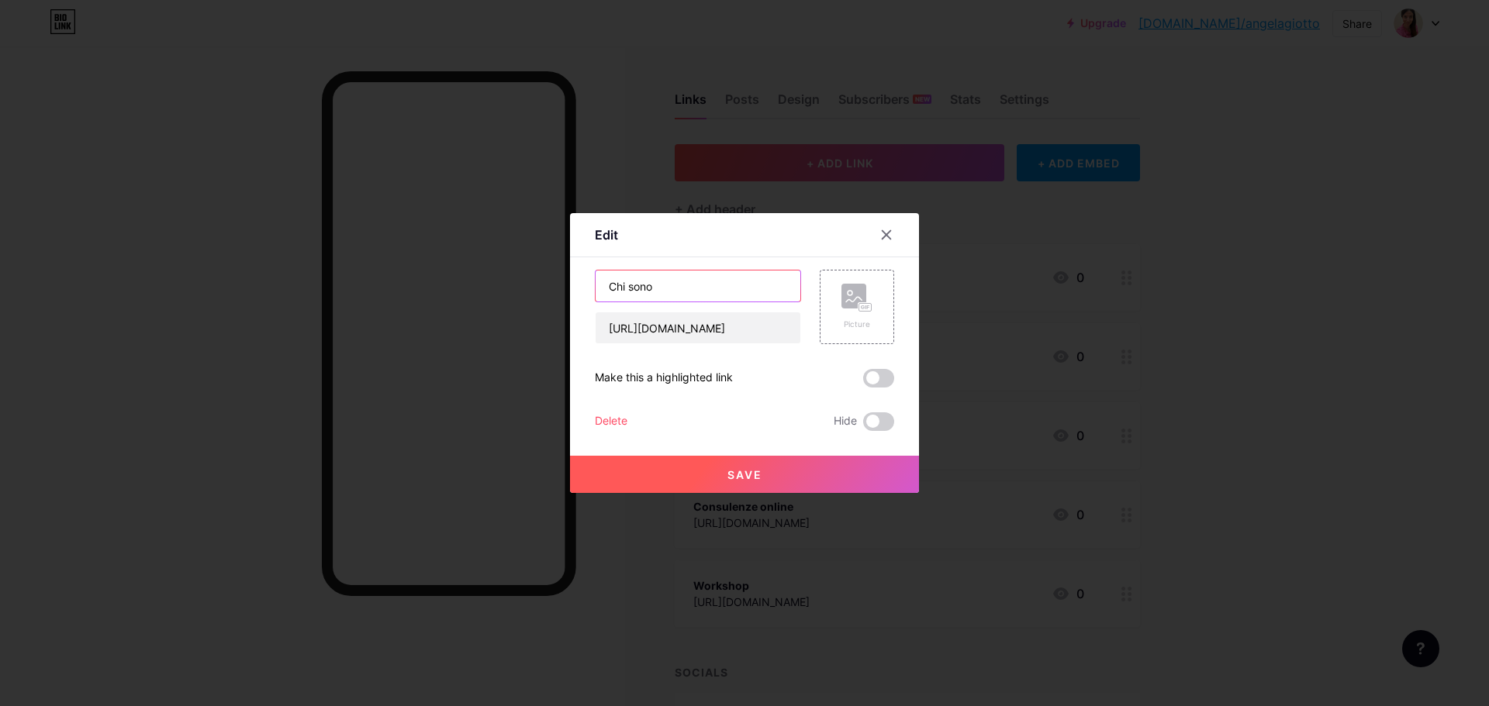
click at [712, 281] on input "Chi sono" at bounding box center [697, 286] width 205 height 31
type input "Chi sono"
click at [858, 307] on rect at bounding box center [865, 307] width 14 height 9
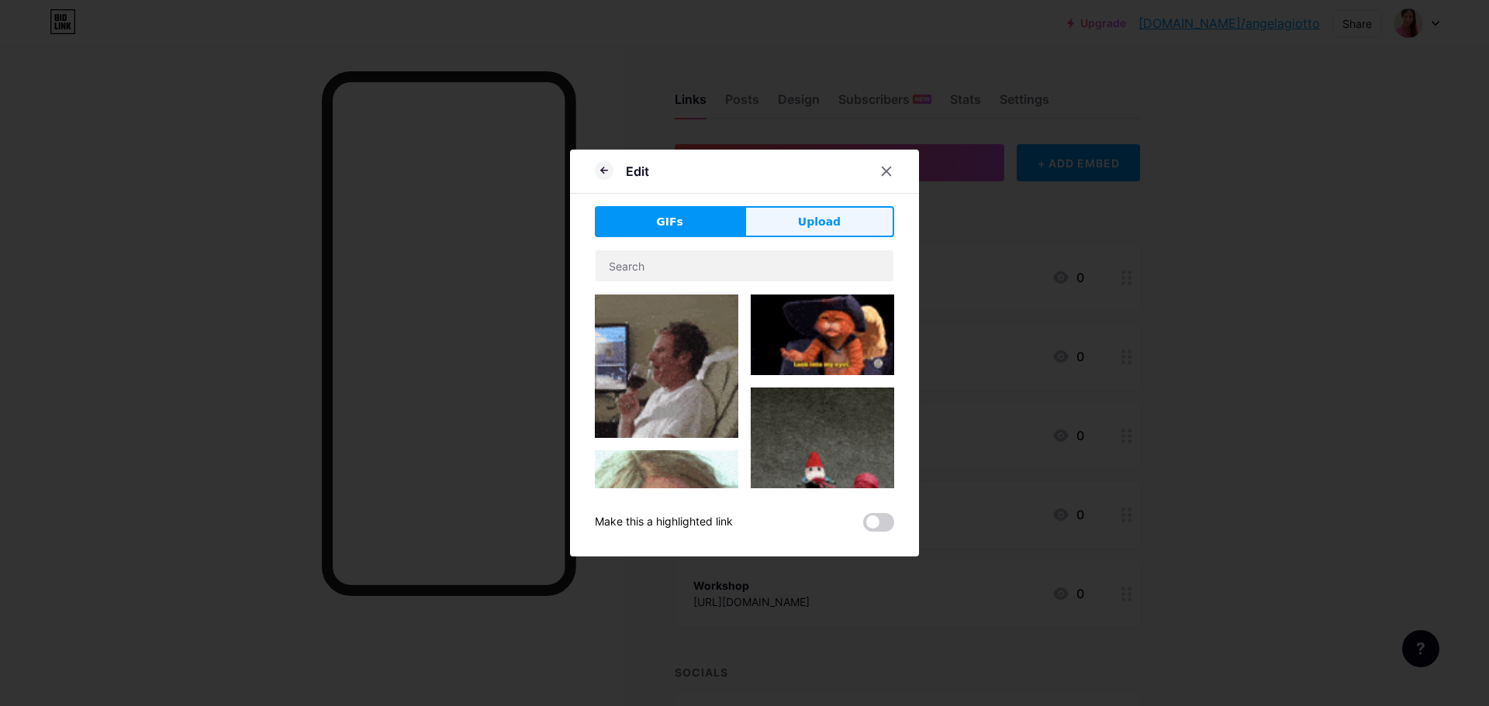
click at [833, 223] on button "Upload" at bounding box center [819, 221] width 150 height 31
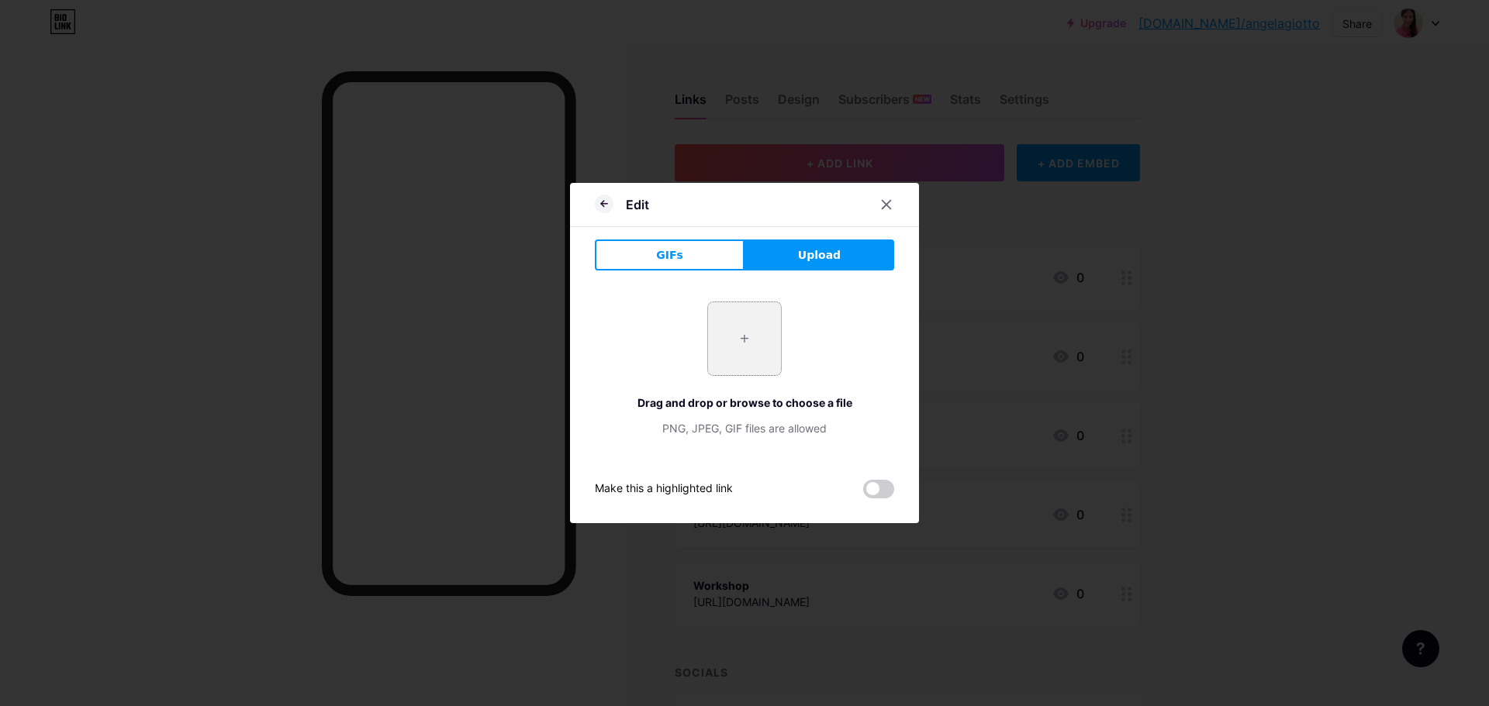
click at [735, 350] on input "file" at bounding box center [744, 338] width 73 height 73
type input "C:\fakepath\photo_5780527936464601594_y.jpg"
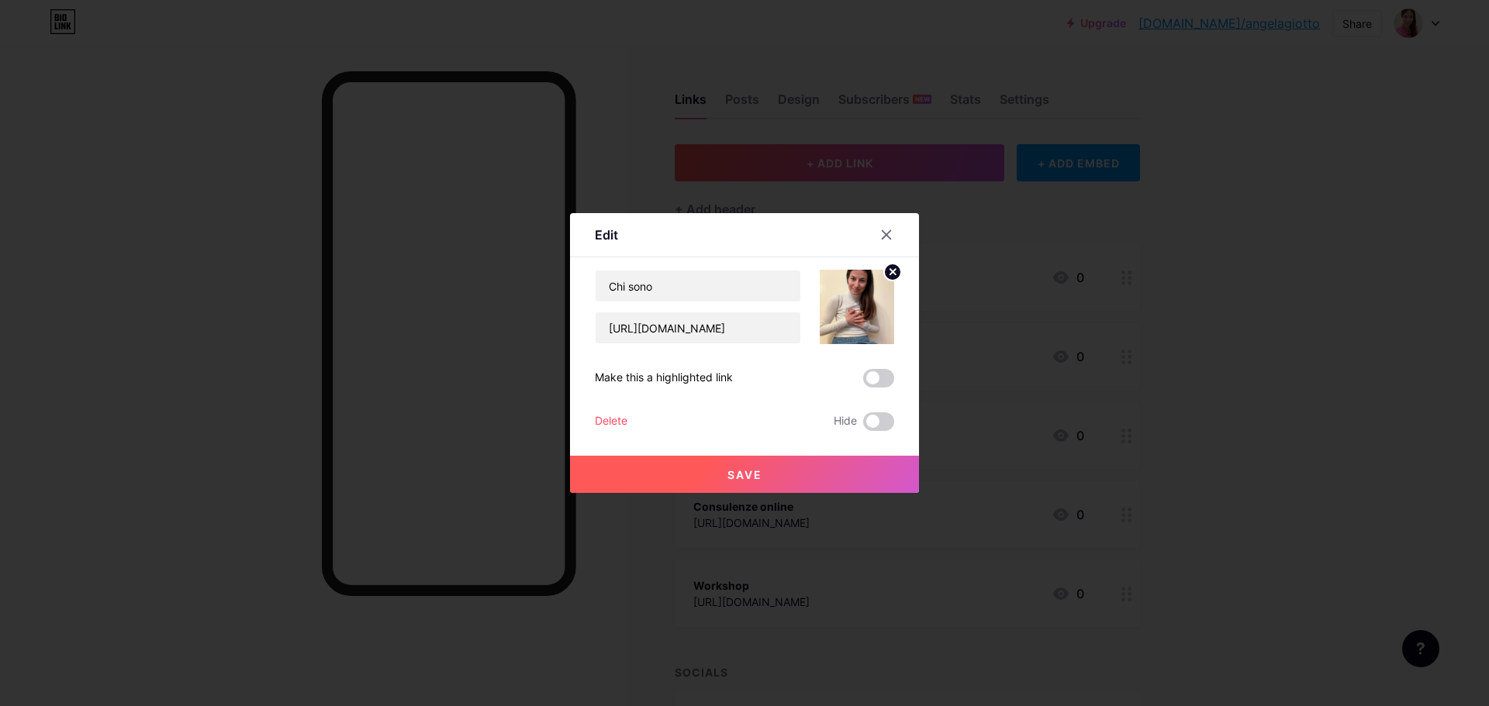
click at [783, 464] on button "Save" at bounding box center [744, 474] width 349 height 37
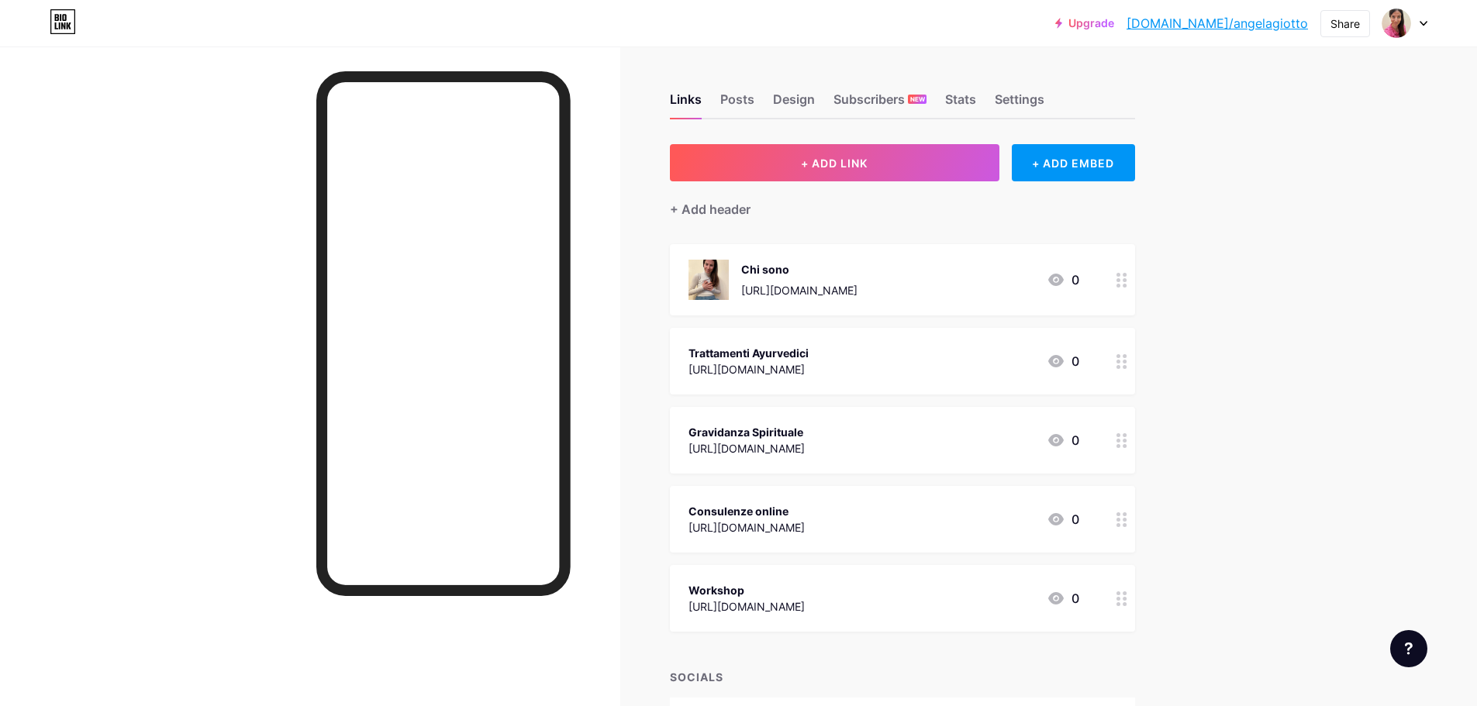
click at [715, 282] on img at bounding box center [708, 280] width 40 height 40
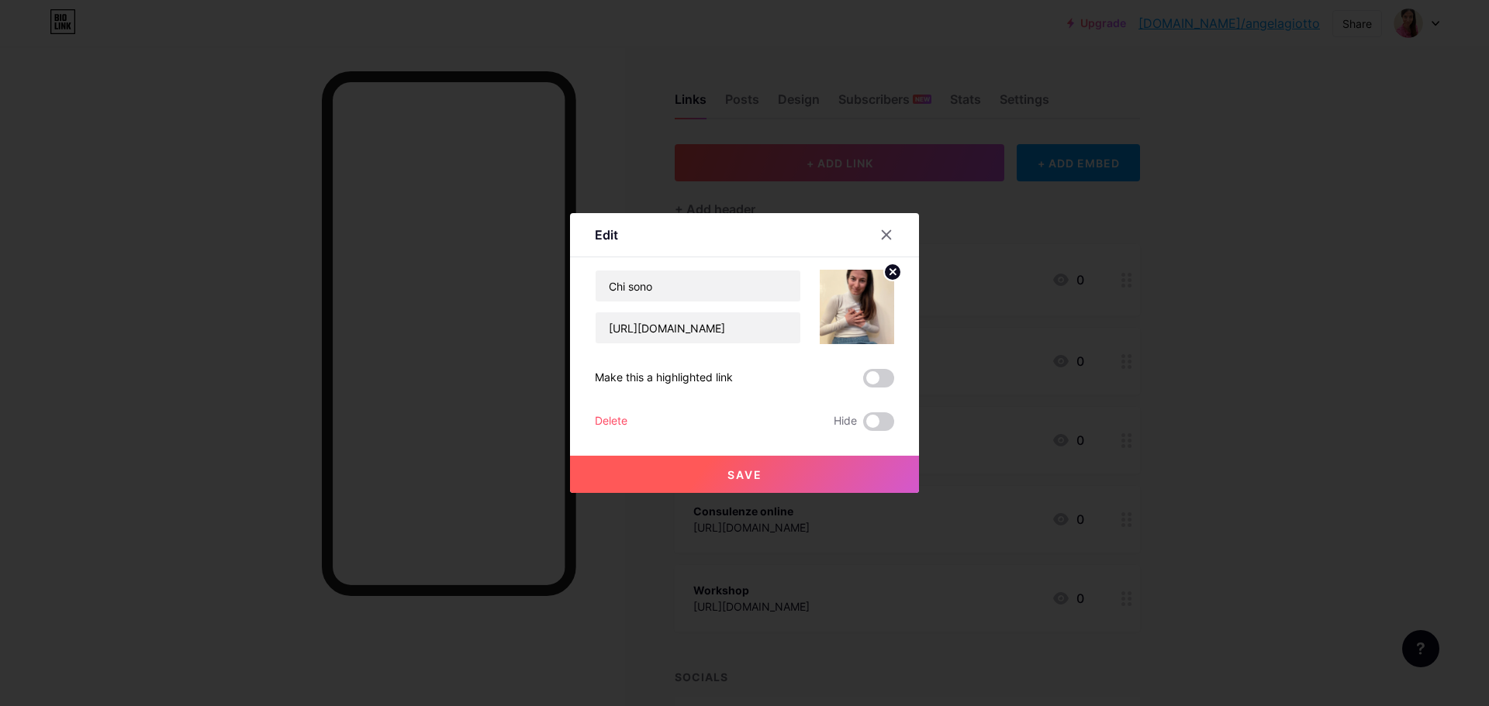
click at [855, 311] on img at bounding box center [856, 307] width 74 height 74
click at [890, 270] on icon at bounding box center [892, 271] width 5 height 5
click at [847, 302] on icon at bounding box center [854, 299] width 16 height 5
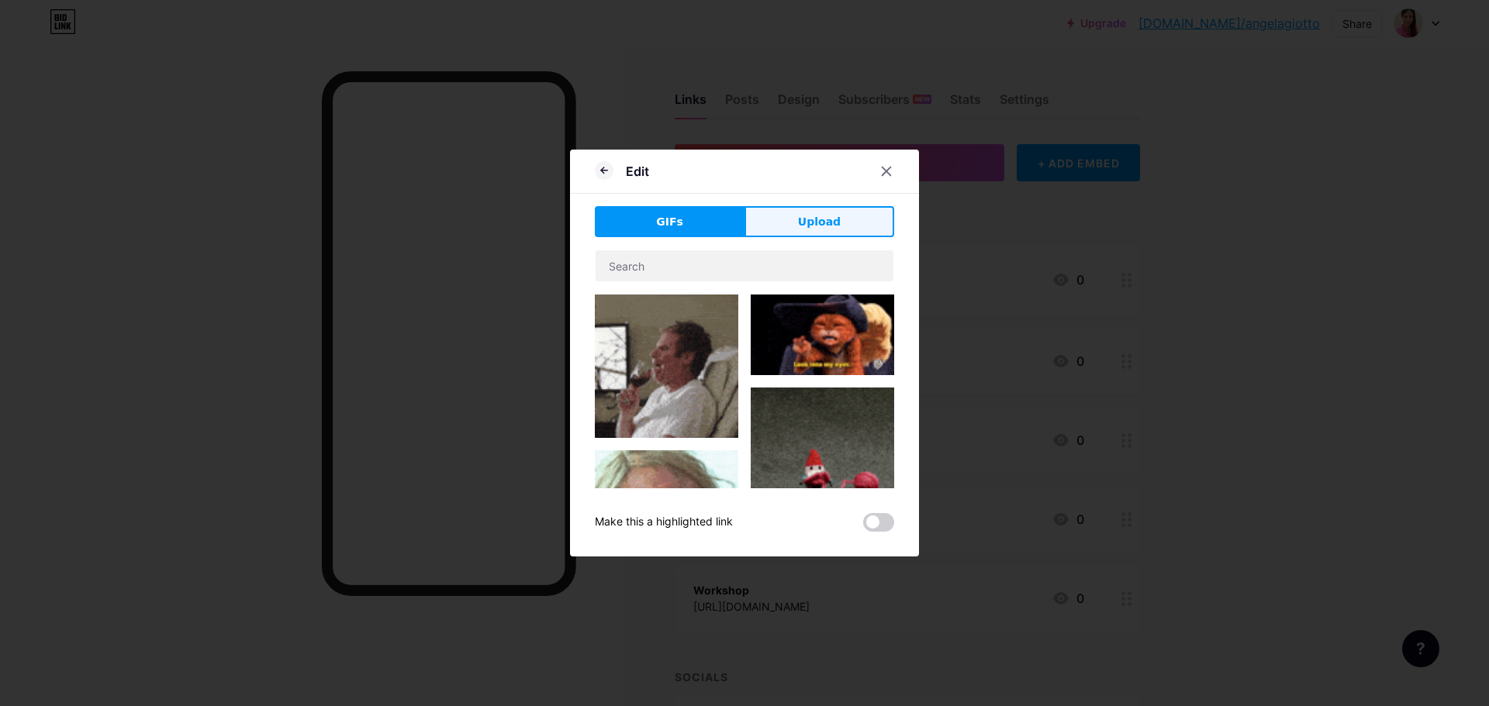
click at [806, 216] on span "Upload" at bounding box center [819, 222] width 43 height 16
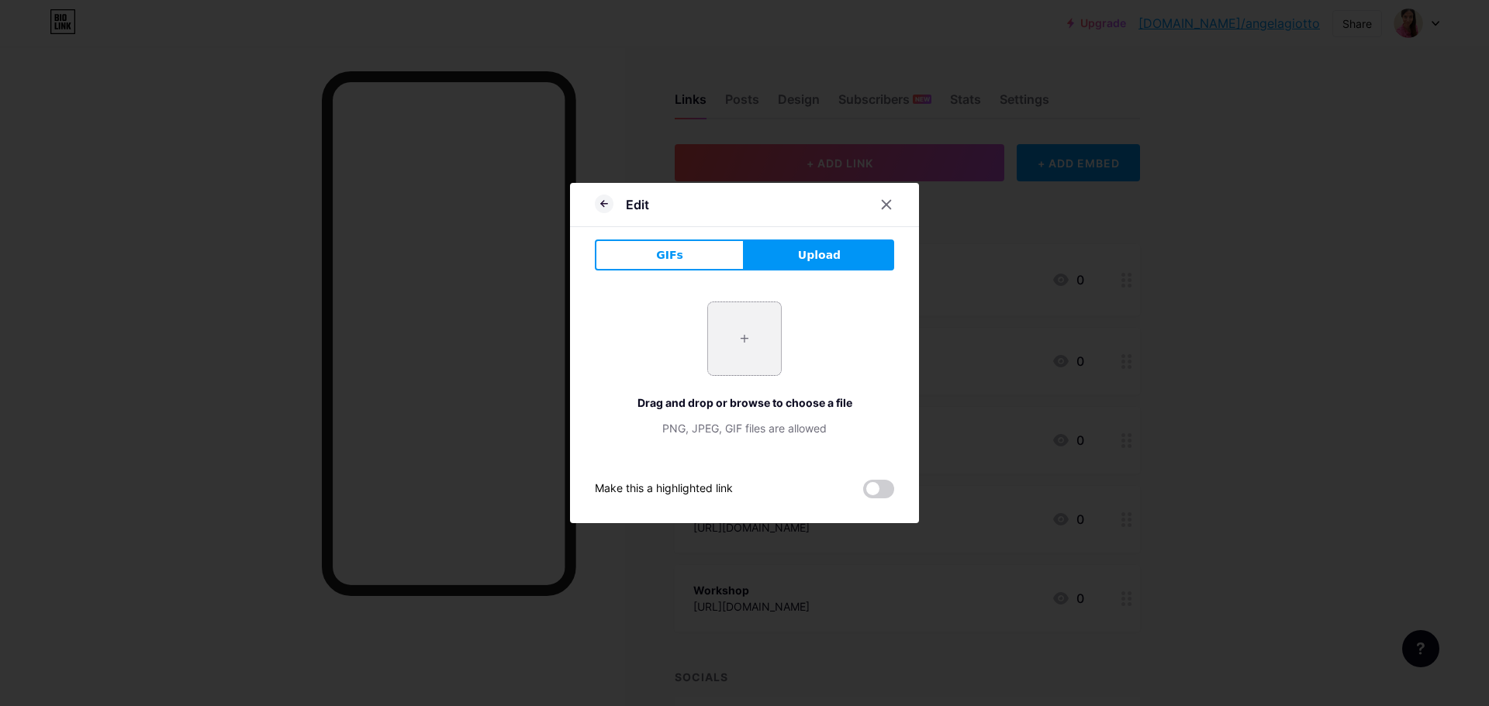
click at [725, 344] on input "file" at bounding box center [744, 338] width 73 height 73
type input "C:\fakepath\photo_3_2025-07-03_11-53-12.jpg"
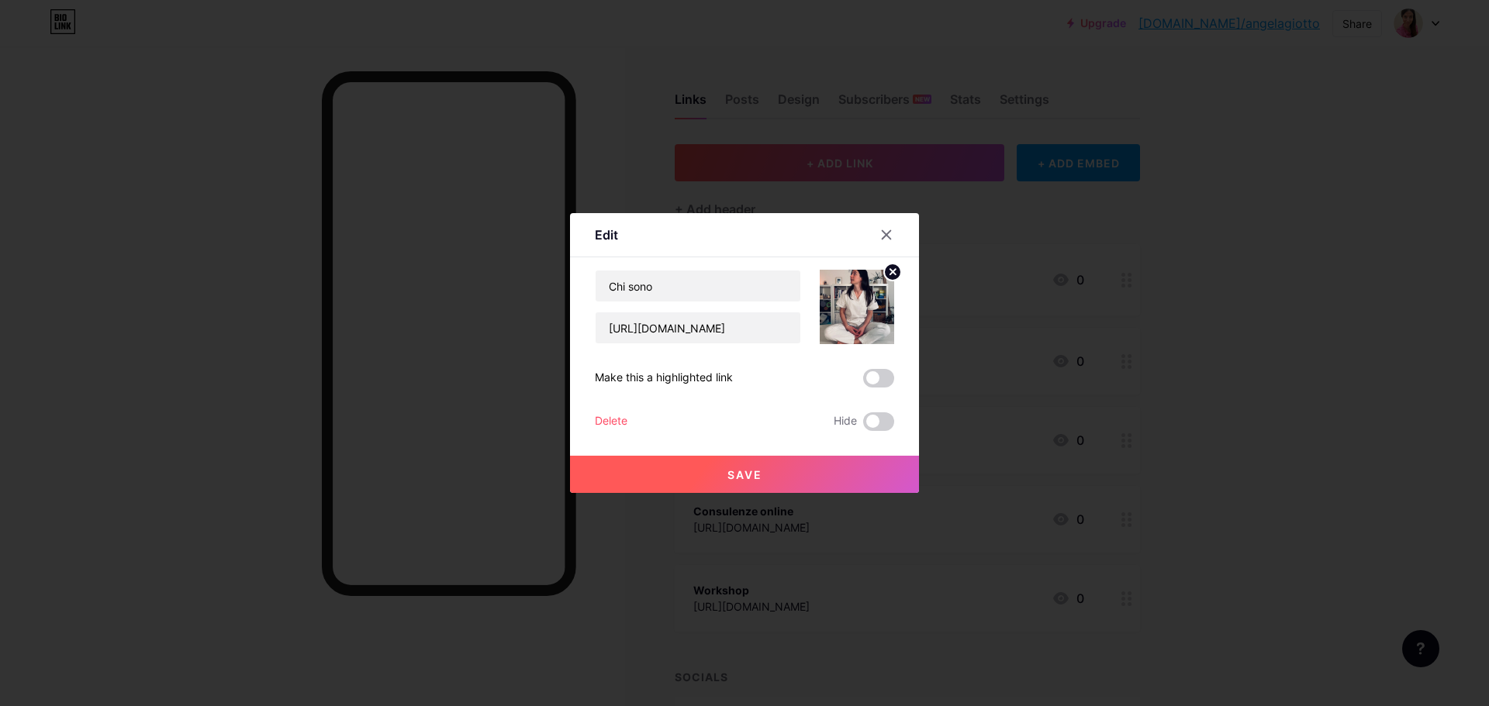
click at [854, 308] on img at bounding box center [856, 307] width 74 height 74
click at [754, 485] on button "Save" at bounding box center [744, 474] width 349 height 37
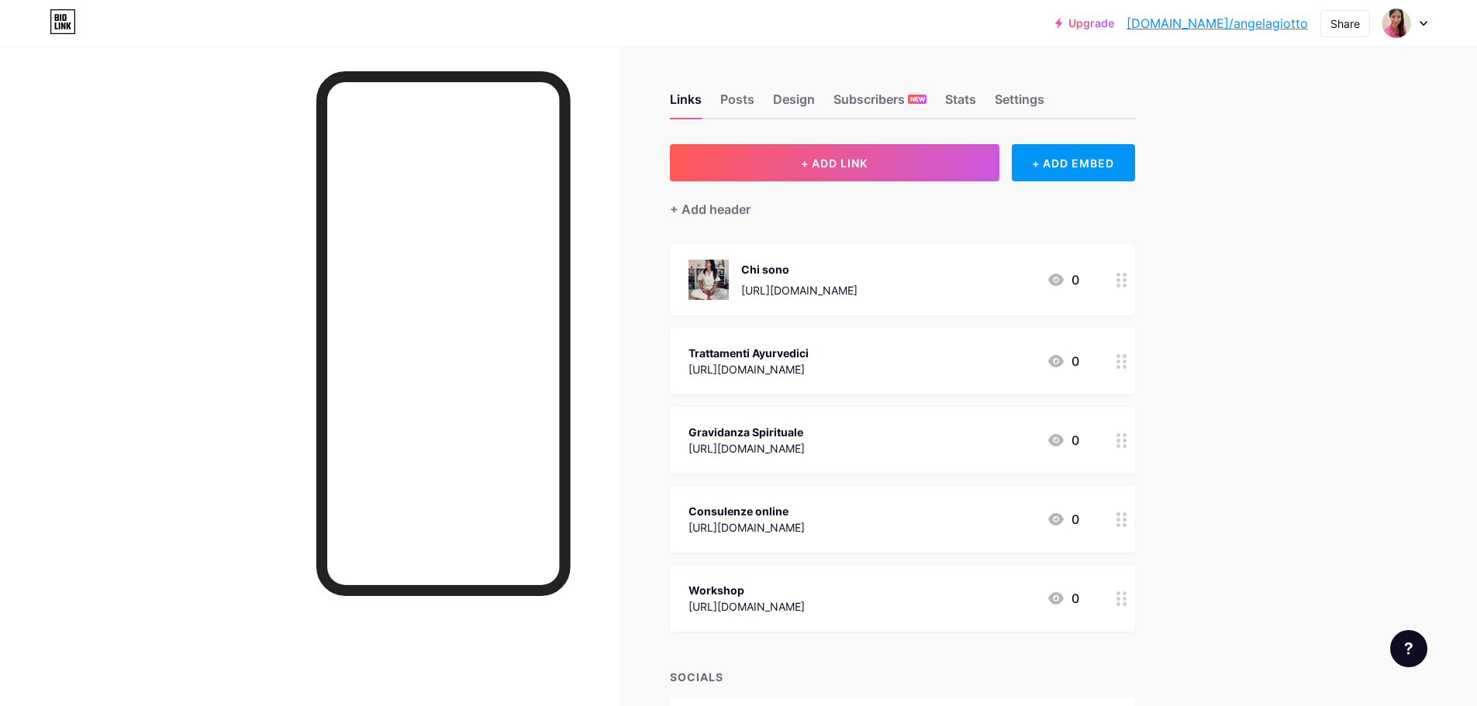
click at [1120, 280] on circle at bounding box center [1118, 280] width 4 height 4
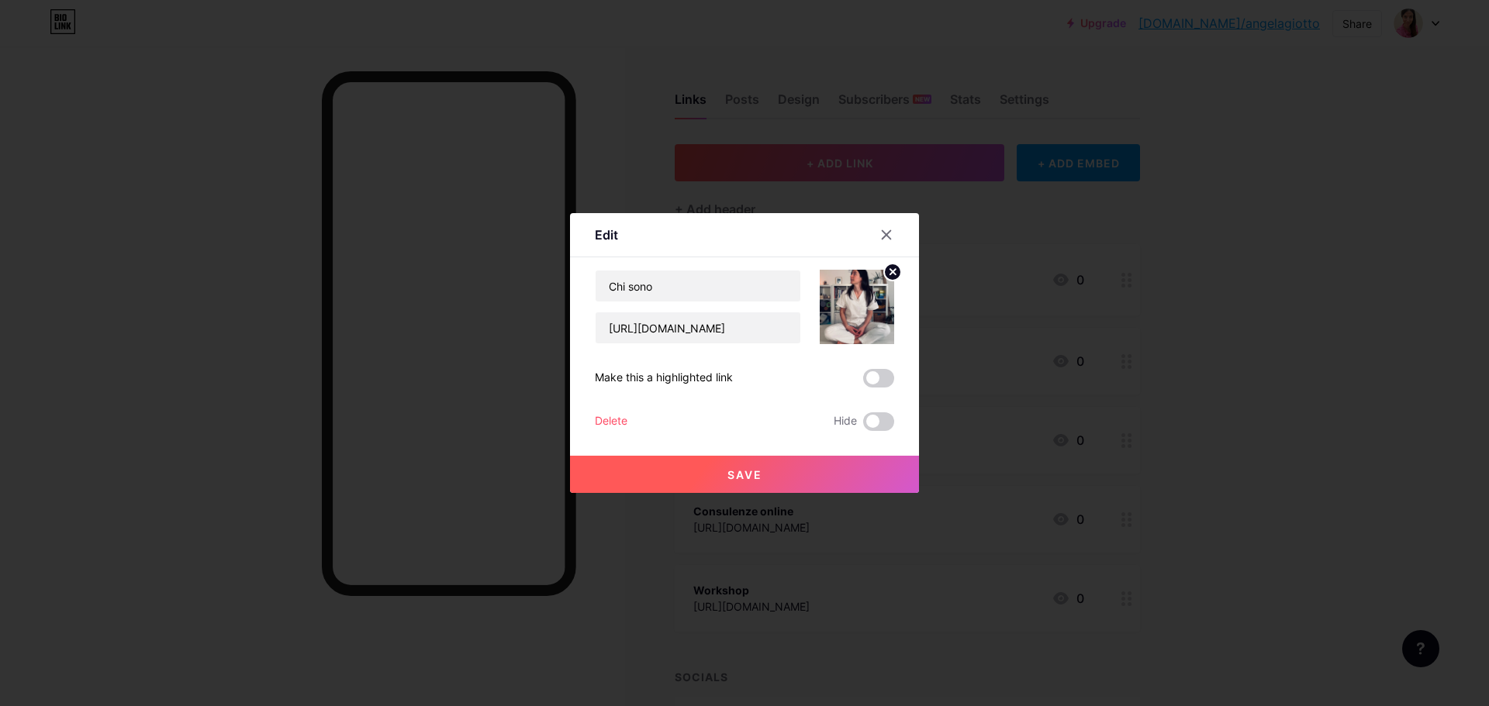
click at [883, 274] on icon at bounding box center [892, 272] width 19 height 19
click at [847, 316] on div "Picture" at bounding box center [856, 307] width 31 height 47
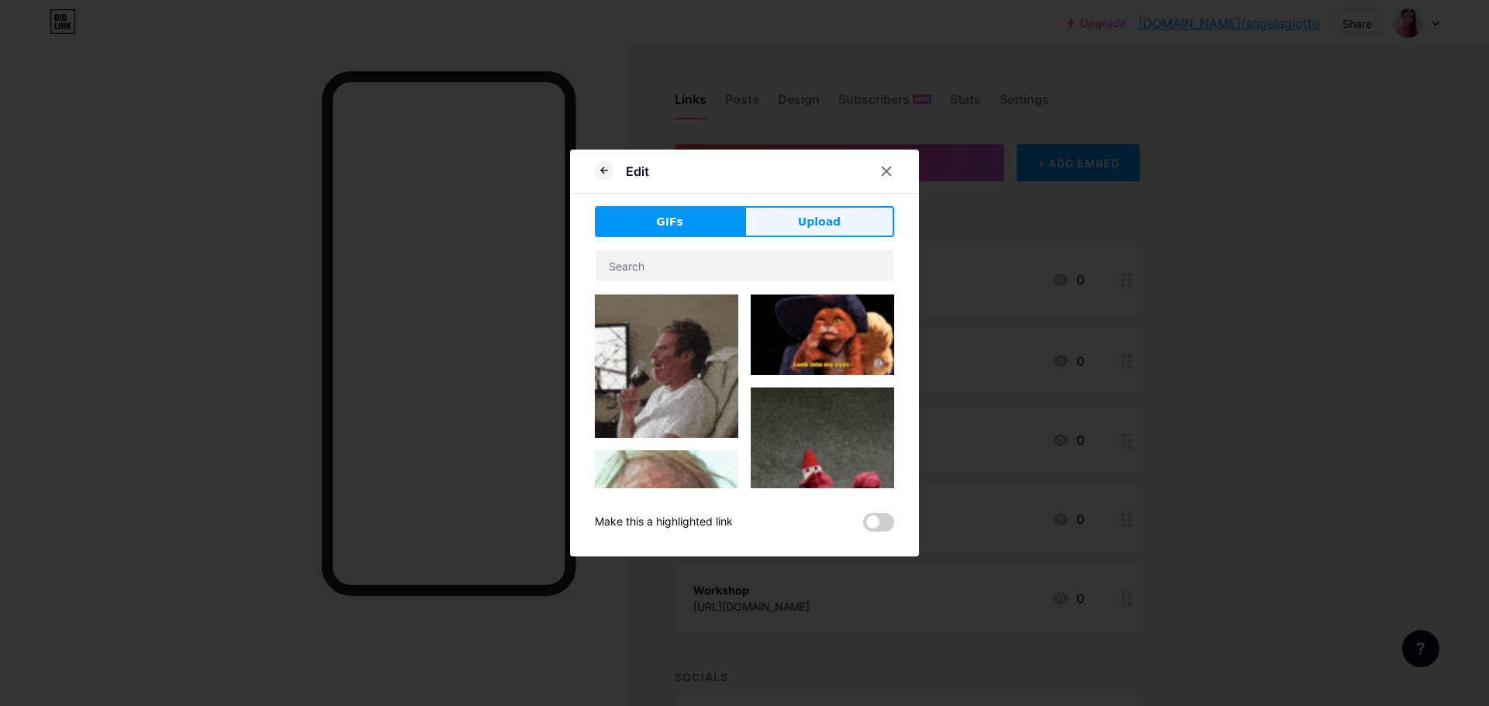
click at [815, 219] on span "Upload" at bounding box center [819, 222] width 43 height 16
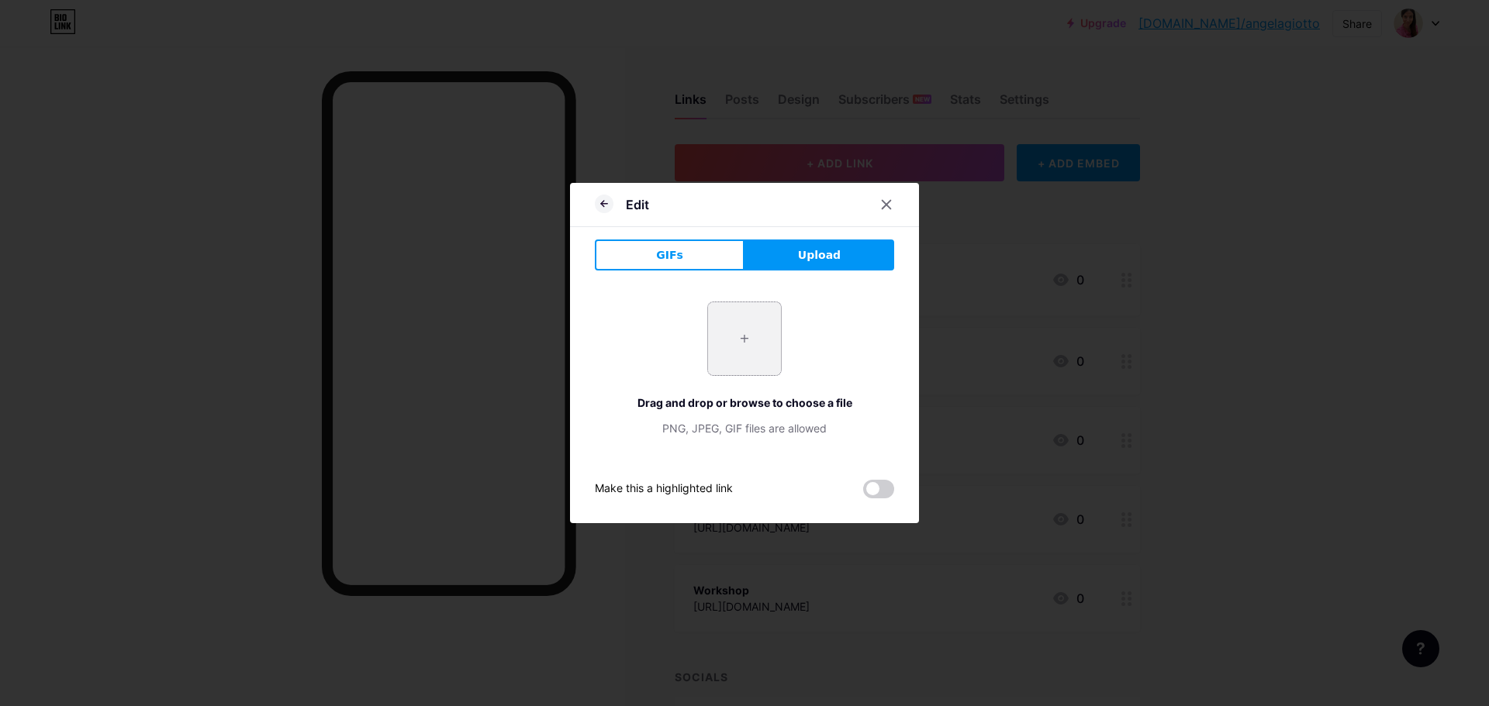
click at [715, 336] on input "file" at bounding box center [744, 338] width 73 height 73
type input "C:\fakepath\photo_5780527936464601594_y.jpg"
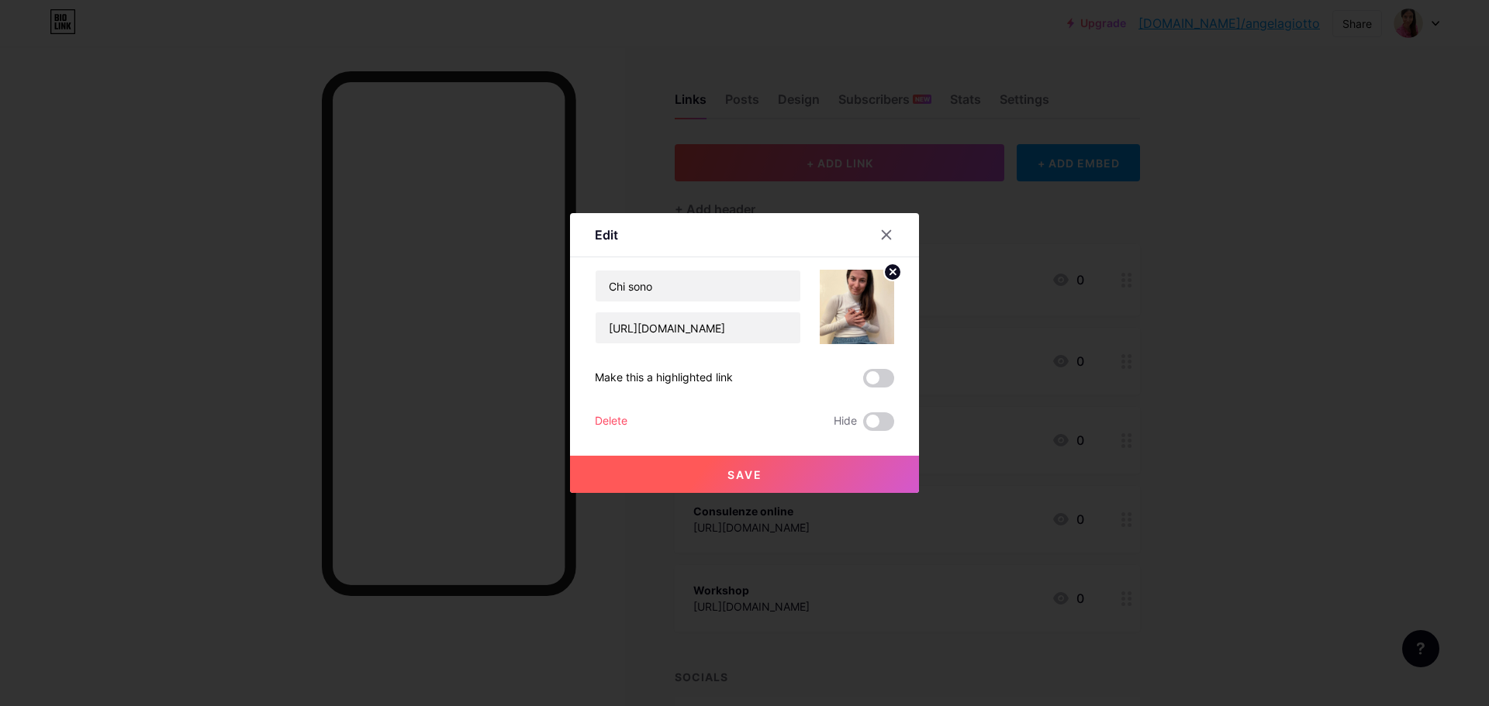
click at [774, 481] on button "Save" at bounding box center [744, 474] width 349 height 37
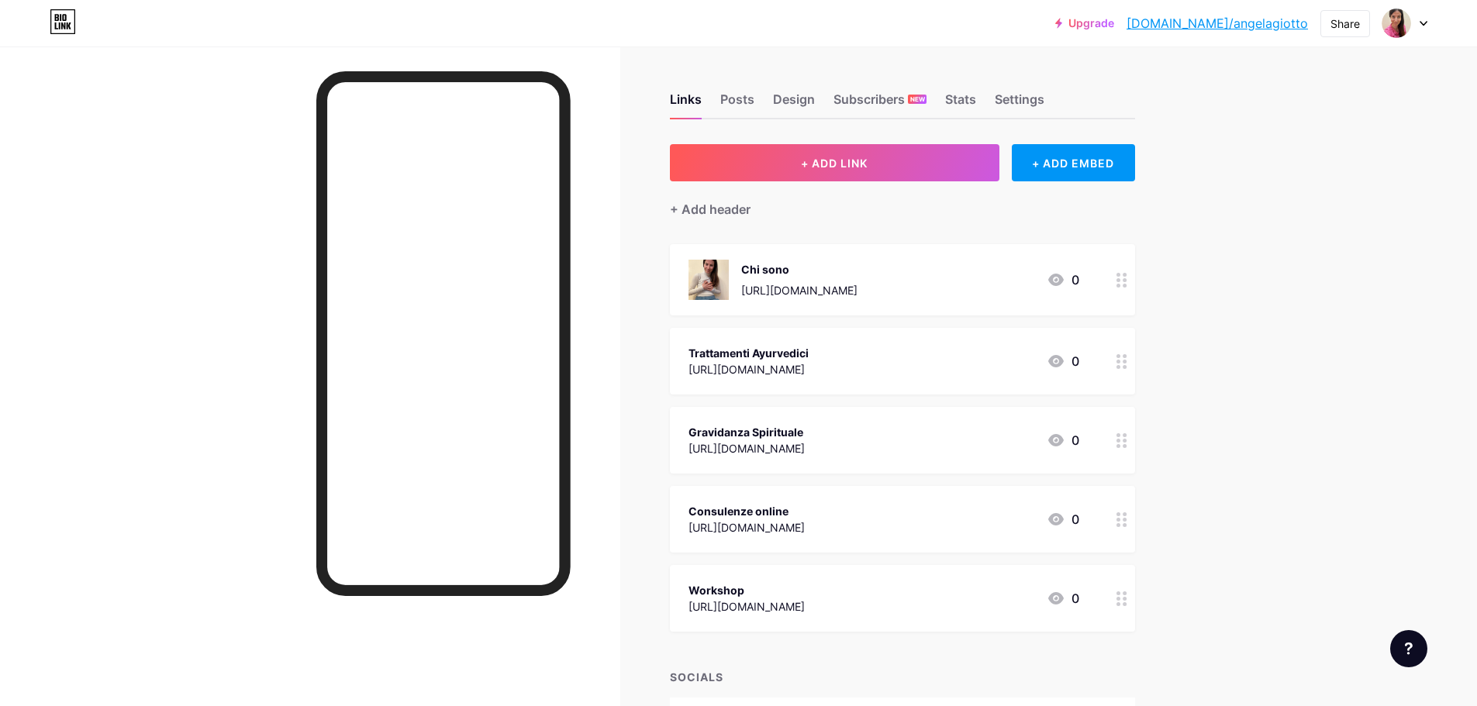
click at [1126, 363] on icon at bounding box center [1121, 361] width 11 height 15
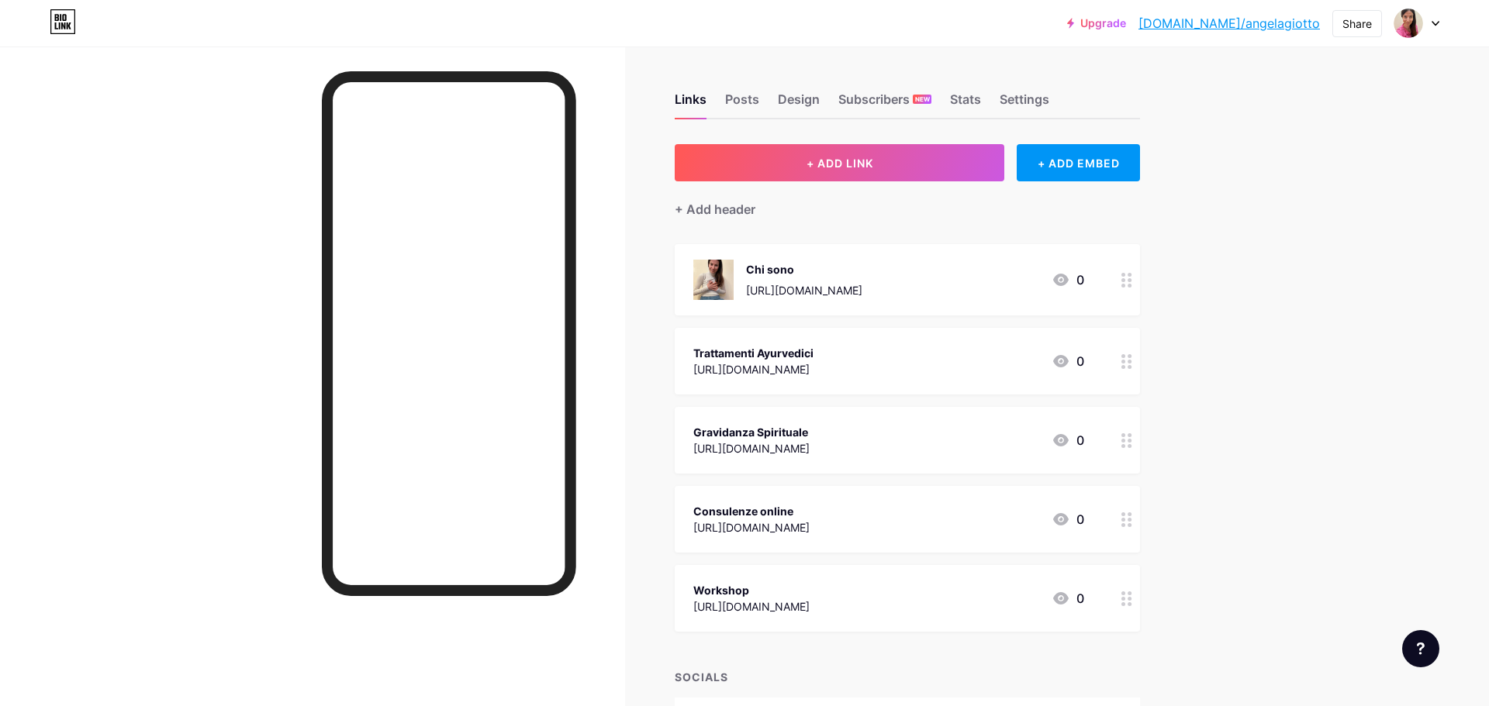
click at [859, 309] on rect at bounding box center [865, 308] width 12 height 8
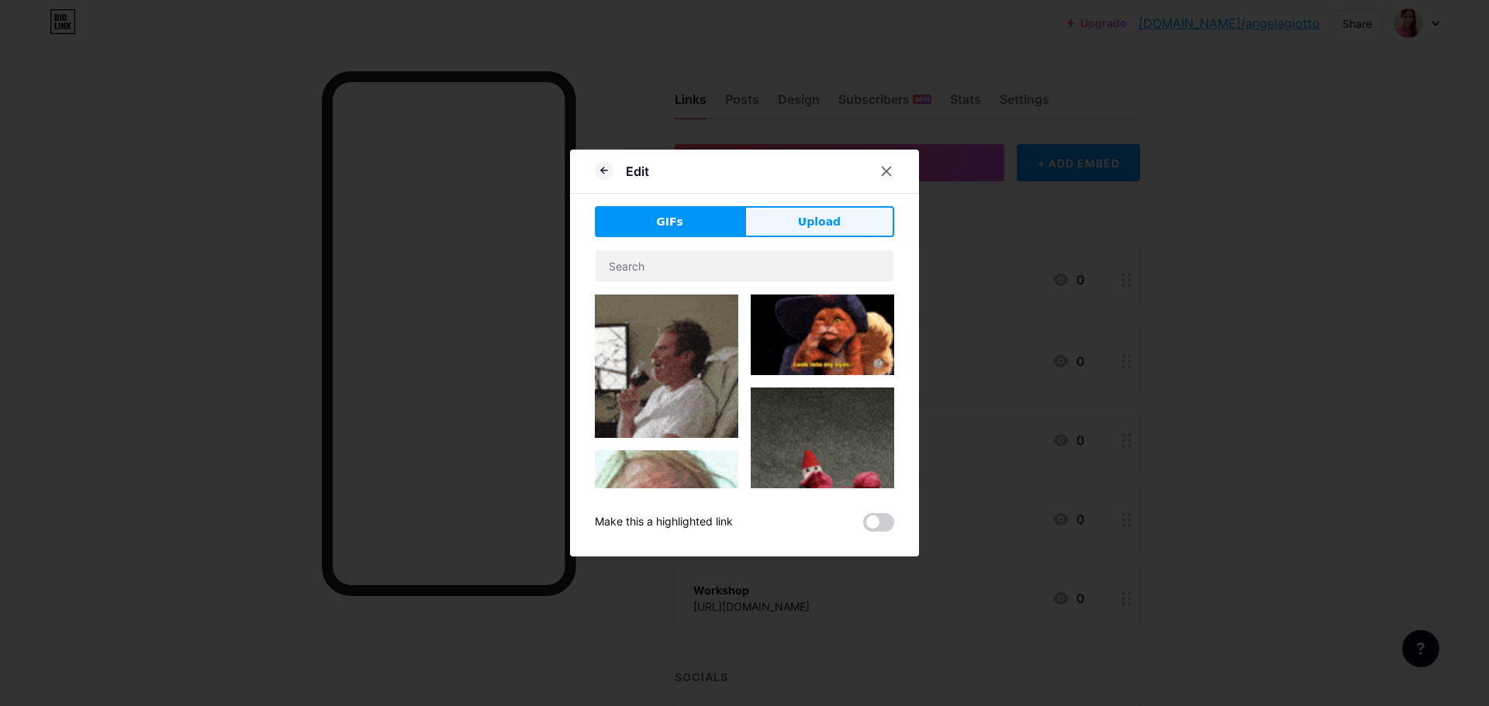
click at [820, 223] on span "Upload" at bounding box center [819, 222] width 43 height 16
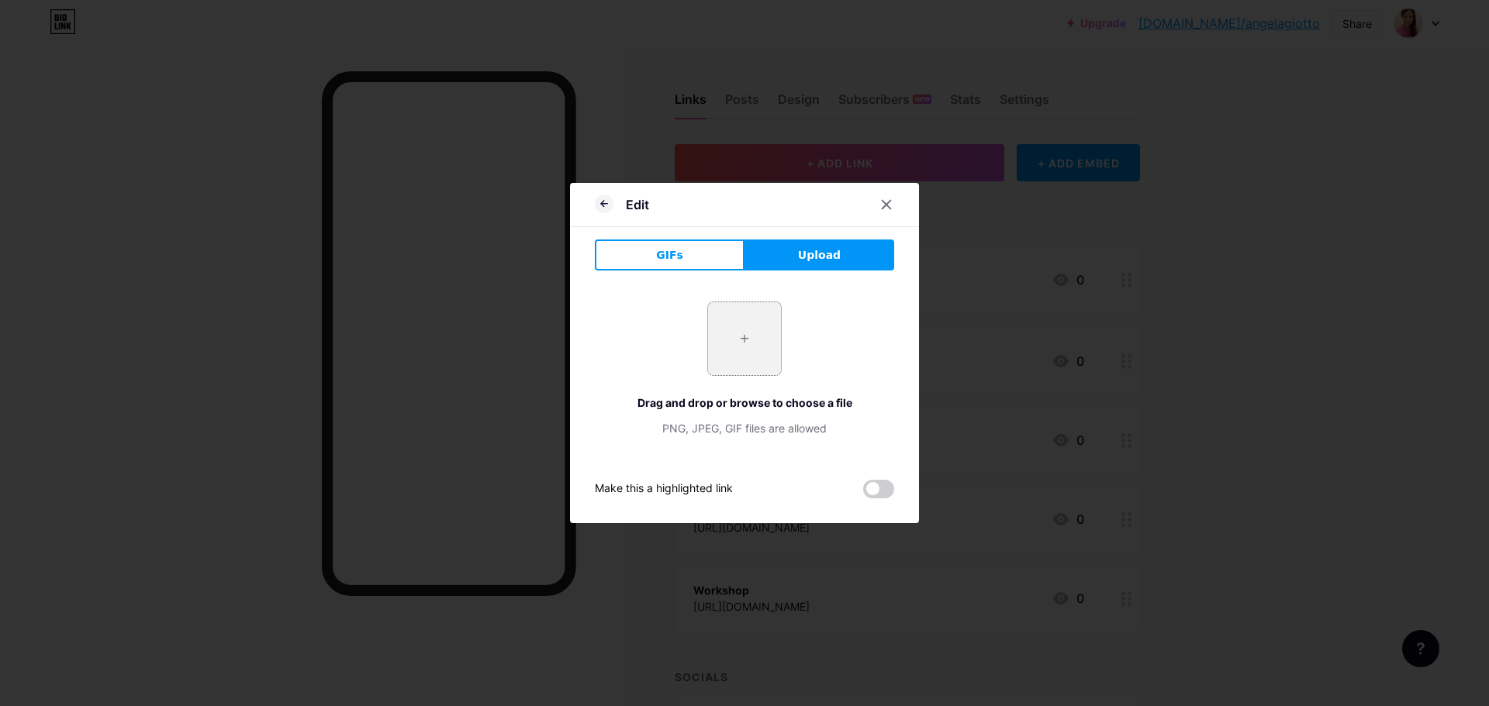
click at [755, 341] on input "file" at bounding box center [744, 338] width 73 height 73
type input "C:\fakepath\photo_2_2025-07-03_11-53-12.jpg"
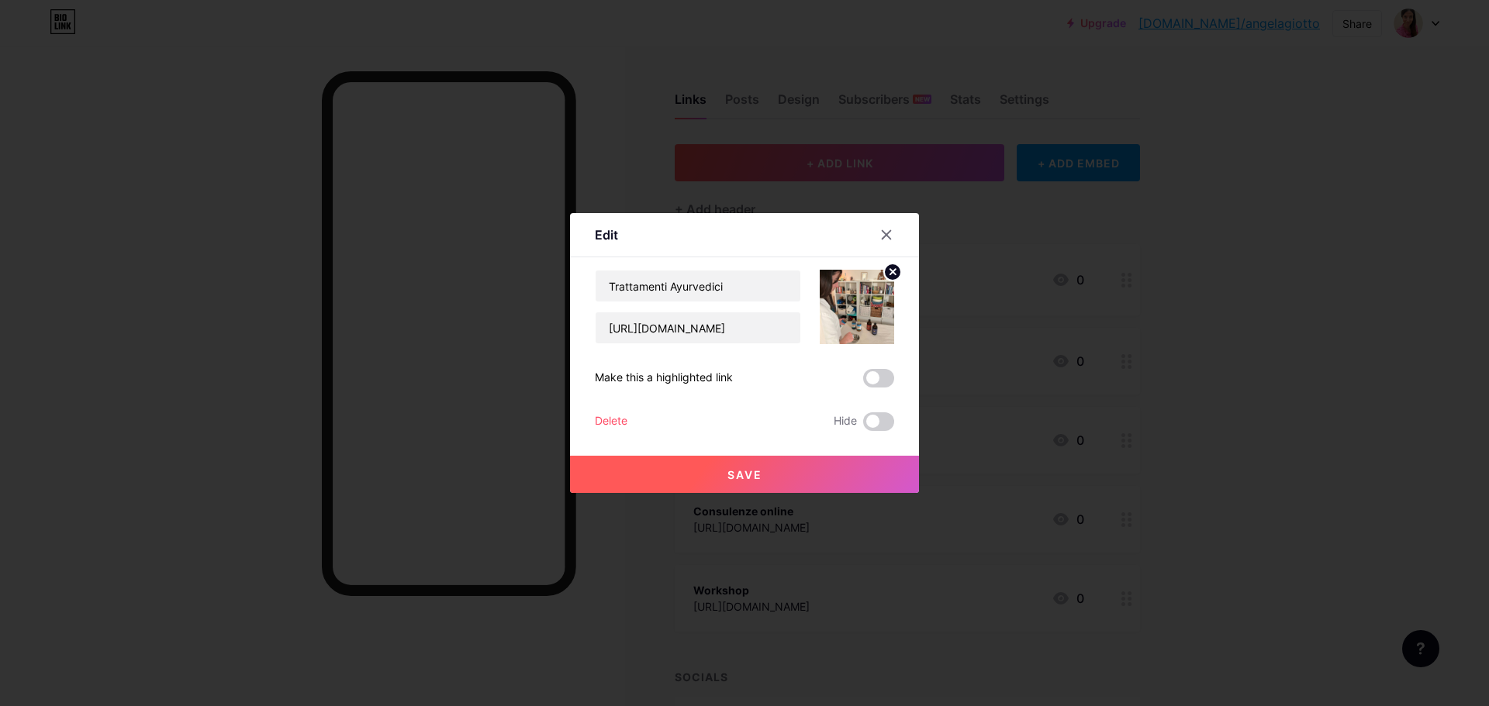
click at [788, 474] on button "Save" at bounding box center [744, 474] width 349 height 37
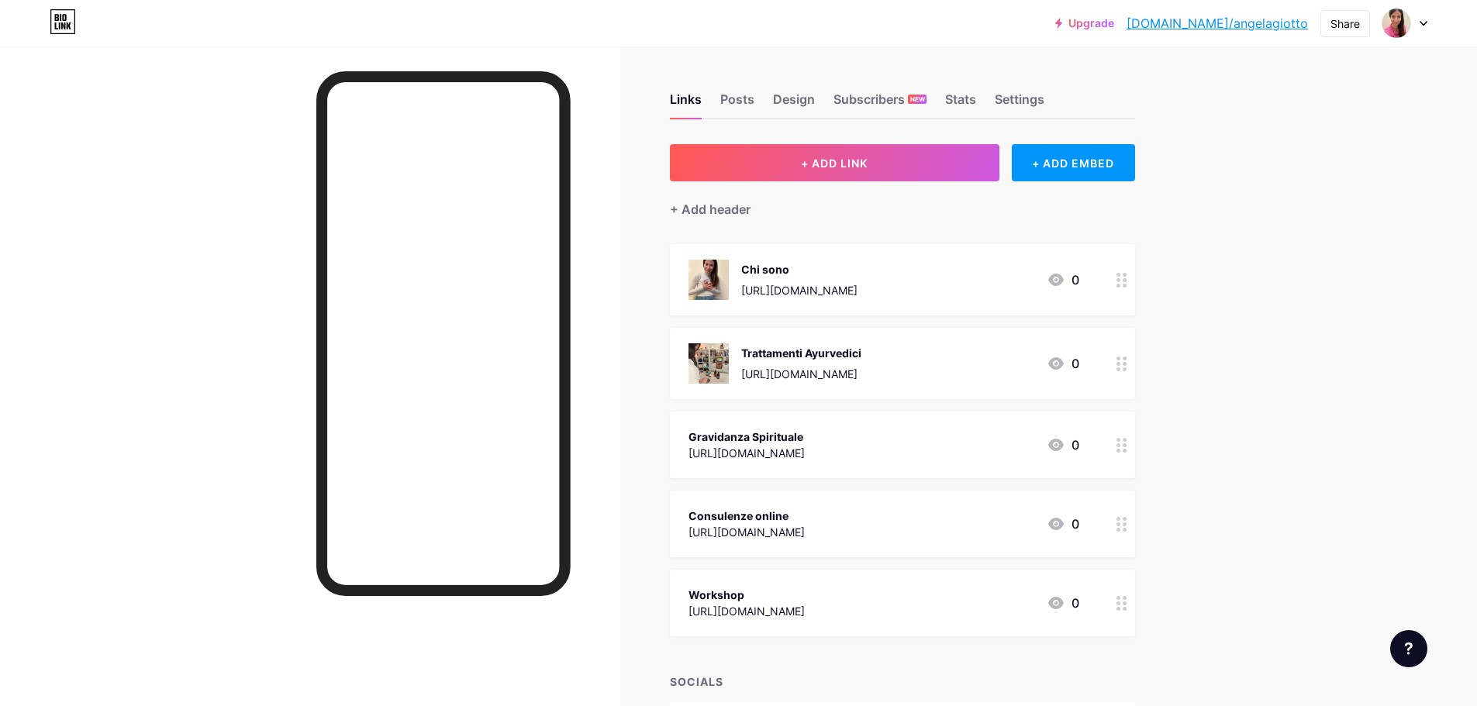
click at [1127, 450] on circle at bounding box center [1125, 451] width 4 height 4
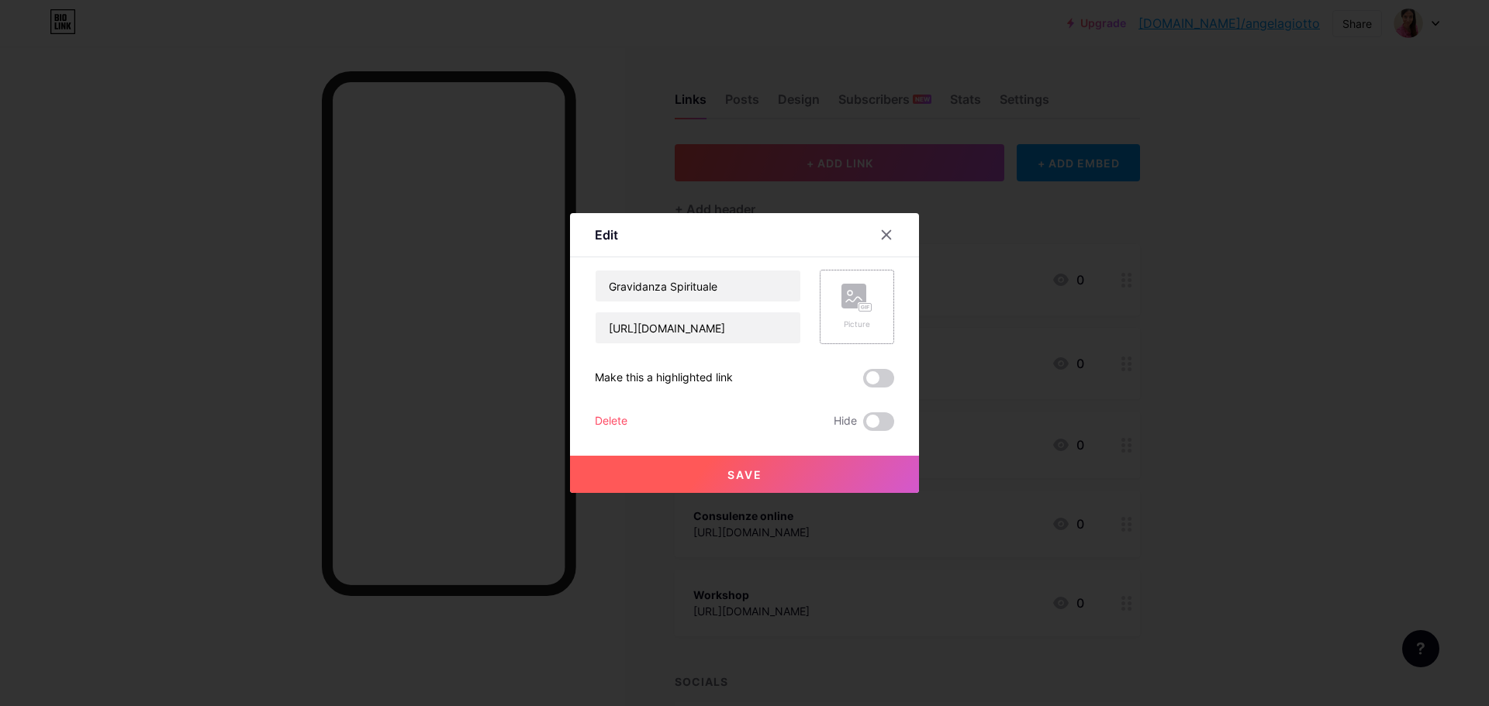
click at [857, 340] on div "Picture" at bounding box center [856, 307] width 74 height 74
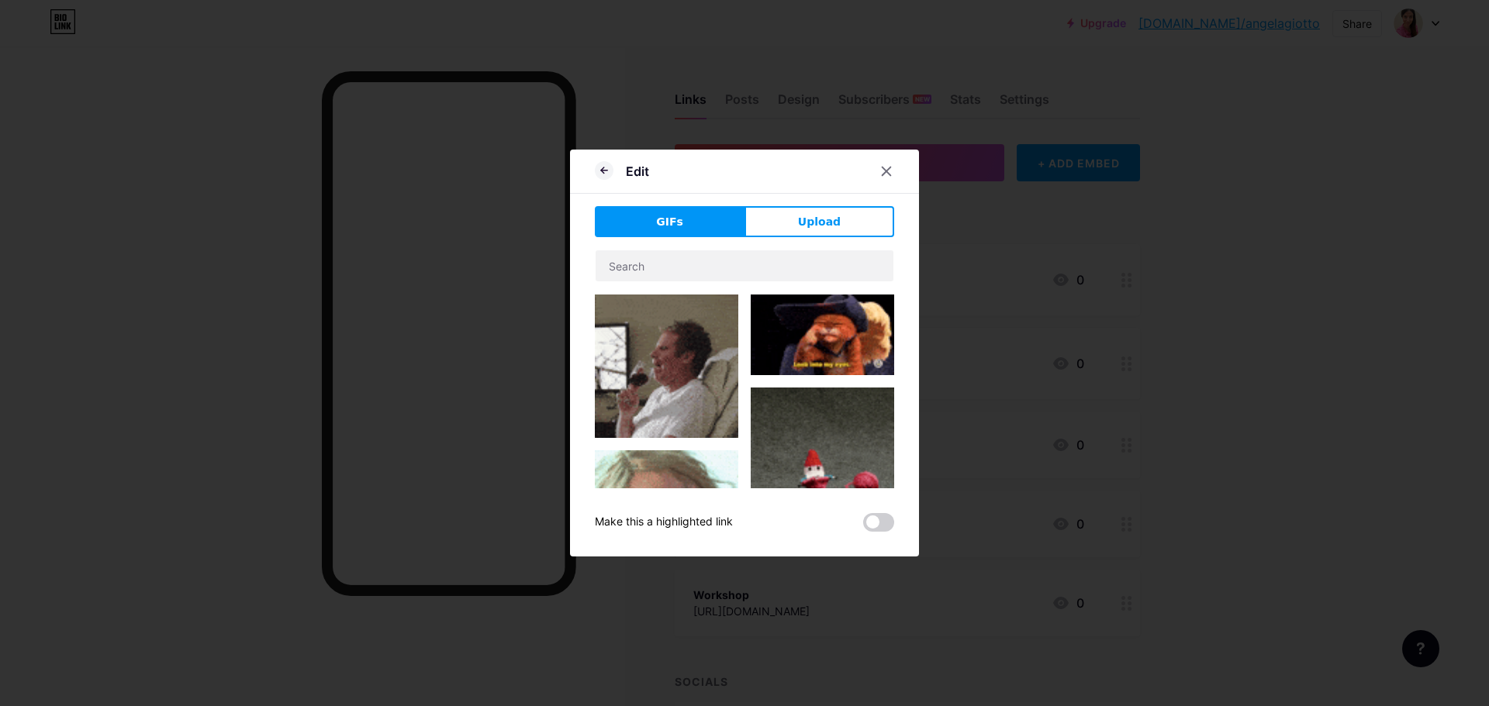
click at [828, 201] on div "Edit GIFs Upload Content YouTube Play YouTube video without leaving your page. …" at bounding box center [744, 353] width 349 height 407
click at [824, 219] on span "Upload" at bounding box center [819, 222] width 43 height 16
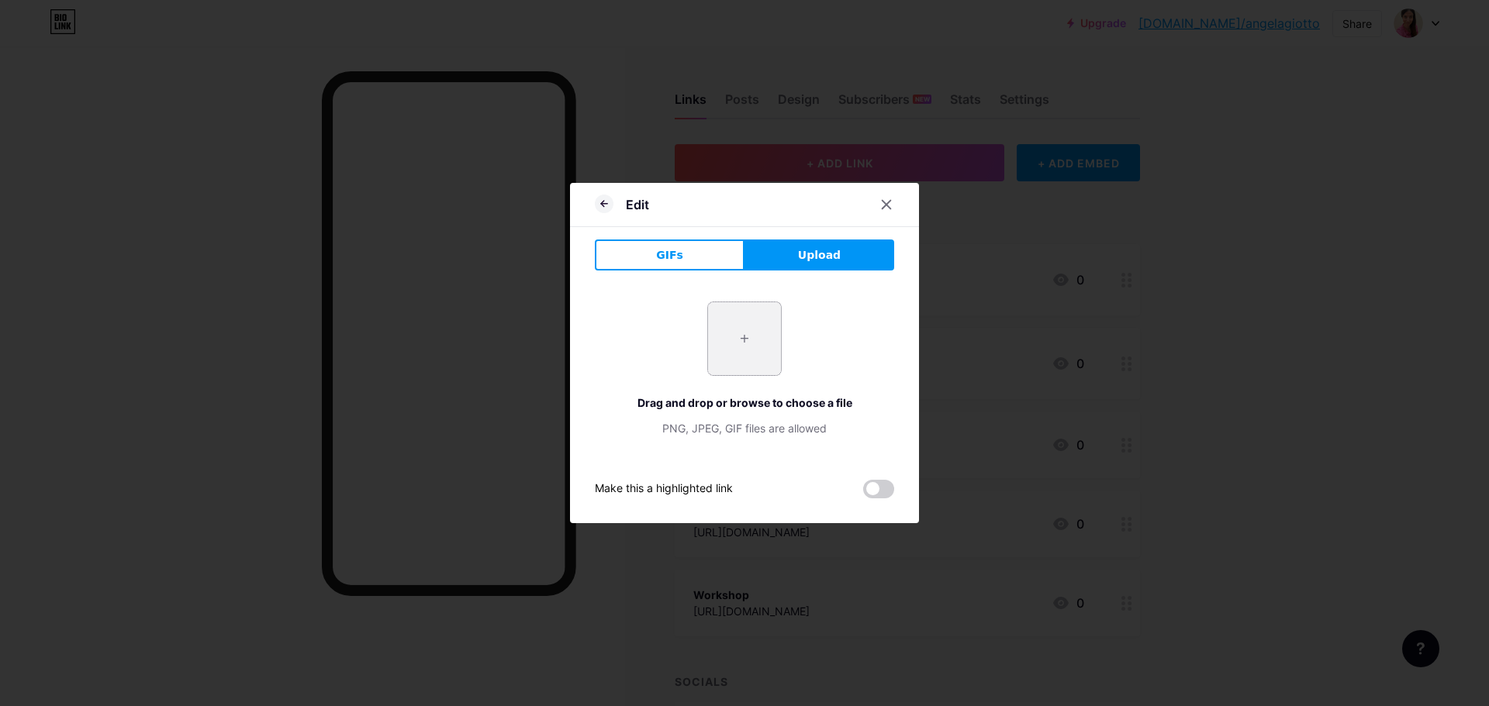
click at [749, 334] on input "file" at bounding box center [744, 338] width 73 height 73
type input "C:\fakepath\SFB_9266.jpg"
click at [880, 205] on icon at bounding box center [886, 204] width 12 height 12
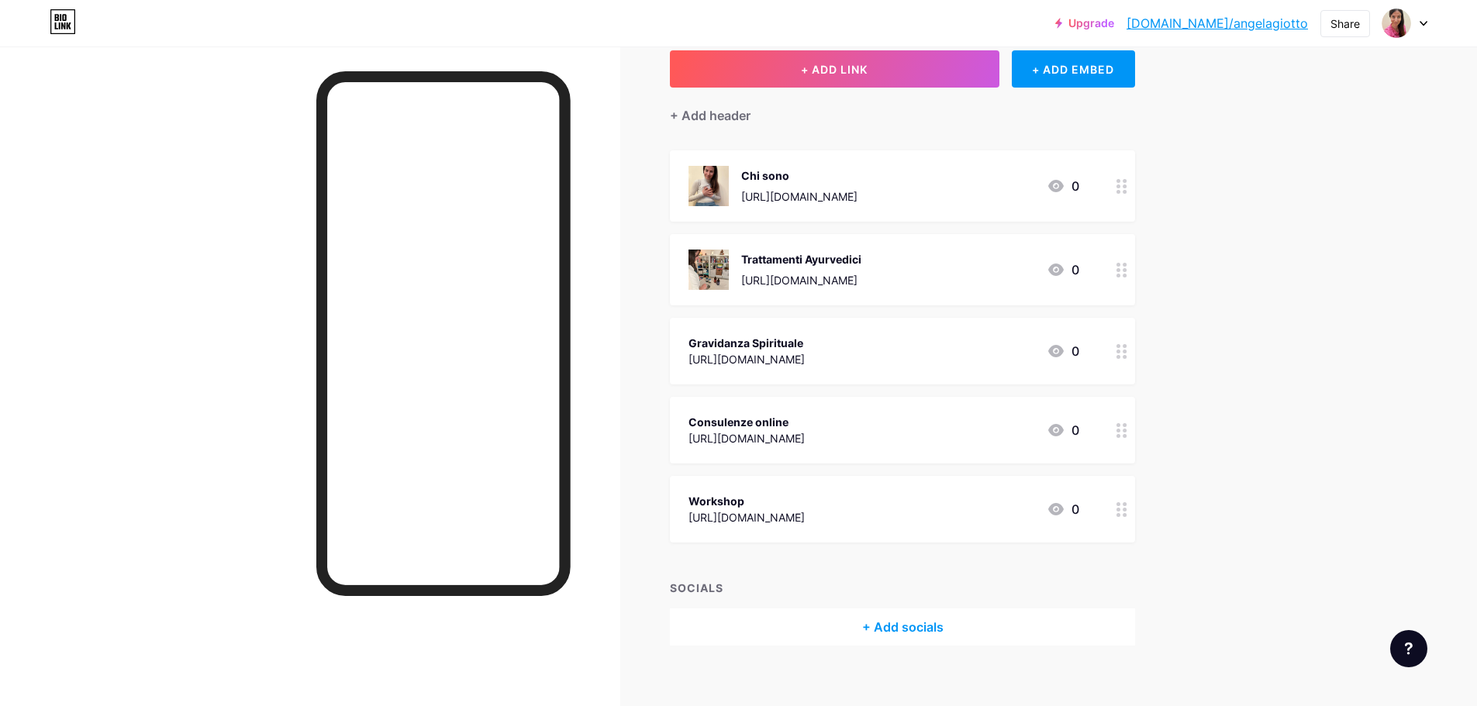
scroll to position [110, 0]
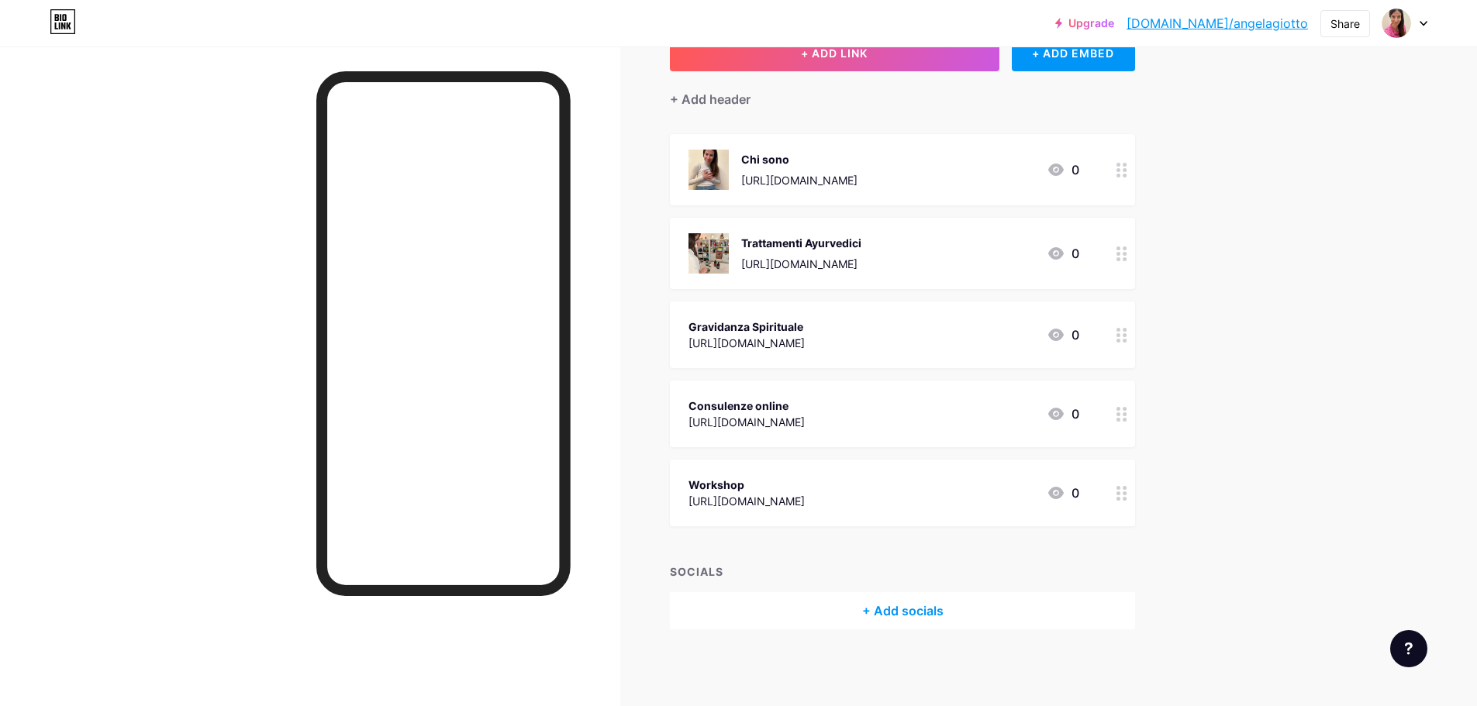
click at [1127, 339] on circle at bounding box center [1125, 341] width 4 height 4
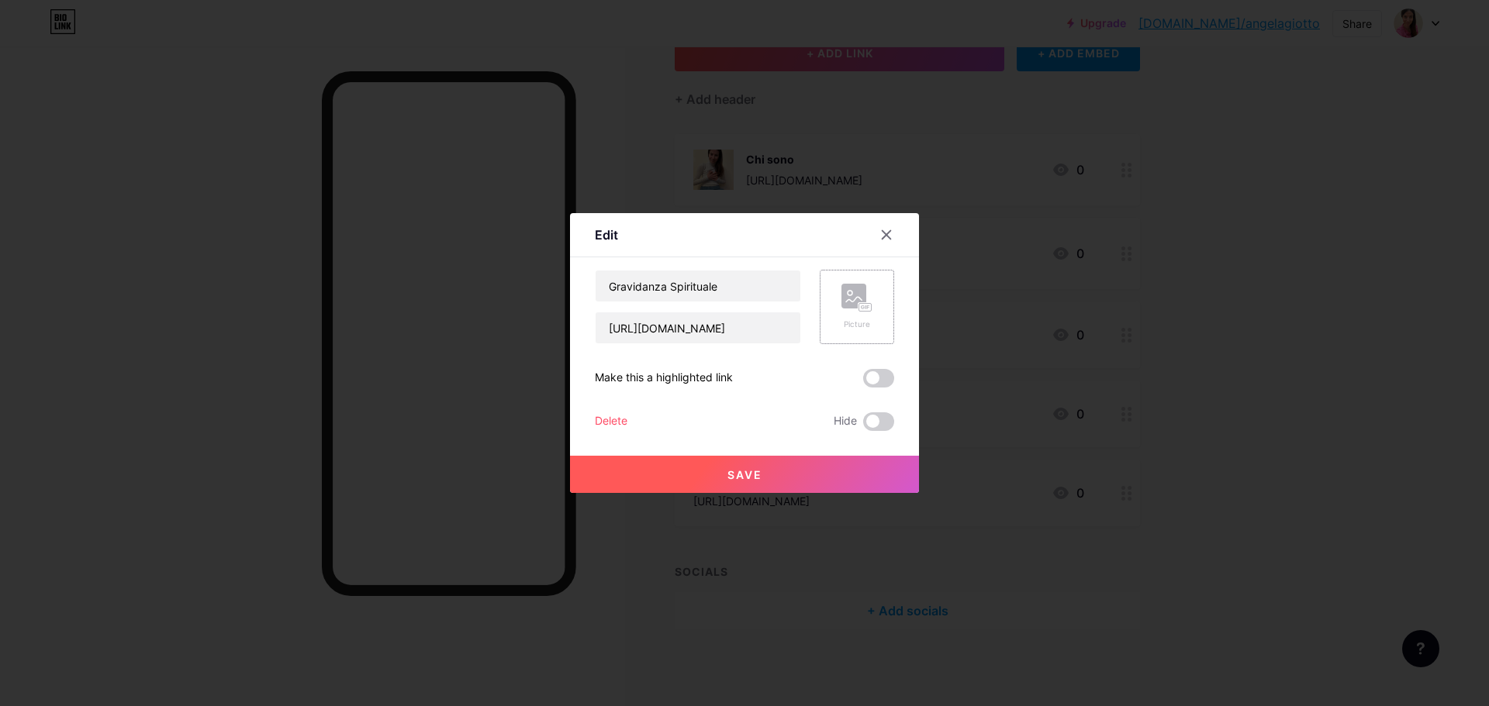
click at [863, 311] on rect at bounding box center [865, 308] width 12 height 8
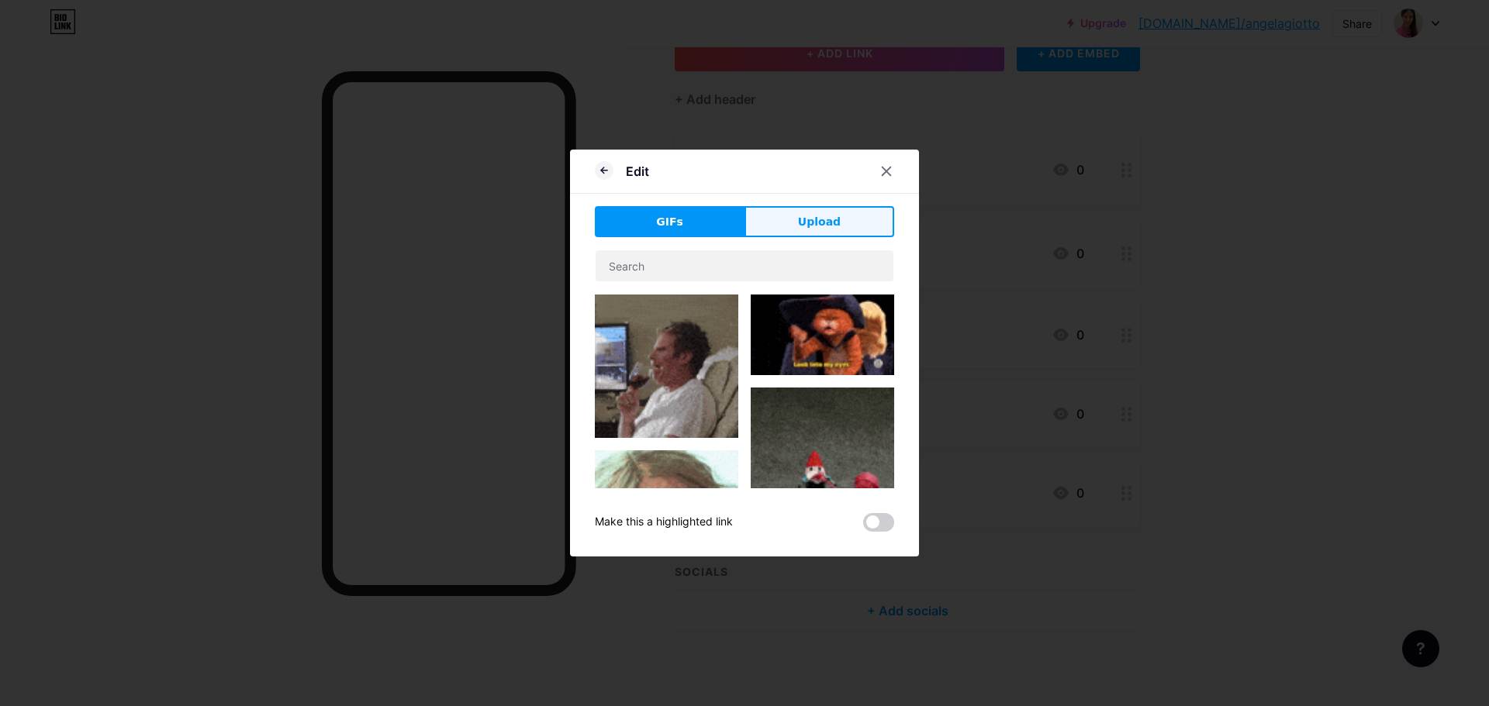
click at [781, 229] on button "Upload" at bounding box center [819, 221] width 150 height 31
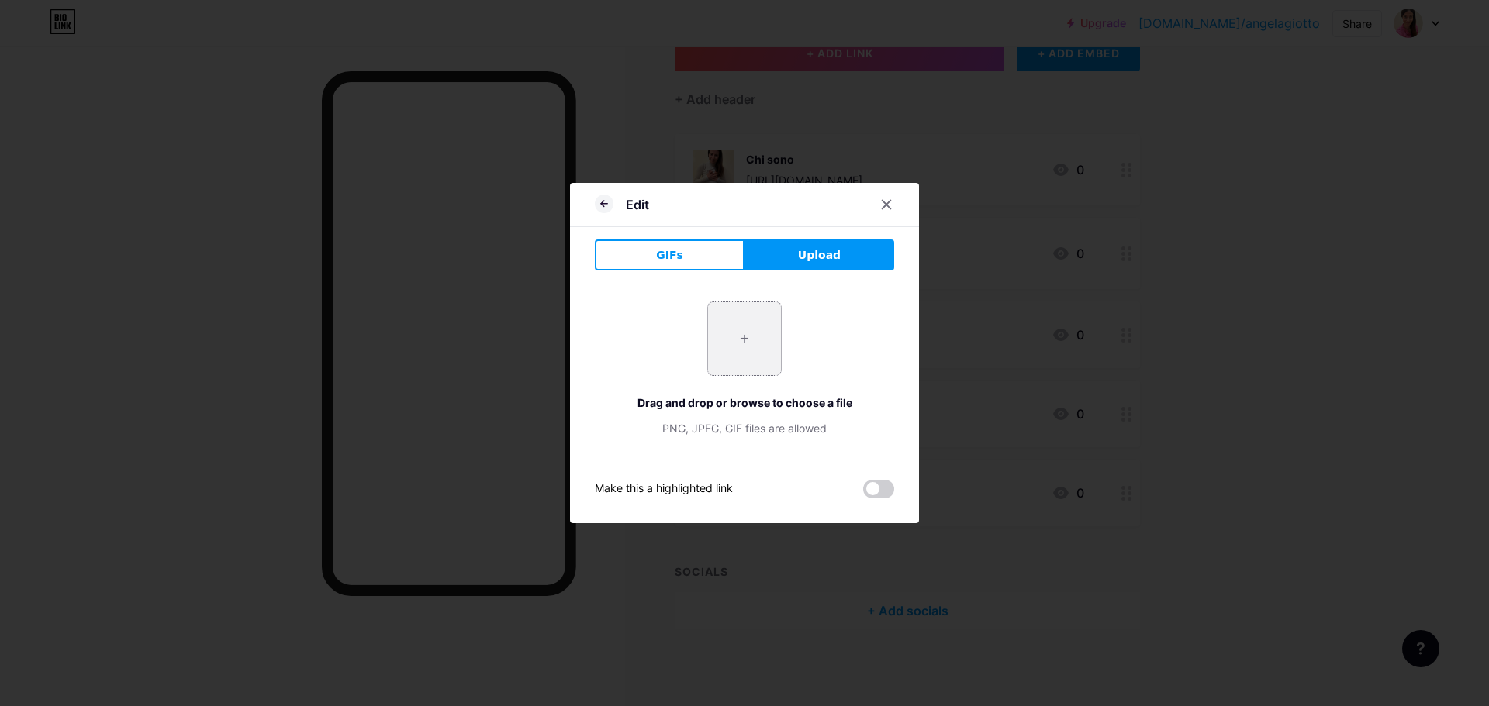
click at [750, 328] on input "file" at bounding box center [744, 338] width 73 height 73
type input "C:\fakepath\SFB_9266.jpg"
click at [880, 205] on icon at bounding box center [886, 204] width 12 height 12
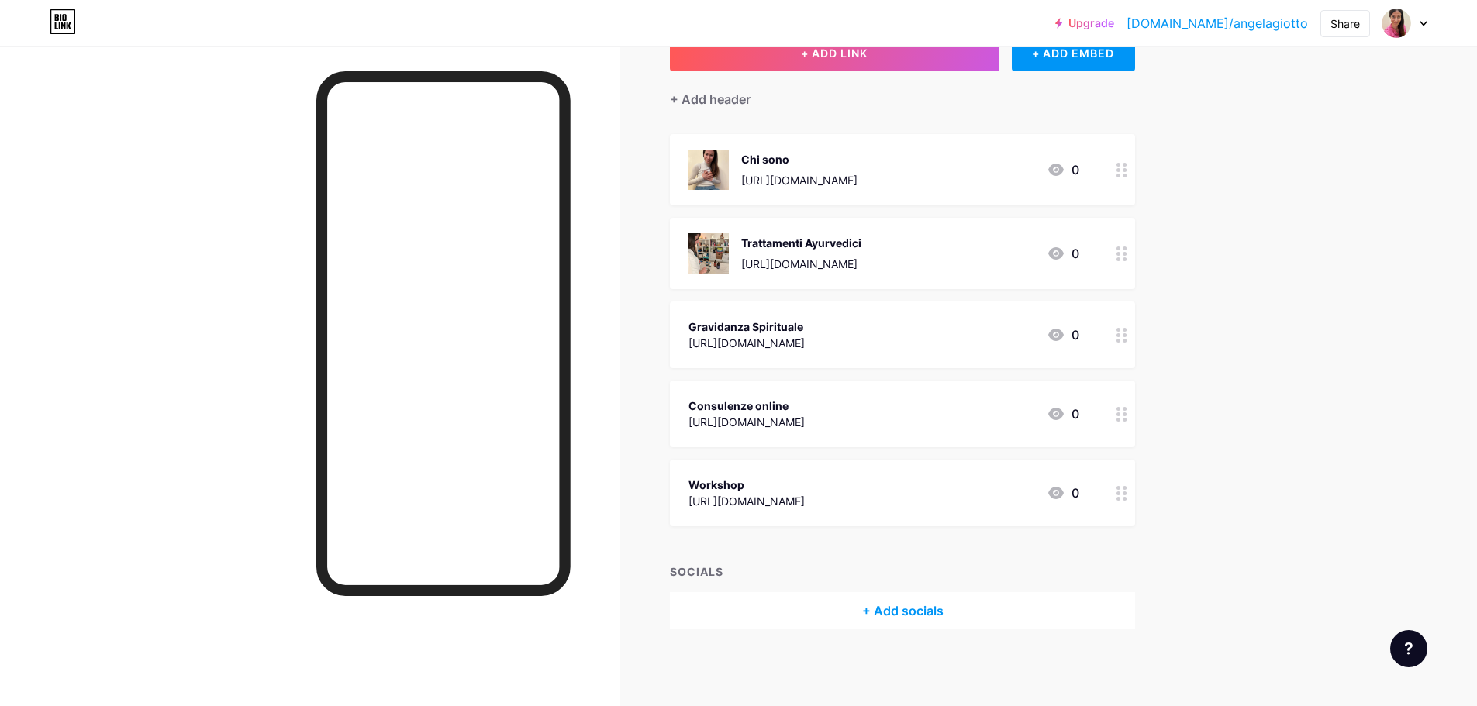
click at [1119, 336] on div at bounding box center [1122, 335] width 26 height 67
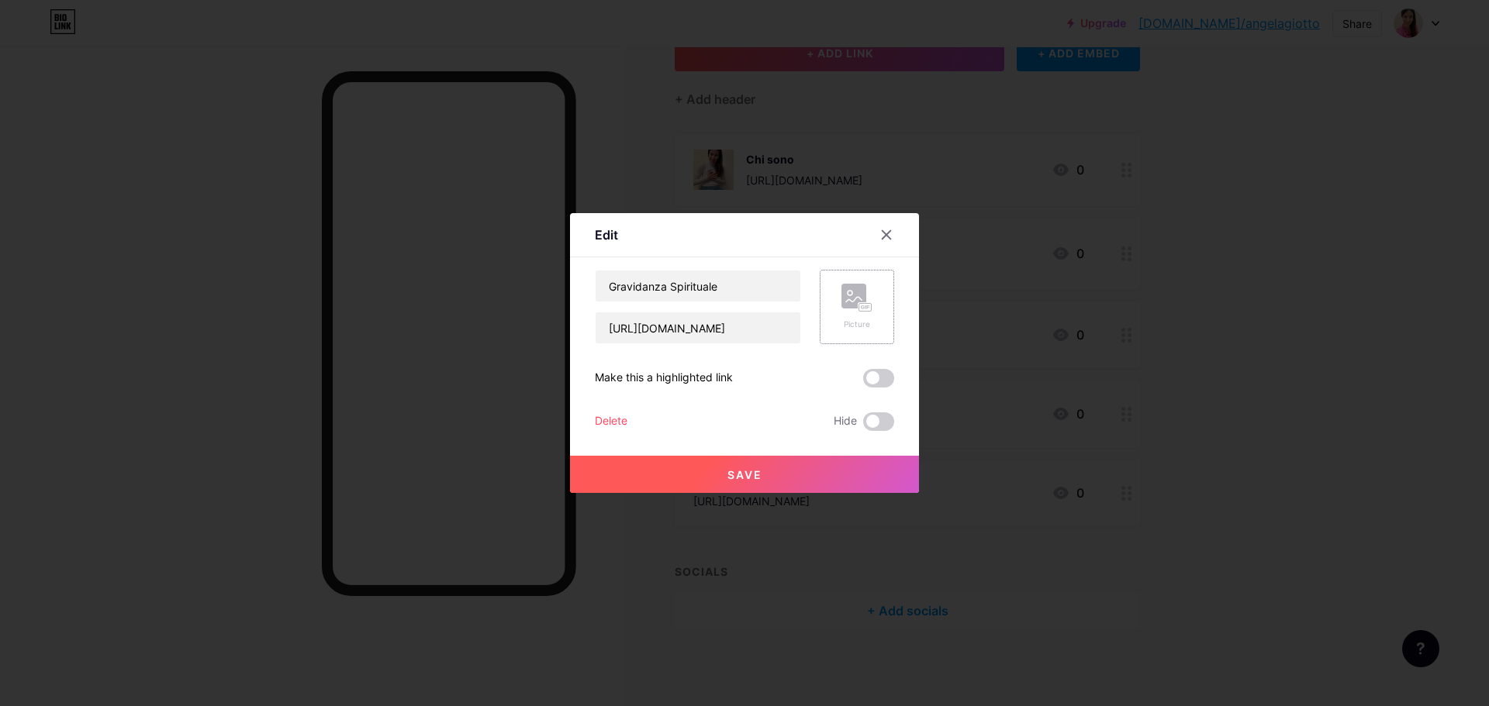
click at [854, 314] on div "Picture" at bounding box center [856, 307] width 31 height 47
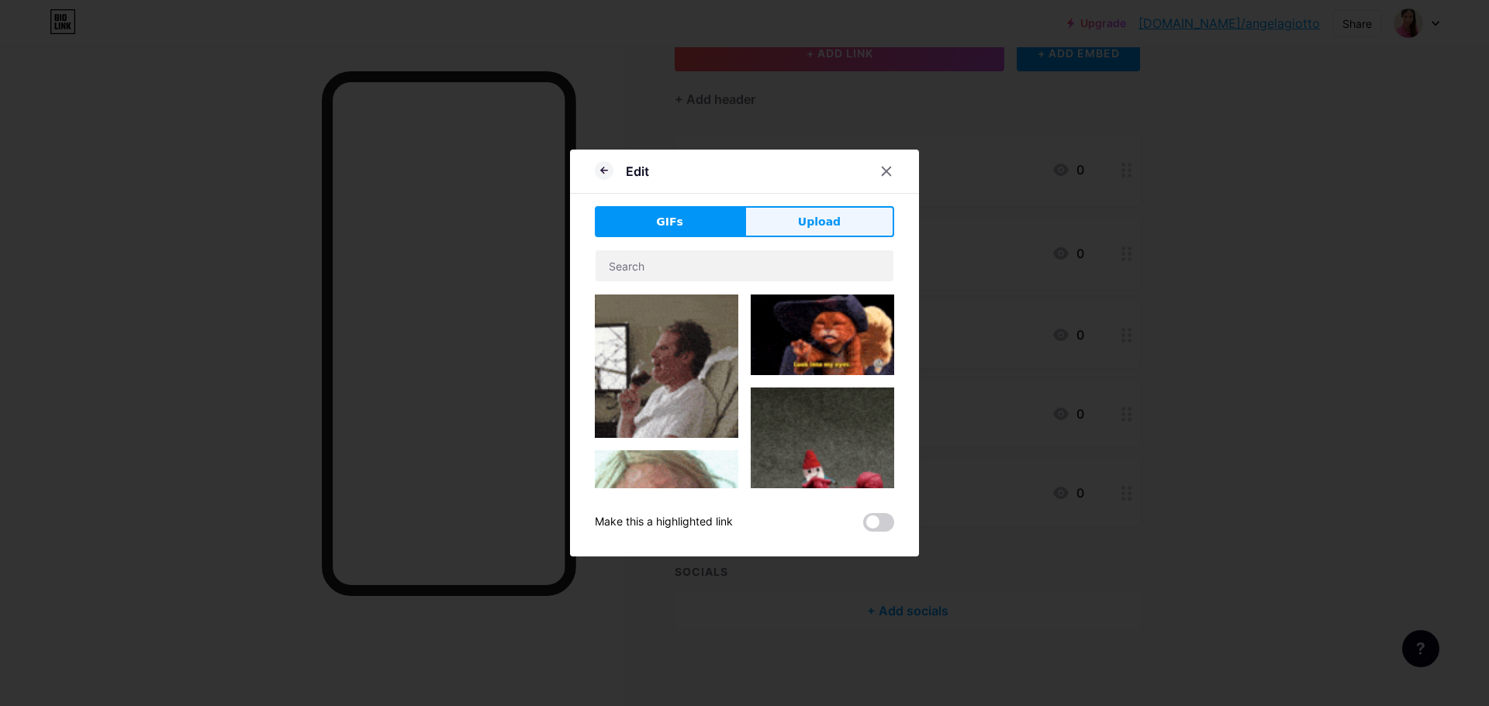
click at [844, 236] on button "Upload" at bounding box center [819, 221] width 150 height 31
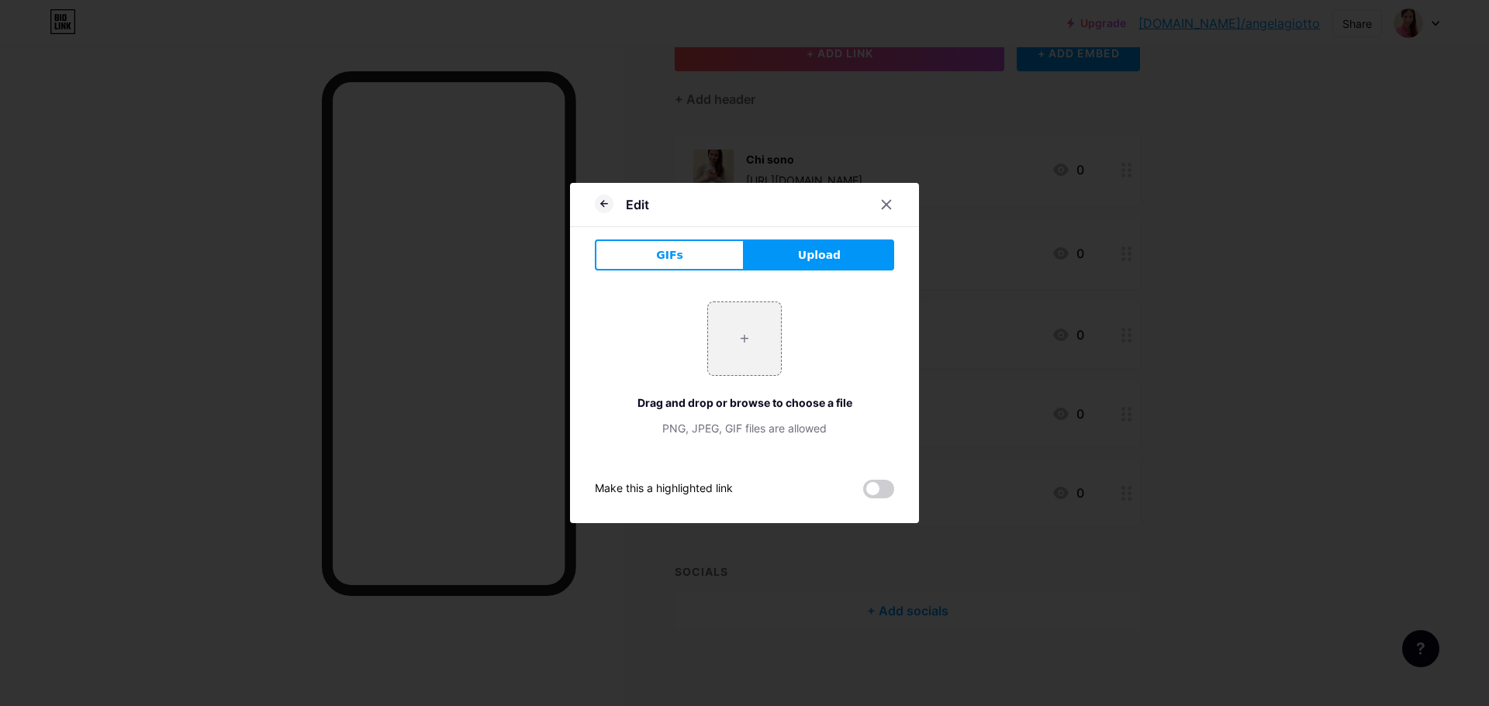
click at [840, 223] on div "Edit" at bounding box center [744, 209] width 349 height 36
click at [834, 256] on button "Upload" at bounding box center [819, 255] width 150 height 31
click at [757, 321] on input "file" at bounding box center [744, 338] width 73 height 73
type input "C:\fakepath\Screenshot [DATE] 165338.png"
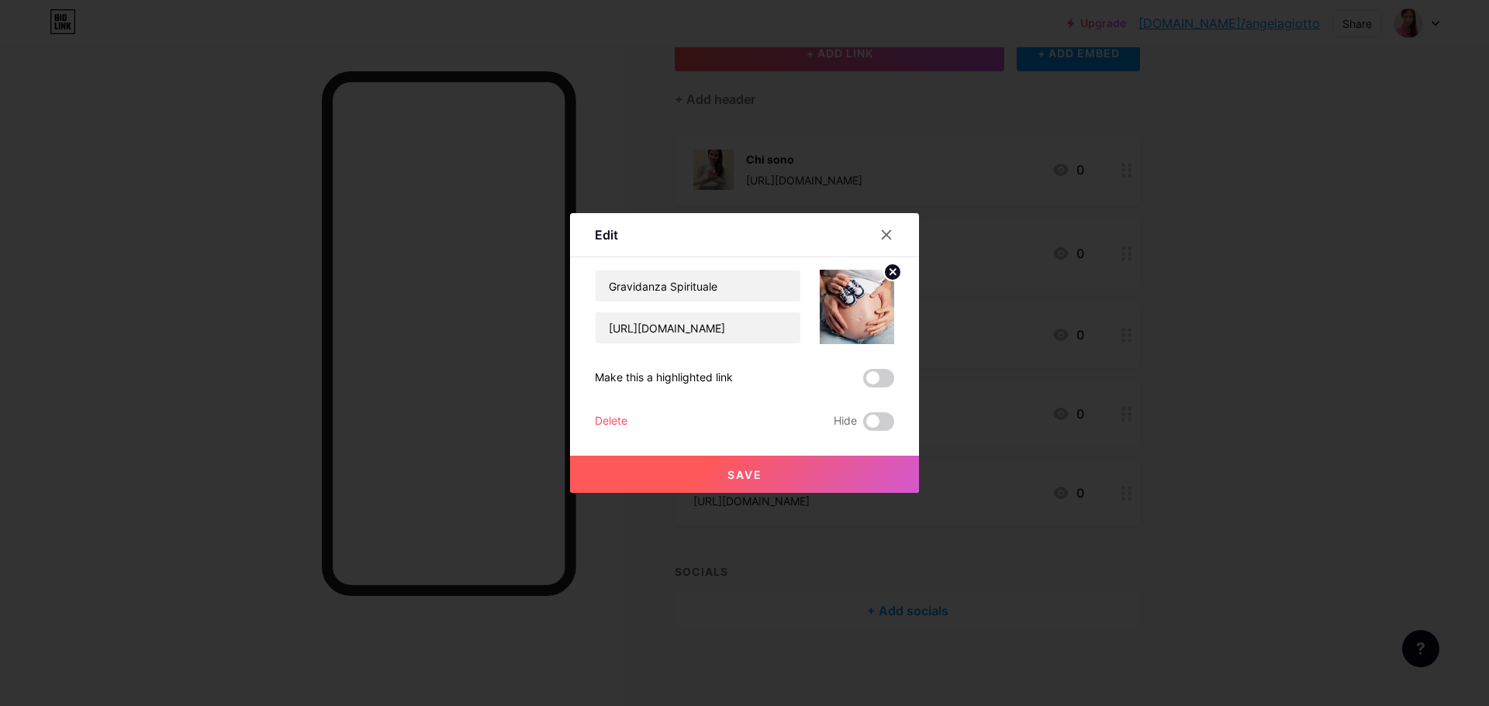
click at [790, 471] on button "Save" at bounding box center [744, 474] width 349 height 37
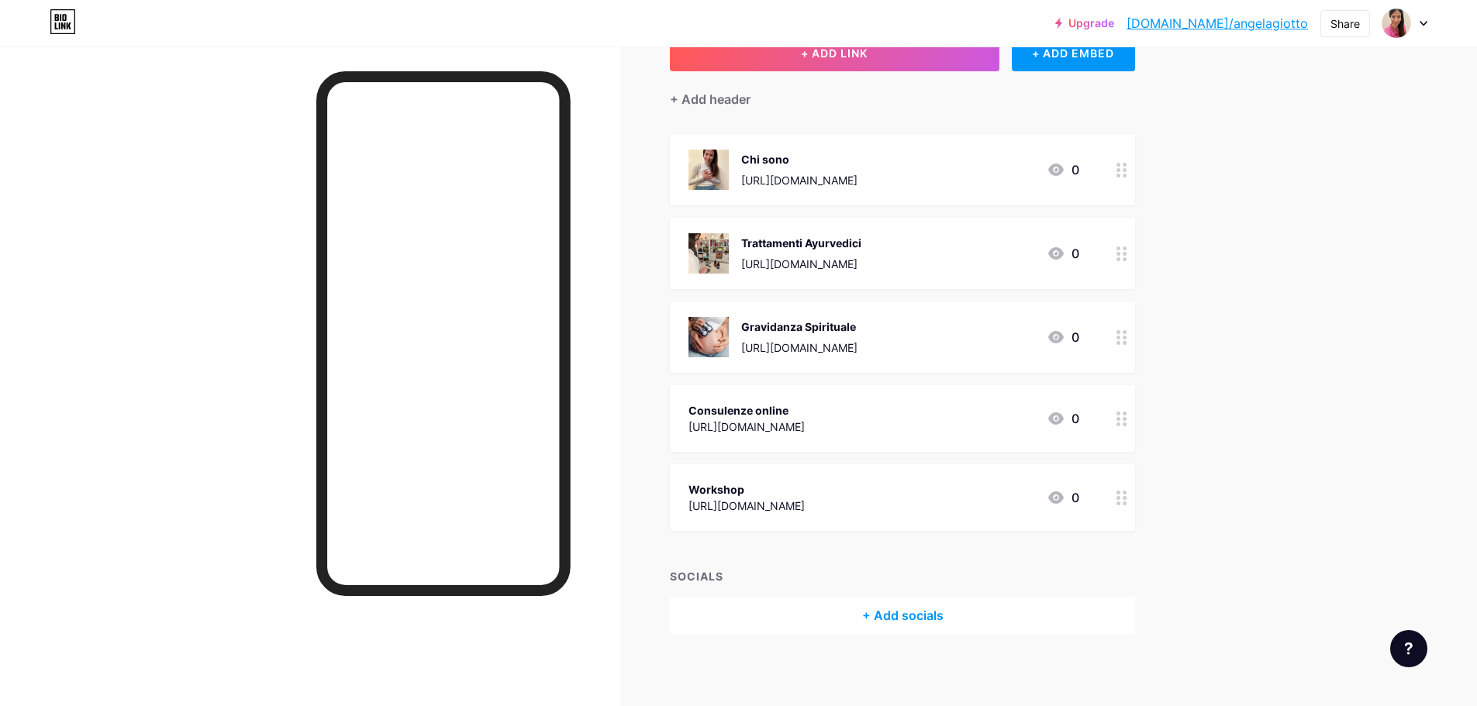
click at [805, 413] on div "Consulenze online" at bounding box center [746, 410] width 116 height 16
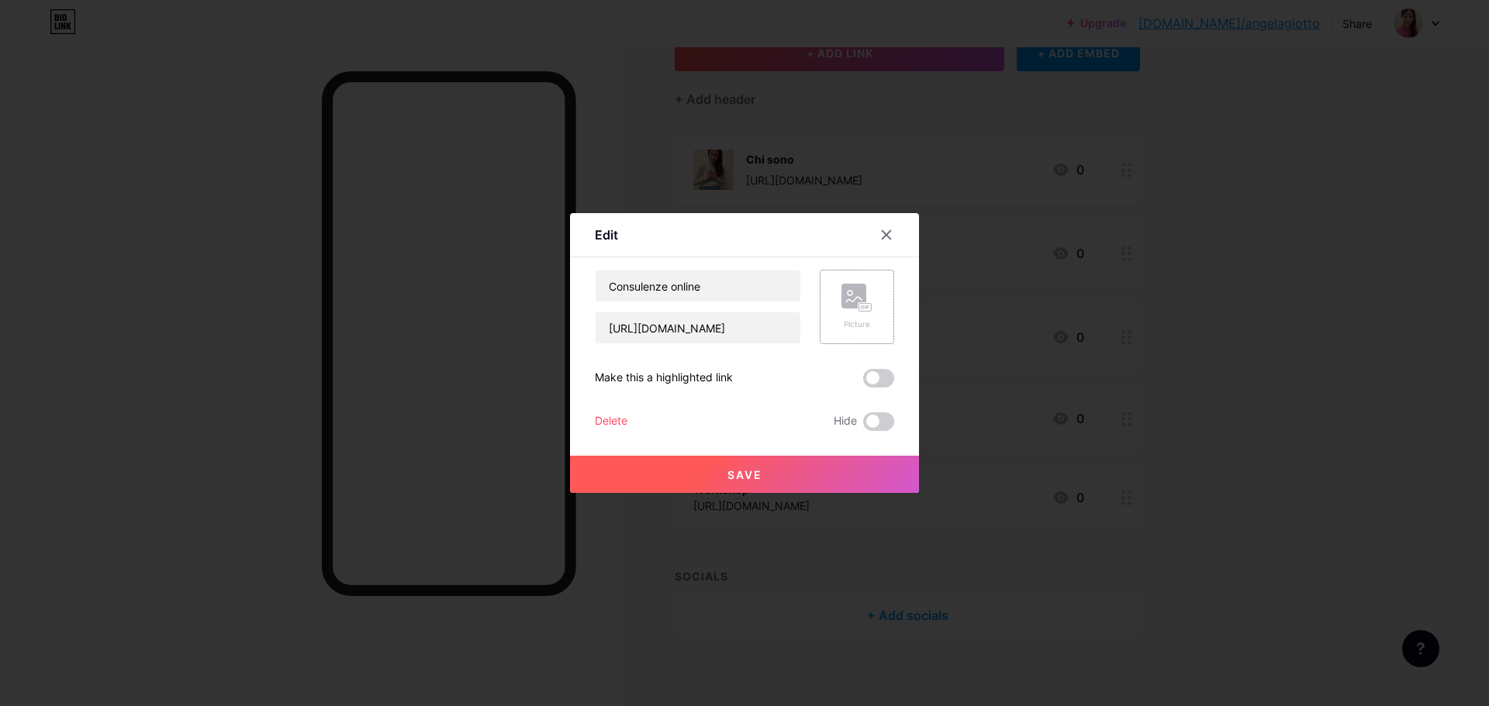
click at [863, 298] on icon at bounding box center [856, 298] width 31 height 29
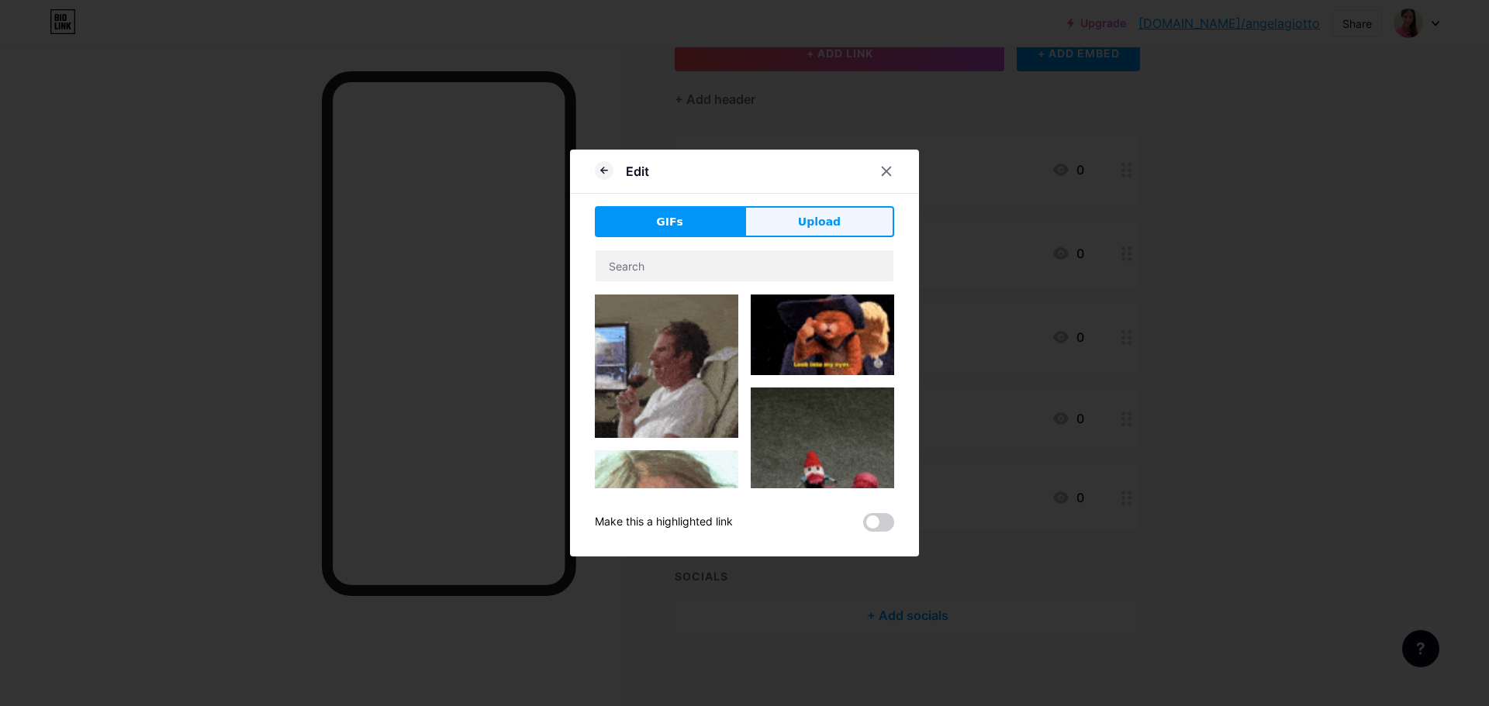
click at [778, 218] on button "Upload" at bounding box center [819, 221] width 150 height 31
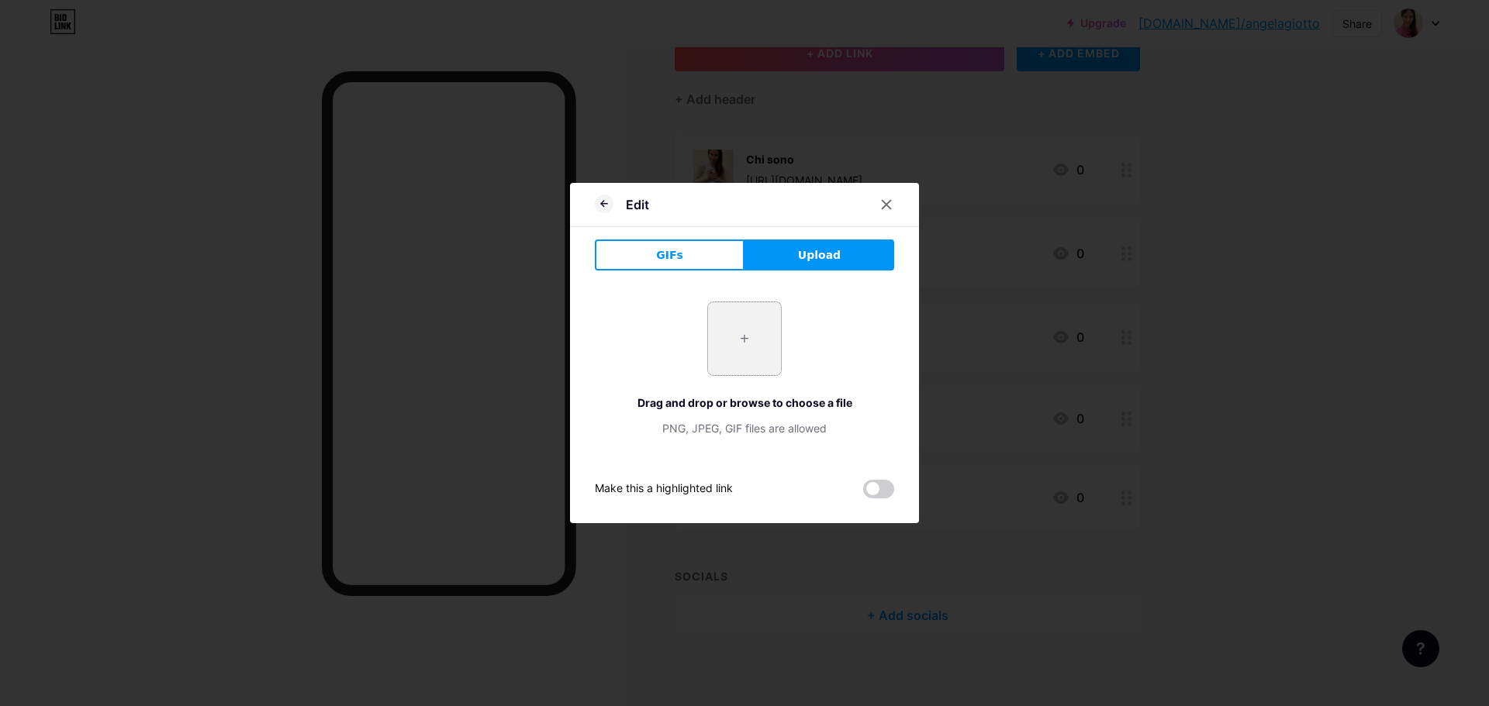
click at [750, 330] on input "file" at bounding box center [744, 338] width 73 height 73
type input "C:\fakepath\photo_1_2025-07-03_11-53-12.jpg"
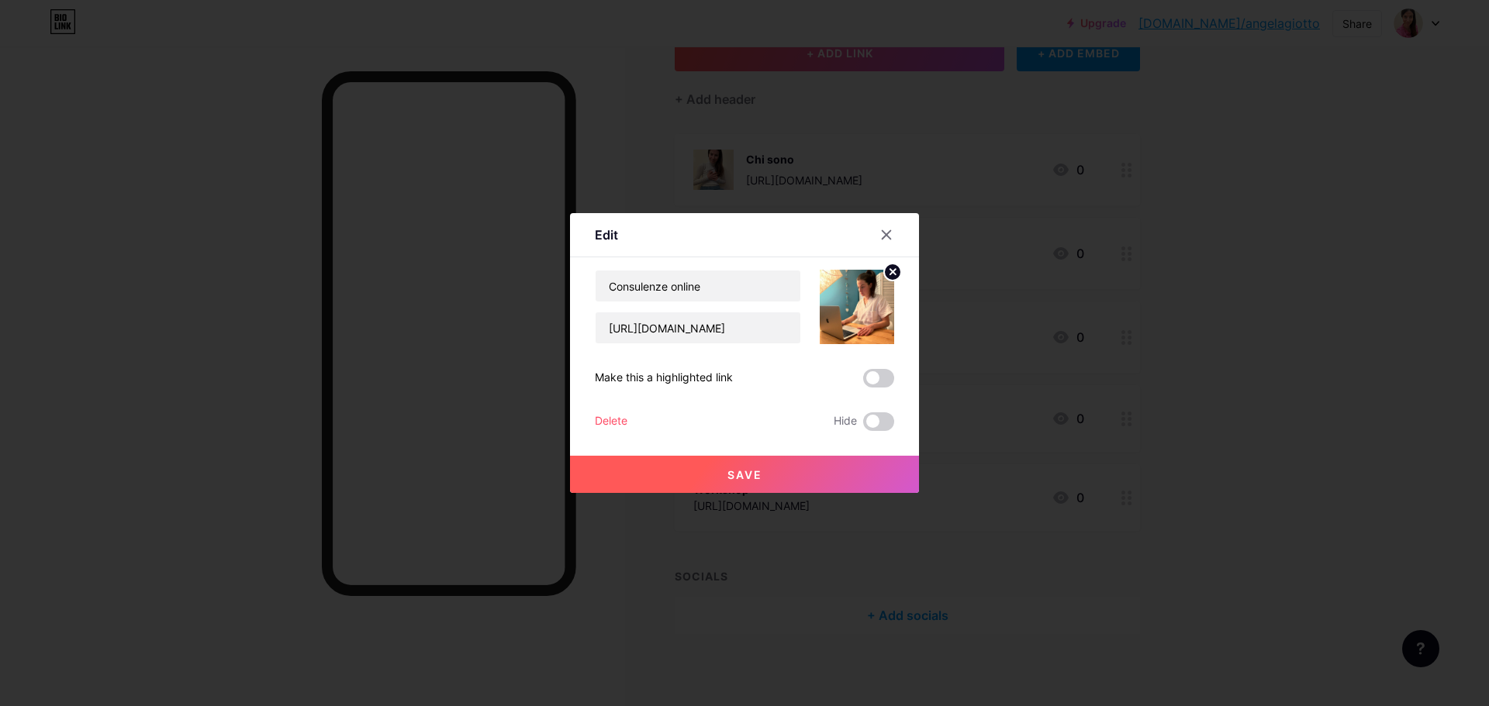
click at [815, 481] on button "Save" at bounding box center [744, 474] width 349 height 37
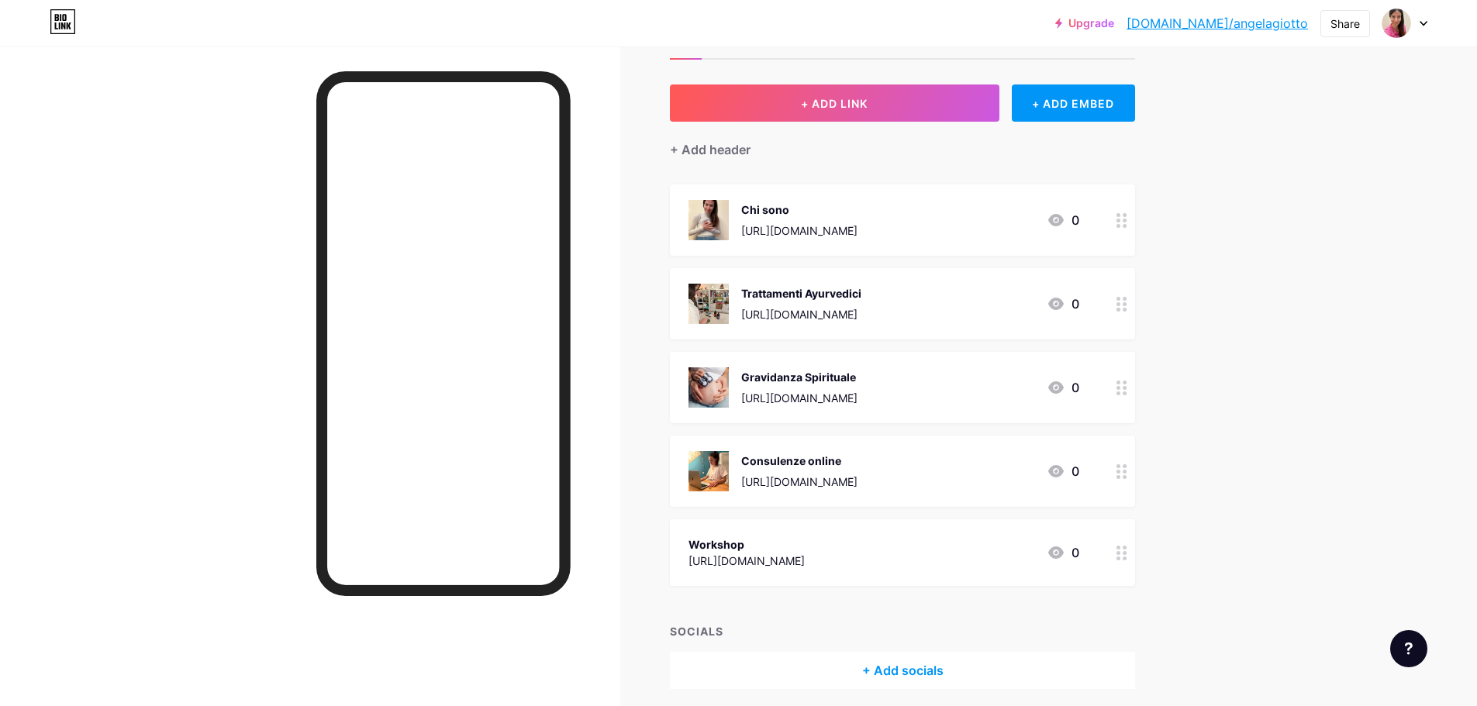
scroll to position [33, 0]
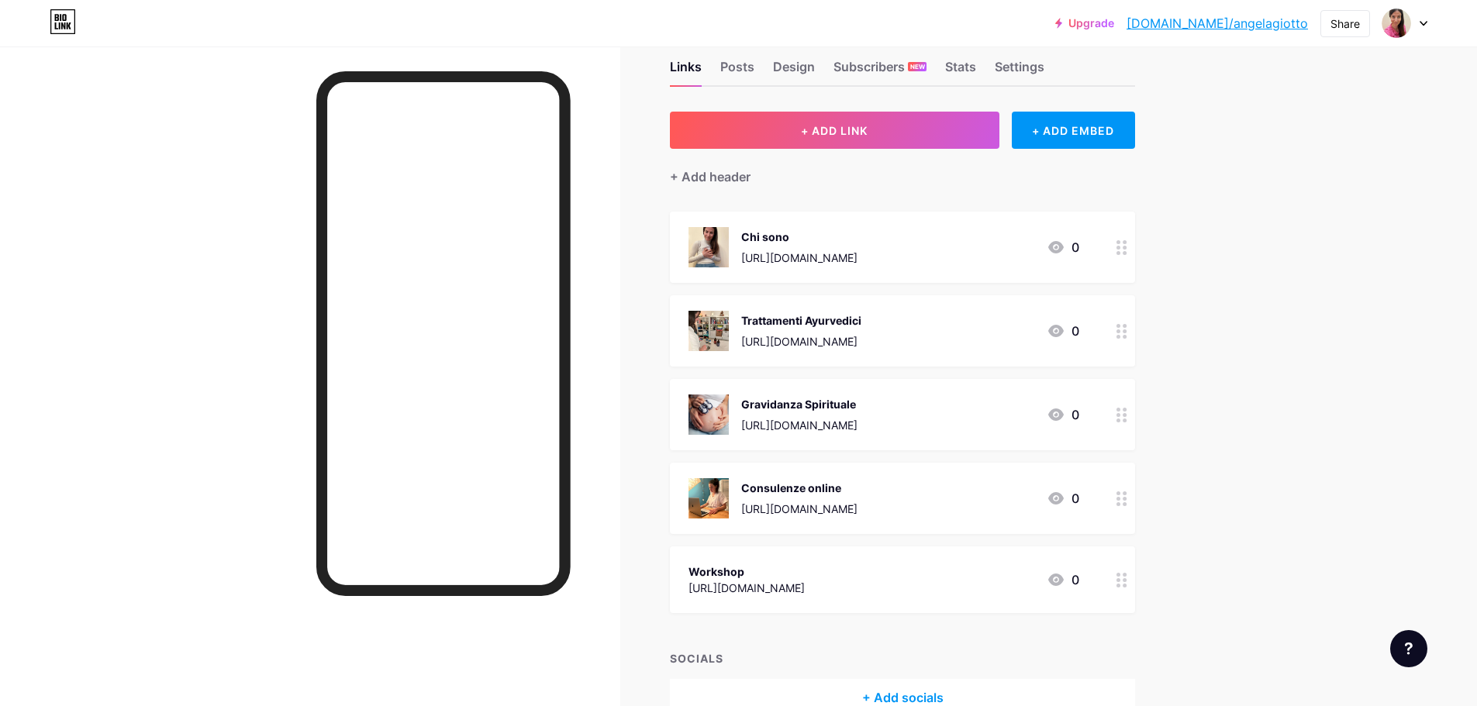
click at [1127, 588] on div at bounding box center [1122, 580] width 26 height 67
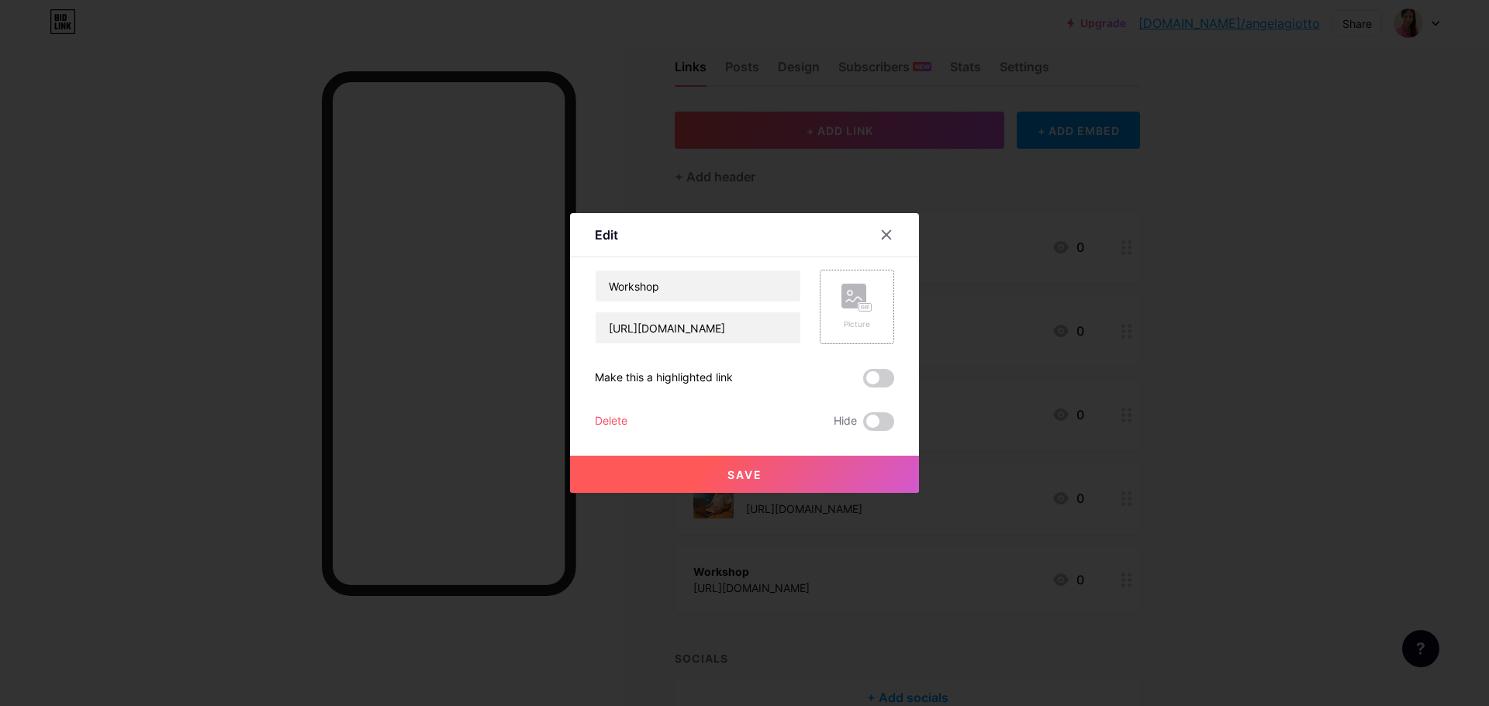
click at [833, 313] on div "Picture" at bounding box center [856, 307] width 74 height 74
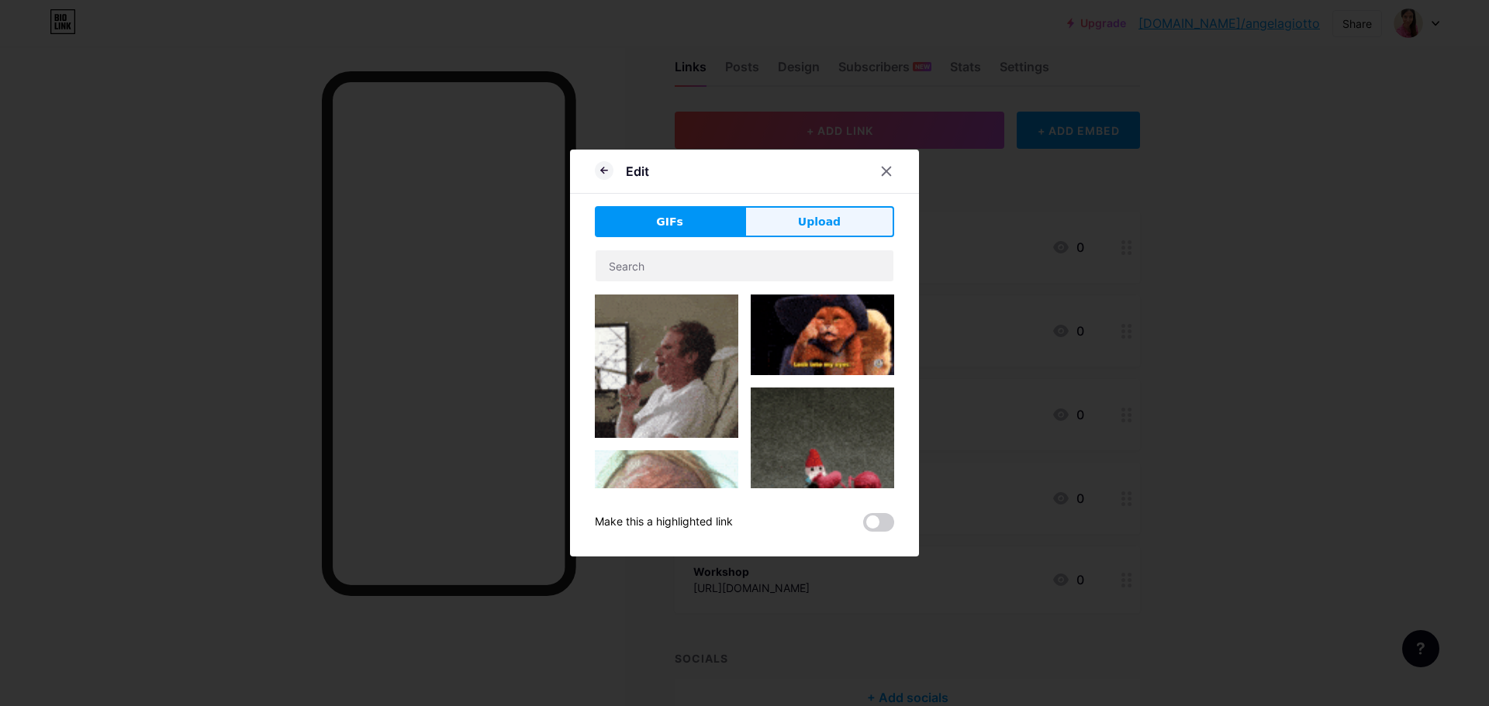
click at [816, 219] on span "Upload" at bounding box center [819, 222] width 43 height 16
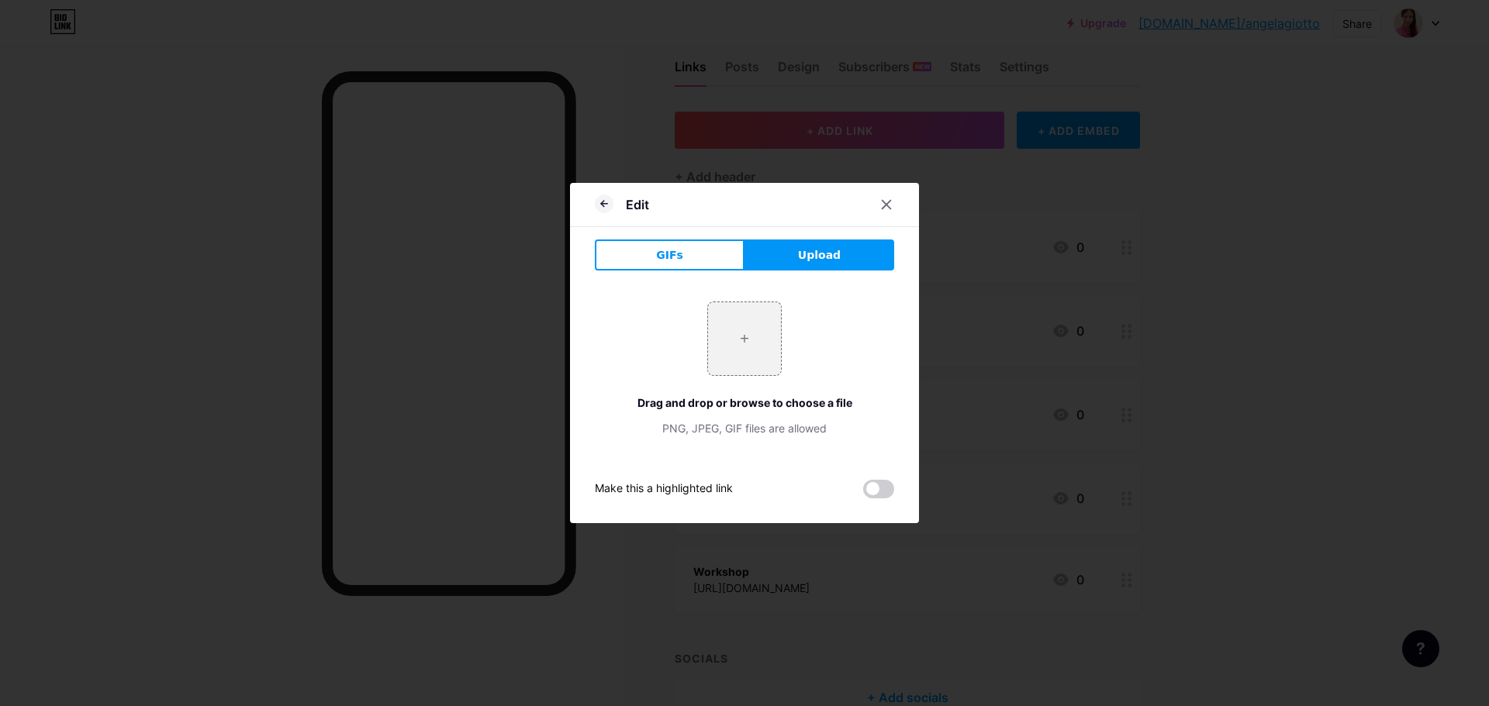
click at [828, 262] on span "Upload" at bounding box center [819, 255] width 43 height 16
click at [750, 340] on input "file" at bounding box center [744, 338] width 73 height 73
type input "C:\fakepath\photo_6_2025-07-23_10-01-02.jpg"
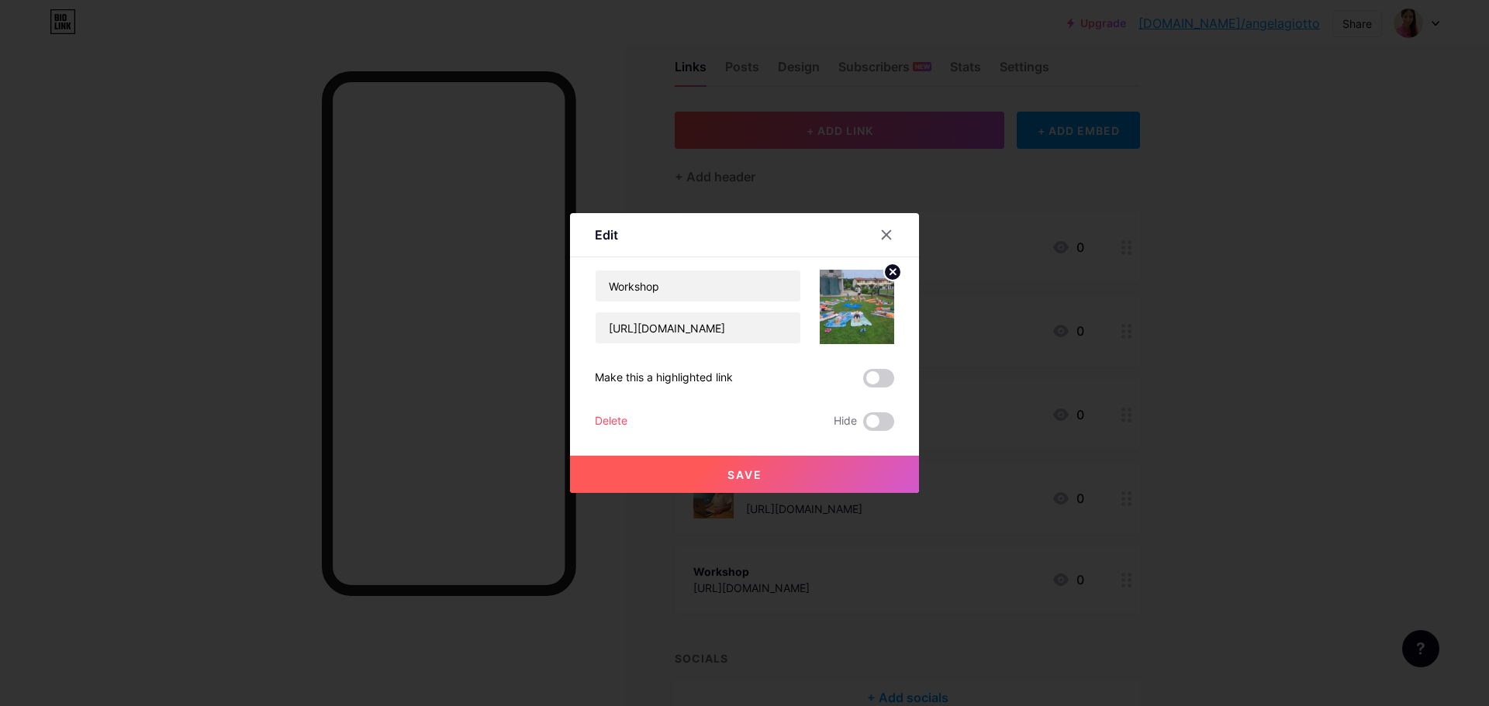
click at [779, 459] on button "Save" at bounding box center [744, 474] width 349 height 37
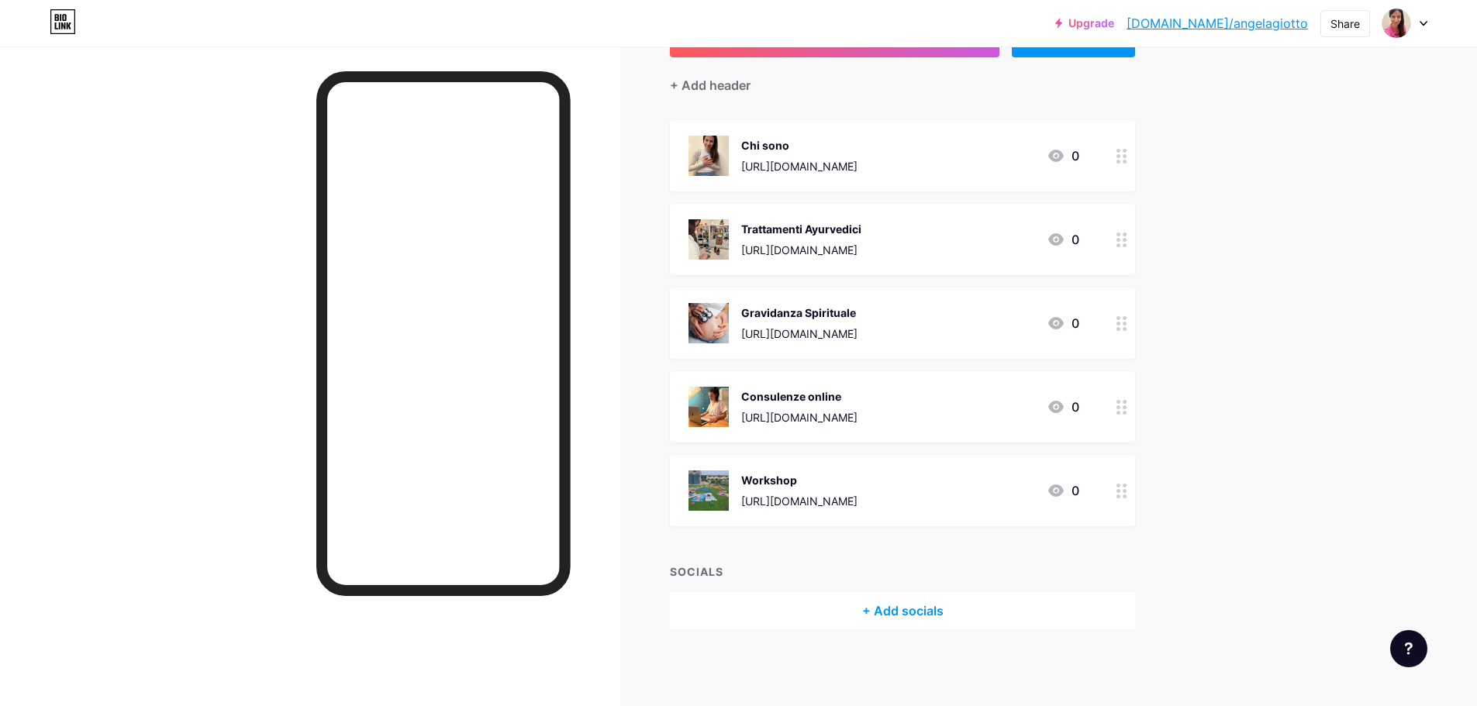
scroll to position [0, 0]
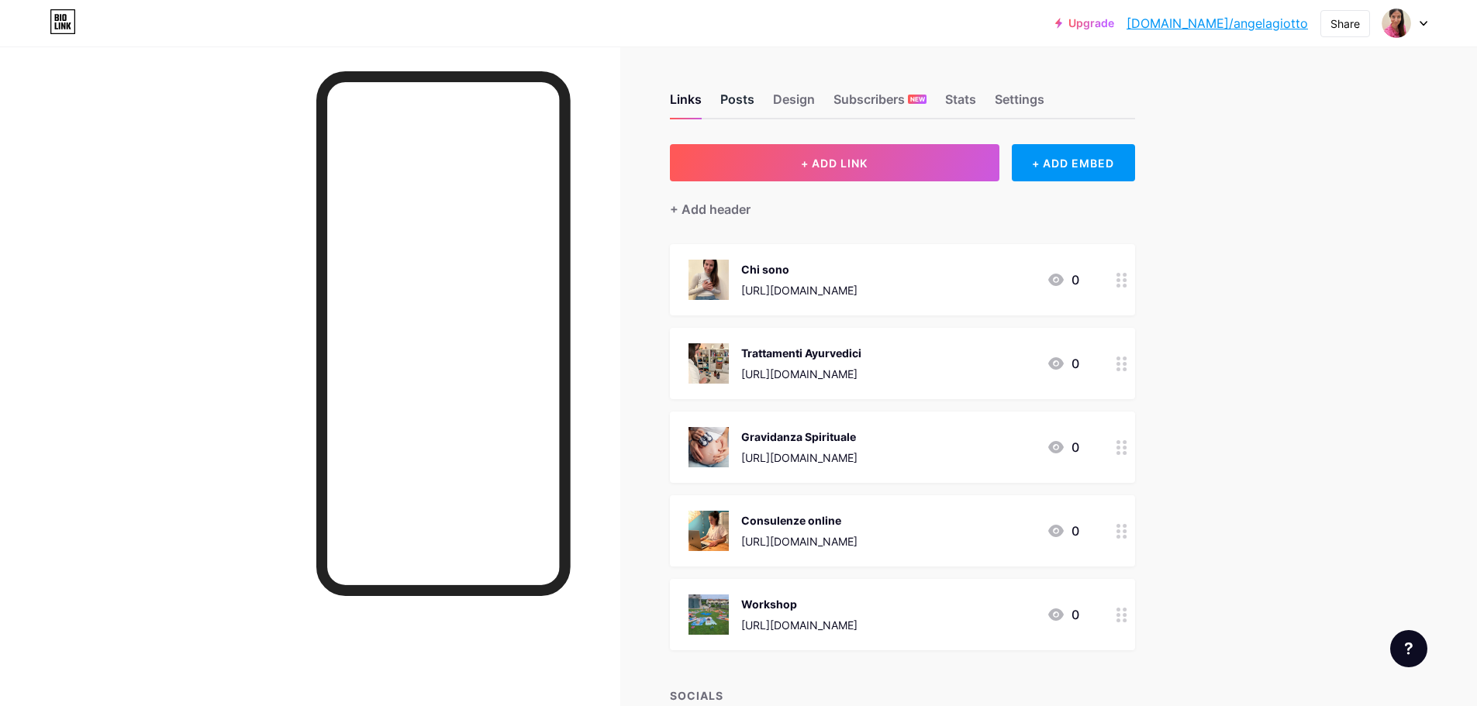
click at [747, 106] on div "Posts" at bounding box center [737, 104] width 34 height 28
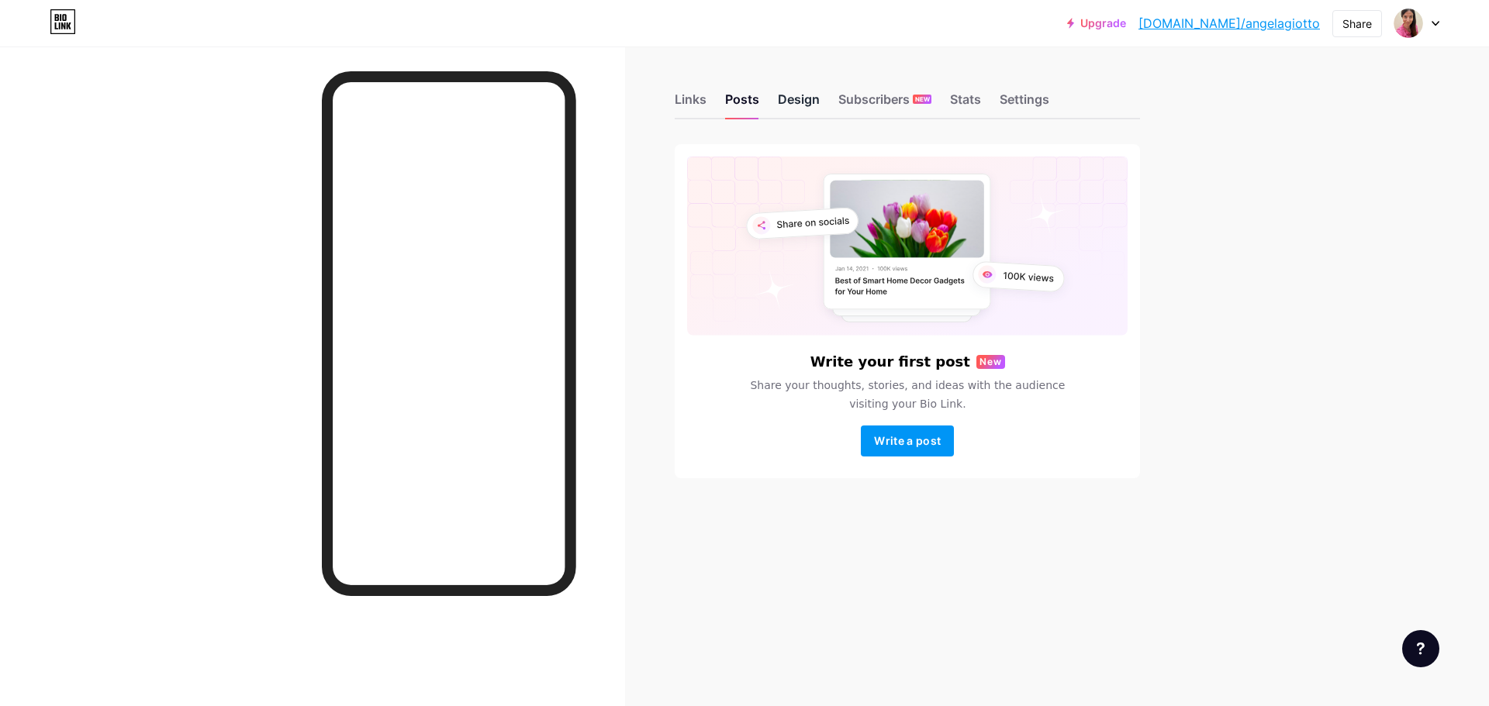
click at [811, 103] on div "Design" at bounding box center [799, 104] width 42 height 28
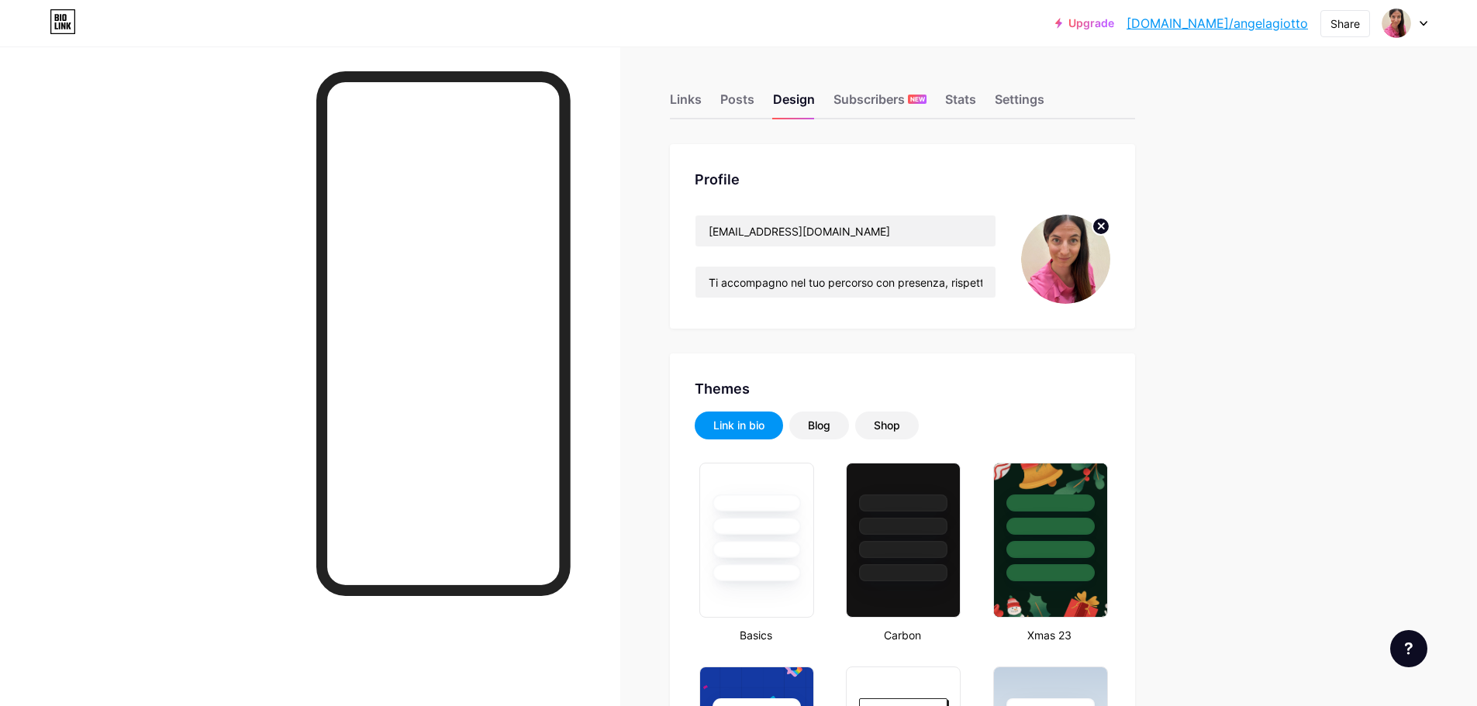
type input "#fdf4f5"
type input "#d77fa1"
type input "#0881a3"
click at [913, 88] on div "Links Posts Design Subscribers NEW Stats Settings" at bounding box center [902, 92] width 465 height 54
click at [909, 99] on div "Subscribers NEW" at bounding box center [879, 104] width 93 height 28
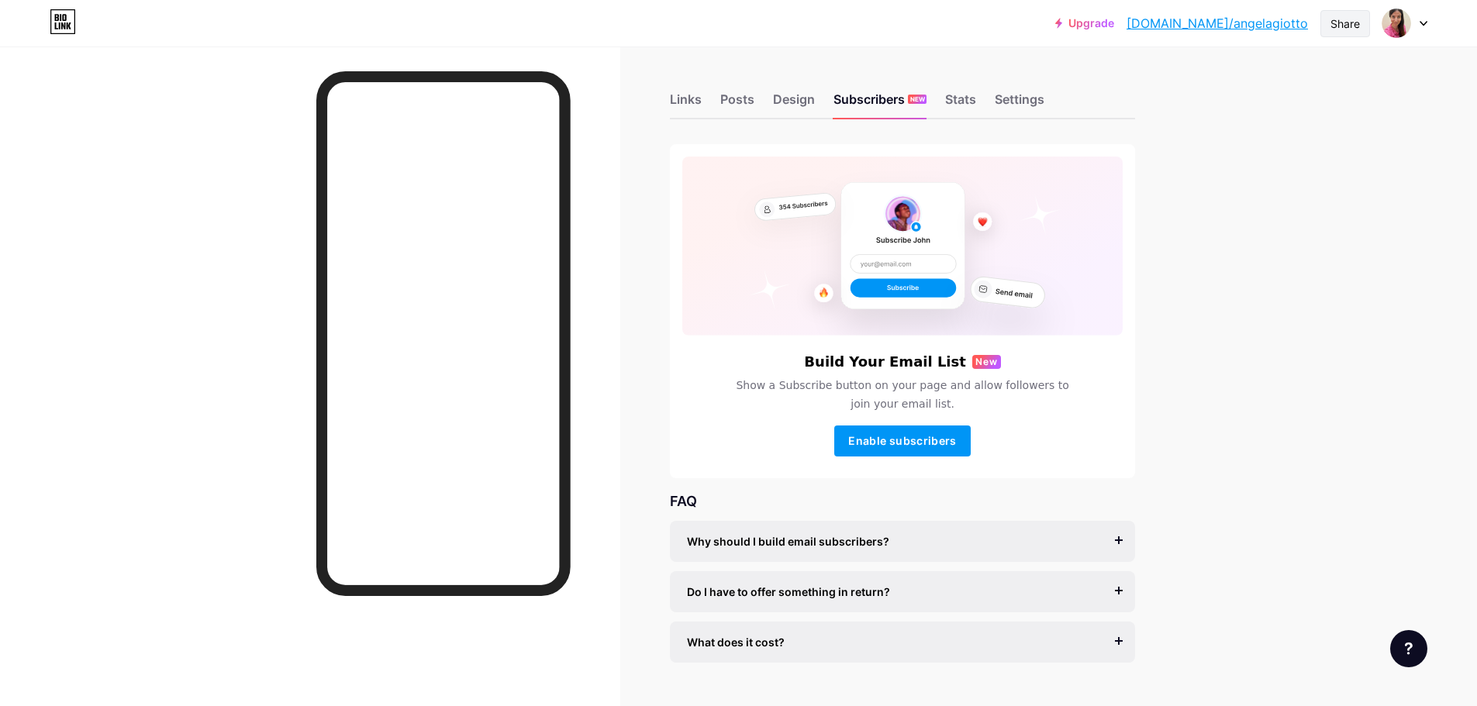
click at [1324, 28] on div "Share" at bounding box center [1345, 23] width 50 height 27
click at [1292, 84] on div "Copy link" at bounding box center [1253, 79] width 231 height 37
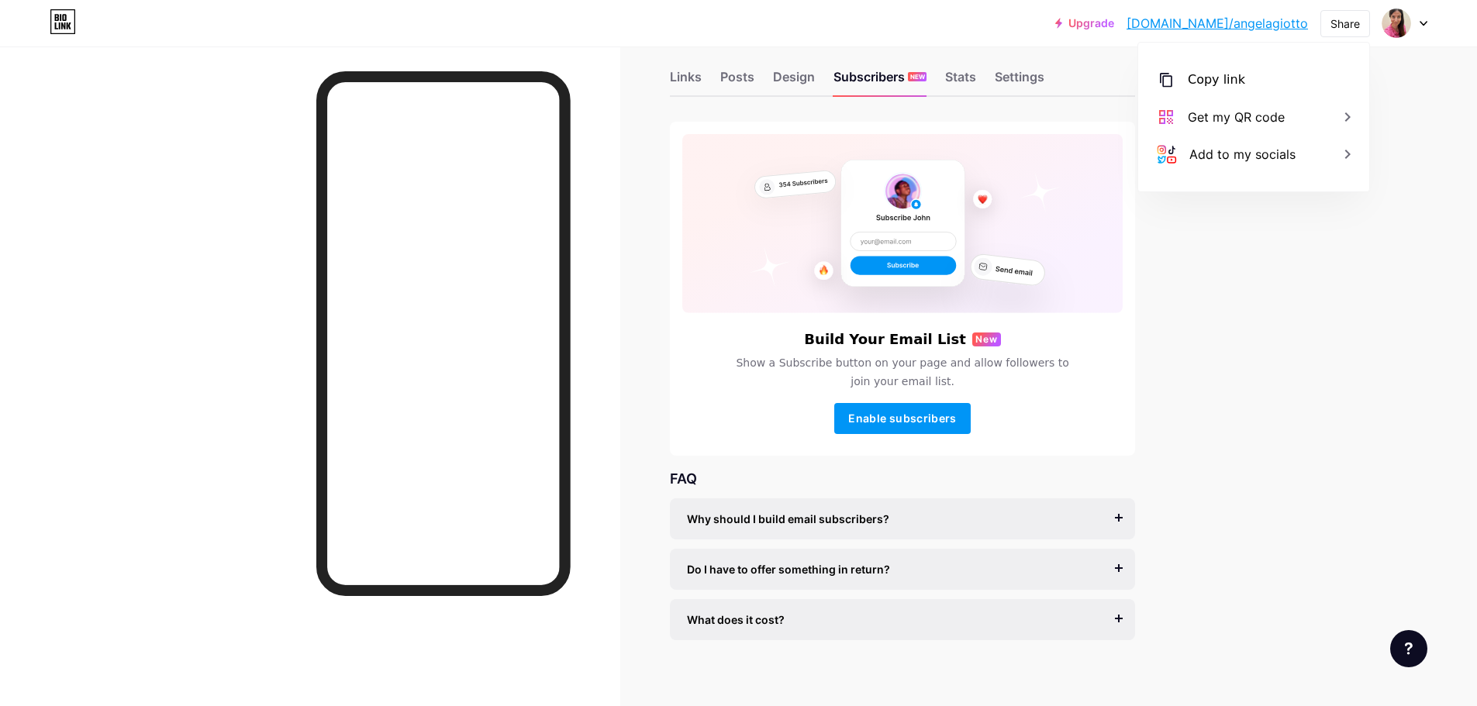
scroll to position [34, 0]
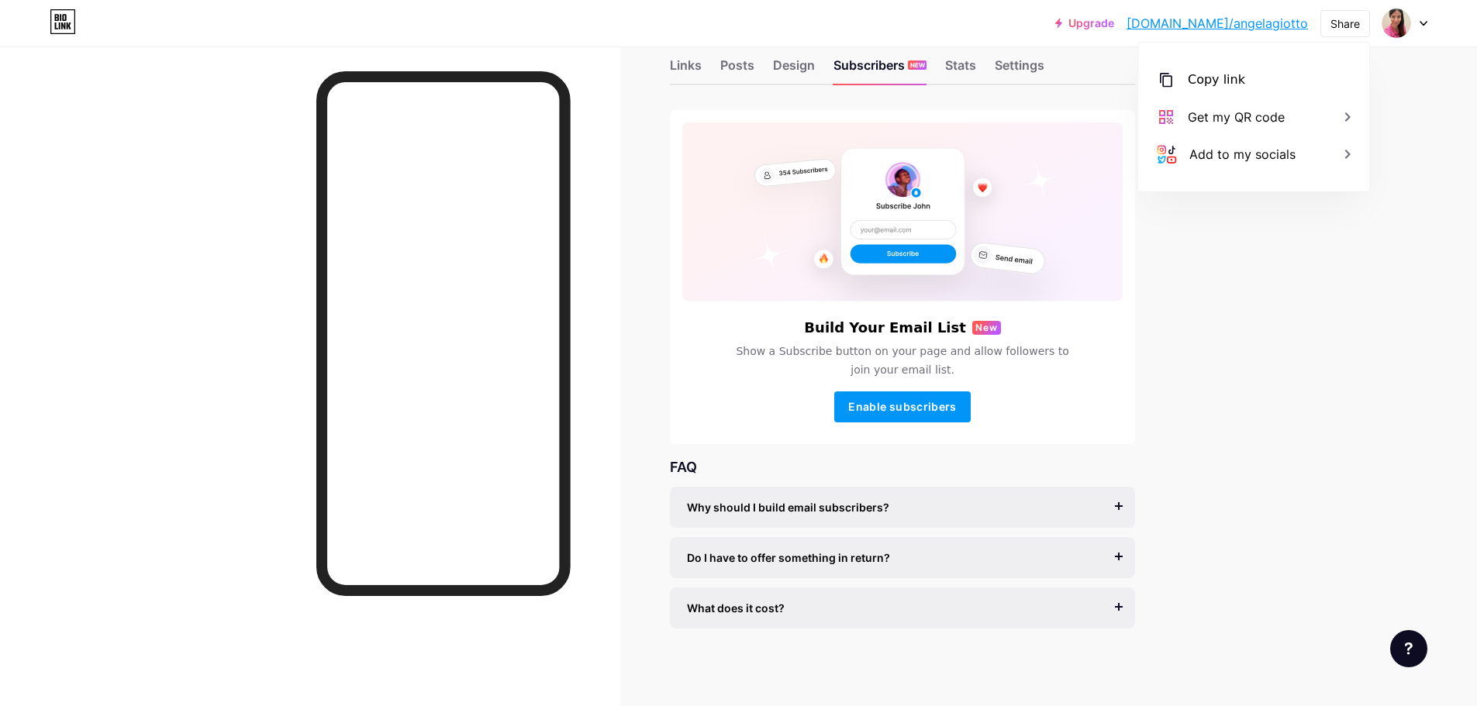
click at [693, 74] on div "Links" at bounding box center [686, 70] width 32 height 28
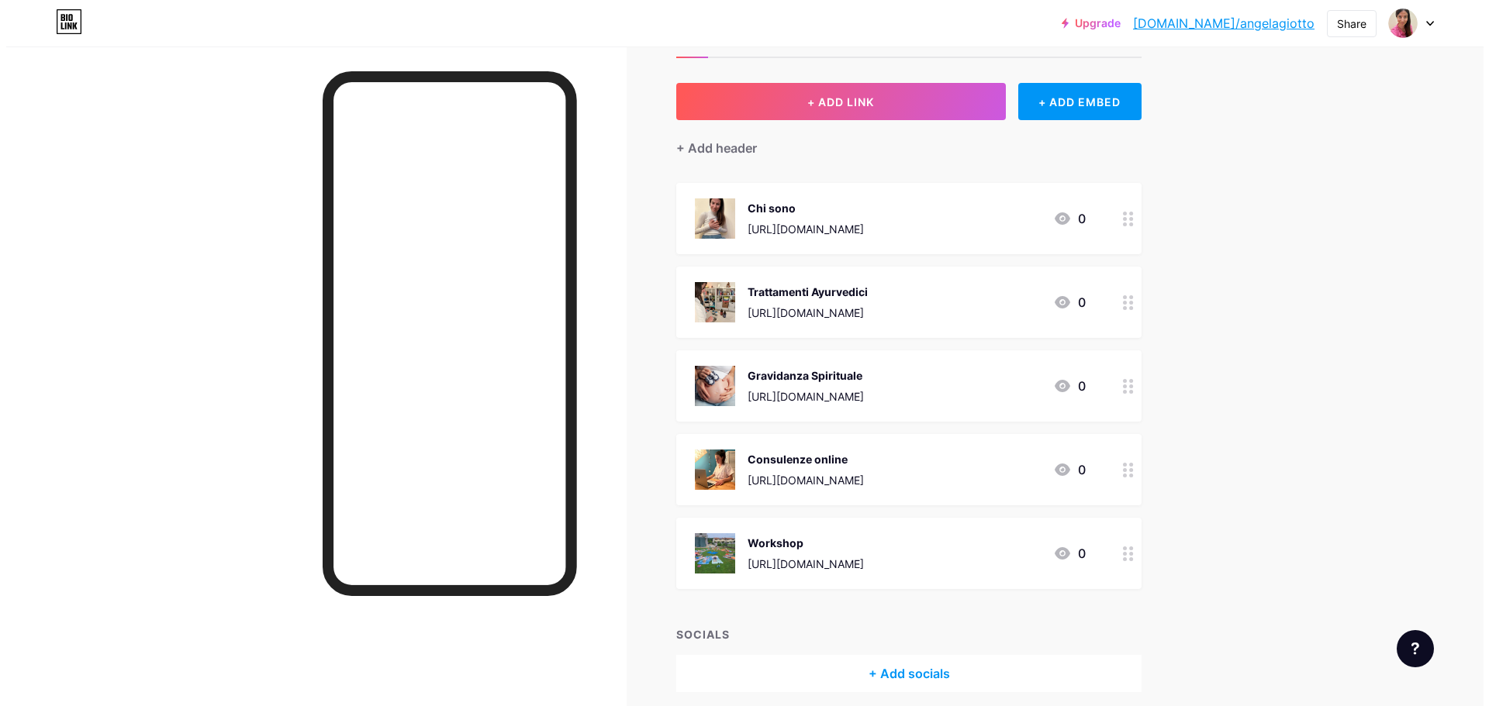
scroll to position [124, 0]
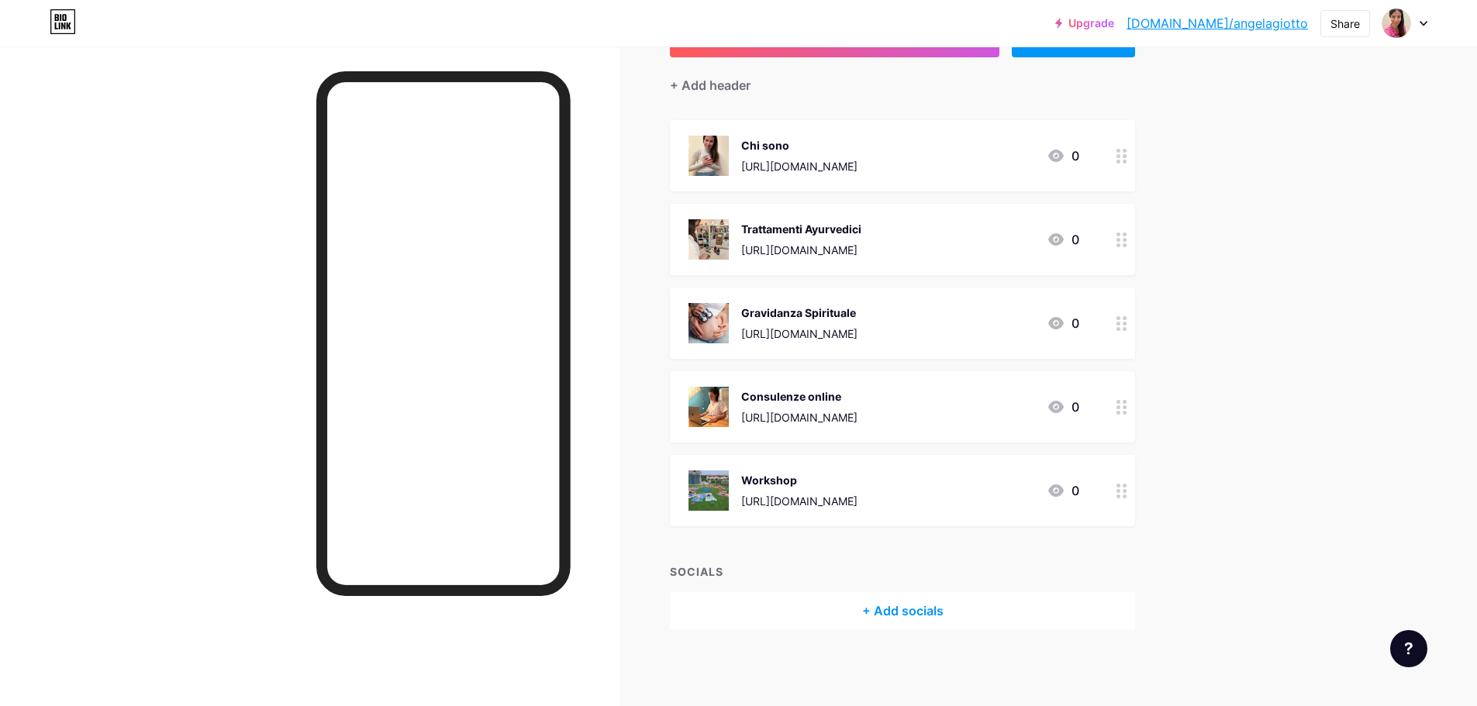
click at [923, 624] on div "+ Add socials" at bounding box center [902, 610] width 465 height 37
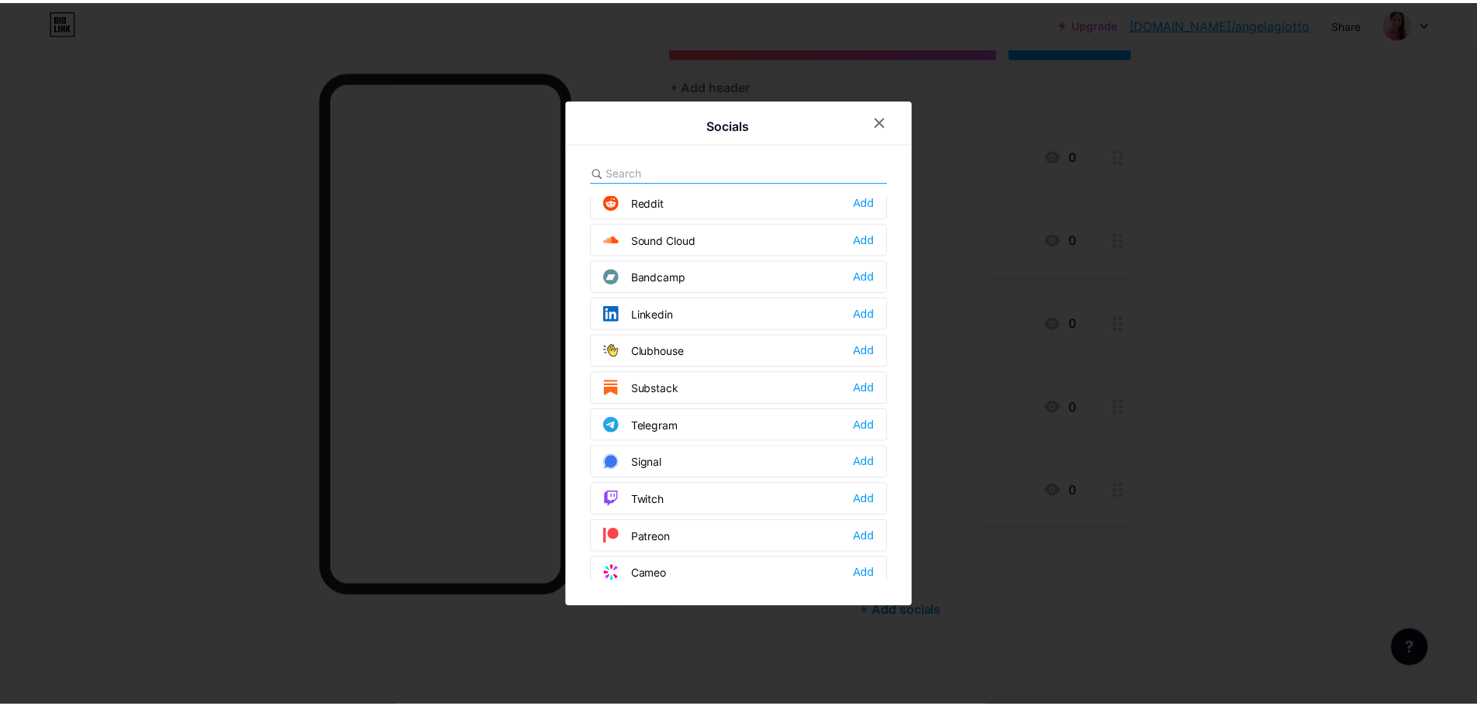
scroll to position [543, 0]
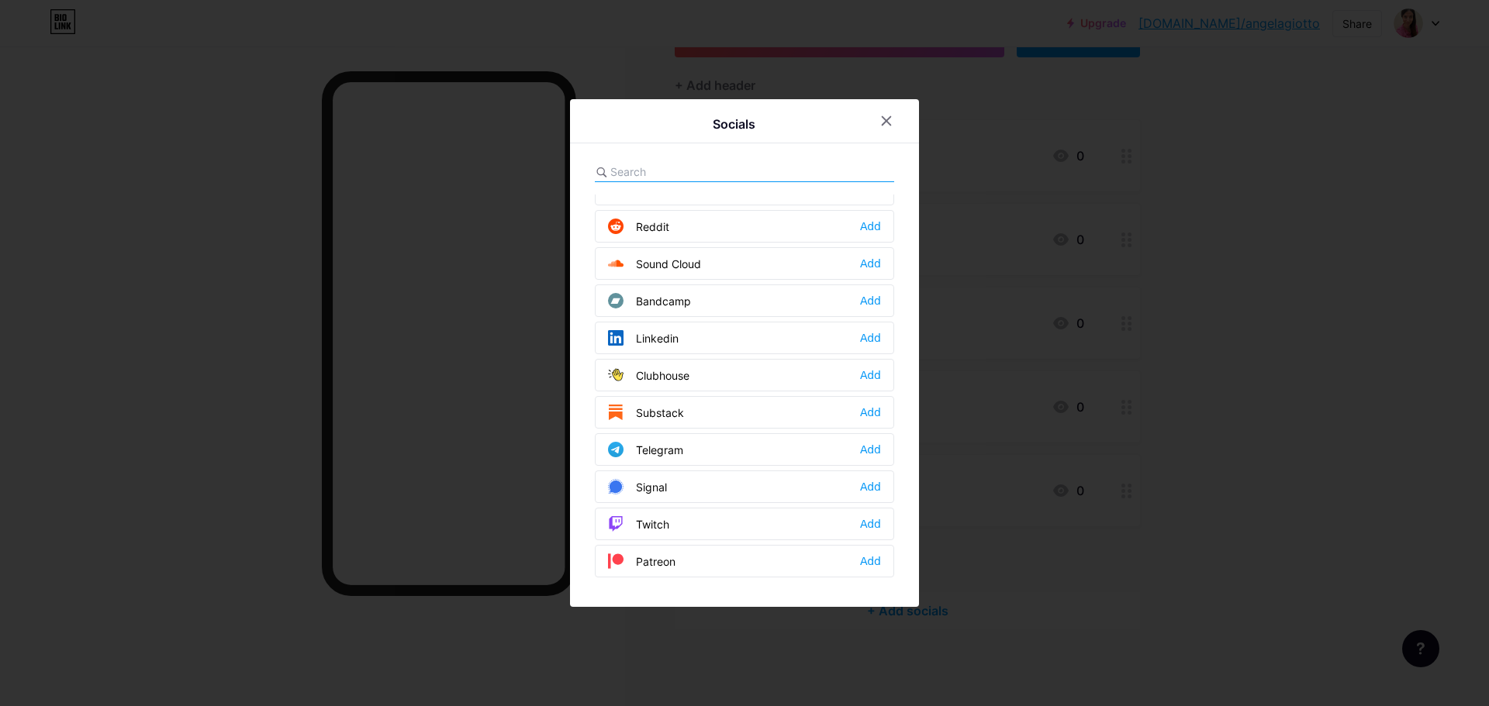
click at [880, 121] on icon at bounding box center [886, 121] width 12 height 12
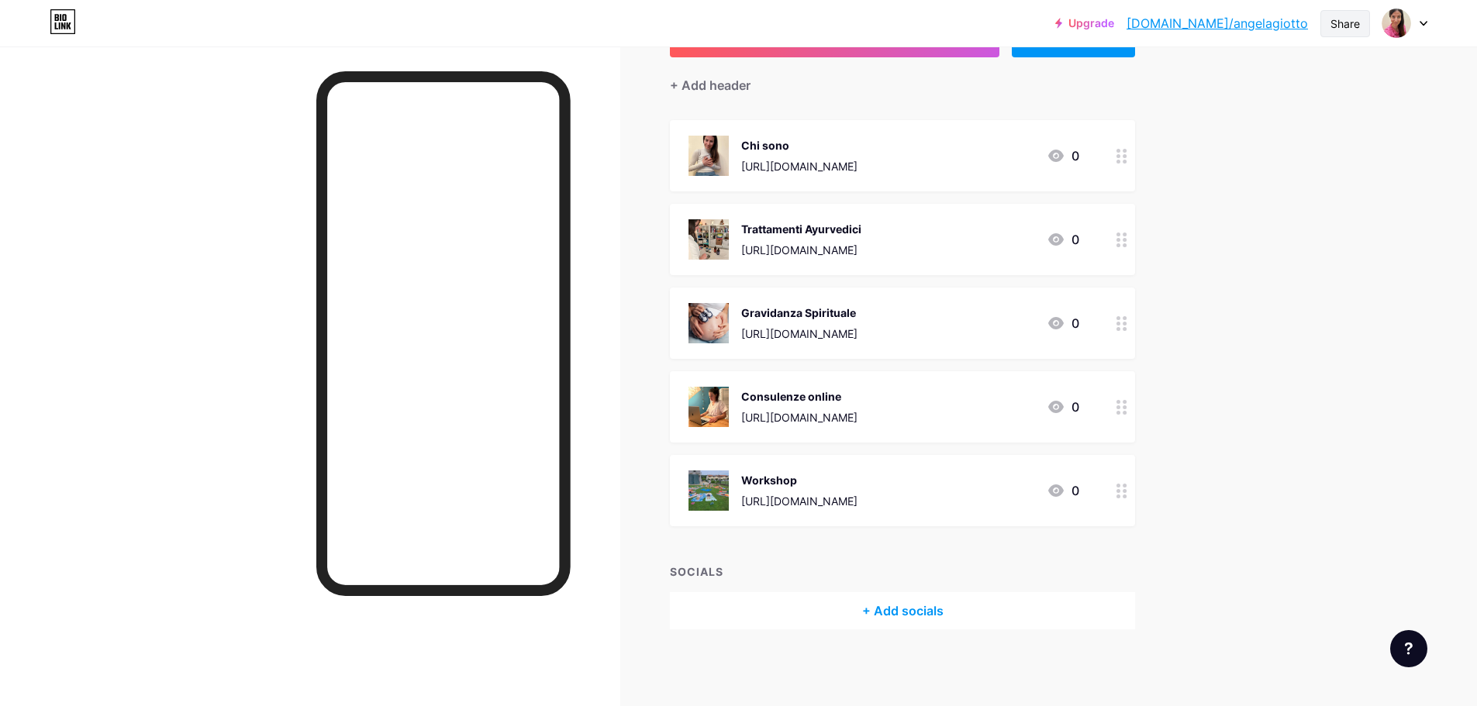
click at [1345, 33] on div "Share" at bounding box center [1345, 23] width 50 height 27
click at [1320, 74] on div "Copy link" at bounding box center [1253, 79] width 231 height 37
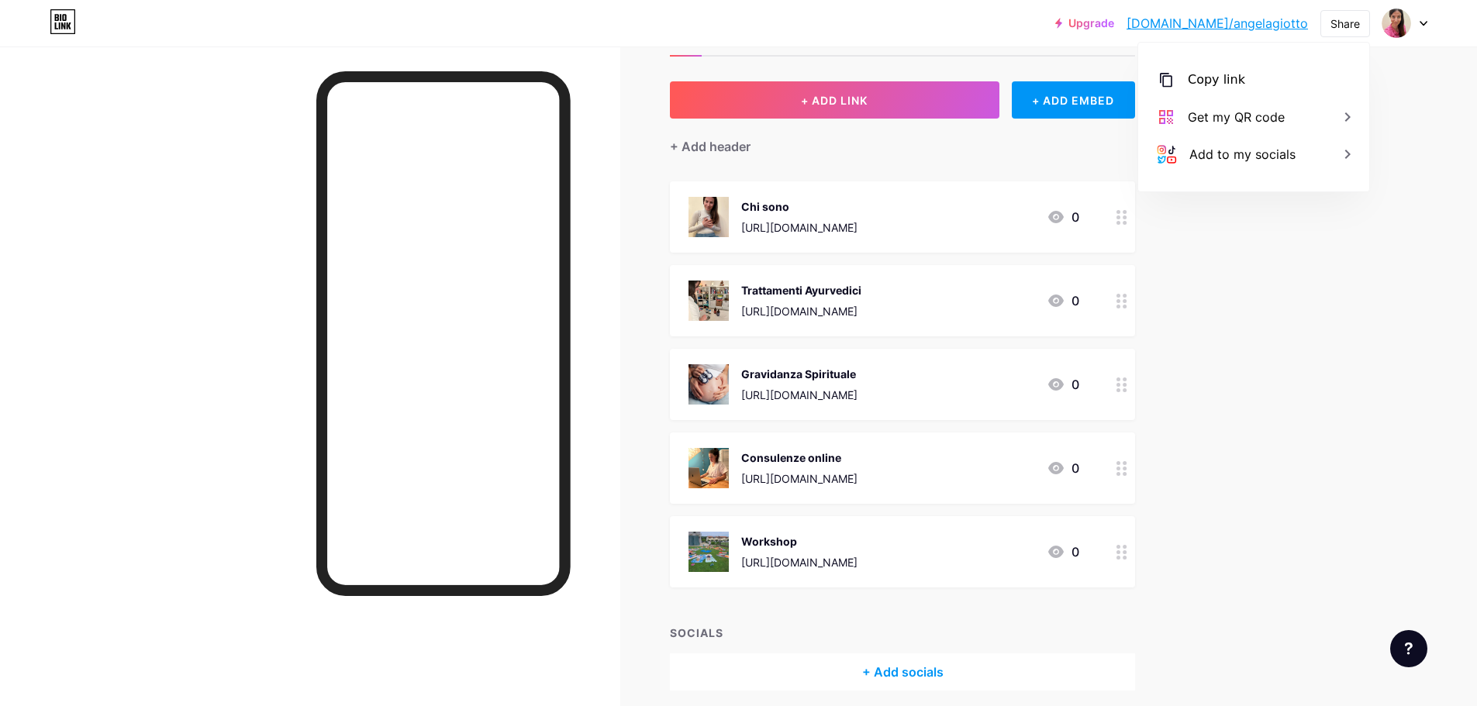
scroll to position [0, 0]
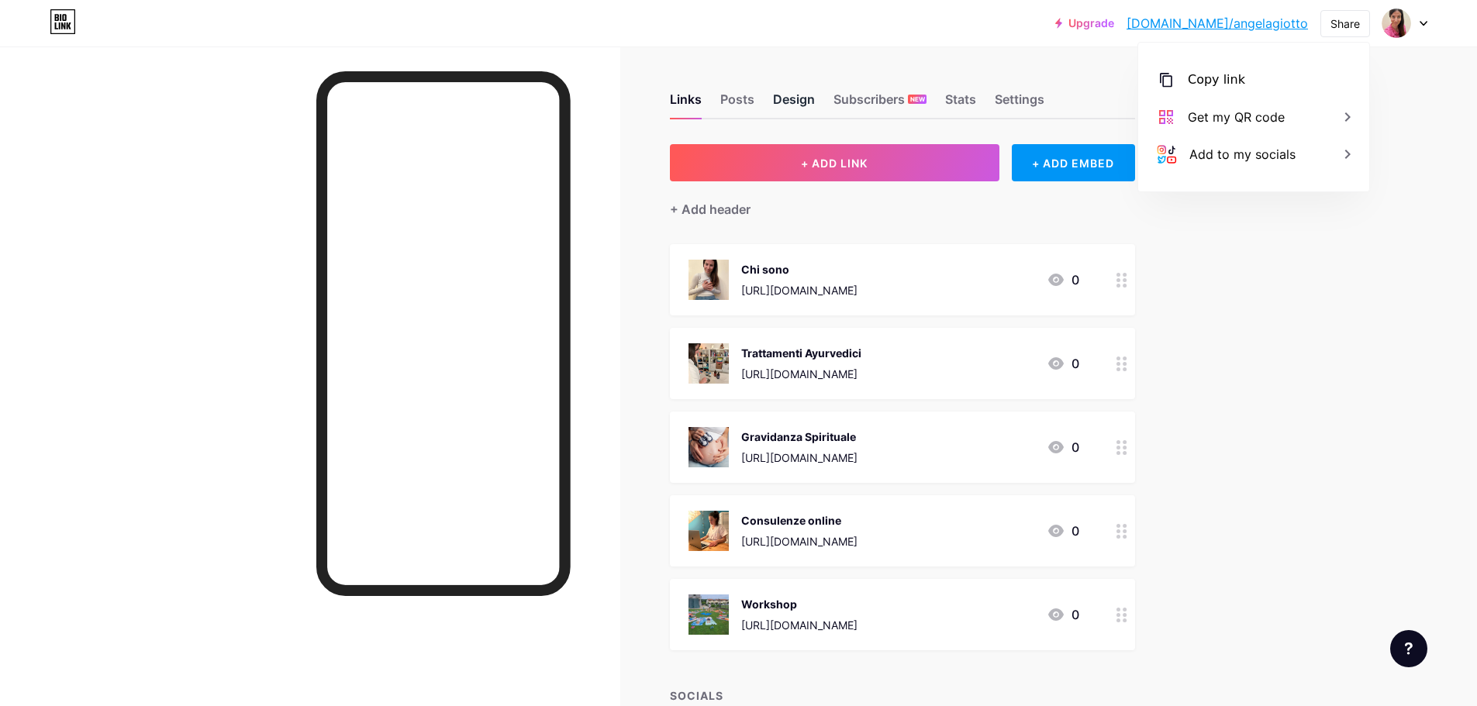
click at [815, 106] on div "Design" at bounding box center [794, 104] width 42 height 28
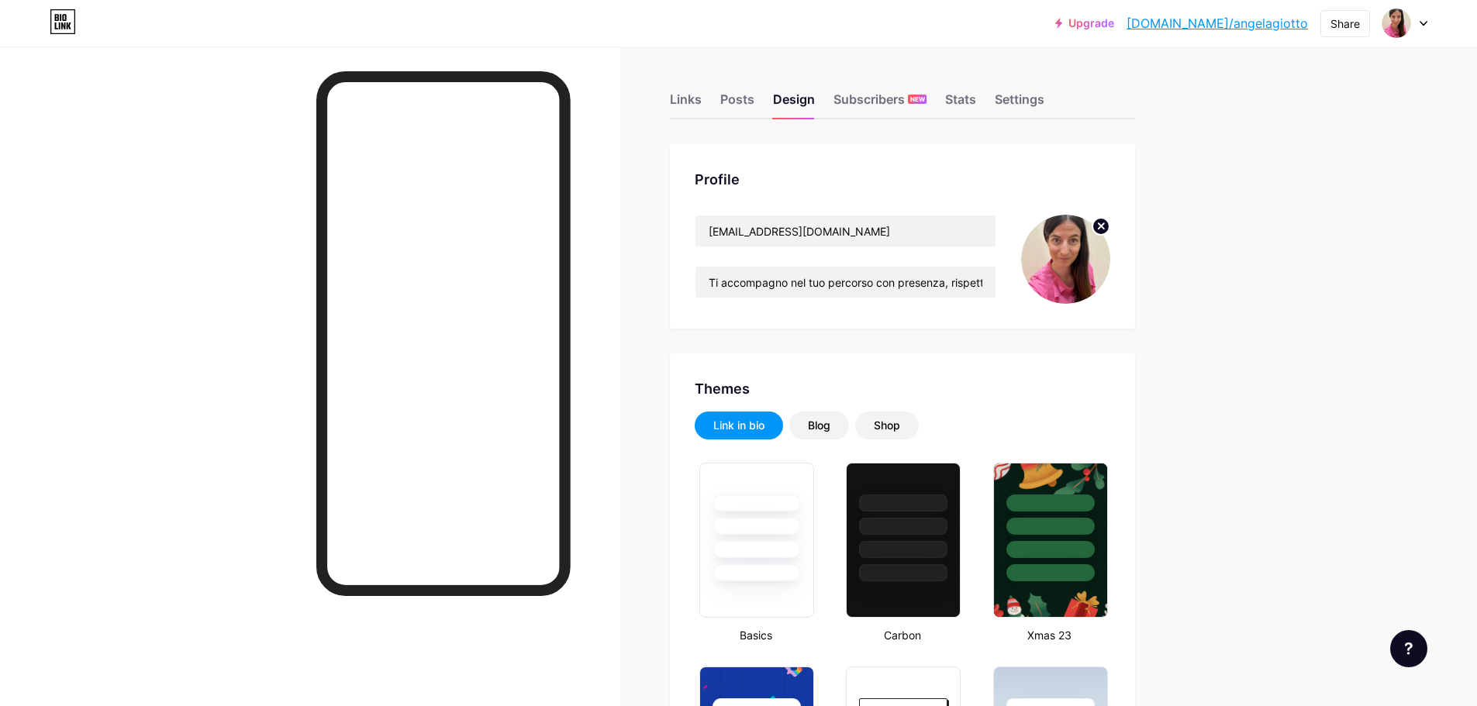
type input "#fdf4f5"
type input "#d77fa1"
type input "#0881a3"
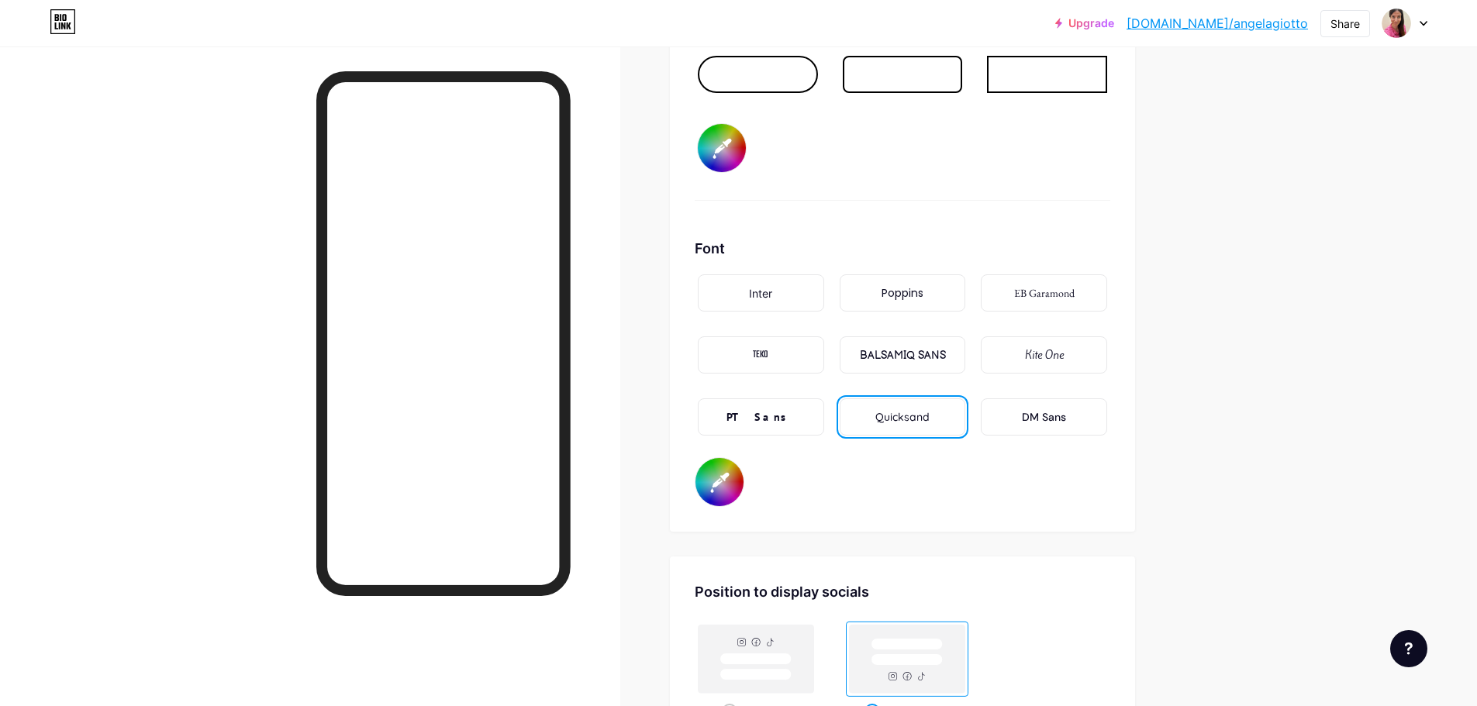
scroll to position [2558, 0]
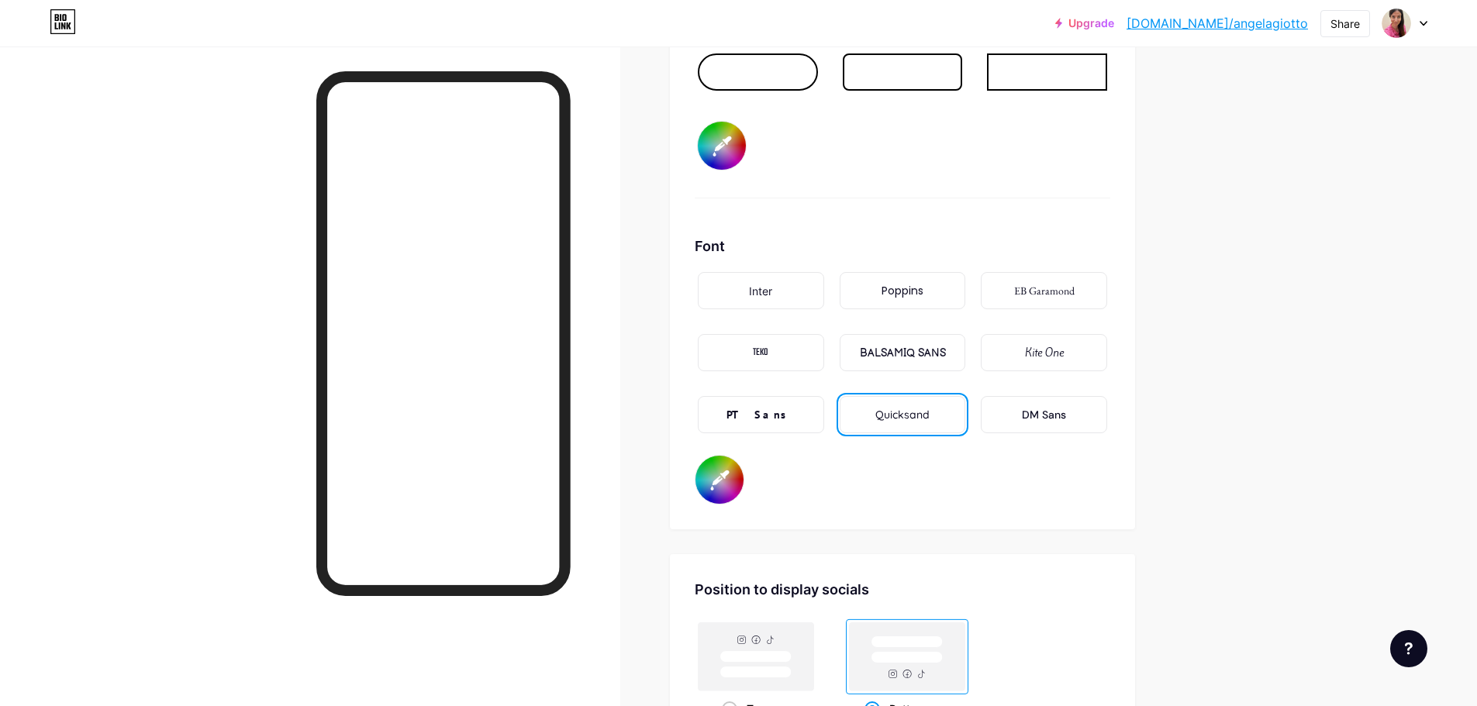
click at [797, 423] on div "PT Sans" at bounding box center [761, 414] width 126 height 37
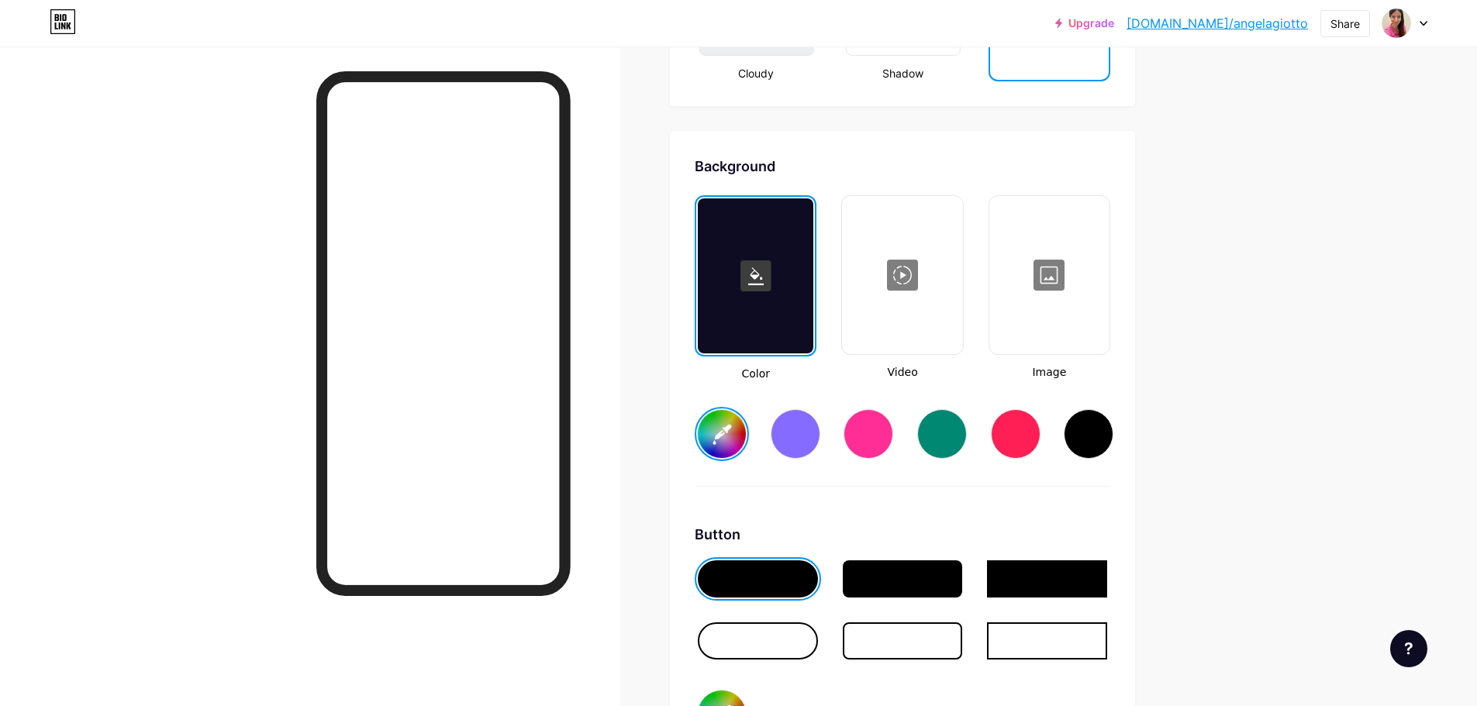
scroll to position [2455, 0]
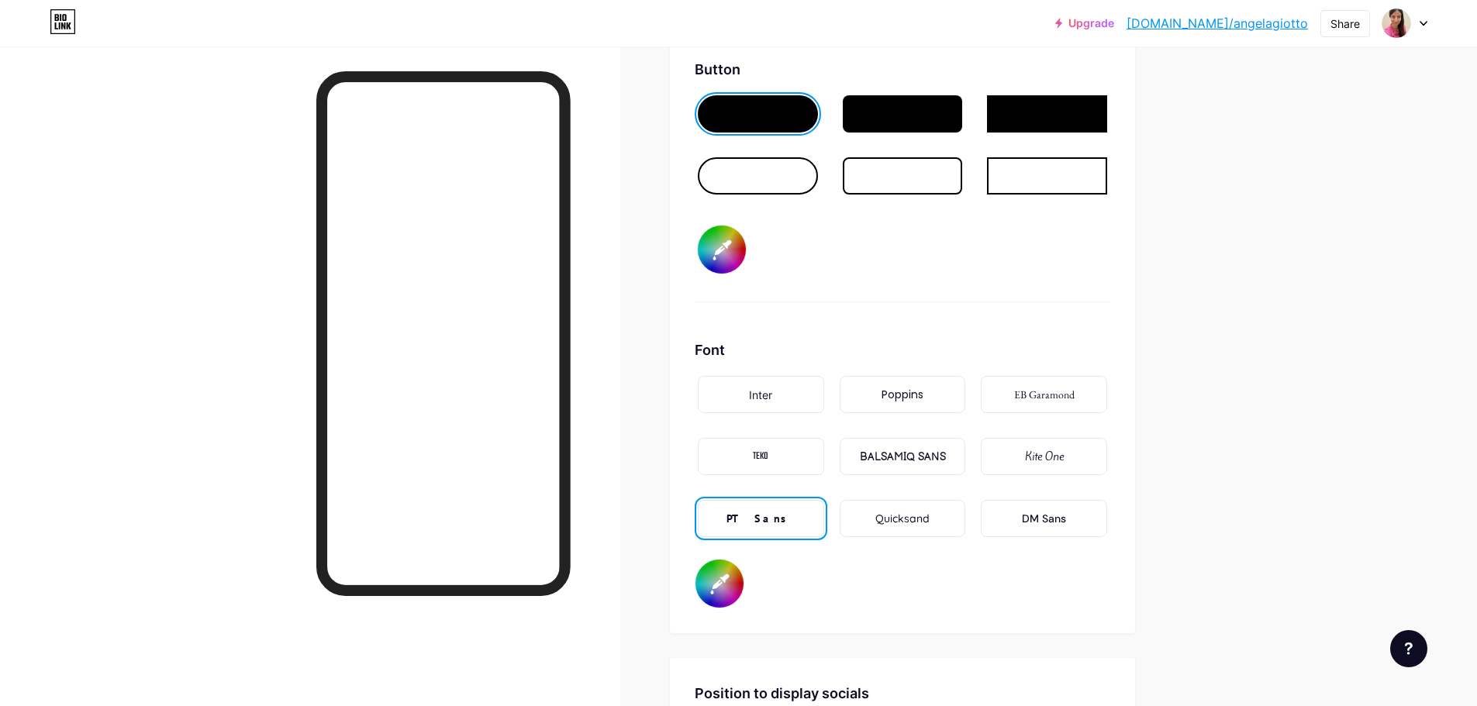
click at [1030, 527] on div "DM Sans" at bounding box center [1044, 518] width 126 height 37
click at [779, 525] on div "PT Sans" at bounding box center [760, 519] width 68 height 16
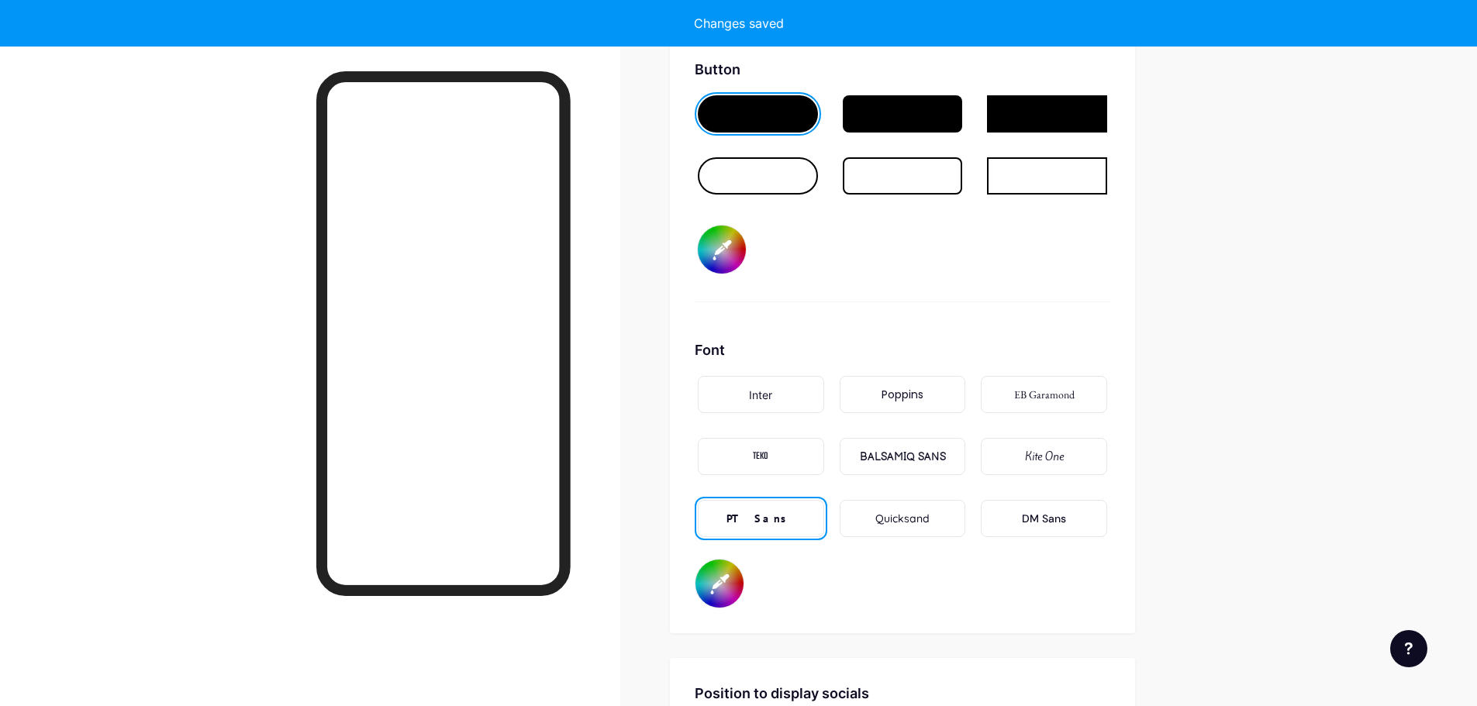
type input "#fdf4f5"
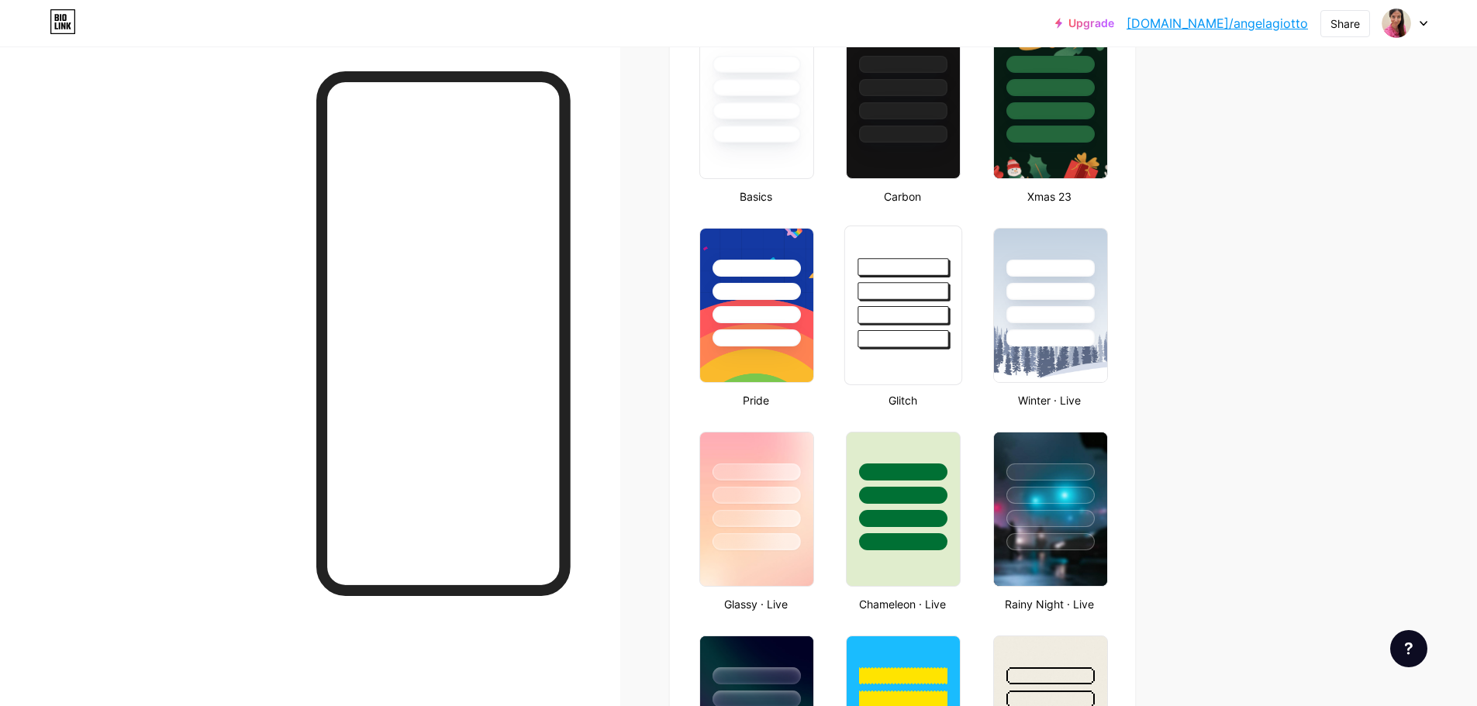
scroll to position [0, 0]
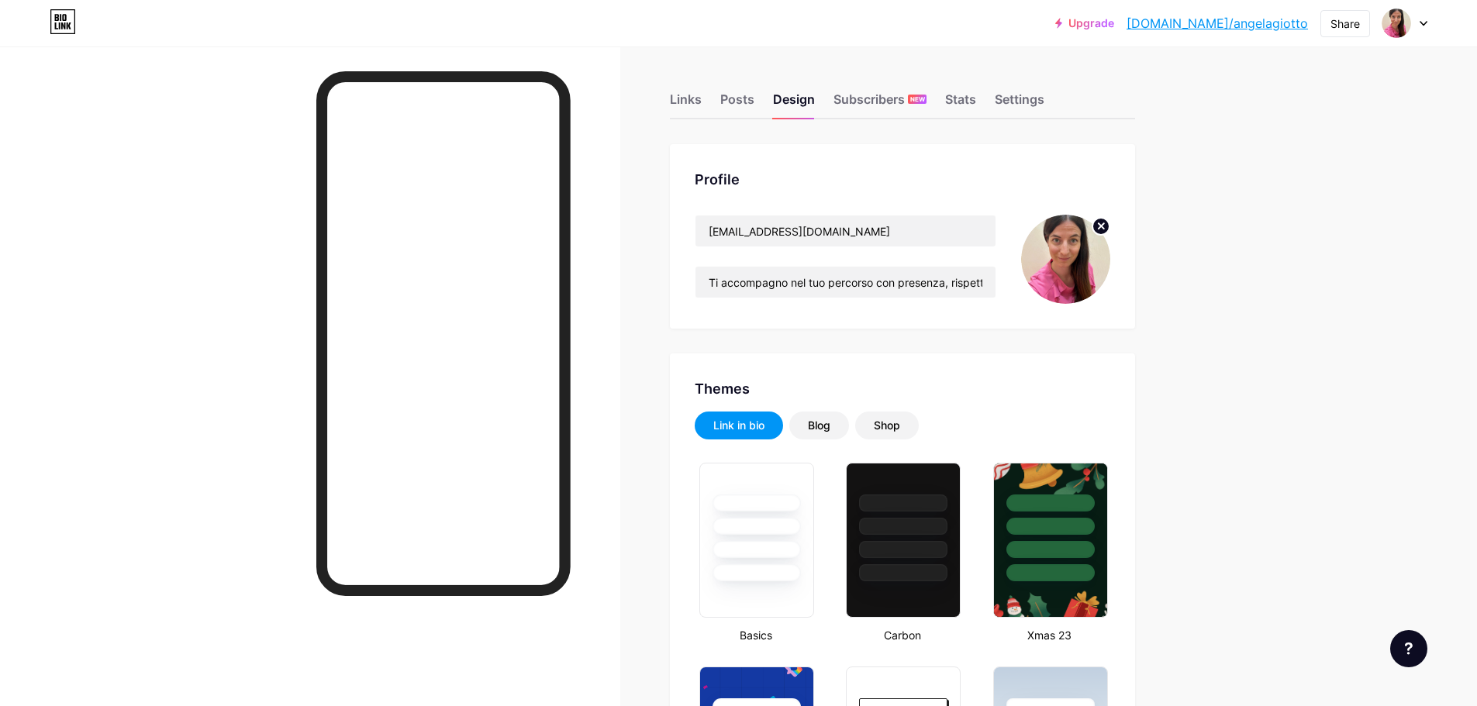
click at [686, 98] on div "Links" at bounding box center [686, 104] width 32 height 28
